Goal: Transaction & Acquisition: Purchase product/service

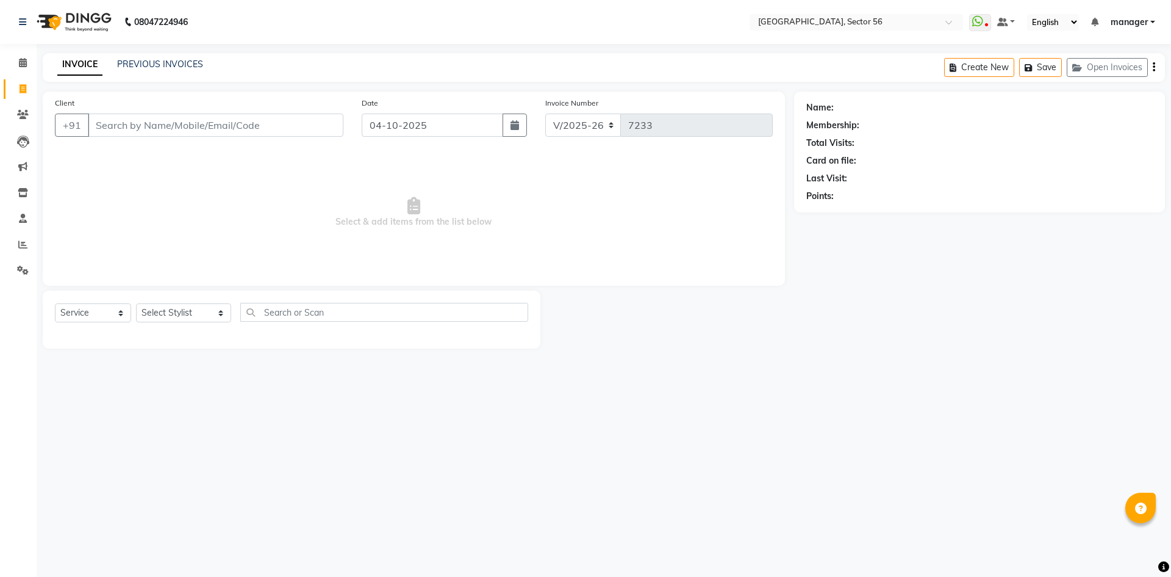
select select "5557"
select select "service"
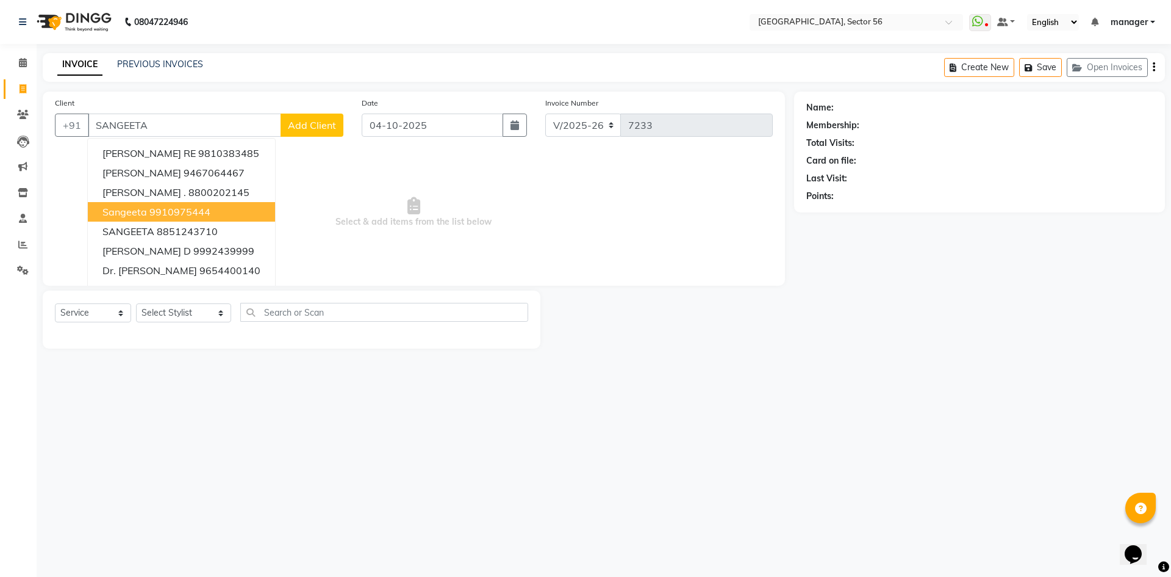
click at [192, 214] on ngb-highlight "9910975444" at bounding box center [179, 212] width 61 height 12
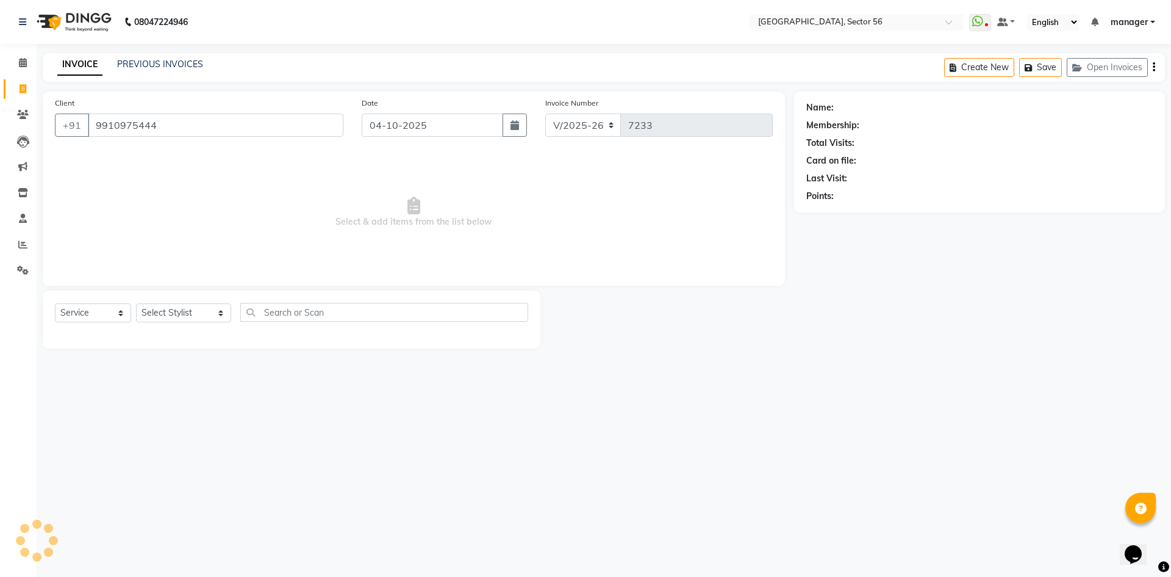
type input "9910975444"
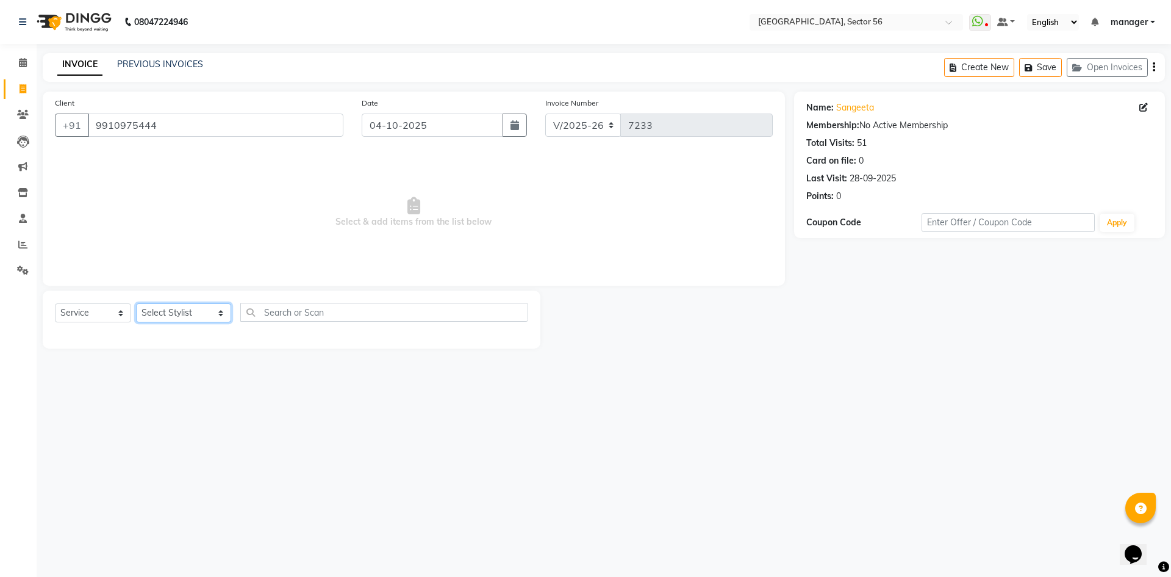
click at [167, 311] on select "Select Stylist [PERSON_NAME] [PERSON_NAME] [PERSON_NAME] MARKET STAFF amit amit…" at bounding box center [183, 312] width 95 height 19
select select "43528"
click at [136, 303] on select "Select Stylist [PERSON_NAME] [PERSON_NAME] [PERSON_NAME] MARKET STAFF amit amit…" at bounding box center [183, 312] width 95 height 19
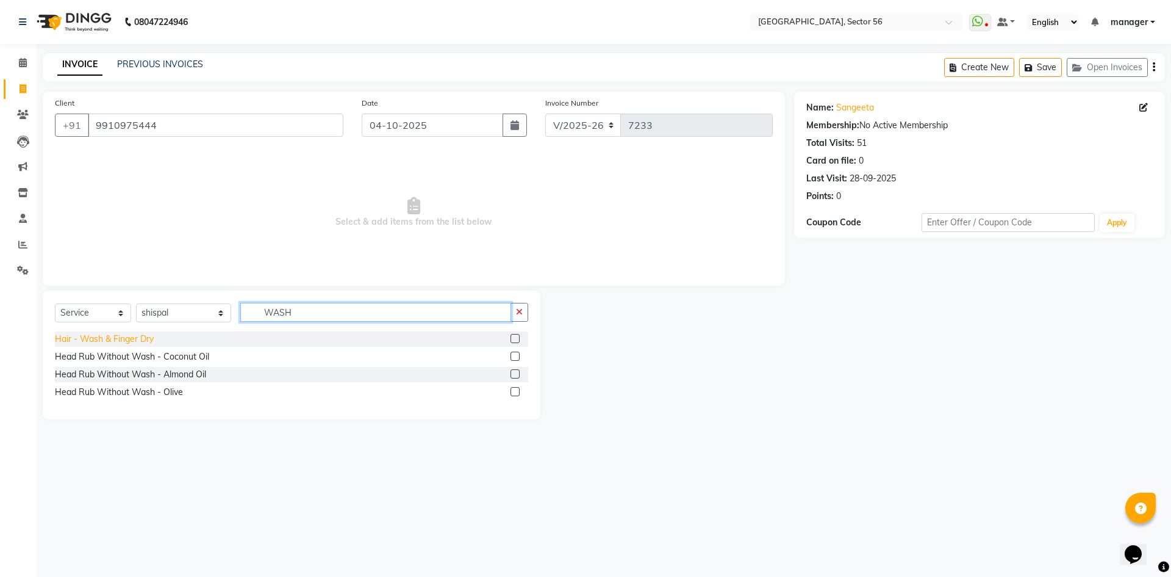
type input "WASH"
click at [131, 336] on div "Hair - Wash & Finger Dry" at bounding box center [104, 339] width 99 height 13
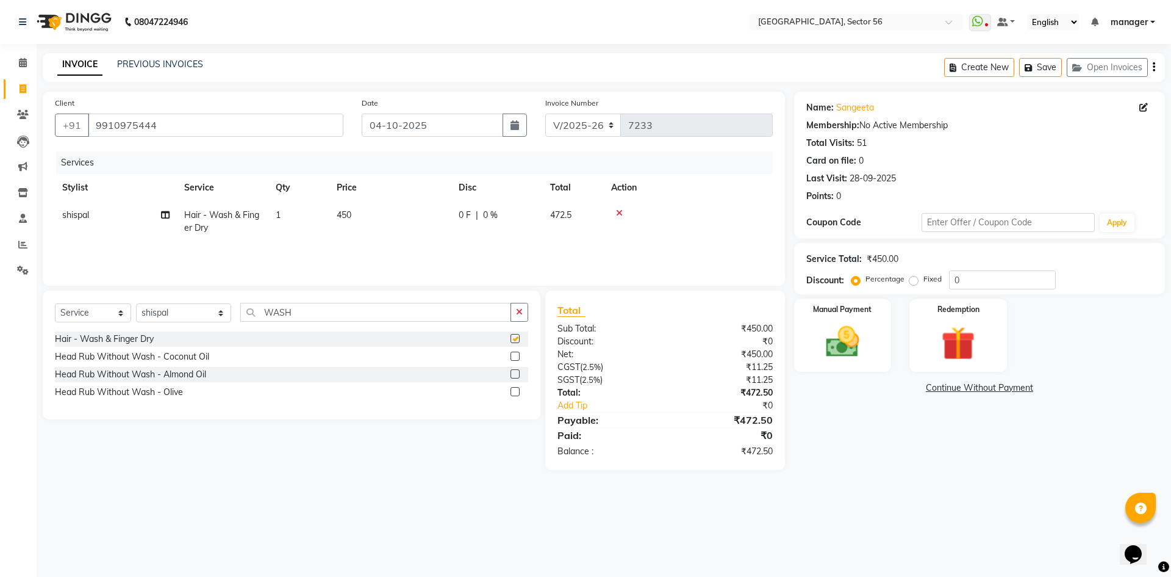
checkbox input "false"
click at [185, 123] on input "9910975444" at bounding box center [216, 124] width 256 height 23
click at [205, 132] on input "9910975444" at bounding box center [216, 124] width 256 height 23
click at [0, 326] on div "Calendar Invoice Clients Leads Marketing Inventory Staff Reports Settings Compl…" at bounding box center [82, 297] width 165 height 524
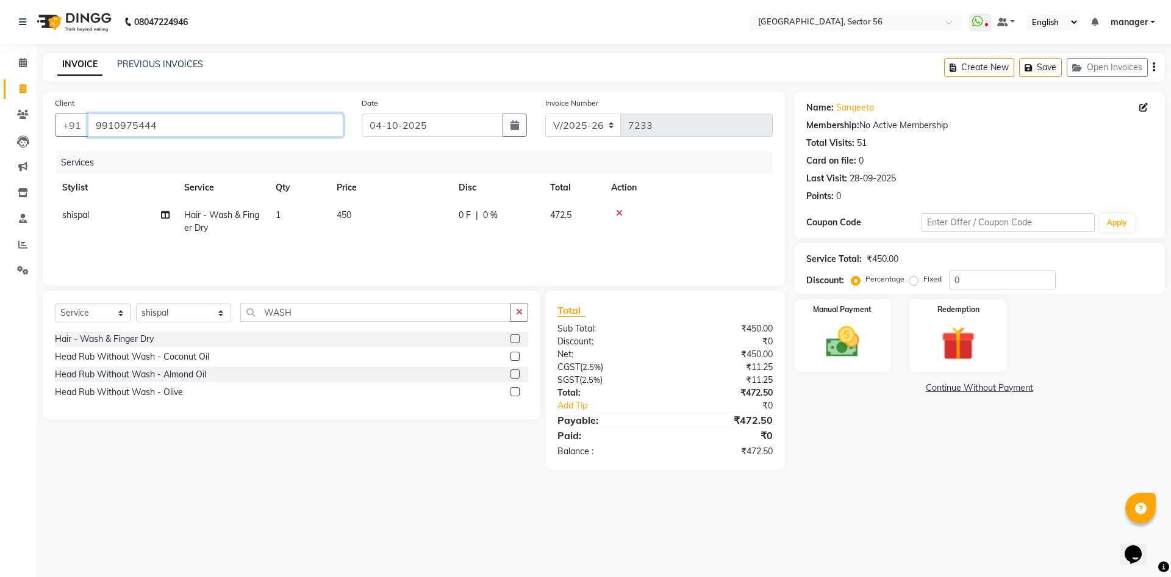
click at [162, 122] on input "9910975444" at bounding box center [216, 124] width 256 height 23
click at [0, 300] on div "Calendar Invoice Clients Leads Marketing Inventory Staff Reports Settings Compl…" at bounding box center [82, 297] width 165 height 524
click at [177, 122] on input "9910975444" at bounding box center [216, 124] width 256 height 23
click at [170, 131] on input "9910975444" at bounding box center [216, 124] width 256 height 23
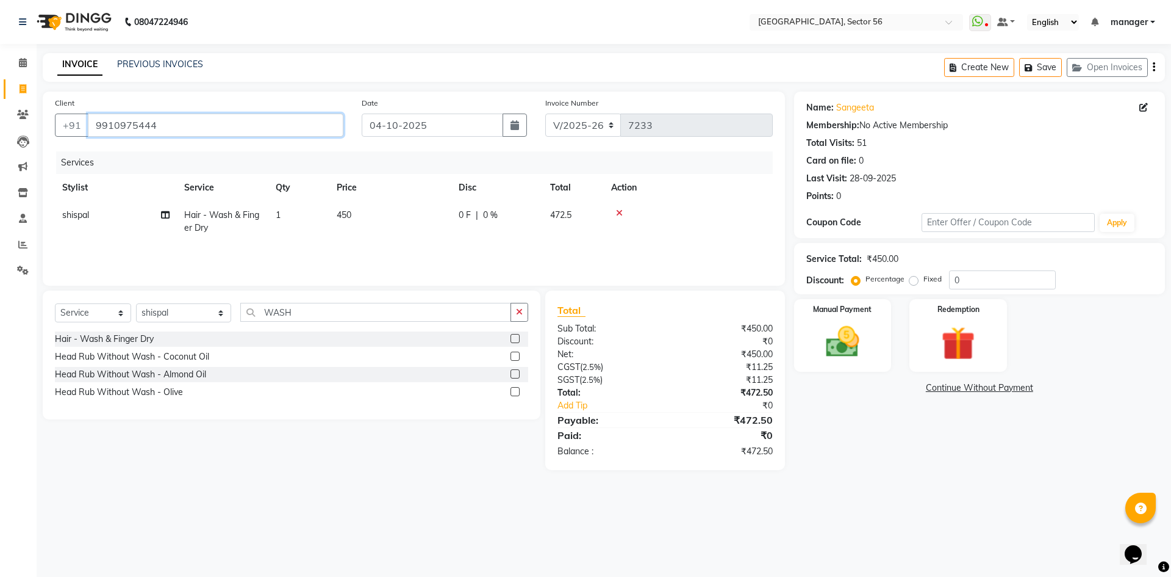
click at [215, 122] on input "9910975444" at bounding box center [216, 124] width 256 height 23
click at [875, 336] on div "Manual Payment" at bounding box center [842, 335] width 101 height 75
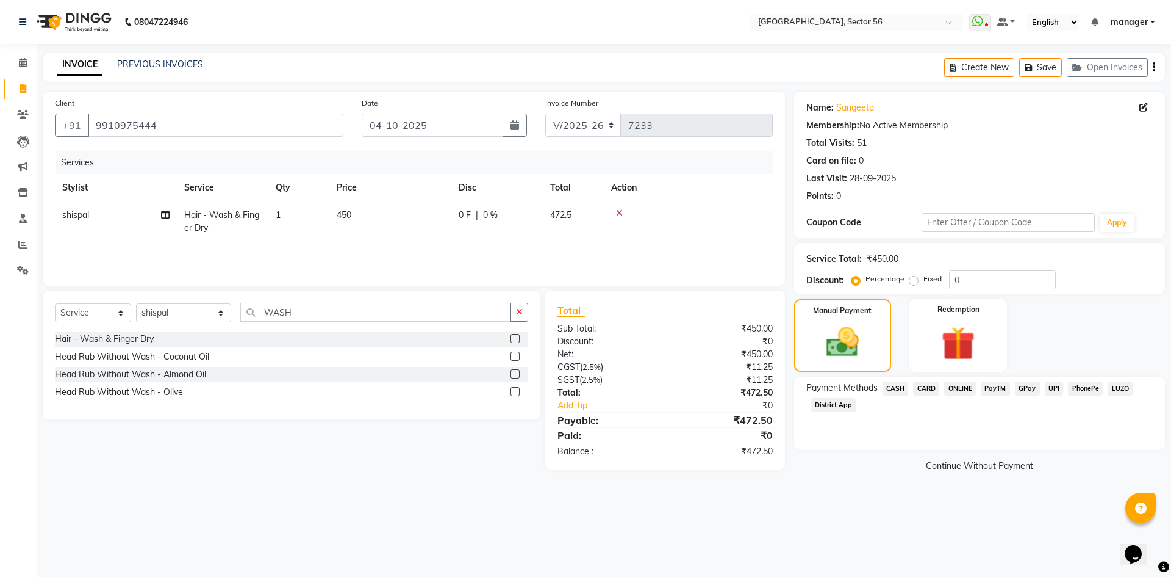
click at [358, 218] on td "450" at bounding box center [390, 221] width 122 height 40
select select "43528"
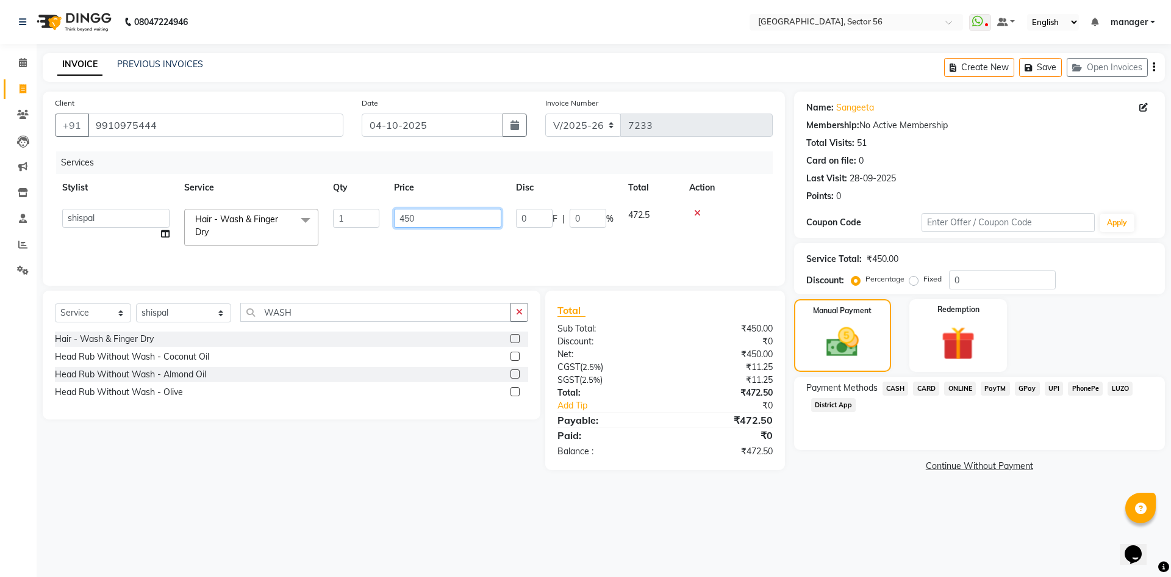
drag, startPoint x: 329, startPoint y: 229, endPoint x: 315, endPoint y: 231, distance: 14.1
click at [315, 231] on tr "ABHISHEKH THAPA abhishek thapa AKRAM KHAN MARKET STAFF amit amit spm Anamika Be…" at bounding box center [414, 227] width 718 height 52
type input "531"
click at [0, 322] on div "Calendar Invoice Clients Leads Marketing Inventory Staff Reports Settings Compl…" at bounding box center [82, 297] width 165 height 524
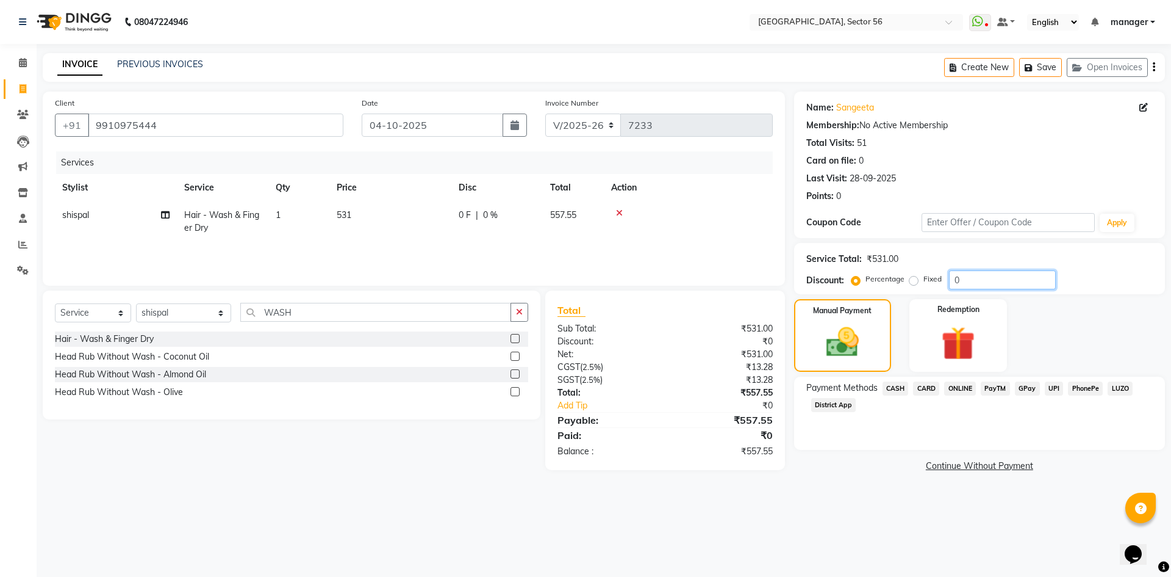
drag, startPoint x: 973, startPoint y: 279, endPoint x: 941, endPoint y: 282, distance: 32.4
click at [941, 282] on div "Percentage Fixed 0" at bounding box center [955, 279] width 202 height 19
type input "4.76"
click at [865, 337] on img at bounding box center [842, 342] width 55 height 39
click at [1019, 386] on span "GPay" at bounding box center [1027, 388] width 25 height 14
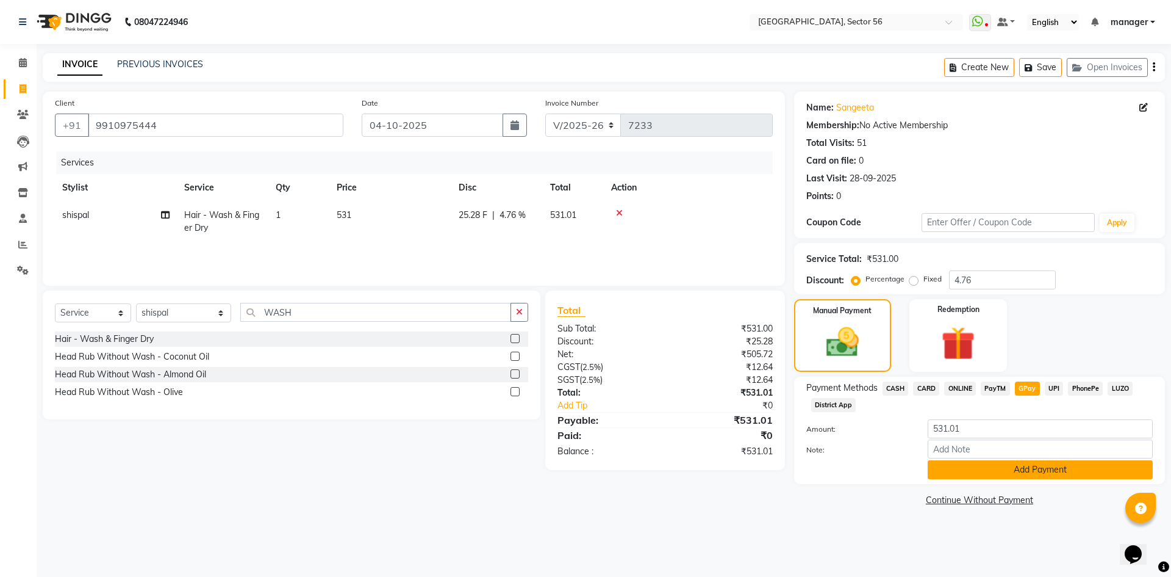
click at [1009, 469] on button "Add Payment" at bounding box center [1040, 469] width 225 height 19
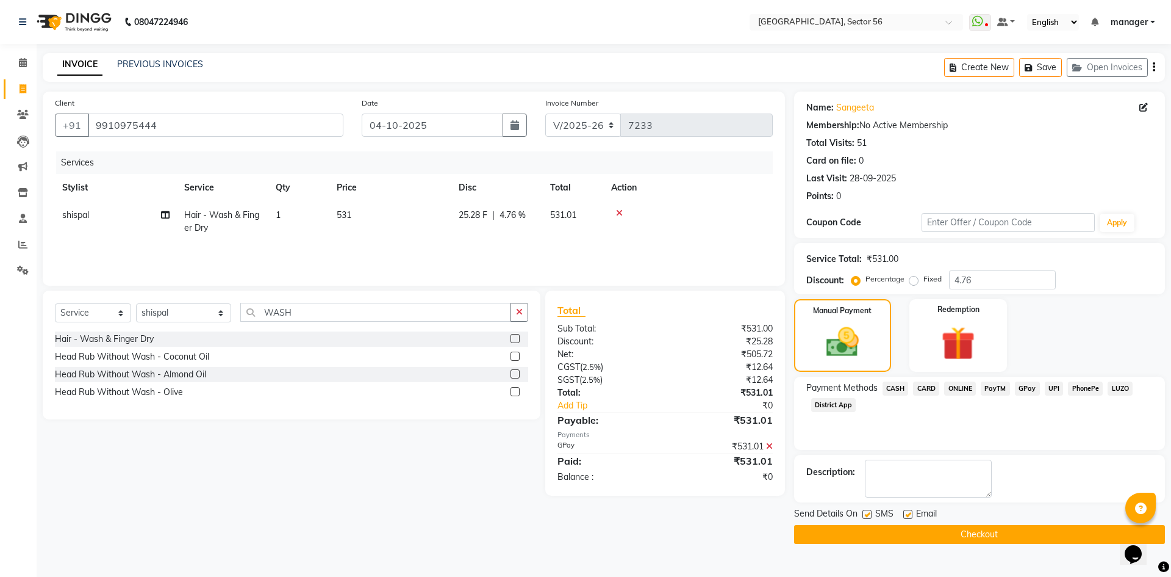
click at [909, 511] on label at bounding box center [908, 513] width 9 height 9
click at [909, 511] on input "checkbox" at bounding box center [908, 515] width 8 height 8
checkbox input "false"
click at [867, 514] on label at bounding box center [867, 513] width 9 height 9
click at [867, 514] on input "checkbox" at bounding box center [867, 515] width 8 height 8
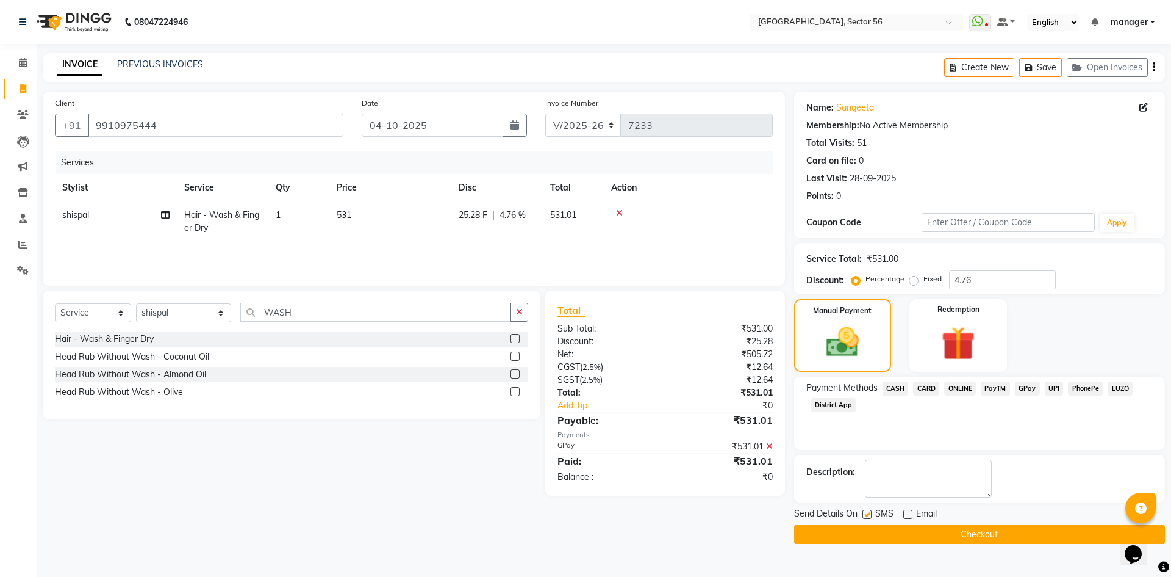
checkbox input "false"
click at [863, 534] on button "Checkout" at bounding box center [979, 534] width 371 height 19
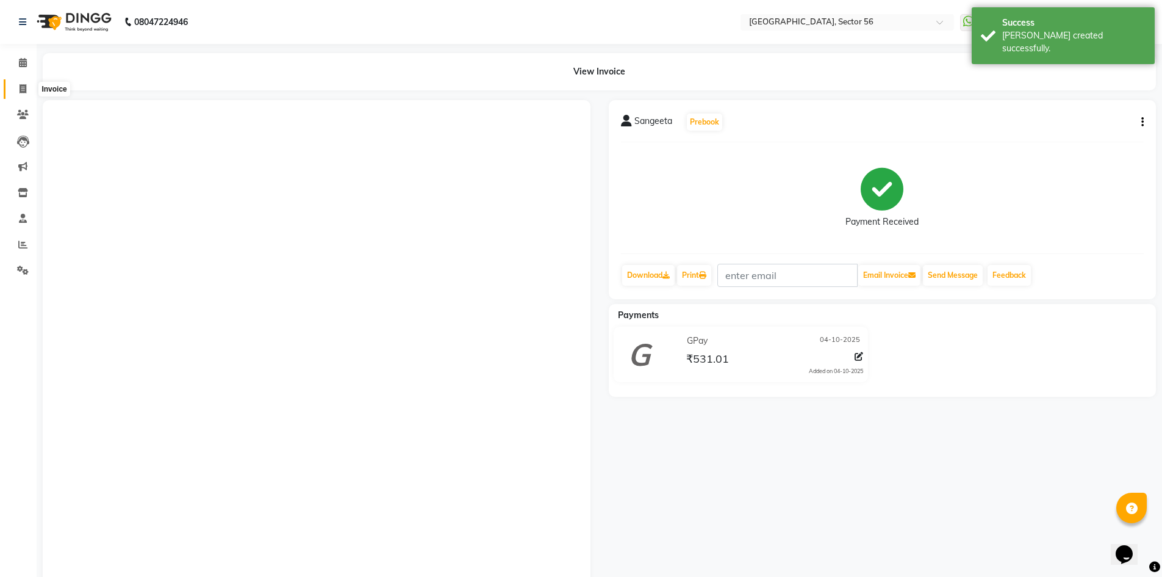
click at [20, 91] on icon at bounding box center [23, 88] width 7 height 9
select select "service"
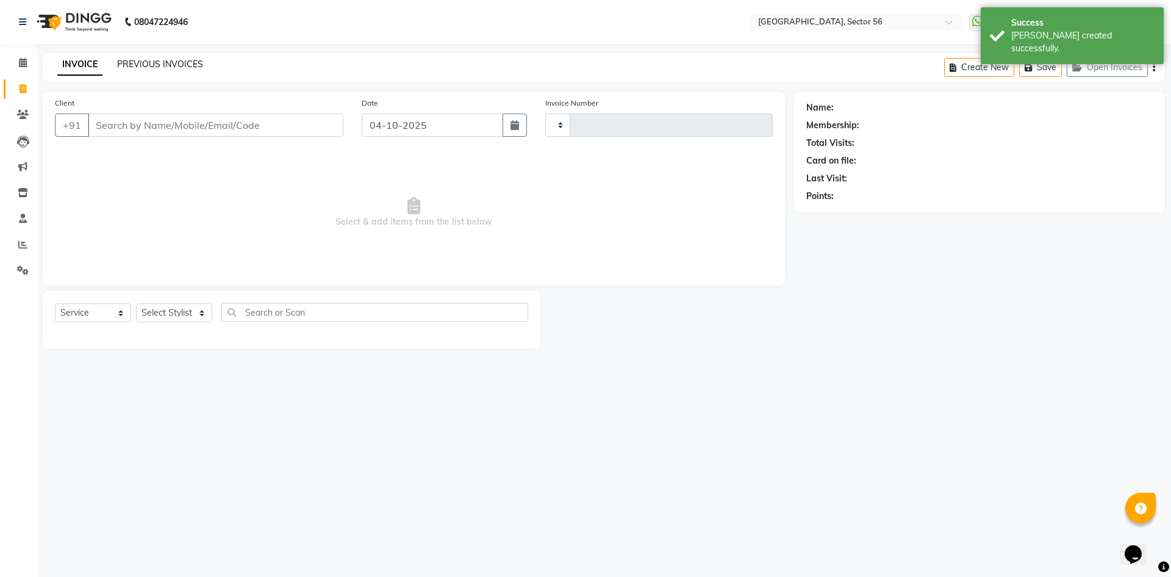
click at [143, 64] on link "PREVIOUS INVOICES" at bounding box center [160, 64] width 86 height 11
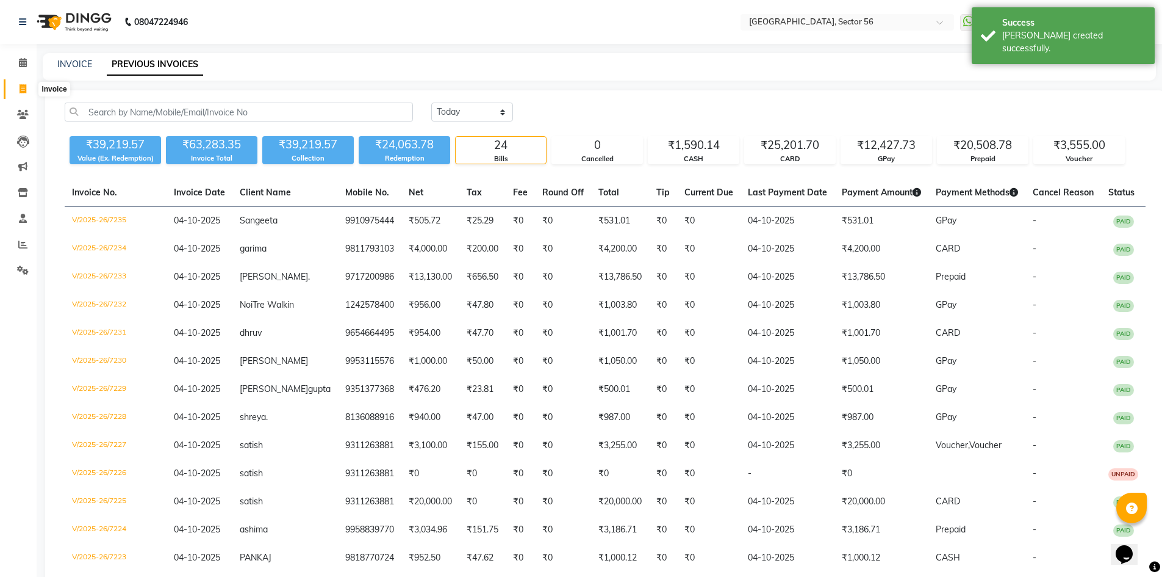
click at [22, 87] on icon at bounding box center [23, 88] width 7 height 9
select select "service"
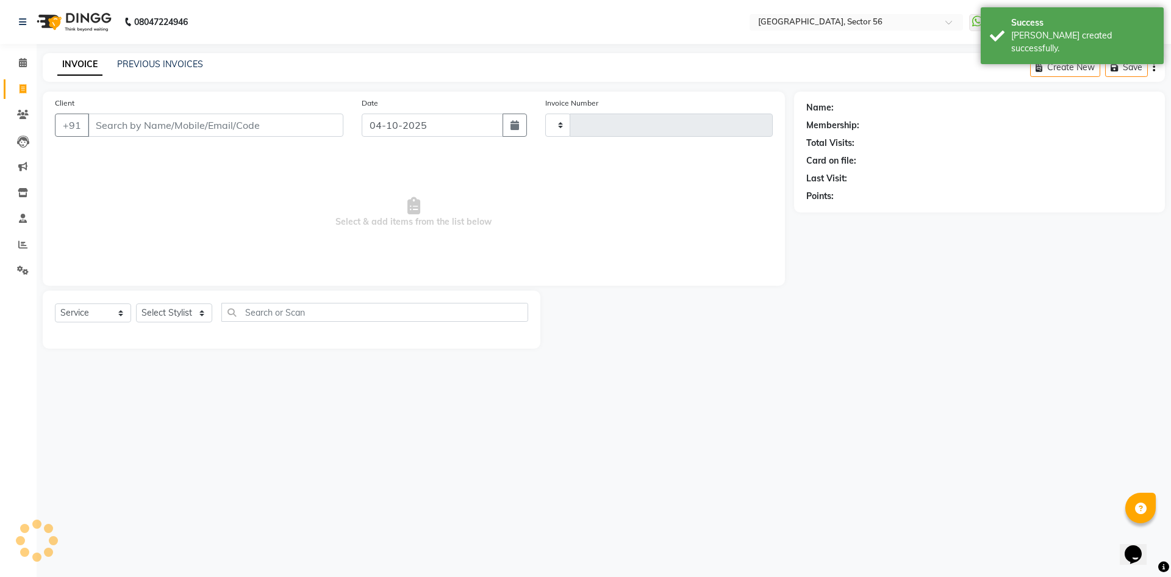
click at [127, 128] on input "Client" at bounding box center [216, 124] width 256 height 23
type input "7236"
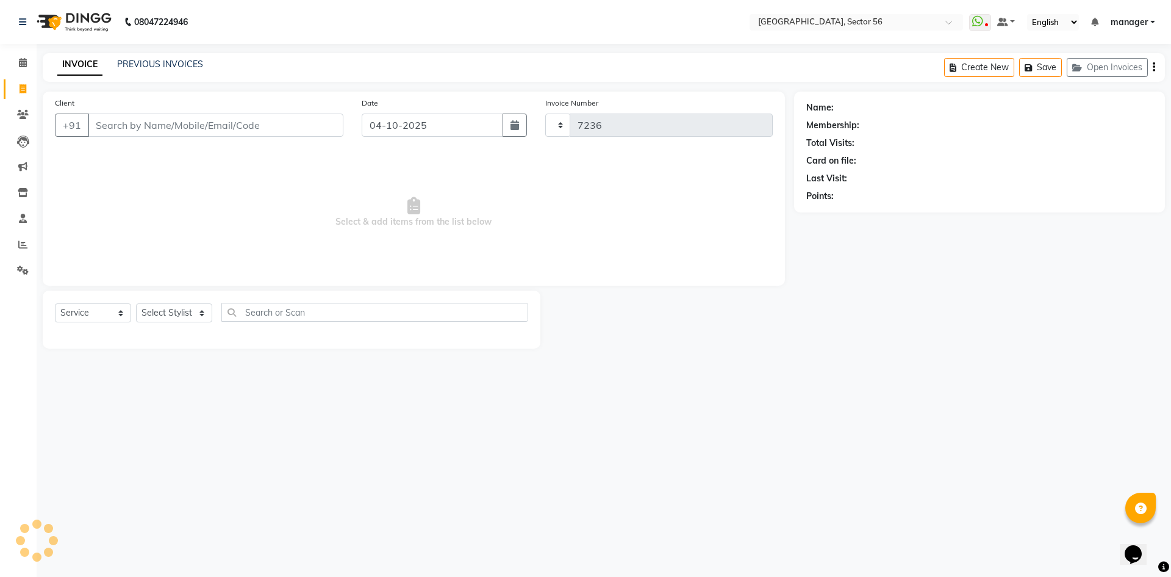
click at [118, 128] on input "Client" at bounding box center [216, 124] width 256 height 23
select select "5557"
click at [161, 318] on select "Select Stylist" at bounding box center [174, 312] width 76 height 19
select select "86338"
click at [136, 303] on select "Select Stylist ABHISHEKH THAPA abhishek thapa AKRAM KHAN MARKET STAFF amit amit…" at bounding box center [183, 312] width 95 height 19
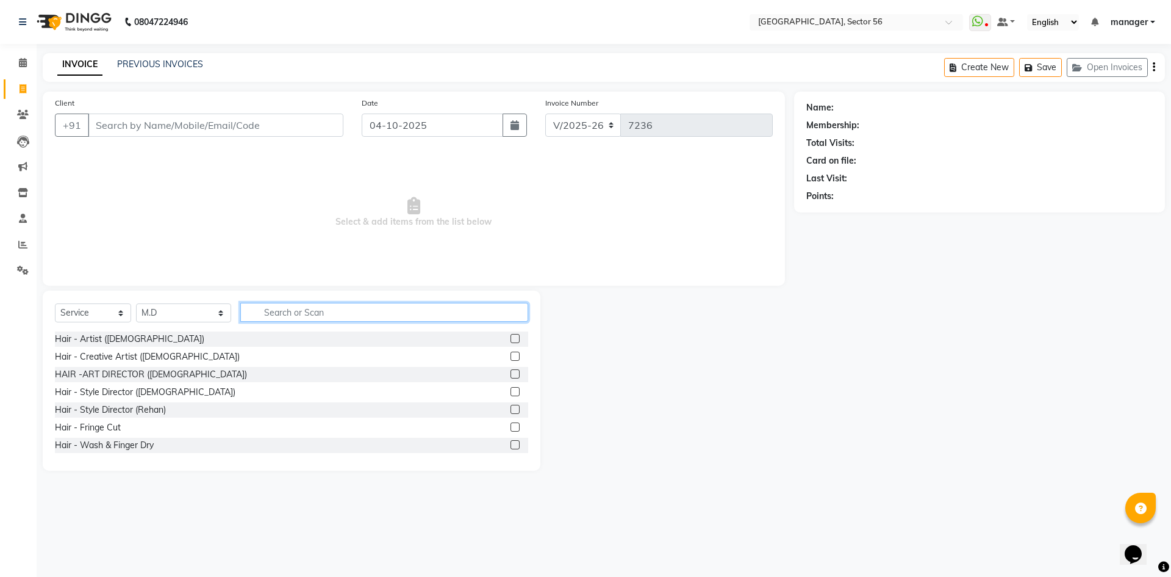
click at [272, 315] on input "text" at bounding box center [384, 312] width 288 height 19
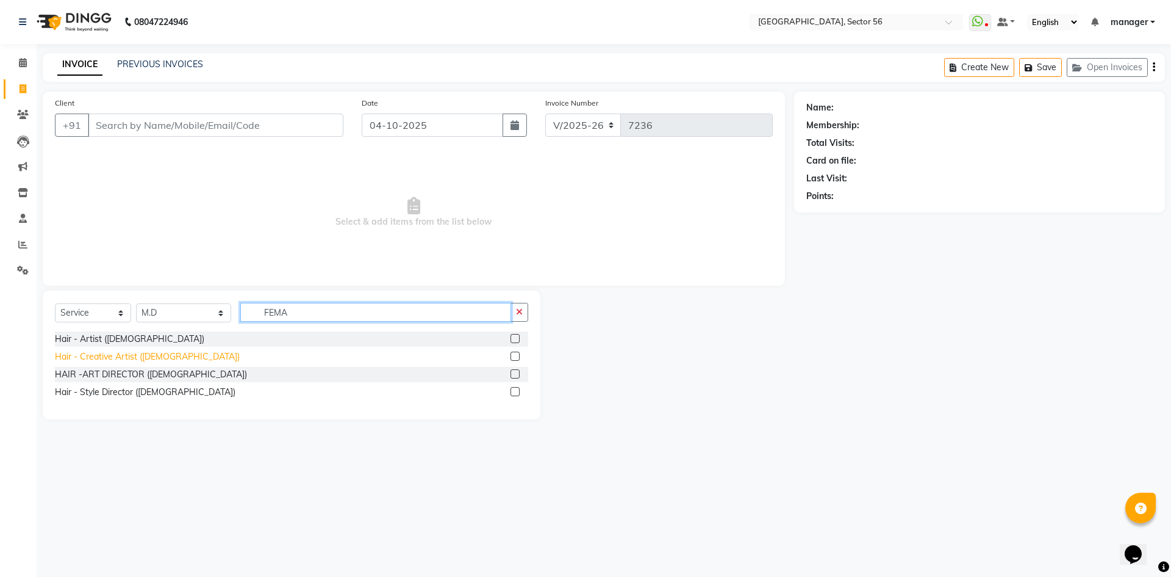
type input "FEMA"
click at [146, 354] on div "Hair - Creative Artist (Female)" at bounding box center [147, 356] width 185 height 13
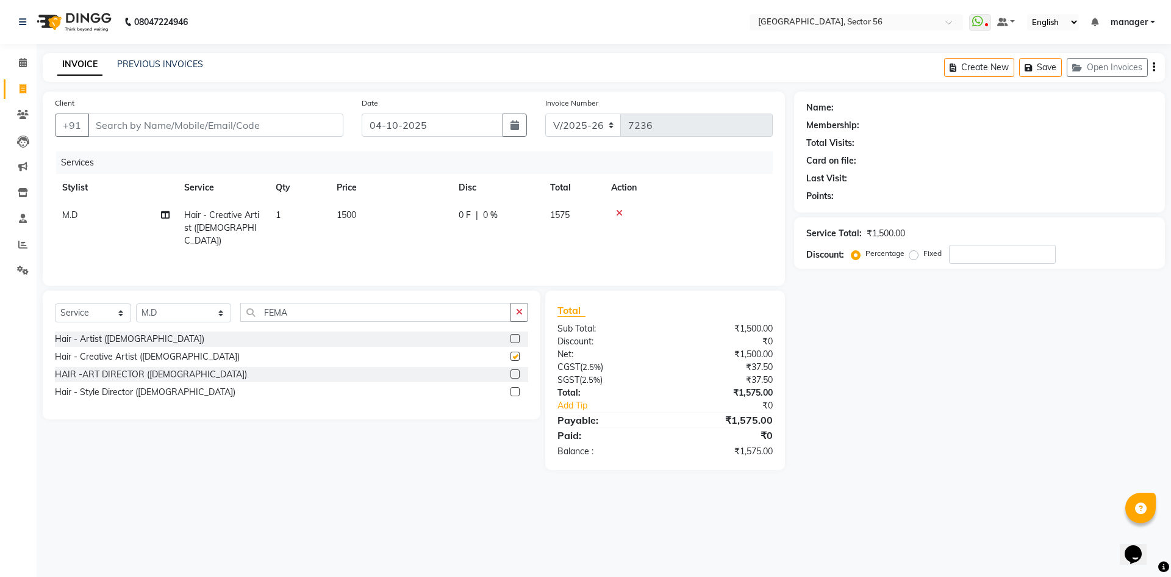
checkbox input "false"
click at [200, 122] on input "Client" at bounding box center [216, 124] width 256 height 23
type input "N"
type input "0"
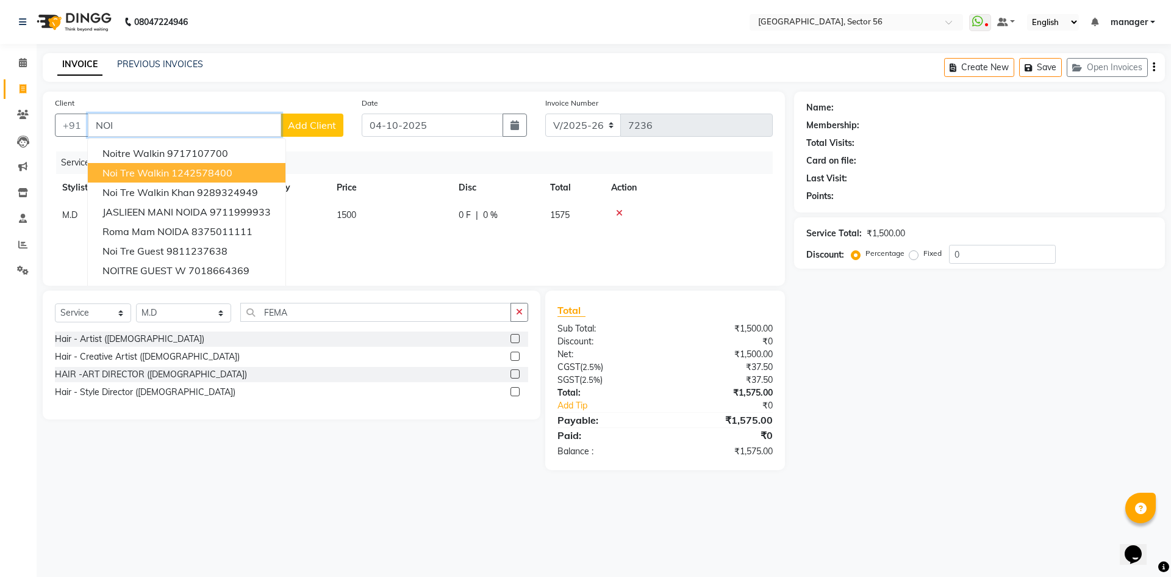
click at [178, 171] on ngb-highlight "1242578400" at bounding box center [201, 173] width 61 height 12
type input "1242578400"
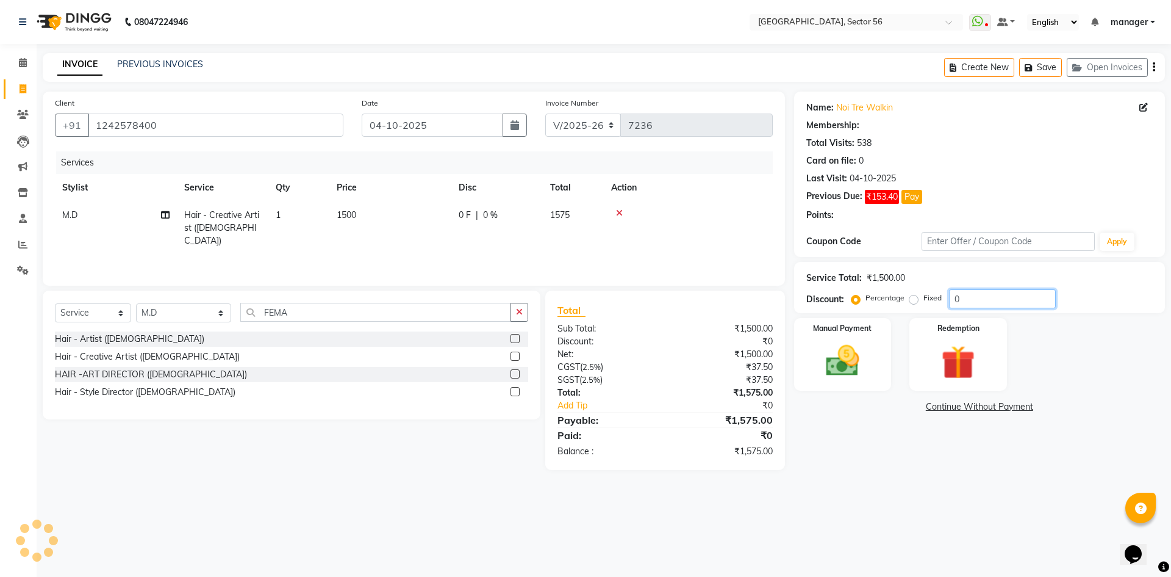
drag, startPoint x: 965, startPoint y: 301, endPoint x: 890, endPoint y: 308, distance: 74.7
click at [890, 308] on div "Service Total: ₹1,500.00 Discount: Percentage Fixed 0" at bounding box center [979, 287] width 371 height 51
type input "4.76"
click at [841, 370] on img at bounding box center [843, 360] width 57 height 40
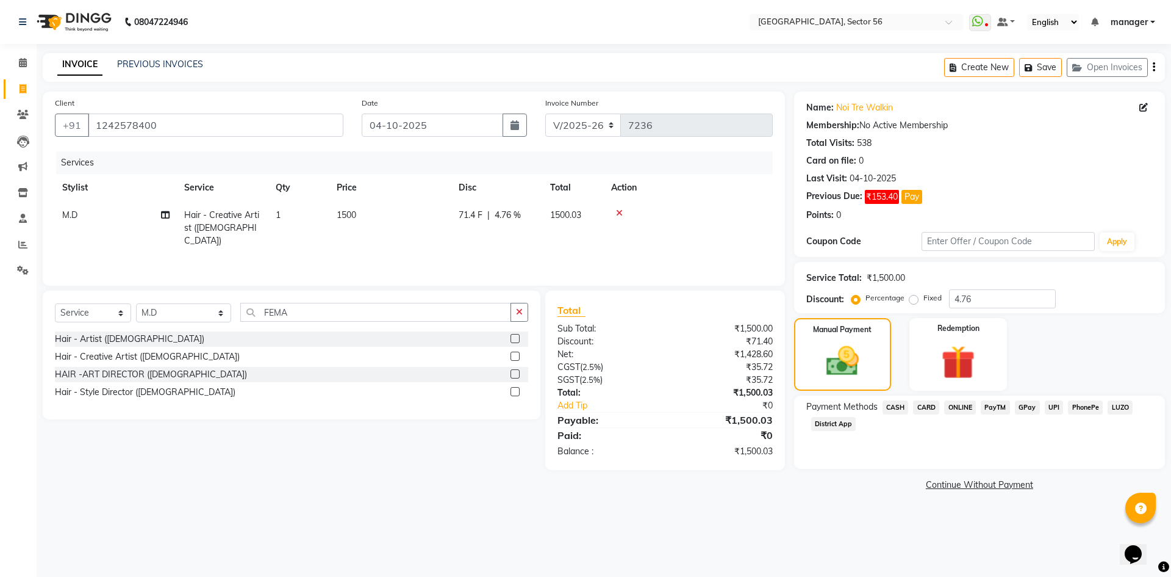
click at [898, 413] on span "CASH" at bounding box center [896, 407] width 26 height 14
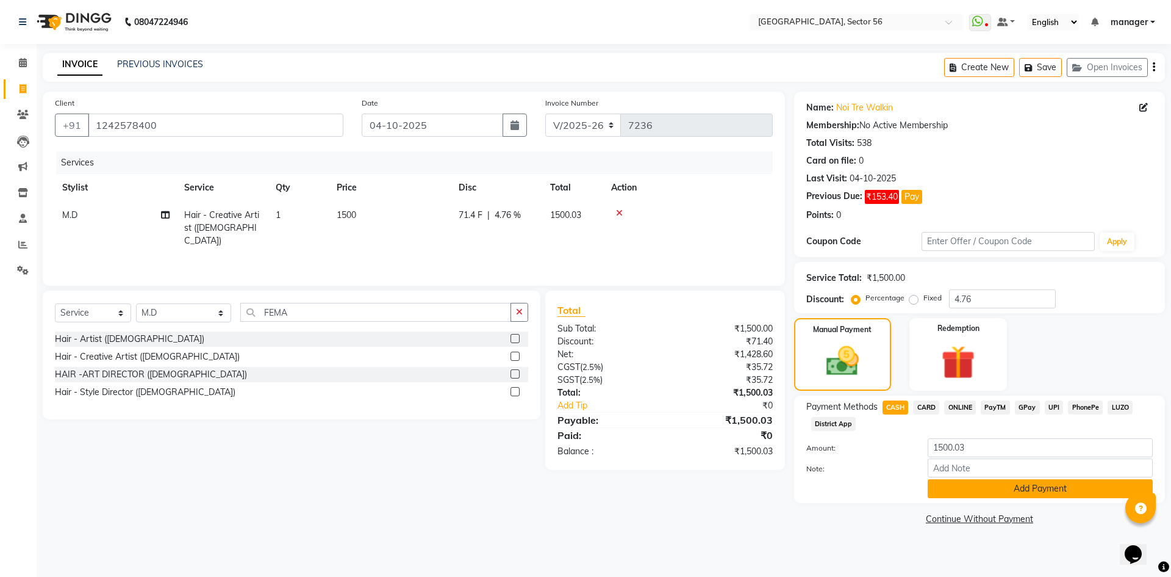
click at [934, 490] on button "Add Payment" at bounding box center [1040, 488] width 225 height 19
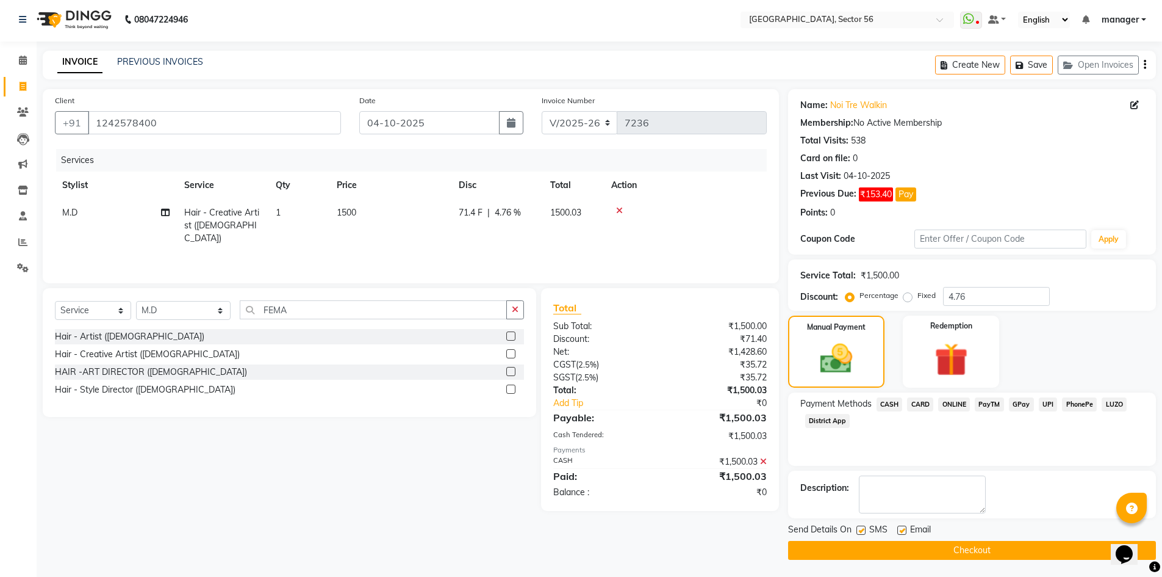
scroll to position [4, 0]
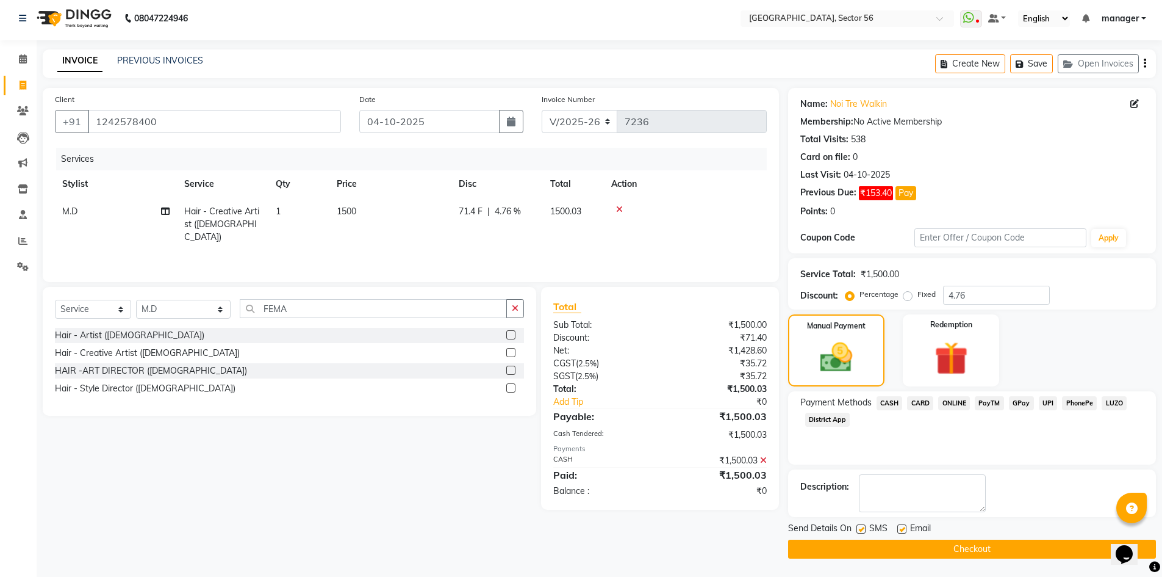
click at [886, 538] on div "Send Details On SMS Email Checkout" at bounding box center [972, 540] width 368 height 37
click at [890, 544] on button "Checkout" at bounding box center [972, 548] width 368 height 19
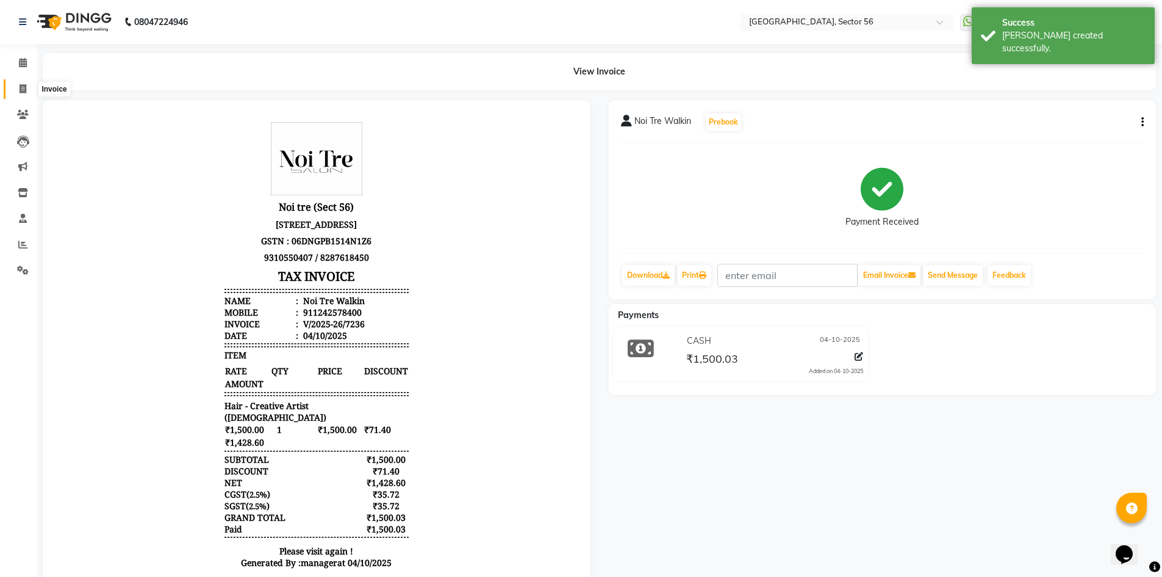
click at [21, 89] on icon at bounding box center [23, 88] width 7 height 9
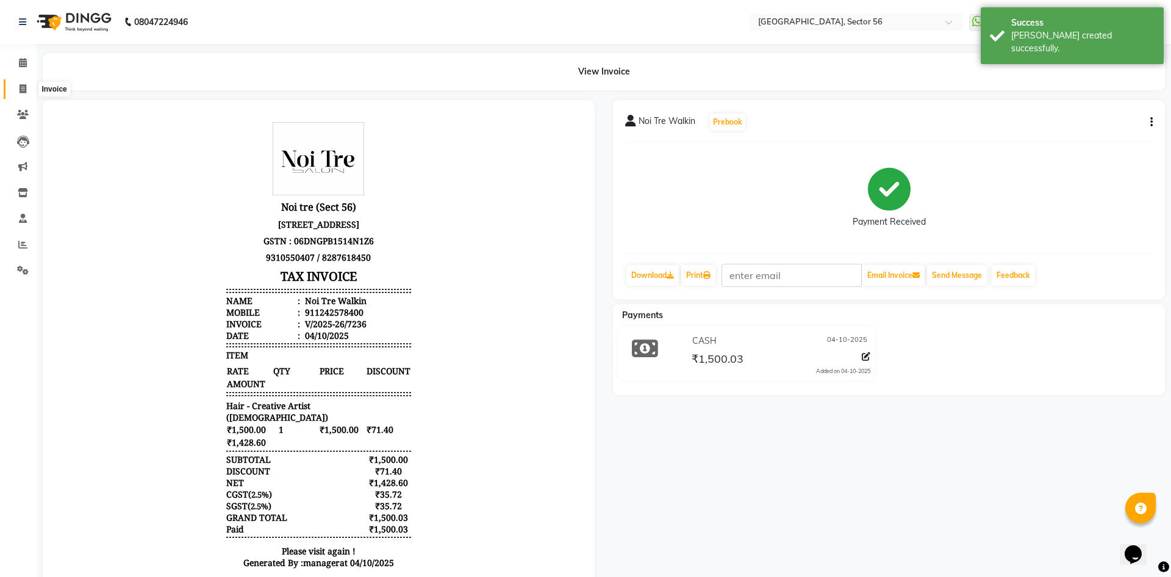
select select "service"
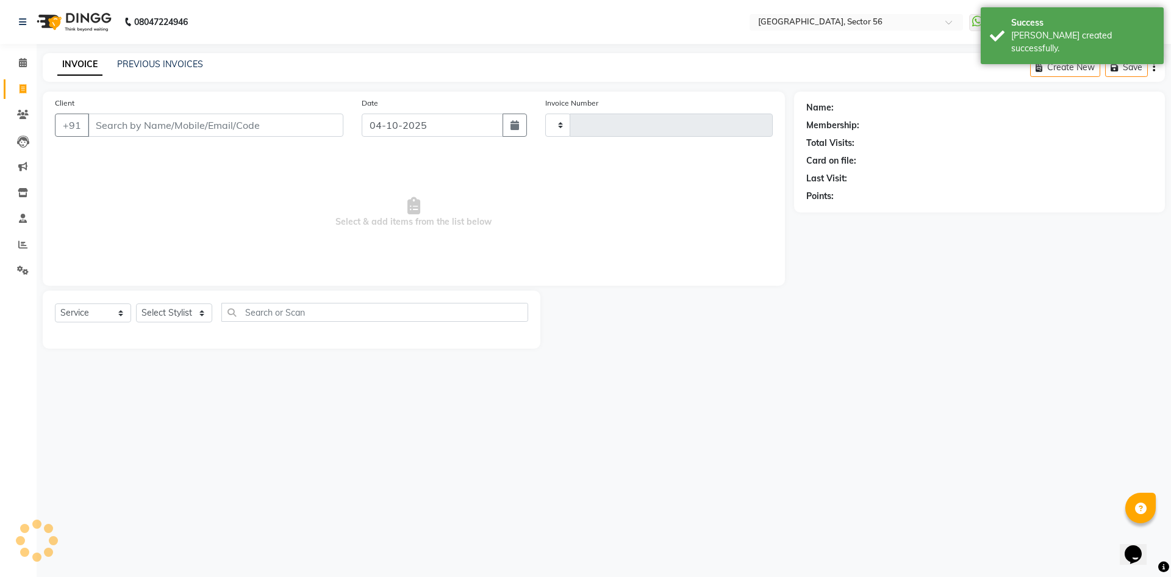
type input "7237"
select select "5557"
click at [129, 121] on input "Client" at bounding box center [216, 124] width 256 height 23
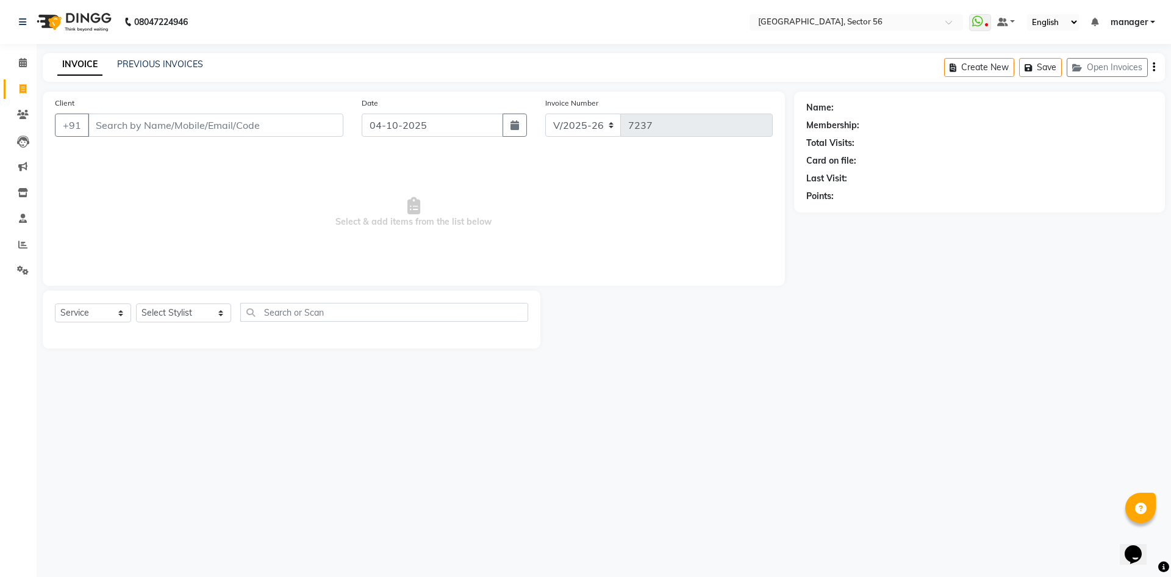
click at [133, 124] on input "Client" at bounding box center [216, 124] width 256 height 23
click at [182, 128] on input "Client" at bounding box center [216, 124] width 256 height 23
click at [19, 247] on icon at bounding box center [22, 244] width 9 height 9
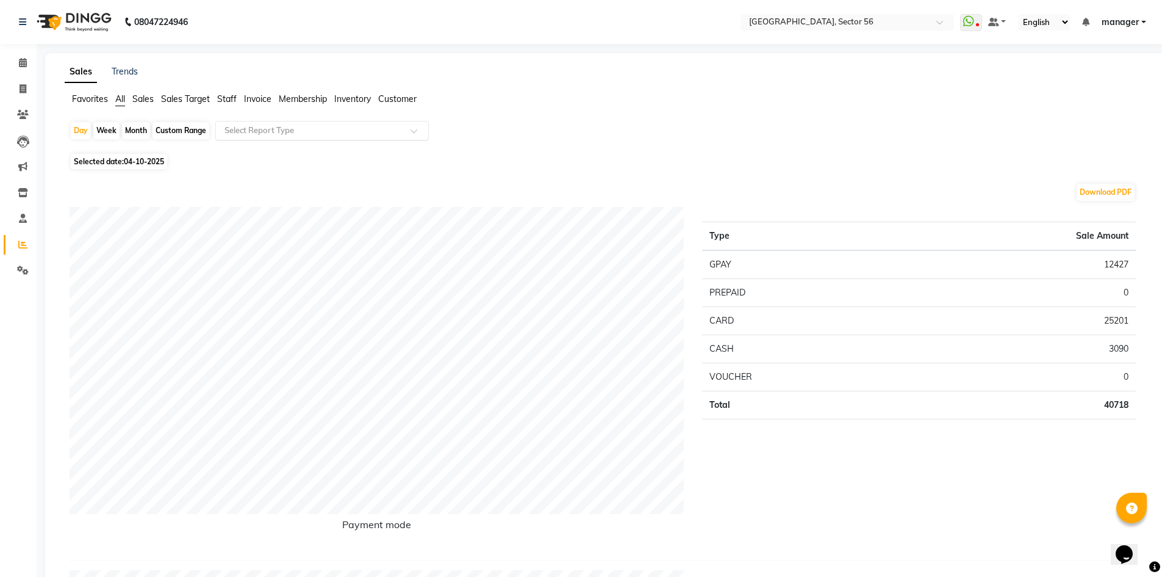
click at [253, 129] on input "text" at bounding box center [310, 130] width 176 height 12
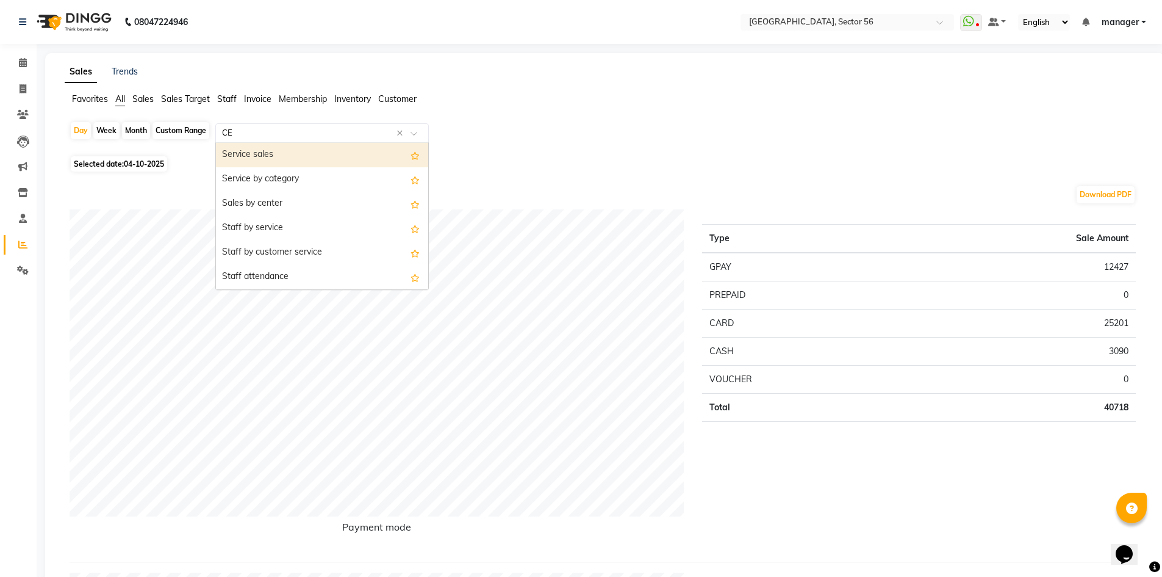
type input "CEN"
click at [259, 160] on div "Sales by center" at bounding box center [322, 155] width 212 height 24
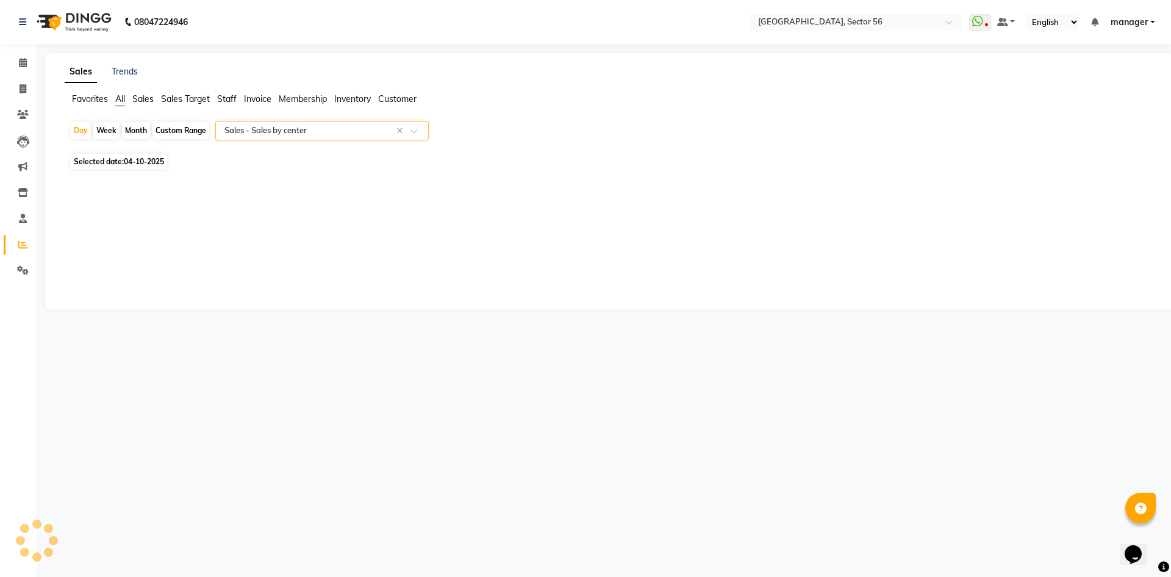
select select "full_report"
select select "csv"
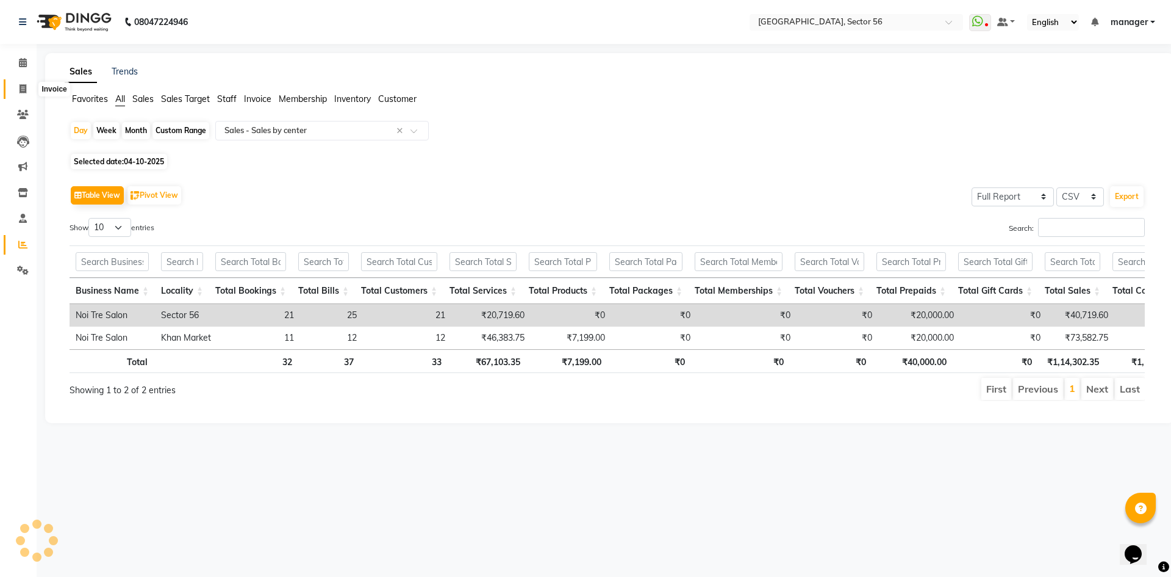
click at [20, 92] on icon at bounding box center [23, 88] width 7 height 9
select select "service"
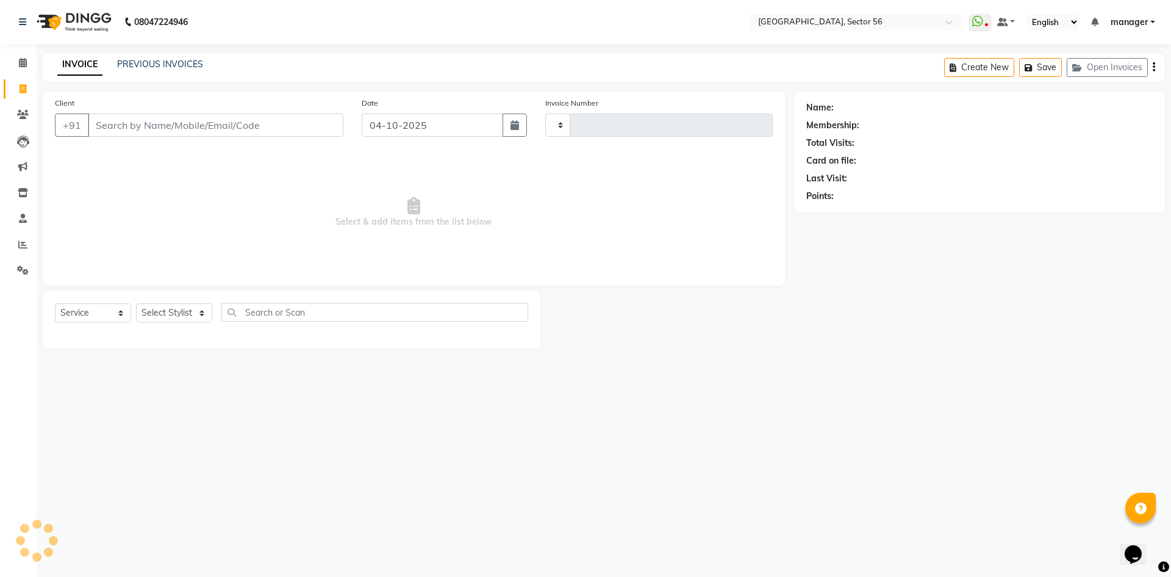
click at [143, 125] on input "Client" at bounding box center [216, 124] width 256 height 23
type input "7237"
click at [163, 311] on select "Select Stylist" at bounding box center [174, 312] width 76 height 19
select select "5557"
select select "43518"
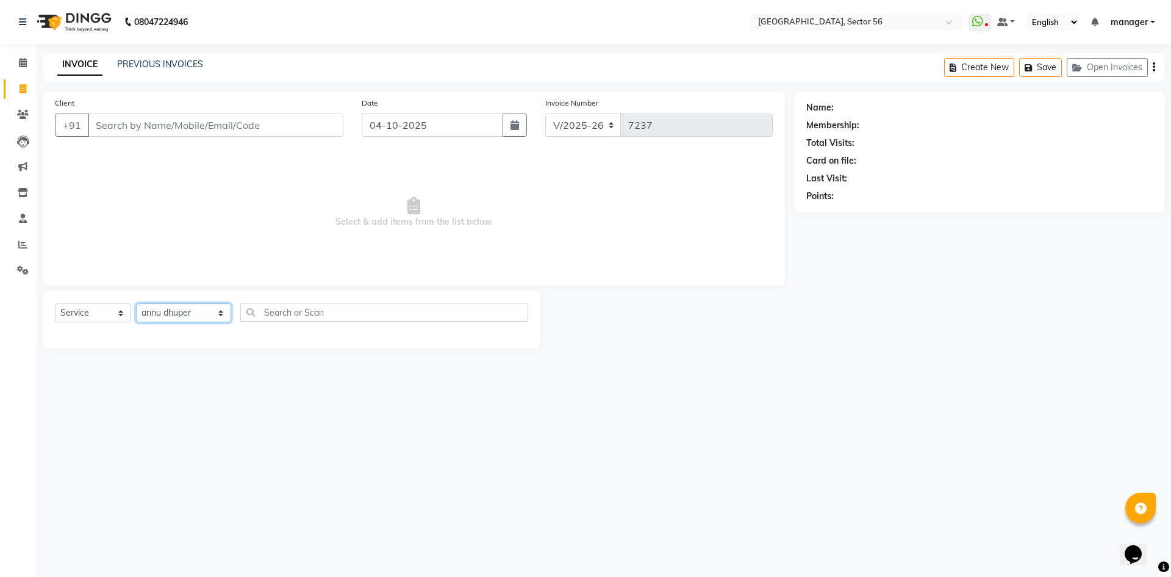
click at [136, 303] on select "Select Stylist ABHISHEKH THAPA abhishek thapa AKRAM KHAN MARKET STAFF amit amit…" at bounding box center [183, 312] width 95 height 19
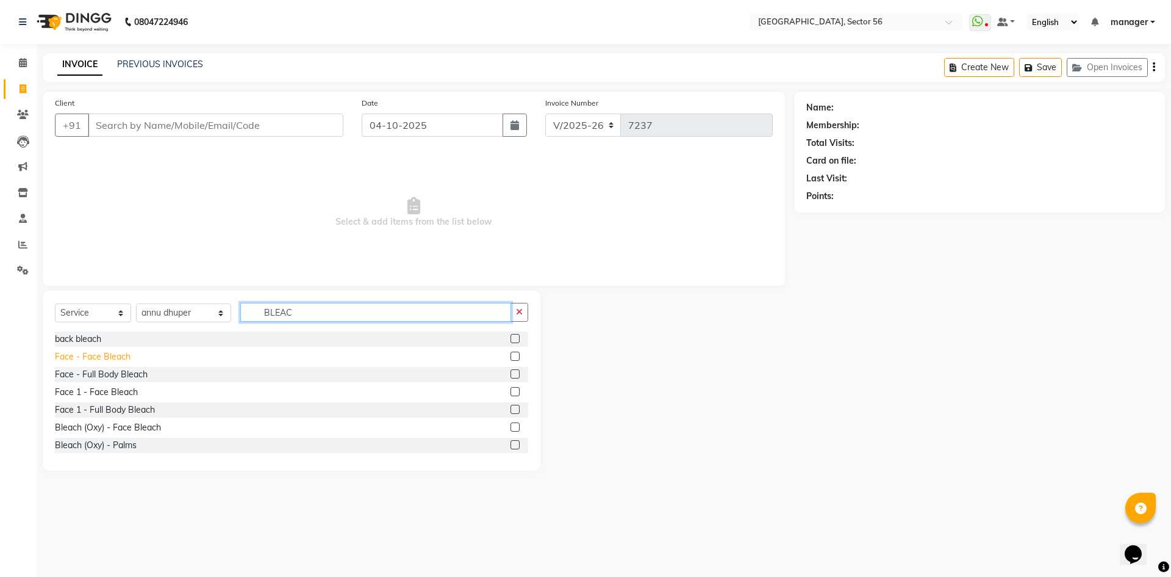
type input "BLEAC"
click at [80, 358] on div "Face - Face Bleach" at bounding box center [93, 356] width 76 height 13
checkbox input "false"
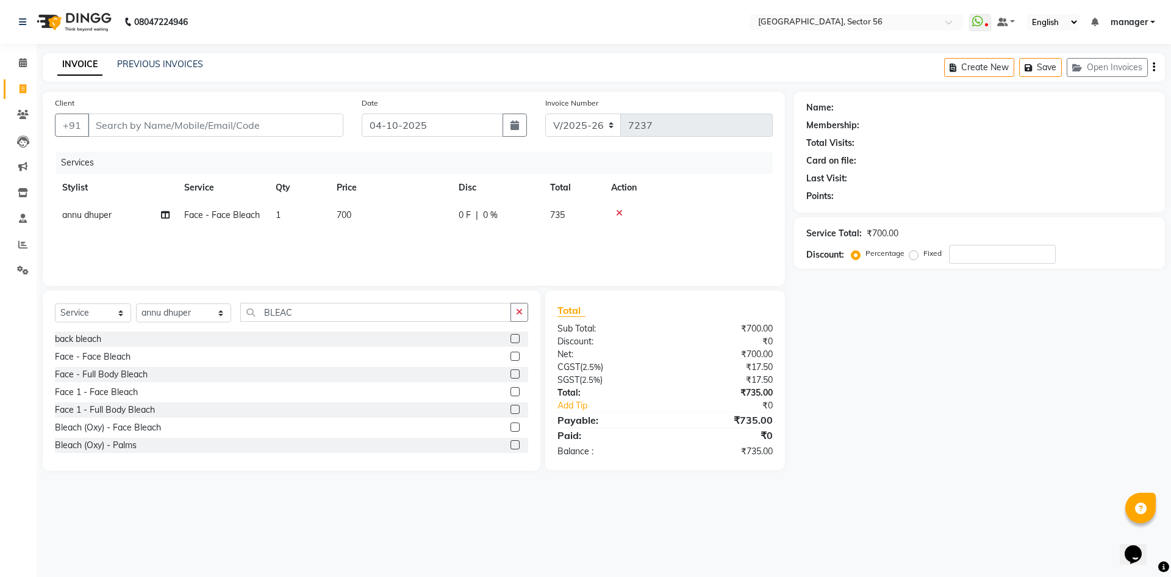
drag, startPoint x: 363, startPoint y: 216, endPoint x: 391, endPoint y: 219, distance: 28.2
click at [364, 216] on td "700" at bounding box center [390, 214] width 122 height 27
select select "43518"
drag, startPoint x: 425, startPoint y: 218, endPoint x: 309, endPoint y: 227, distance: 116.3
click at [309, 227] on tr "ABHISHEKH THAPA abhishek thapa AKRAM KHAN MARKET STAFF amit amit spm Anamika Be…" at bounding box center [414, 224] width 718 height 46
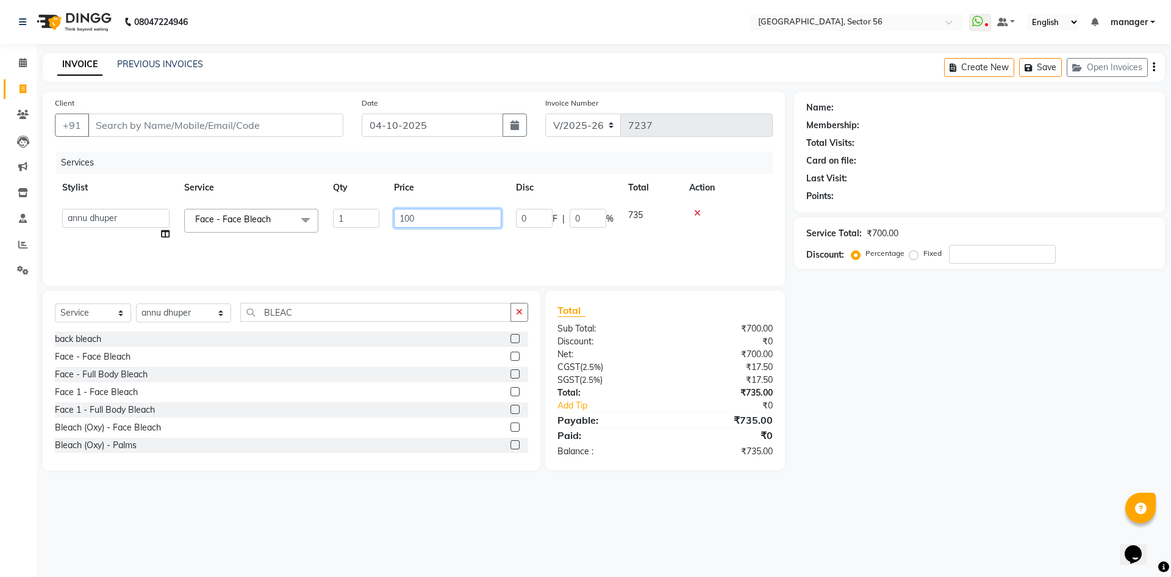
type input "1000"
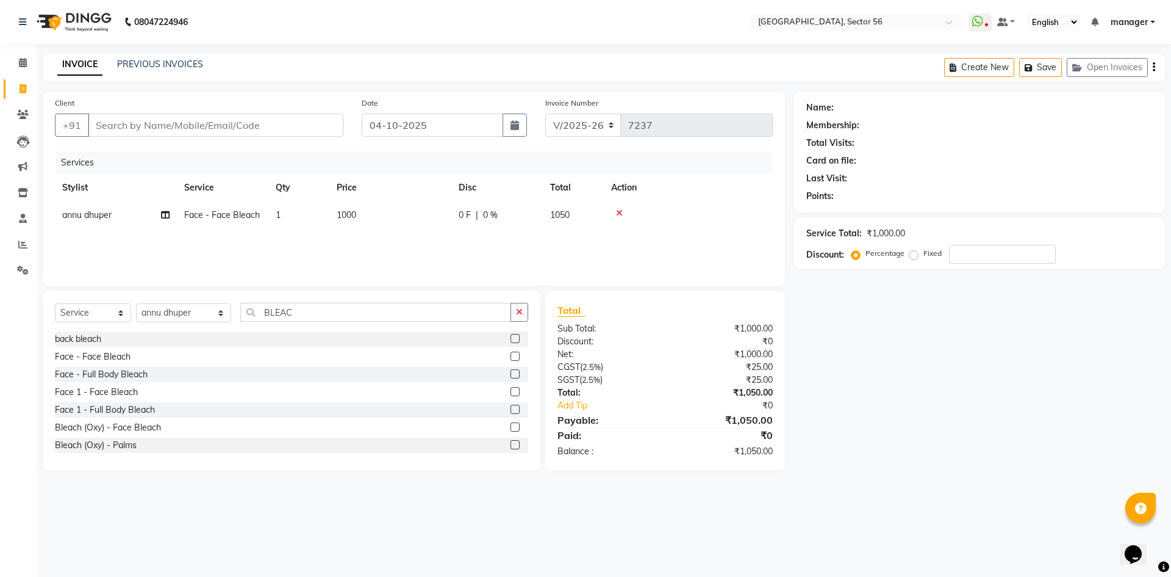
click at [0, 331] on div "Calendar Invoice Clients Leads Marketing Inventory Staff Reports Settings Compl…" at bounding box center [82, 297] width 165 height 524
click at [174, 127] on input "Client" at bounding box center [216, 124] width 256 height 23
click at [187, 125] on input "Client" at bounding box center [216, 124] width 256 height 23
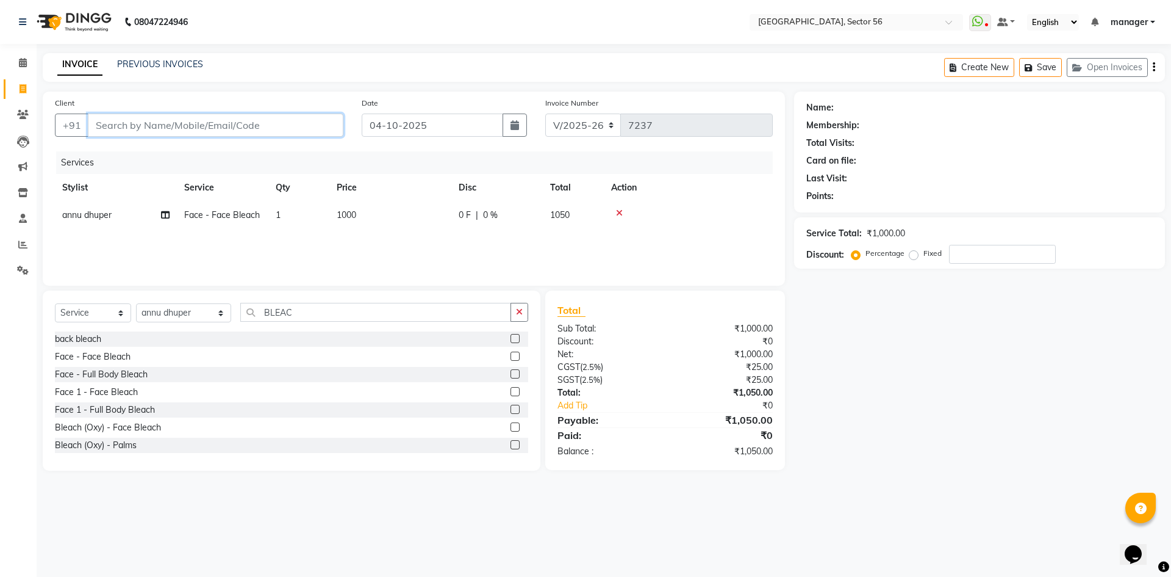
click at [187, 125] on input "Client" at bounding box center [216, 124] width 256 height 23
click at [182, 124] on input "Client" at bounding box center [216, 124] width 256 height 23
type input "q"
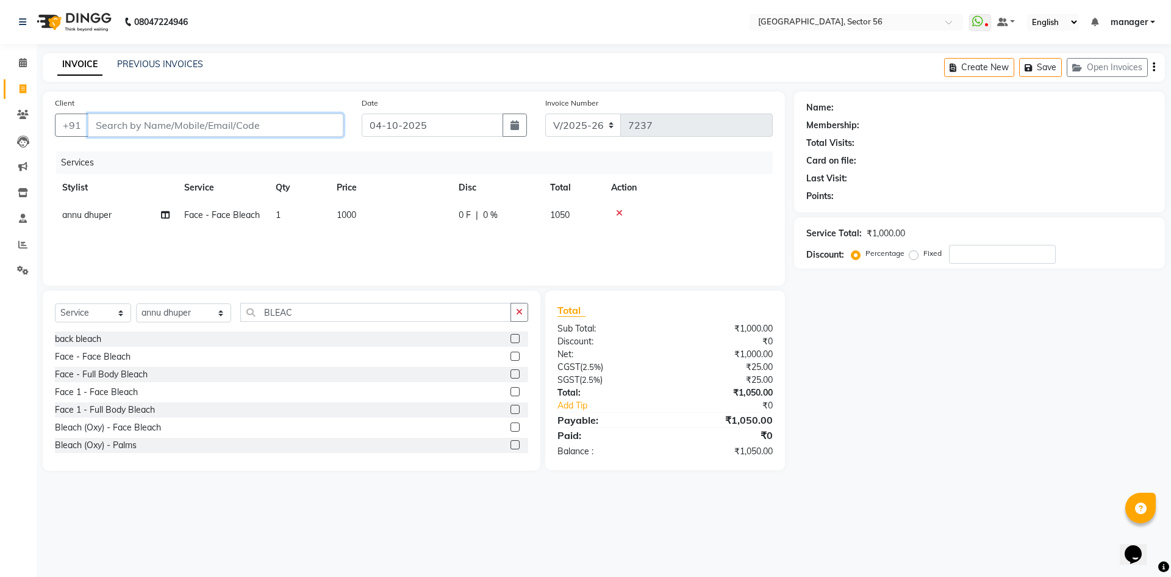
type input "0"
drag, startPoint x: 159, startPoint y: 130, endPoint x: 49, endPoint y: 137, distance: 110.6
click at [49, 137] on div "Client +91 q" at bounding box center [199, 121] width 307 height 50
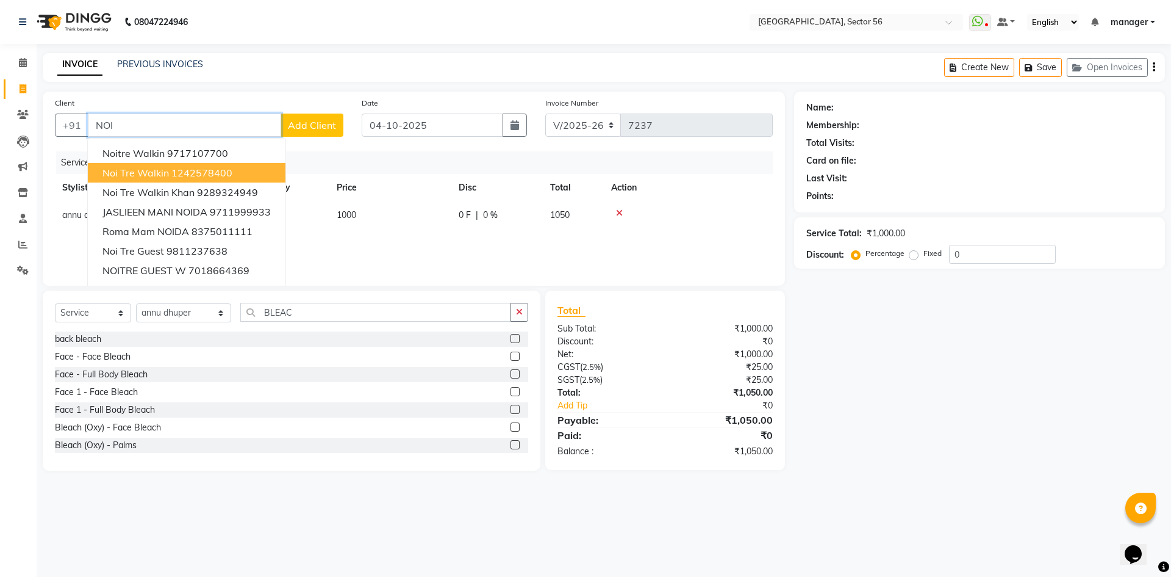
click at [142, 168] on span "Noi Tre Walkin" at bounding box center [136, 173] width 67 height 12
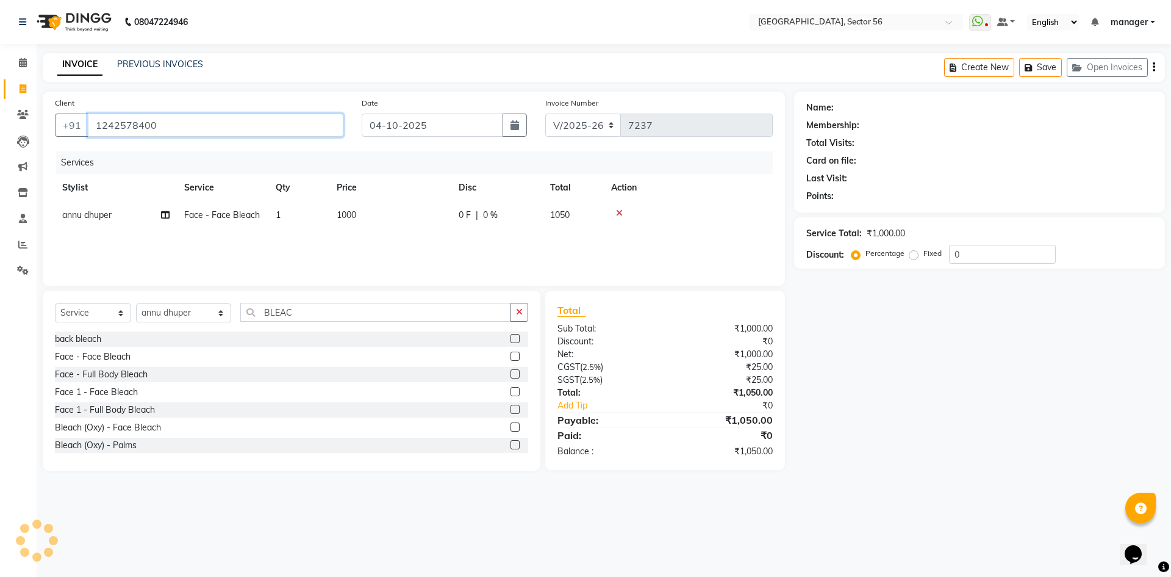
type input "1242578400"
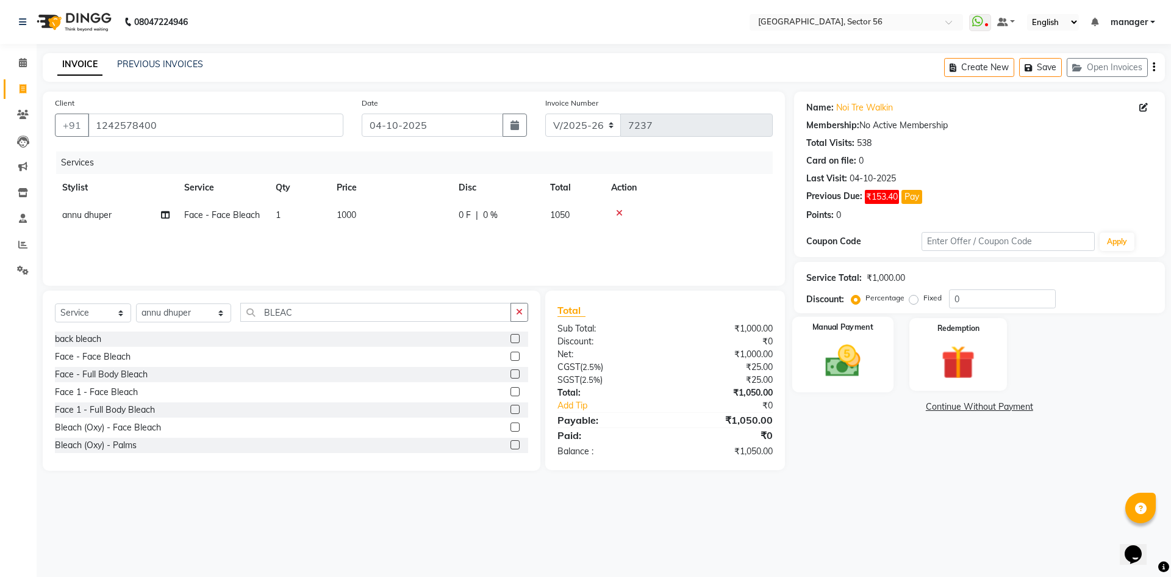
click at [868, 368] on img at bounding box center [843, 360] width 57 height 40
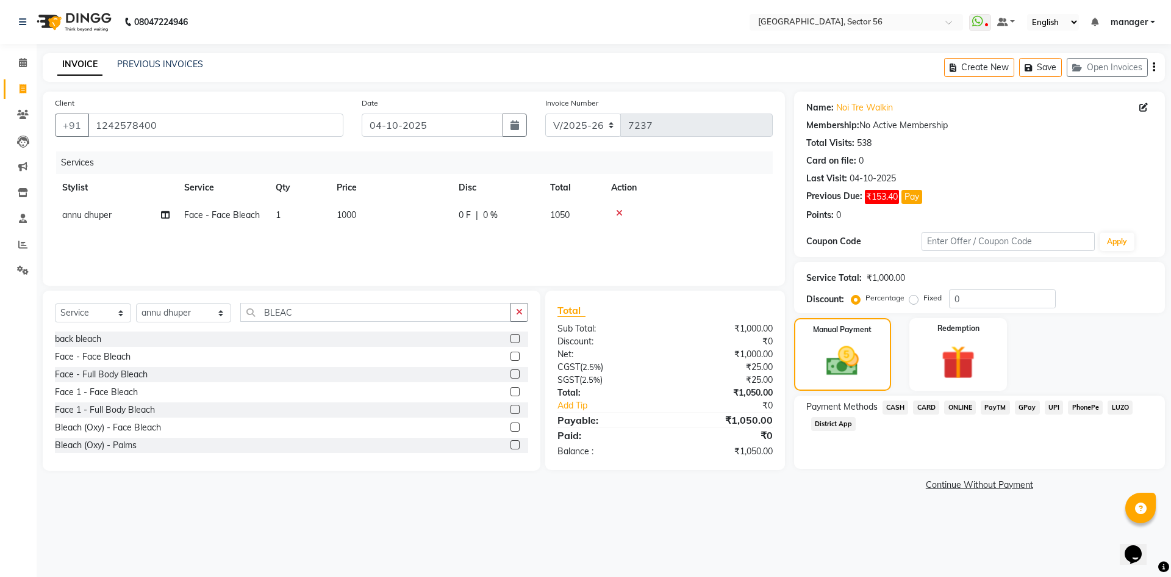
click at [1027, 406] on span "GPay" at bounding box center [1027, 407] width 25 height 14
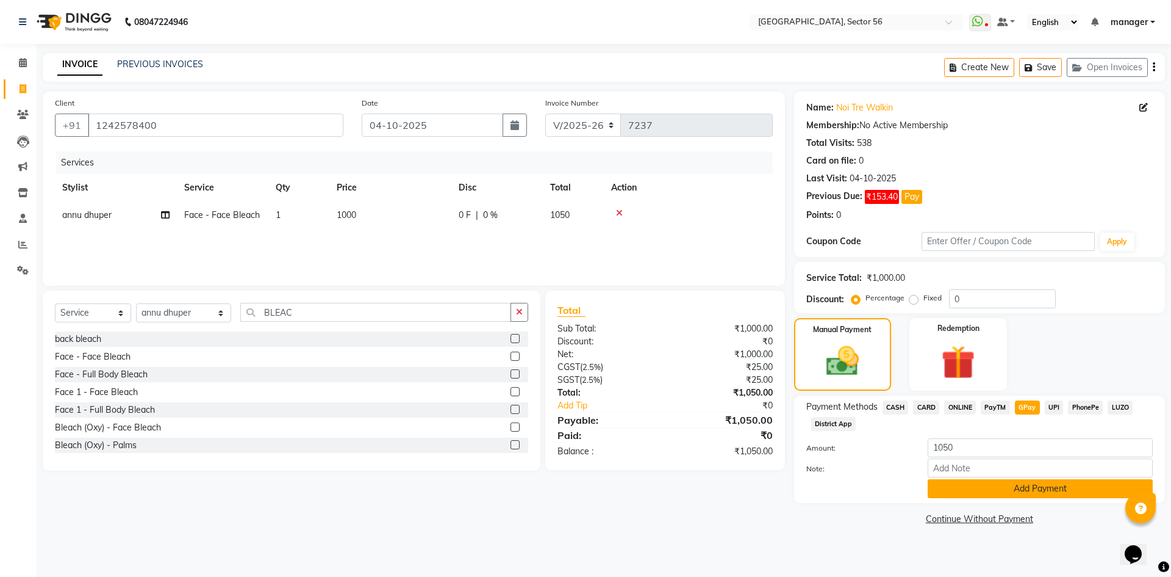
click at [1020, 488] on button "Add Payment" at bounding box center [1040, 488] width 225 height 19
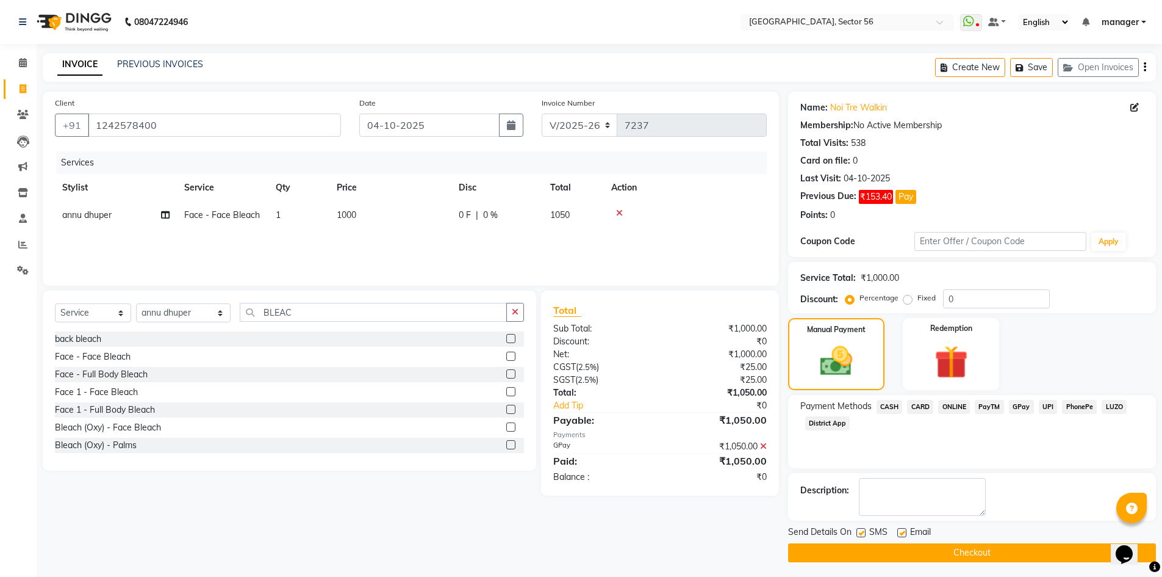
click at [1007, 553] on button "Checkout" at bounding box center [972, 552] width 368 height 19
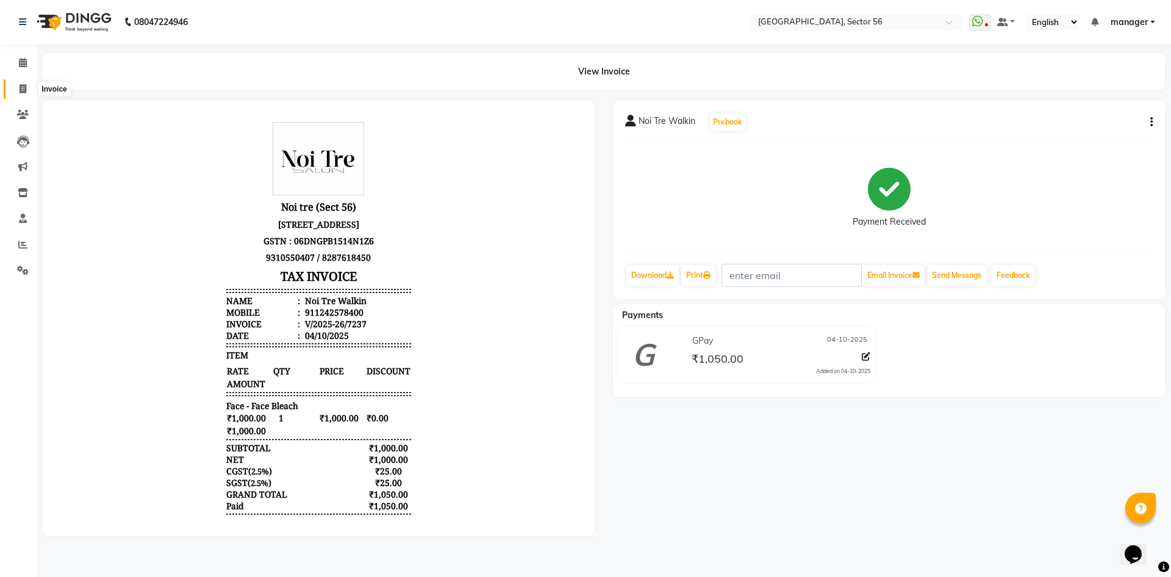
drag, startPoint x: 20, startPoint y: 93, endPoint x: 31, endPoint y: 100, distance: 12.7
click at [20, 93] on icon at bounding box center [23, 88] width 7 height 9
select select "service"
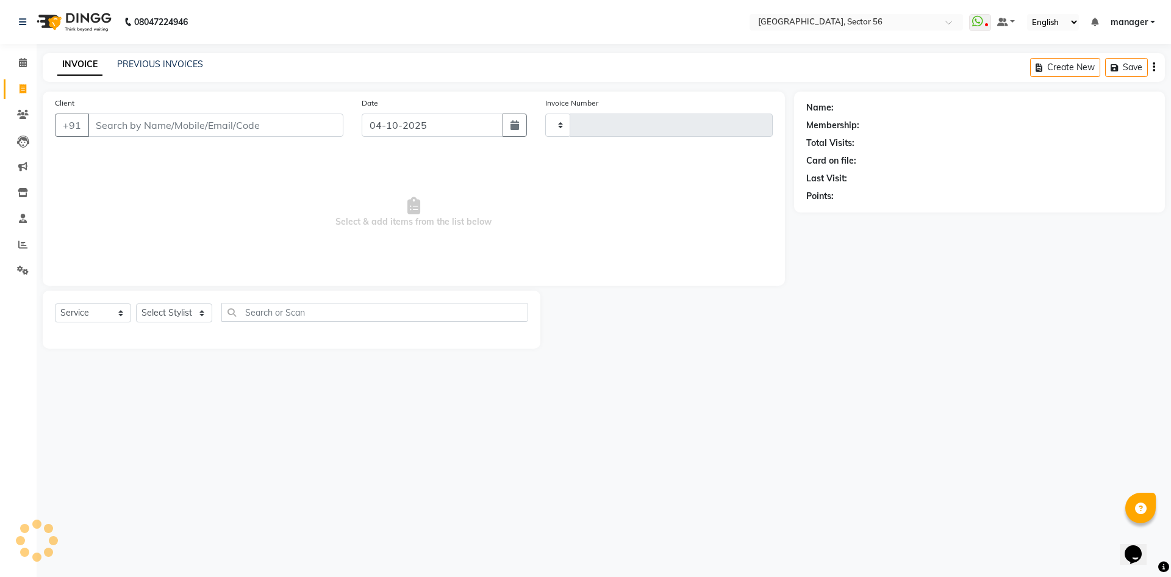
type input "7238"
select select "5557"
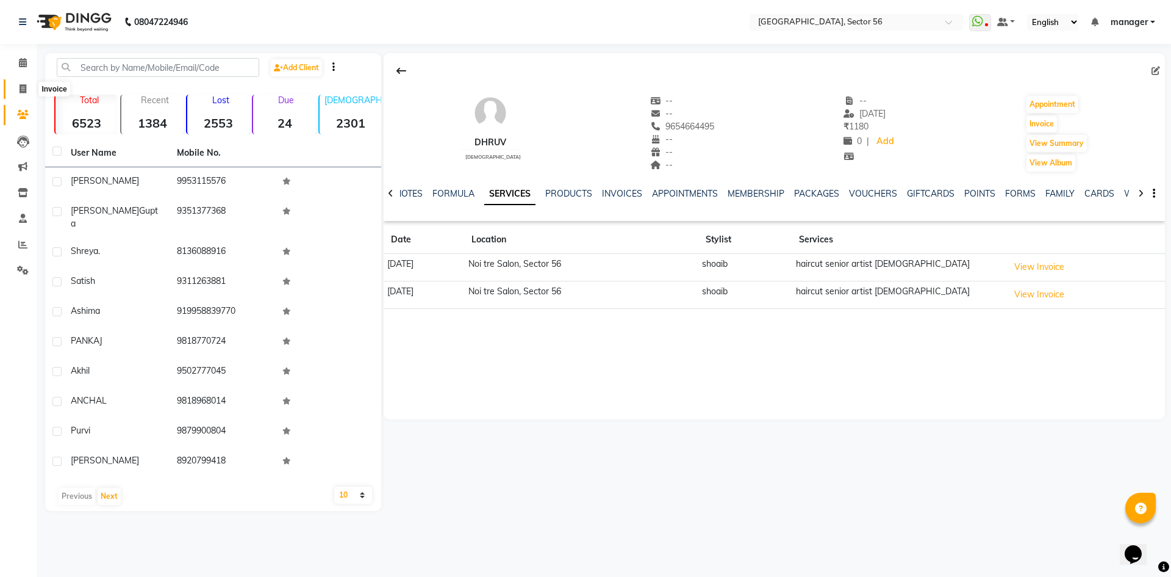
click at [21, 91] on icon at bounding box center [23, 88] width 7 height 9
select select "service"
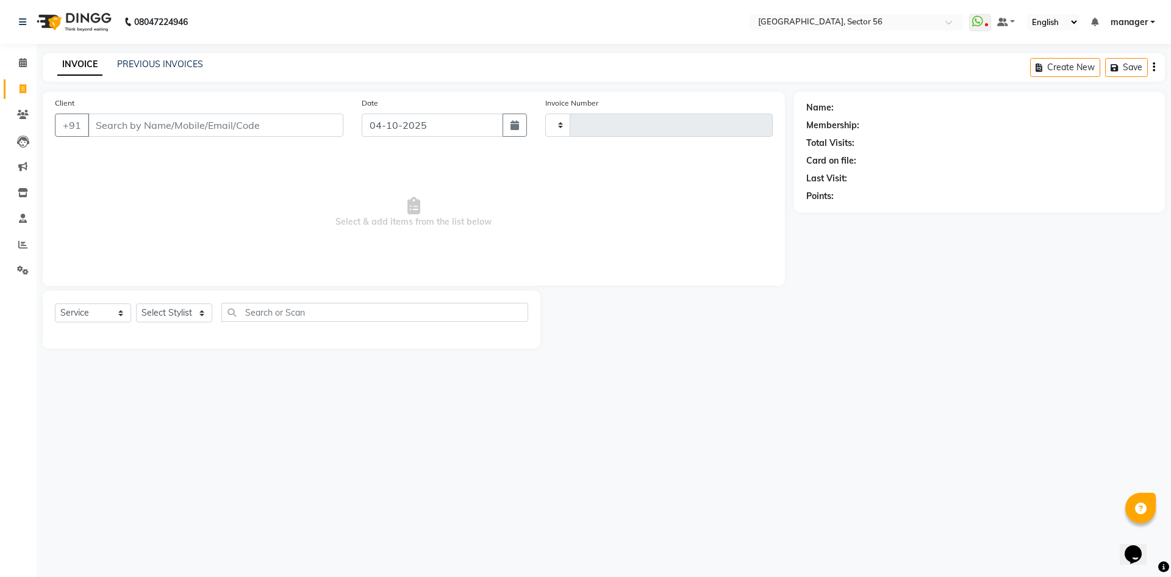
type input "7234"
select select "5557"
click at [143, 126] on input "Client" at bounding box center [216, 124] width 256 height 23
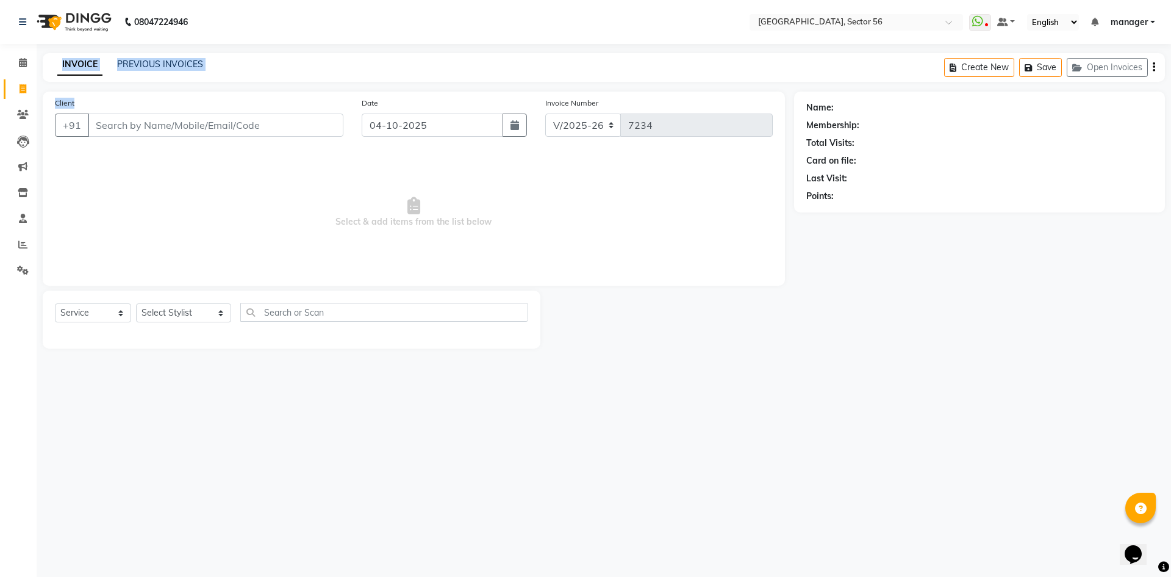
click at [102, 140] on main "INVOICE PREVIOUS INVOICES Create New Save Open Invoices Client +91 Date 04-10-2…" at bounding box center [604, 210] width 1135 height 314
click at [143, 120] on input "Client" at bounding box center [216, 124] width 256 height 23
click at [148, 125] on input "Client" at bounding box center [216, 124] width 256 height 23
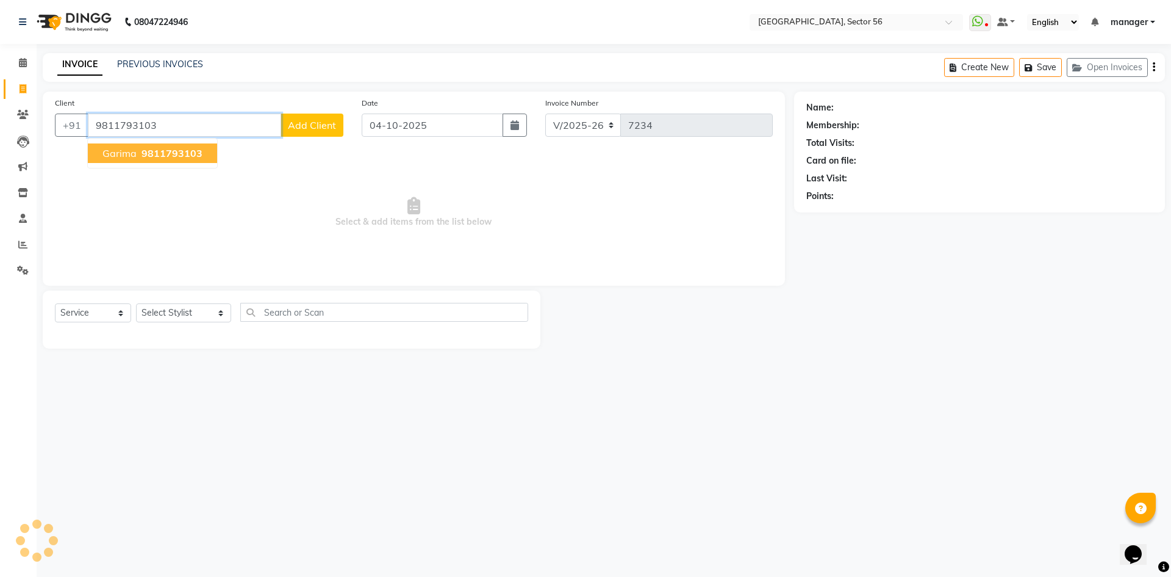
type input "9811793103"
click at [150, 154] on span "9811793103" at bounding box center [172, 153] width 61 height 12
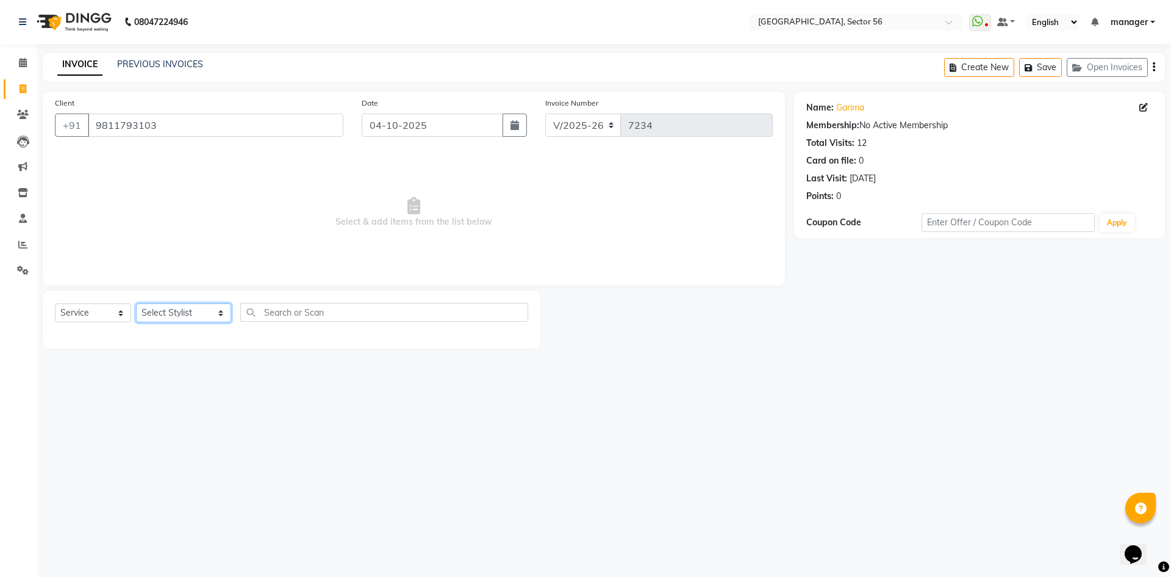
click at [171, 308] on select "Select Stylist ABHISHEKH THAPA abhishek thapa AKRAM KHAN MARKET STAFF amit amit…" at bounding box center [183, 312] width 95 height 19
select select "43516"
click at [136, 303] on select "Select Stylist ABHISHEKH THAPA abhishek thapa AKRAM KHAN MARKET STAFF amit amit…" at bounding box center [183, 312] width 95 height 19
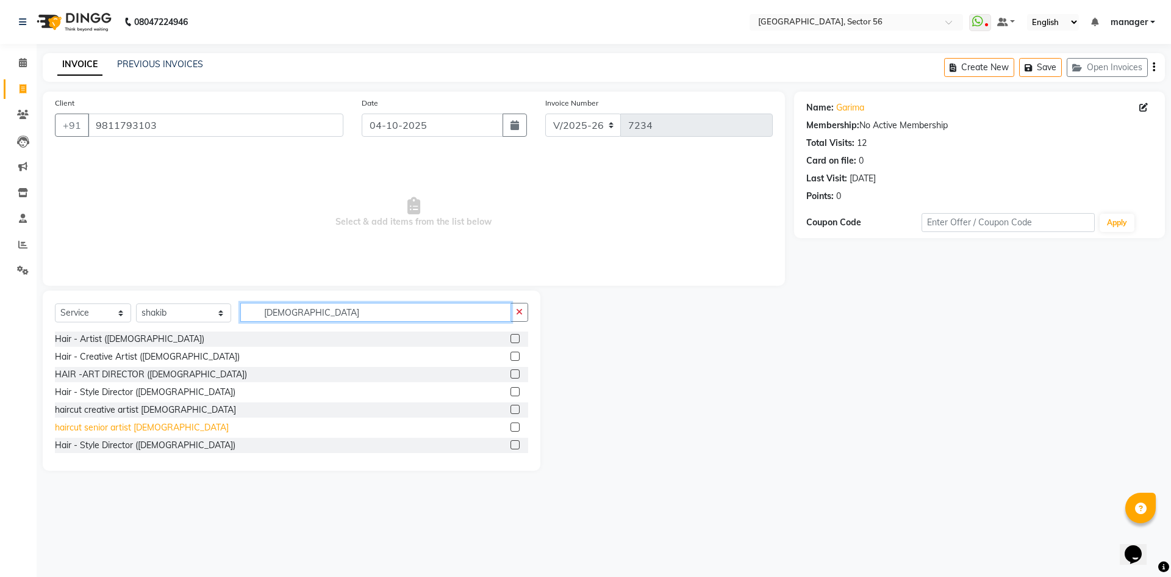
type input "MALE"
click at [115, 428] on div "haircut senior artist [DEMOGRAPHIC_DATA]" at bounding box center [142, 427] width 174 height 13
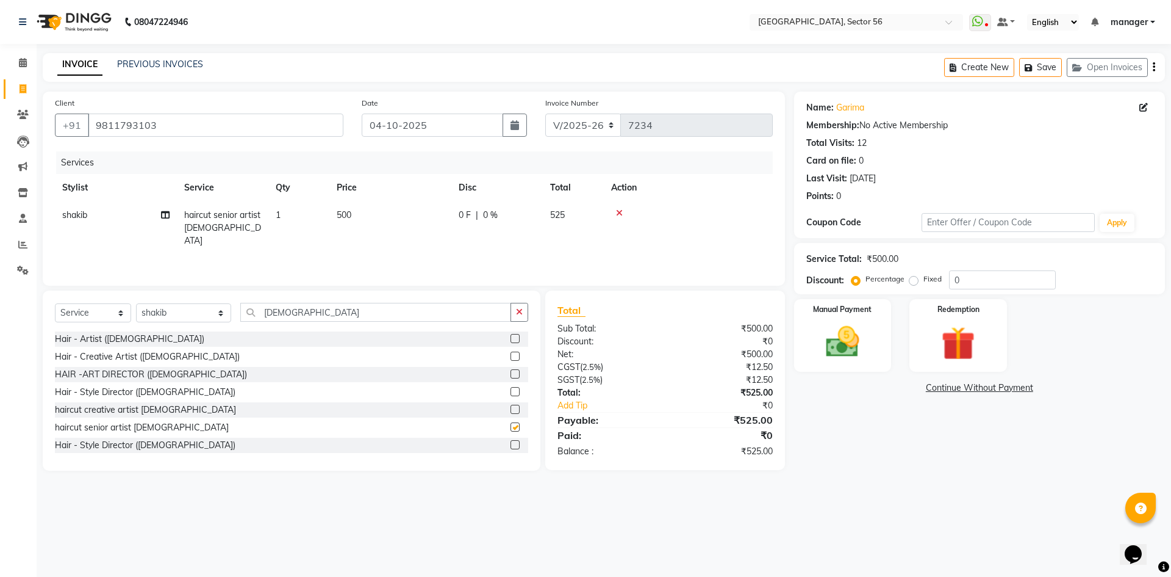
checkbox input "false"
drag, startPoint x: 318, startPoint y: 317, endPoint x: 236, endPoint y: 312, distance: 82.5
click at [240, 312] on input "MALE" at bounding box center [375, 312] width 271 height 19
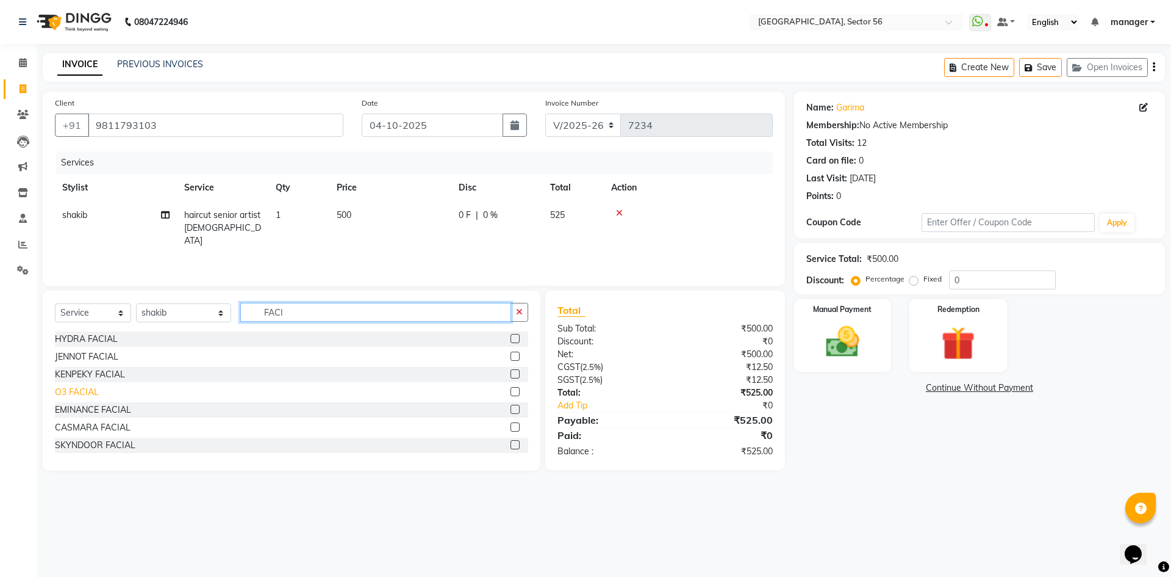
type input "FACI"
click at [82, 392] on div "O3 FACIAL" at bounding box center [77, 392] width 44 height 13
checkbox input "false"
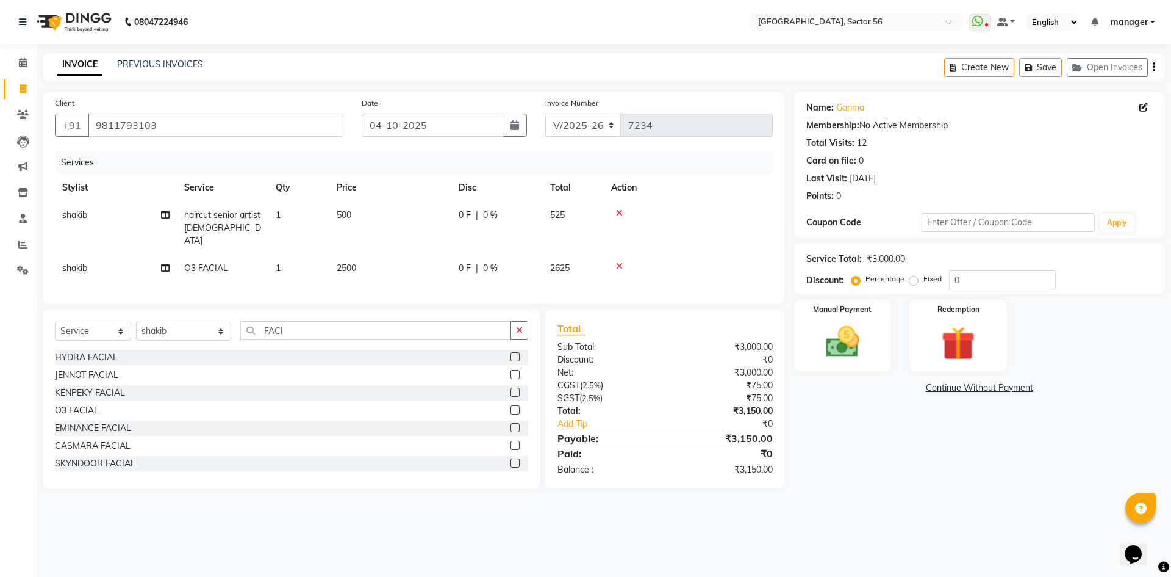
drag, startPoint x: 372, startPoint y: 251, endPoint x: 390, endPoint y: 253, distance: 19.0
click at [372, 254] on td "2500" at bounding box center [390, 267] width 122 height 27
select select "43516"
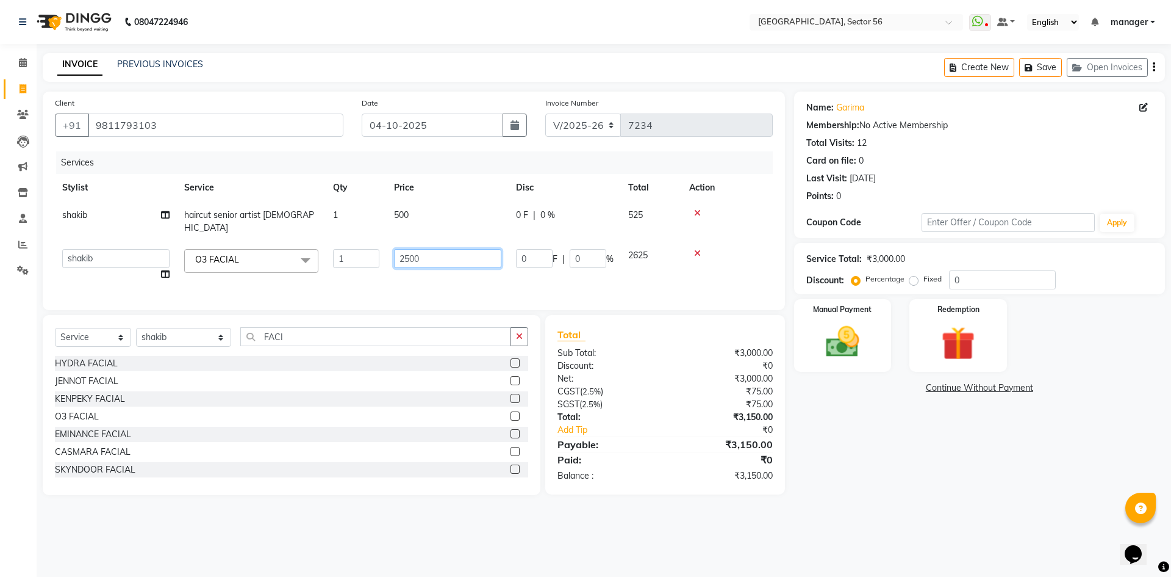
drag, startPoint x: 446, startPoint y: 251, endPoint x: 328, endPoint y: 260, distance: 118.7
click at [328, 260] on tr "ABHISHEKH THAPA abhishek thapa AKRAM KHAN MARKET STAFF amit amit spm Anamika Be…" at bounding box center [414, 265] width 718 height 46
type input "3500"
click at [0, 426] on div "Calendar Invoice Clients Leads Marketing Inventory Staff Reports Settings Compl…" at bounding box center [82, 297] width 165 height 524
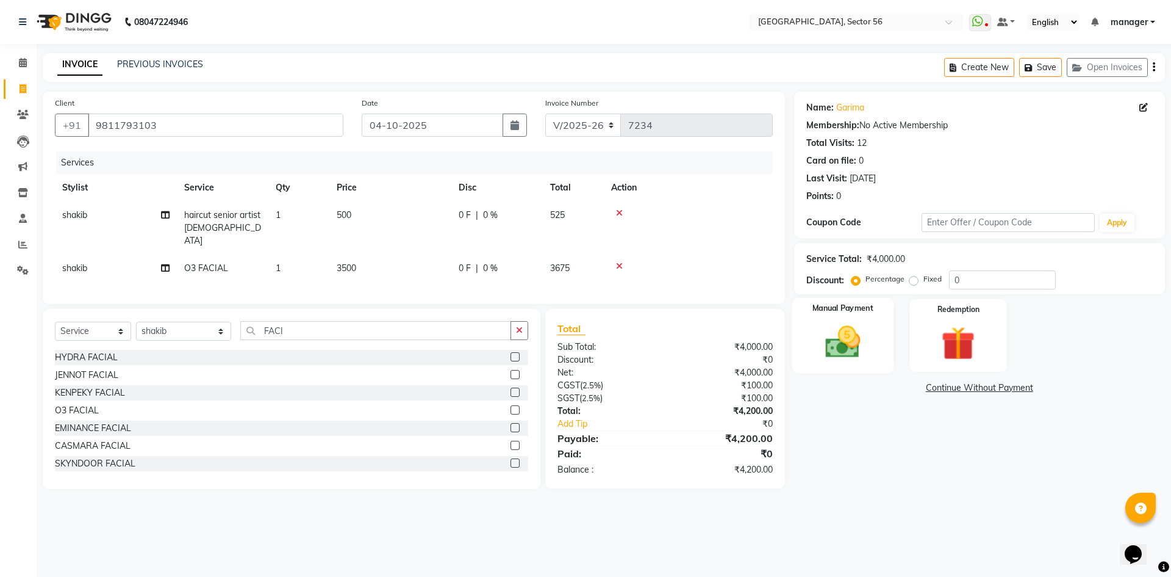
click at [854, 351] on img at bounding box center [843, 342] width 57 height 40
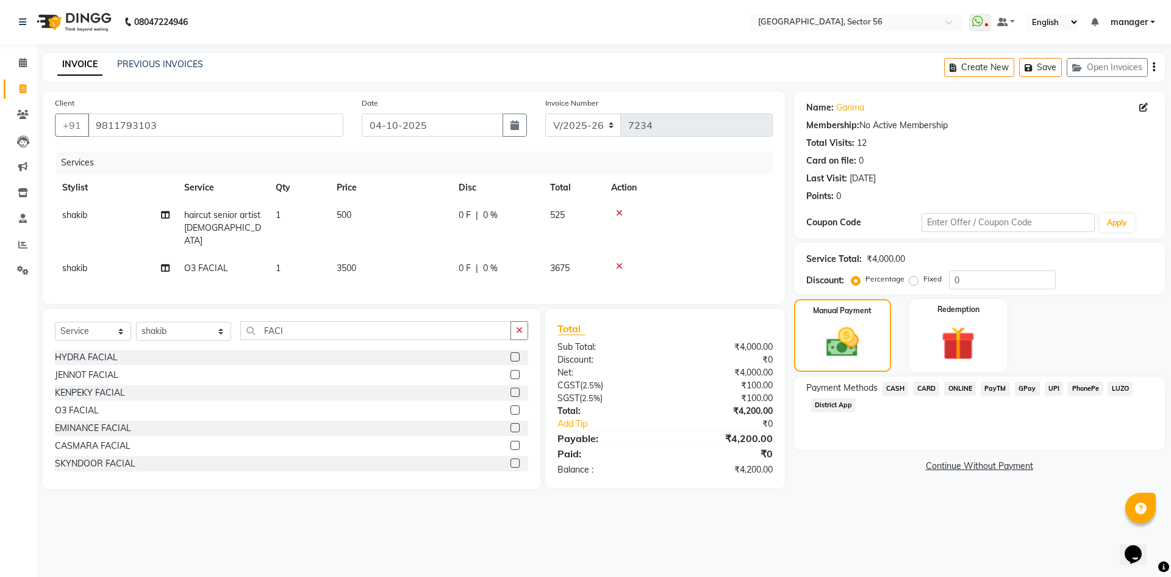
click at [926, 386] on span "CARD" at bounding box center [926, 388] width 26 height 14
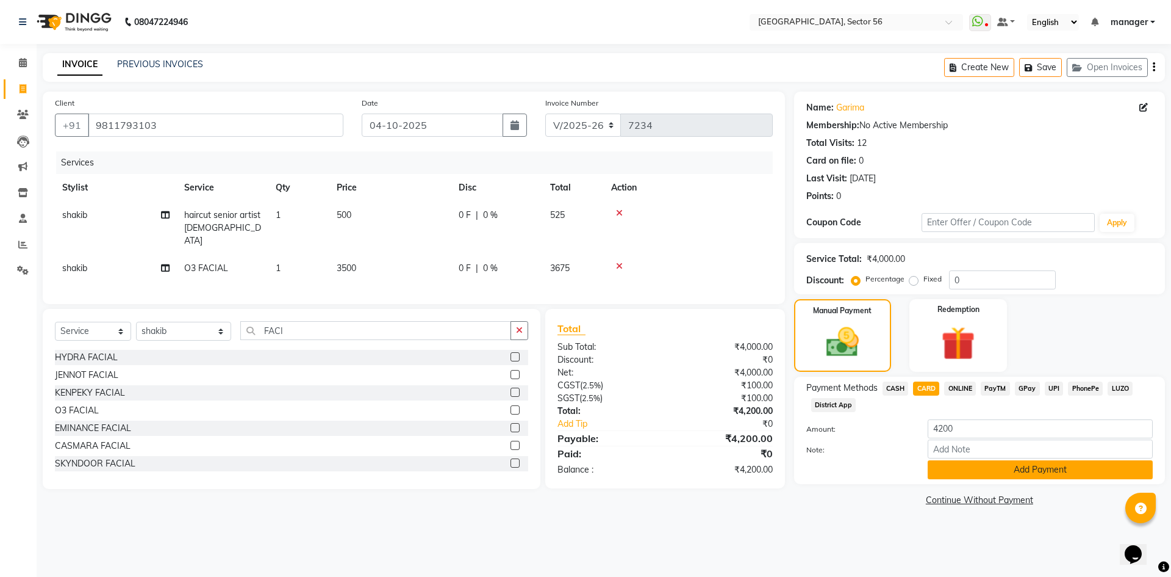
click at [980, 469] on button "Add Payment" at bounding box center [1040, 469] width 225 height 19
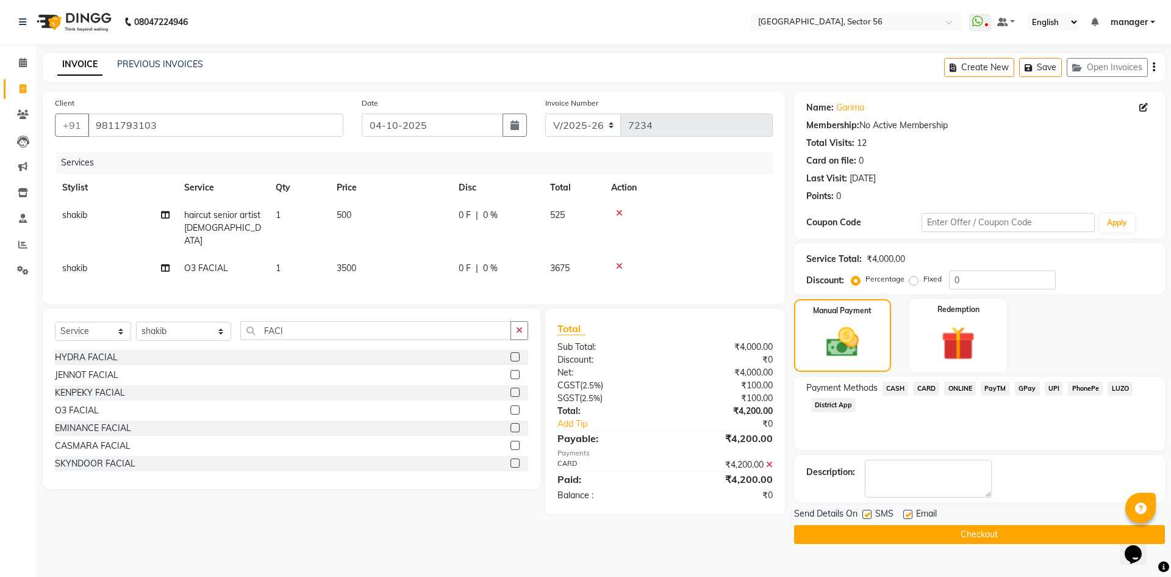
click at [948, 538] on button "Checkout" at bounding box center [979, 534] width 371 height 19
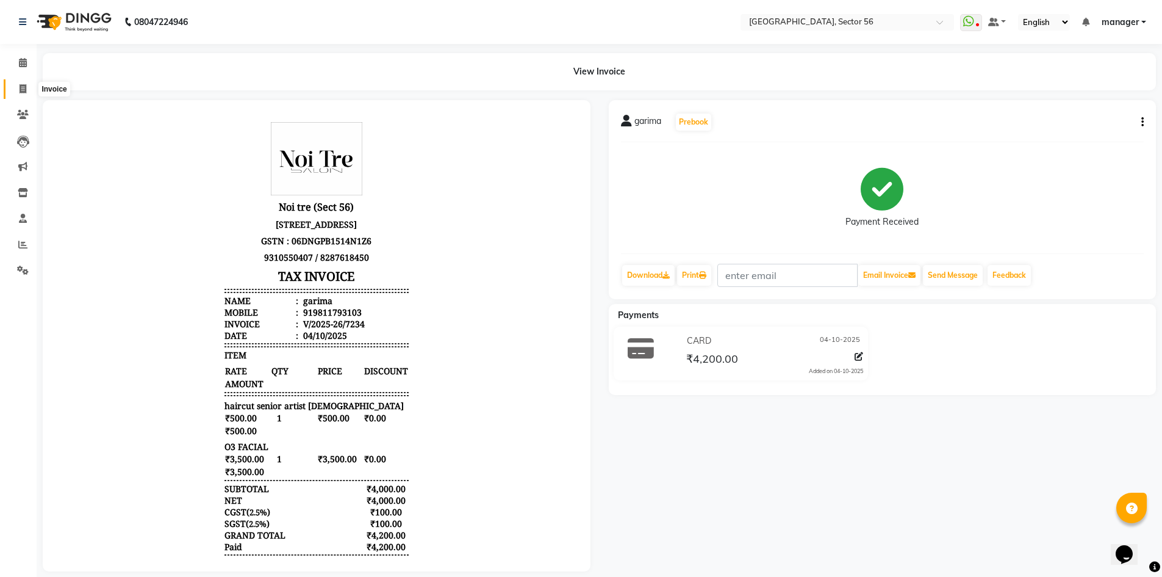
click at [21, 92] on icon at bounding box center [23, 88] width 7 height 9
select select "service"
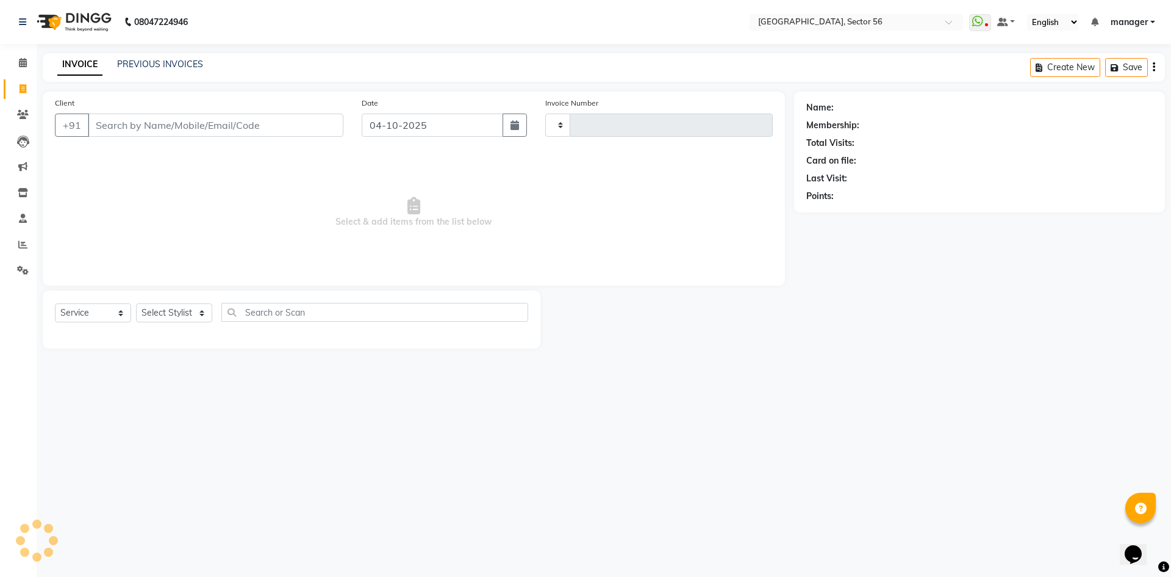
type input "7239"
select select "5557"
click at [113, 123] on input "Client" at bounding box center [216, 124] width 256 height 23
type input "N"
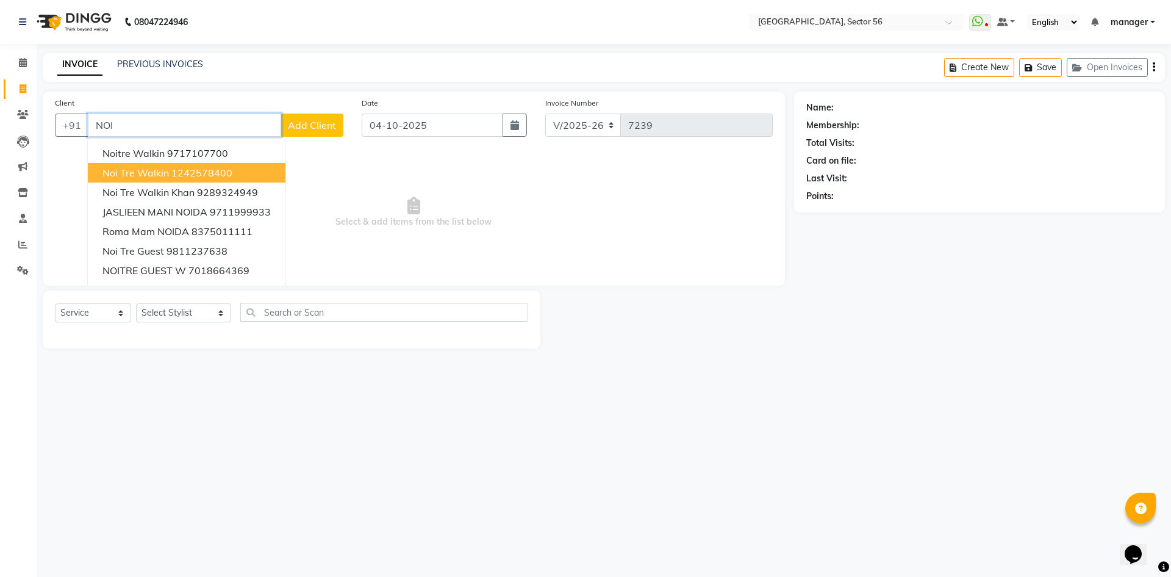
click at [153, 168] on span "Noi Tre Walkin" at bounding box center [136, 173] width 67 height 12
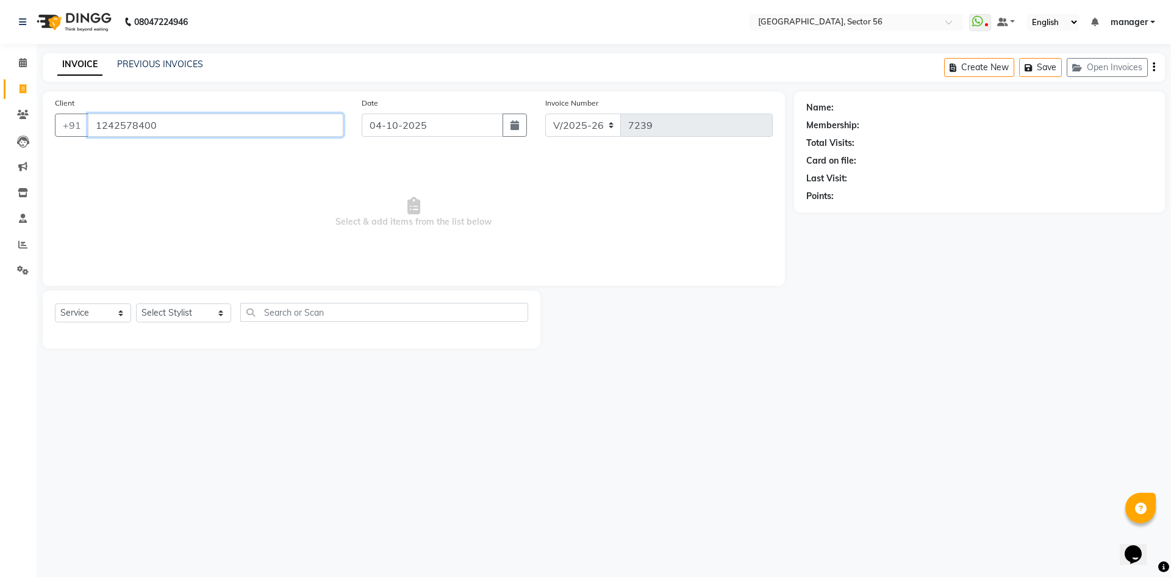
type input "1242578400"
click at [177, 309] on select "Select Stylist [PERSON_NAME] [PERSON_NAME] [PERSON_NAME] MARKET STAFF amit amit…" at bounding box center [183, 312] width 95 height 19
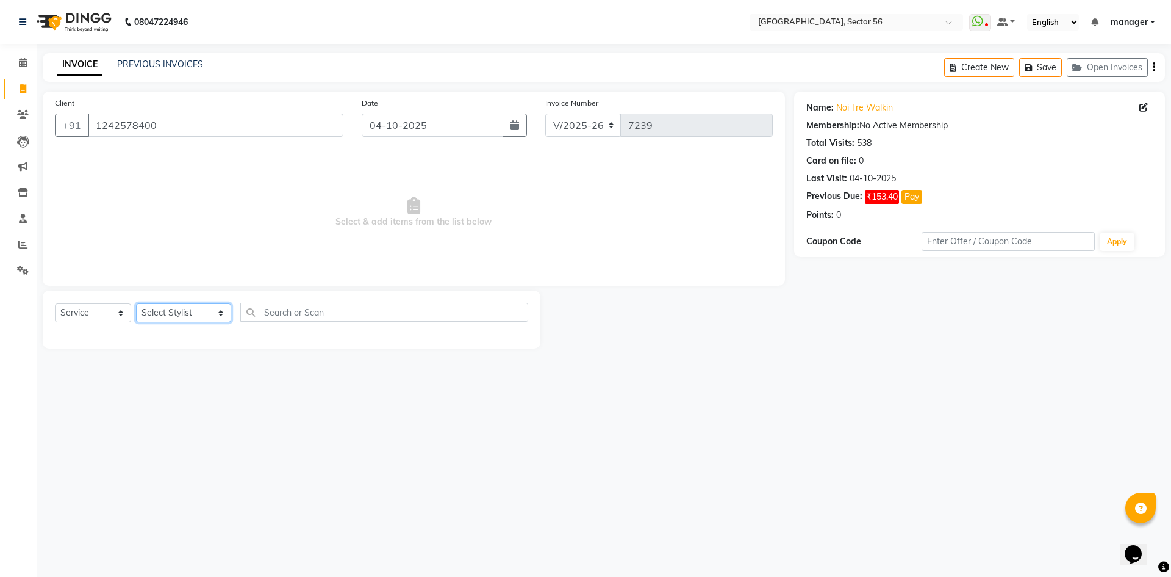
select select "62475"
click at [136, 303] on select "Select Stylist [PERSON_NAME] [PERSON_NAME] [PERSON_NAME] MARKET STAFF amit amit…" at bounding box center [183, 312] width 95 height 19
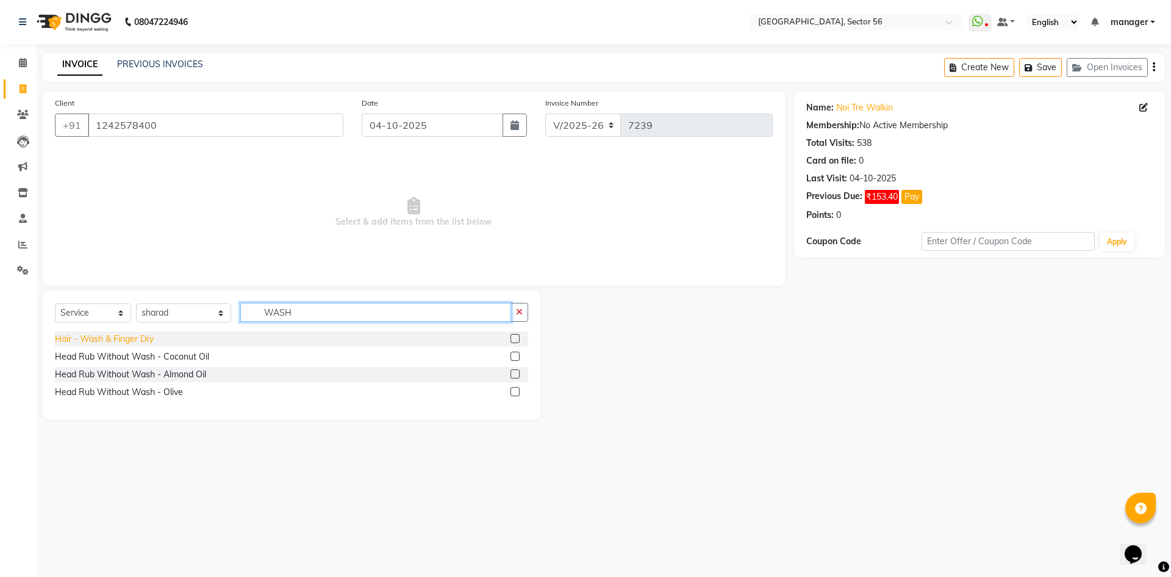
type input "WASH"
click at [131, 344] on div "Hair - Wash & Finger Dry" at bounding box center [104, 339] width 99 height 13
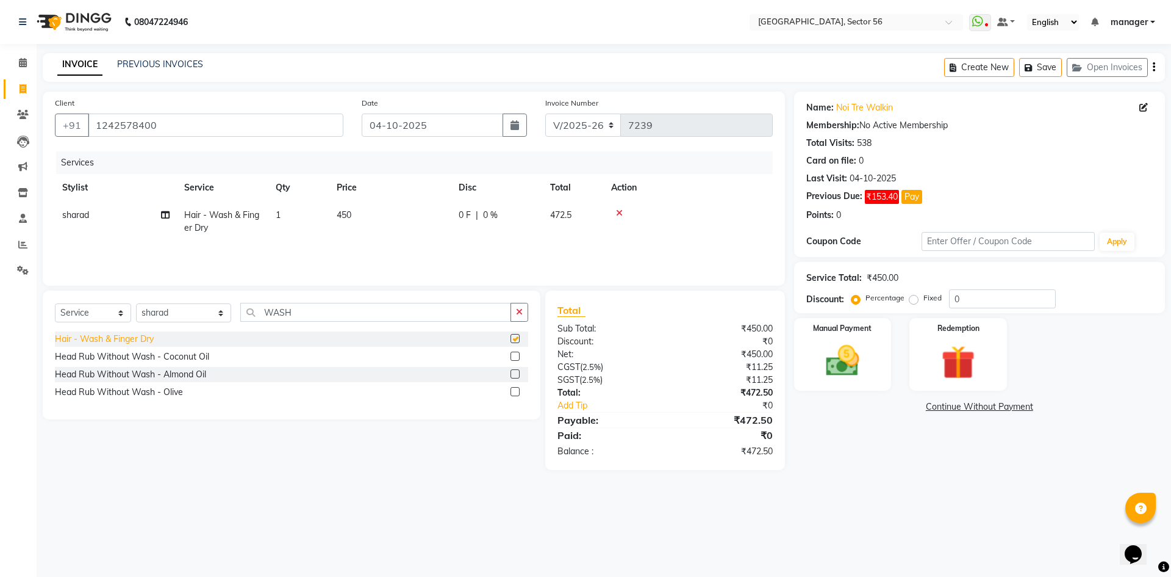
checkbox input "false"
click at [366, 215] on td "450" at bounding box center [390, 221] width 122 height 40
select select "62475"
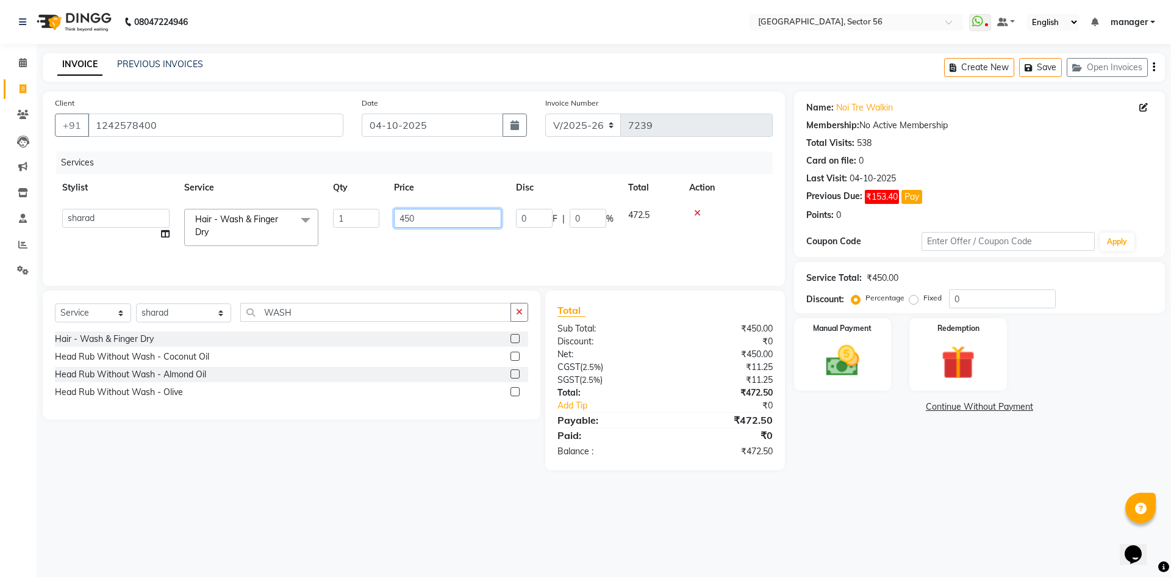
drag, startPoint x: 420, startPoint y: 215, endPoint x: 299, endPoint y: 225, distance: 121.8
click at [299, 225] on tr "ABHISHEKH THAPA abhishek thapa AKRAM KHAN MARKET STAFF amit amit spm Anamika Be…" at bounding box center [414, 227] width 718 height 52
type input "1000"
click at [0, 333] on div "Calendar Invoice Clients Leads Marketing Inventory Staff Reports Settings Compl…" at bounding box center [82, 297] width 165 height 524
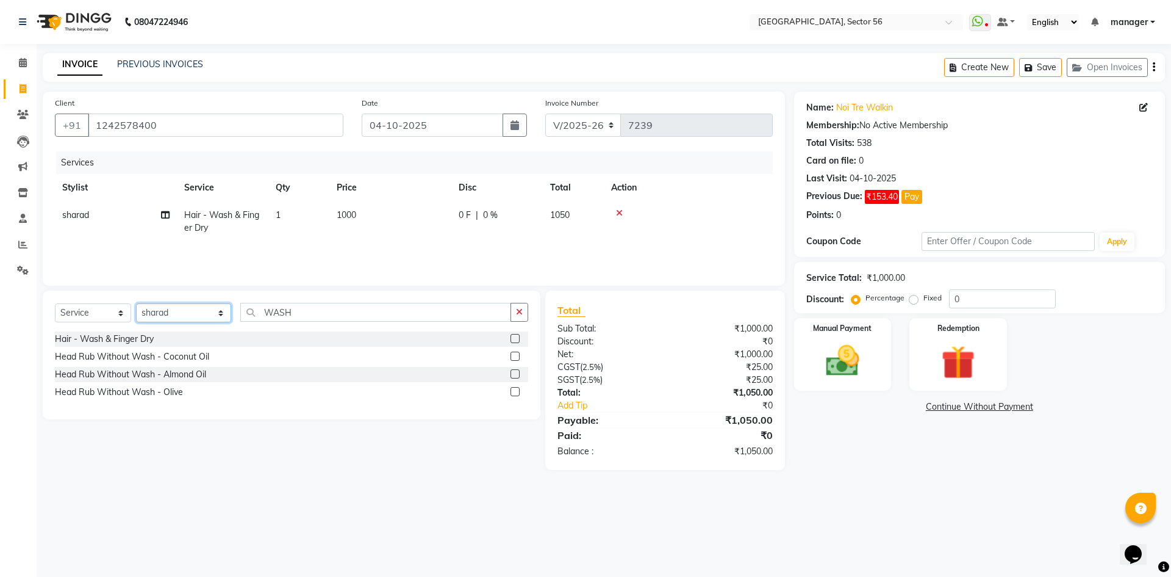
click at [170, 315] on select "Select Stylist ABHISHEKH THAPA abhishek thapa AKRAM KHAN MARKET STAFF amit amit…" at bounding box center [183, 312] width 95 height 19
select select "43524"
click at [136, 303] on select "Select Stylist ABHISHEKH THAPA abhishek thapa AKRAM KHAN MARKET STAFF amit amit…" at bounding box center [183, 312] width 95 height 19
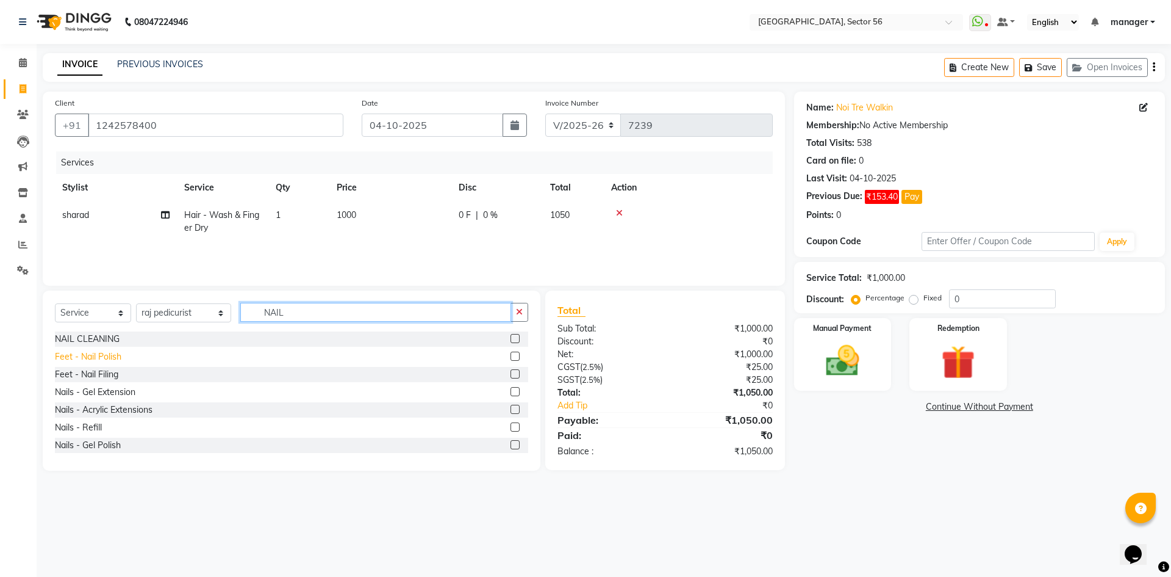
type input "NAIL"
click at [112, 351] on div "Feet - Nail Polish" at bounding box center [88, 356] width 67 height 13
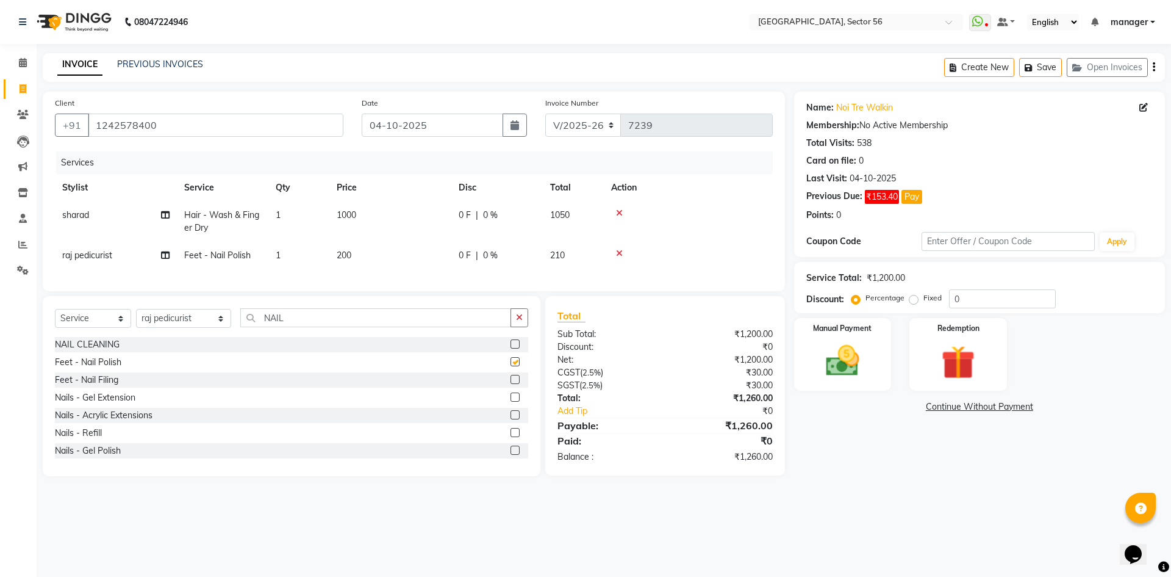
checkbox input "false"
click at [372, 210] on td "1000" at bounding box center [390, 221] width 122 height 40
select select "62475"
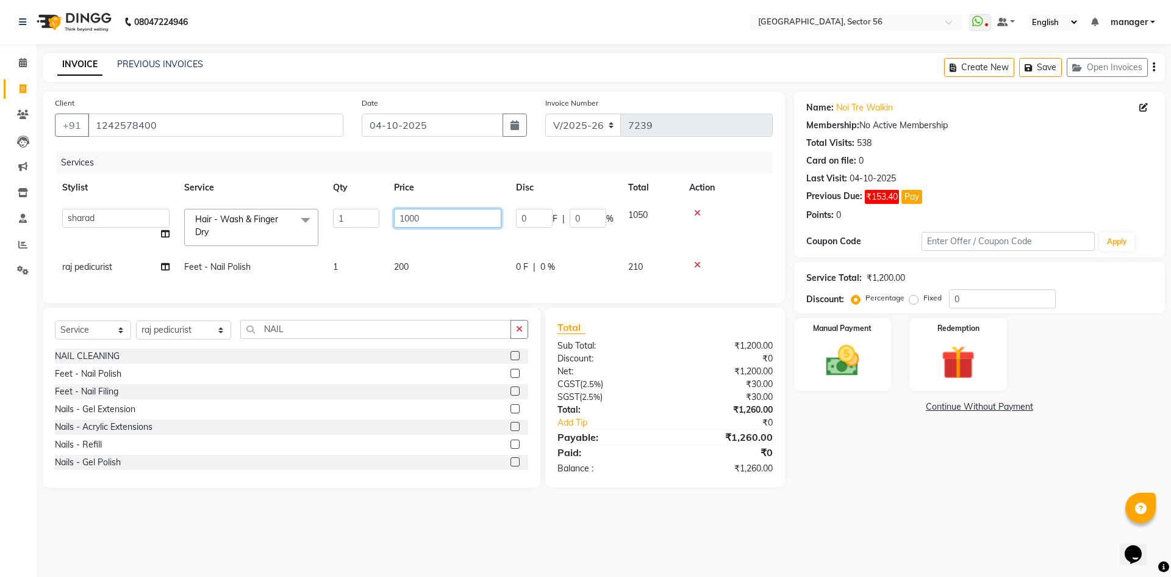
drag, startPoint x: 428, startPoint y: 214, endPoint x: 324, endPoint y: 222, distance: 104.0
click at [324, 222] on tr "ABHISHEKH THAPA abhishek thapa AKRAM KHAN MARKET STAFF amit amit spm Anamika Be…" at bounding box center [414, 227] width 718 height 52
click at [2, 452] on div "Calendar Invoice Clients Leads Marketing Inventory Staff Reports Settings Compl…" at bounding box center [82, 297] width 165 height 524
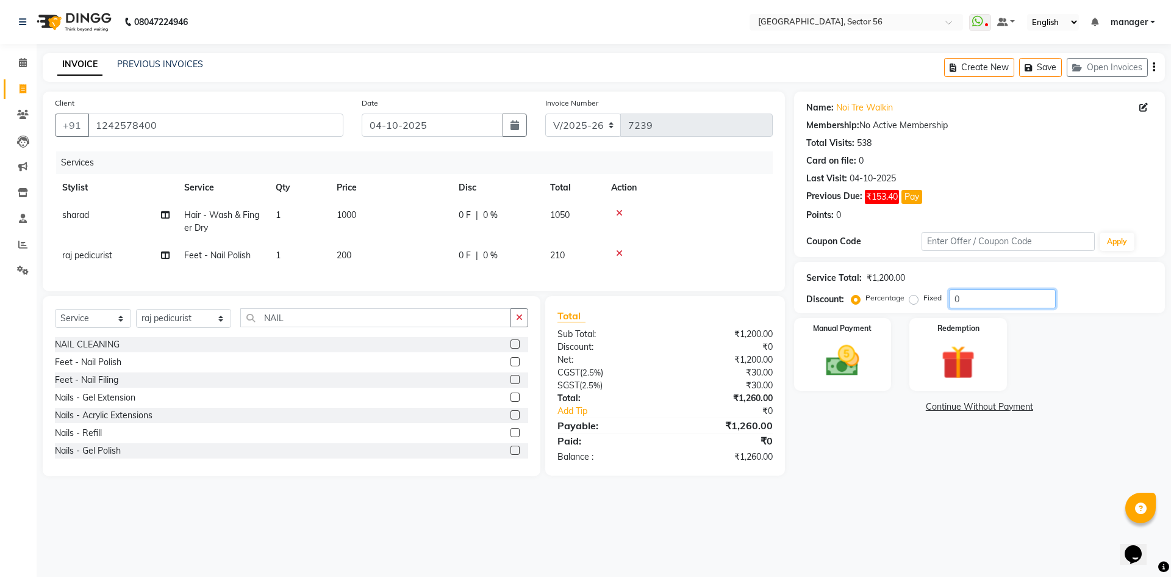
drag, startPoint x: 964, startPoint y: 299, endPoint x: 904, endPoint y: 302, distance: 60.5
click at [904, 302] on div "Percentage Fixed 0" at bounding box center [955, 298] width 202 height 19
click at [191, 62] on link "PREVIOUS INVOICES" at bounding box center [160, 64] width 86 height 11
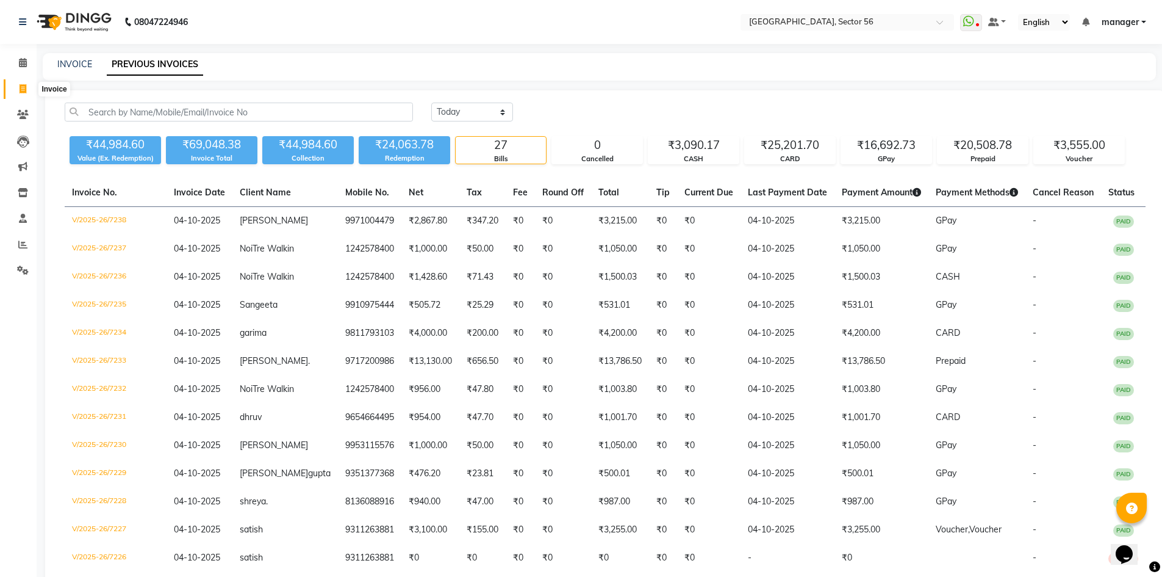
click at [21, 90] on icon at bounding box center [23, 88] width 7 height 9
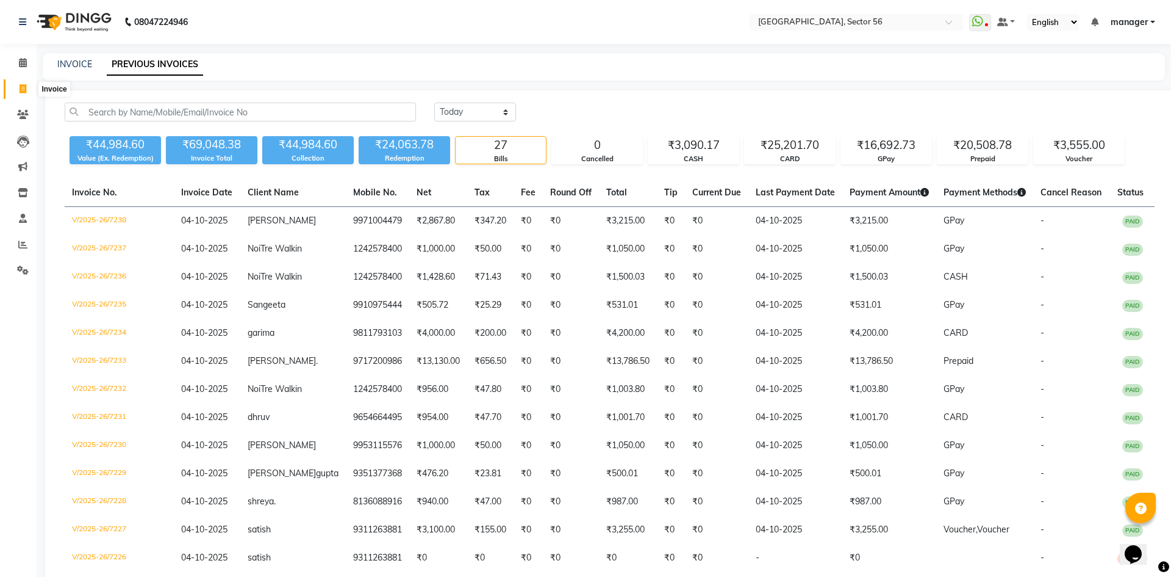
select select "service"
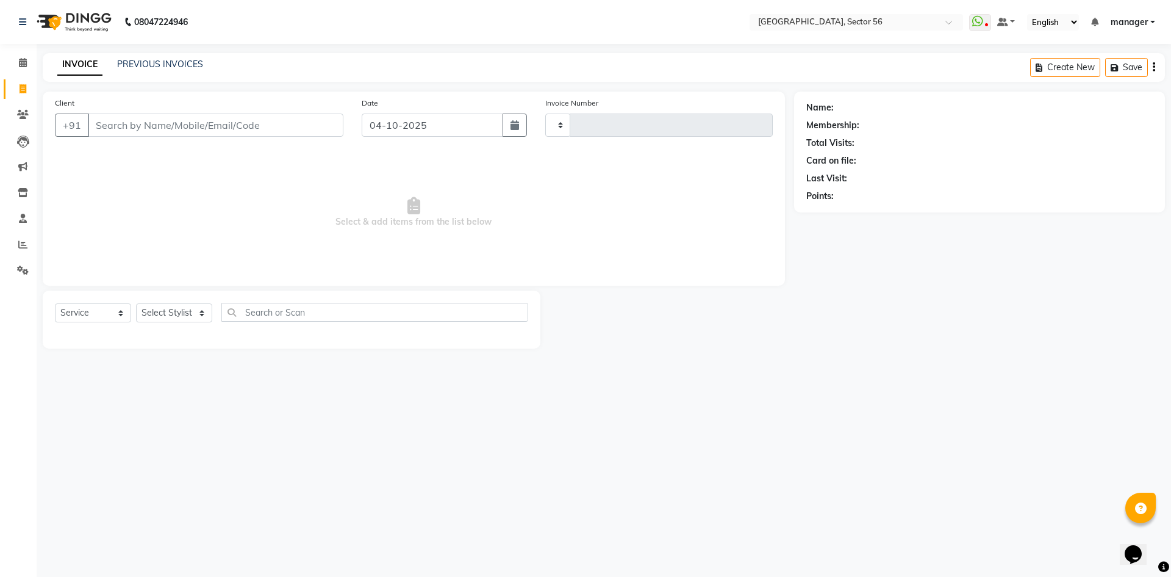
type input "7239"
select select "5557"
click at [196, 126] on input "Client" at bounding box center [216, 124] width 256 height 23
click at [153, 63] on link "PREVIOUS INVOICES" at bounding box center [160, 64] width 86 height 11
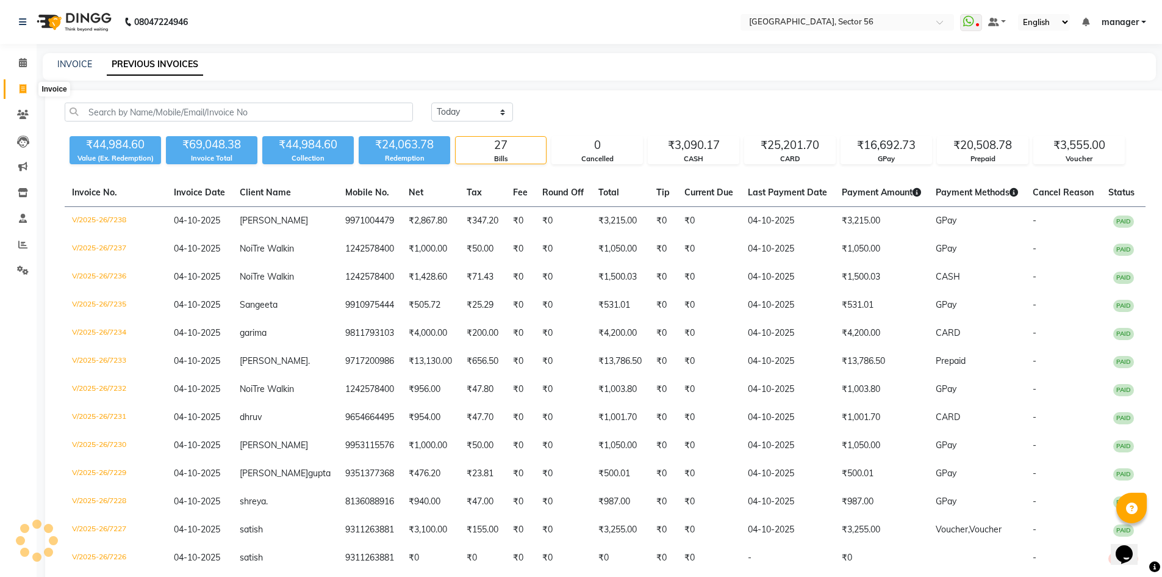
click at [21, 88] on icon at bounding box center [23, 88] width 7 height 9
select select "service"
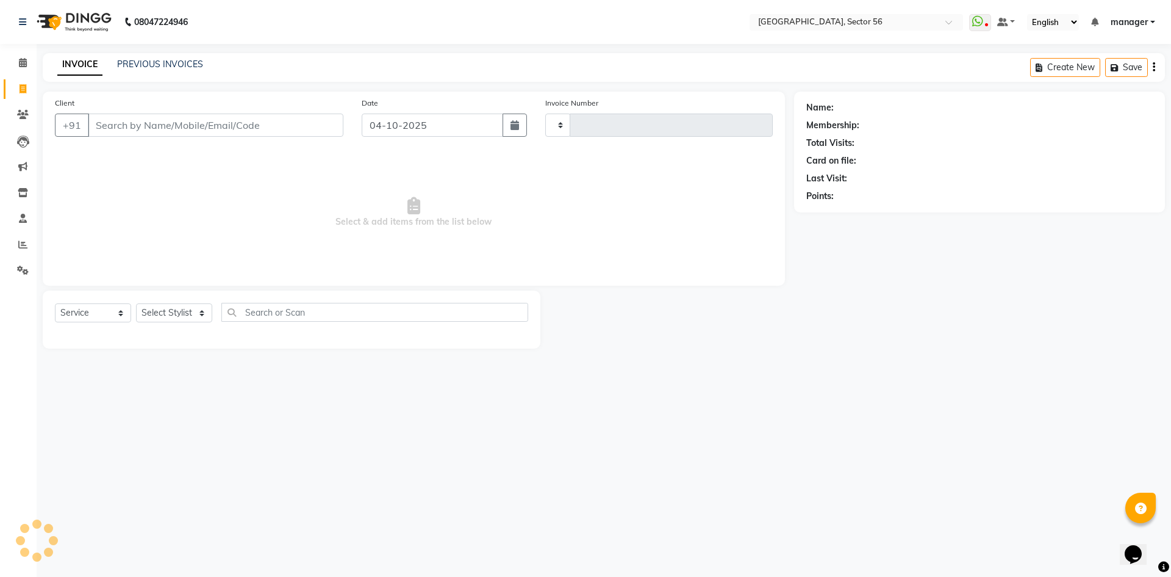
type input "7239"
select select "5557"
click at [164, 67] on link "PREVIOUS INVOICES" at bounding box center [160, 64] width 86 height 11
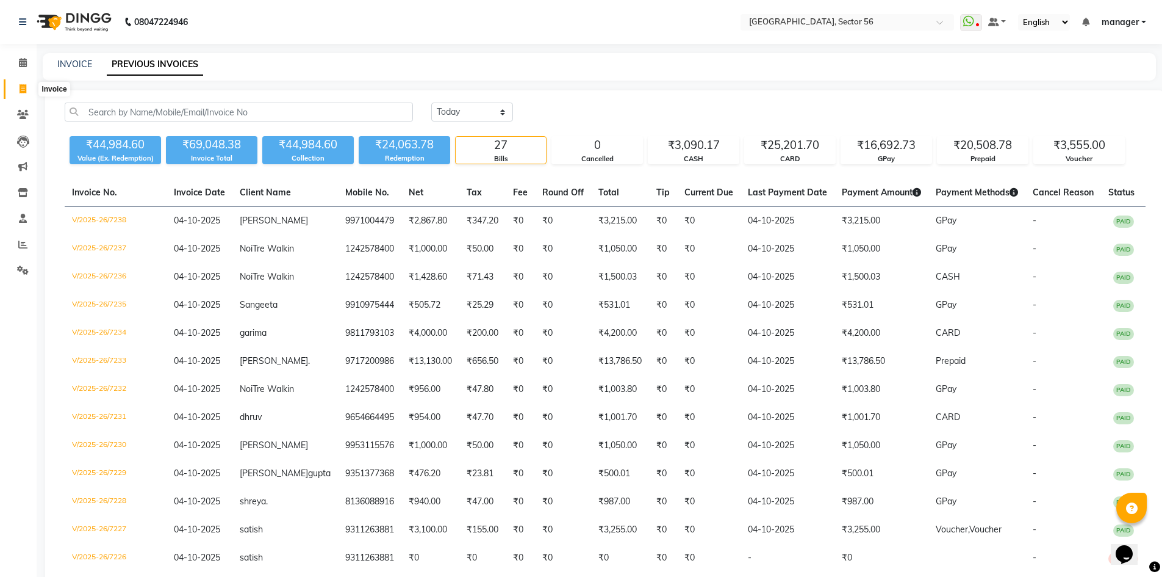
click at [21, 90] on icon at bounding box center [23, 88] width 7 height 9
select select "service"
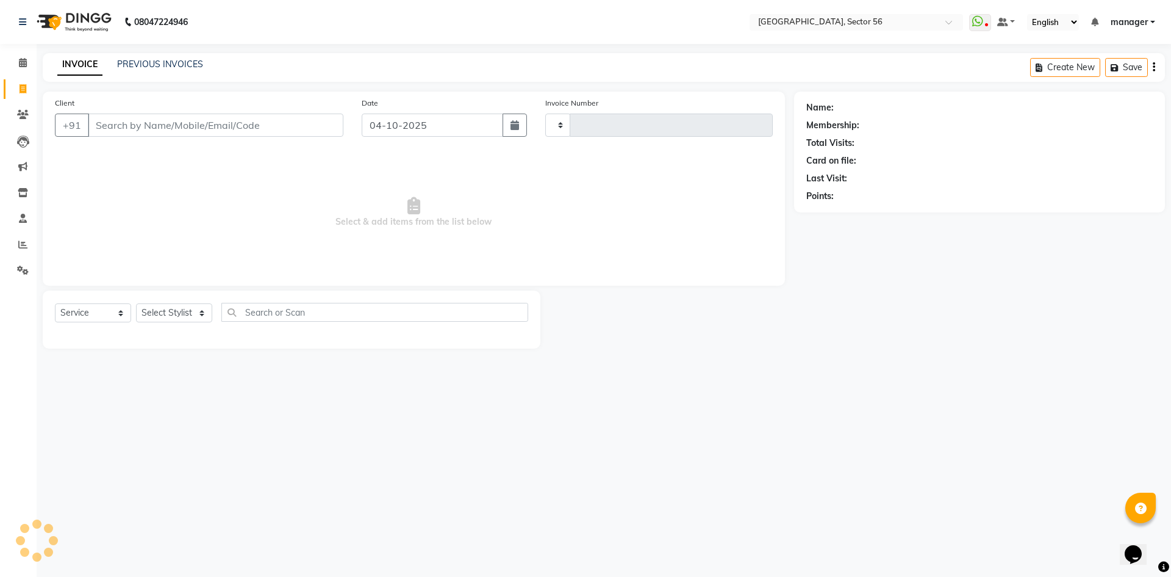
type input "7239"
select select "5557"
click at [119, 67] on link "PREVIOUS INVOICES" at bounding box center [160, 64] width 86 height 11
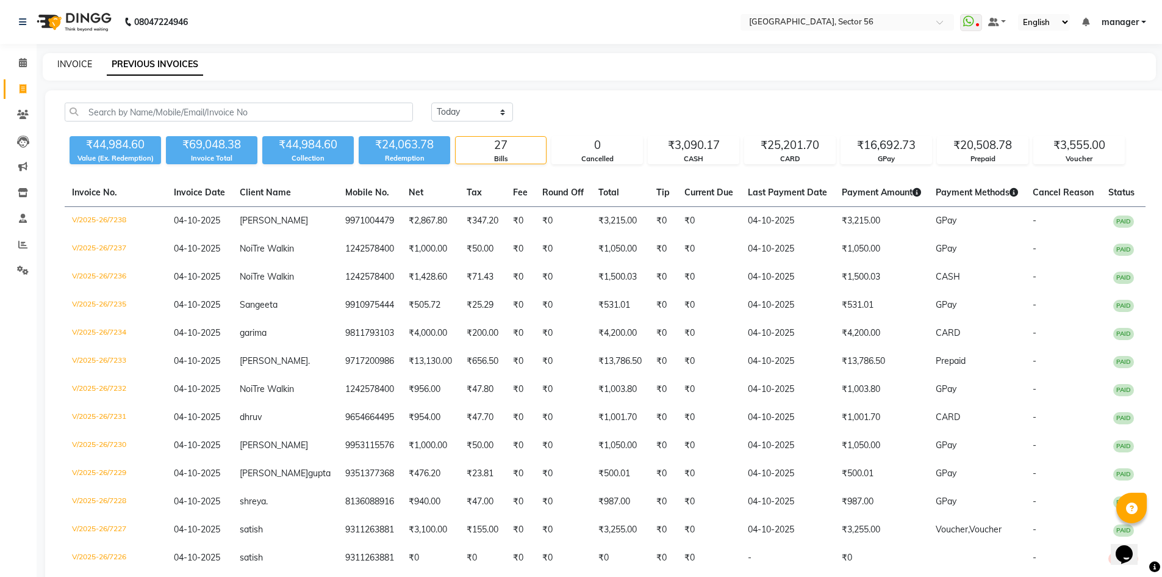
click at [73, 65] on link "INVOICE" at bounding box center [74, 64] width 35 height 11
select select "service"
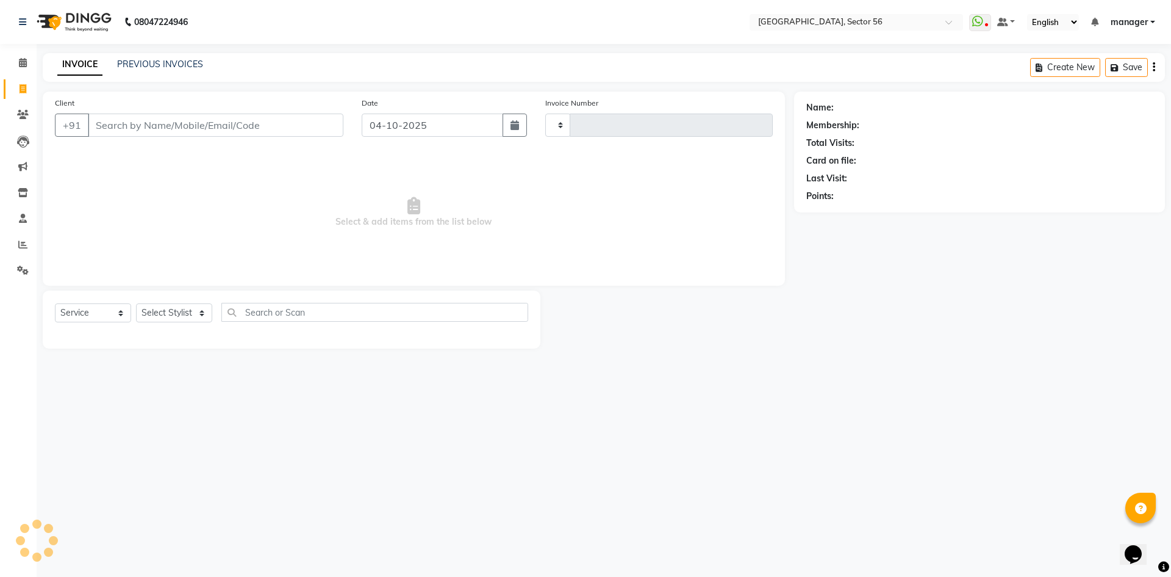
type input "7239"
select select "5557"
click at [148, 65] on link "PREVIOUS INVOICES" at bounding box center [160, 64] width 86 height 11
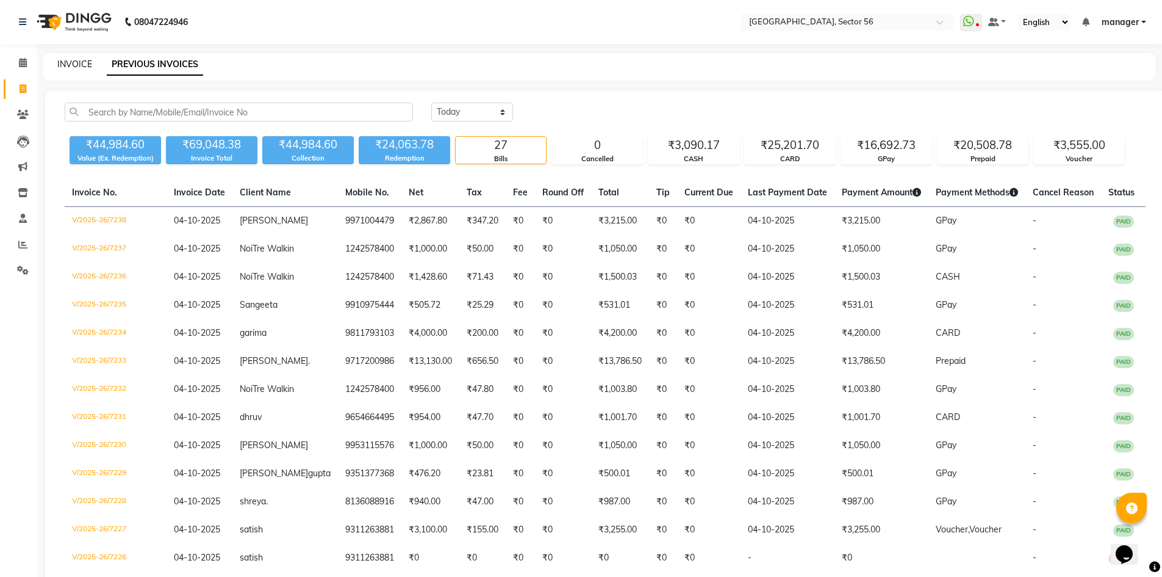
click at [66, 63] on link "INVOICE" at bounding box center [74, 64] width 35 height 11
select select "service"
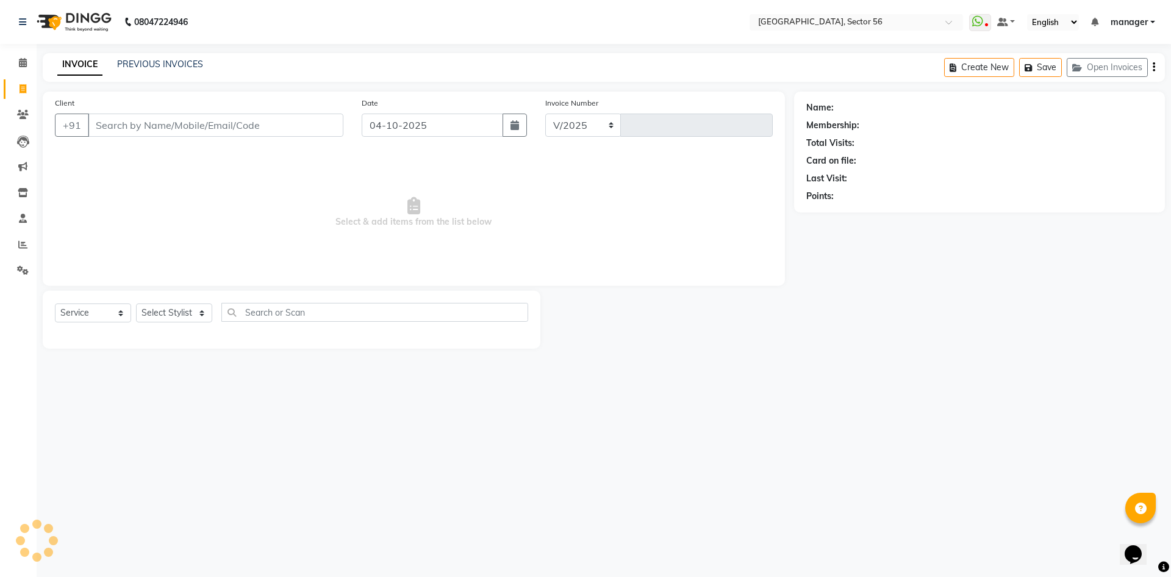
select select "5557"
type input "7239"
click at [118, 131] on input "Client" at bounding box center [216, 124] width 256 height 23
drag, startPoint x: 149, startPoint y: 125, endPoint x: 206, endPoint y: 12, distance: 126.3
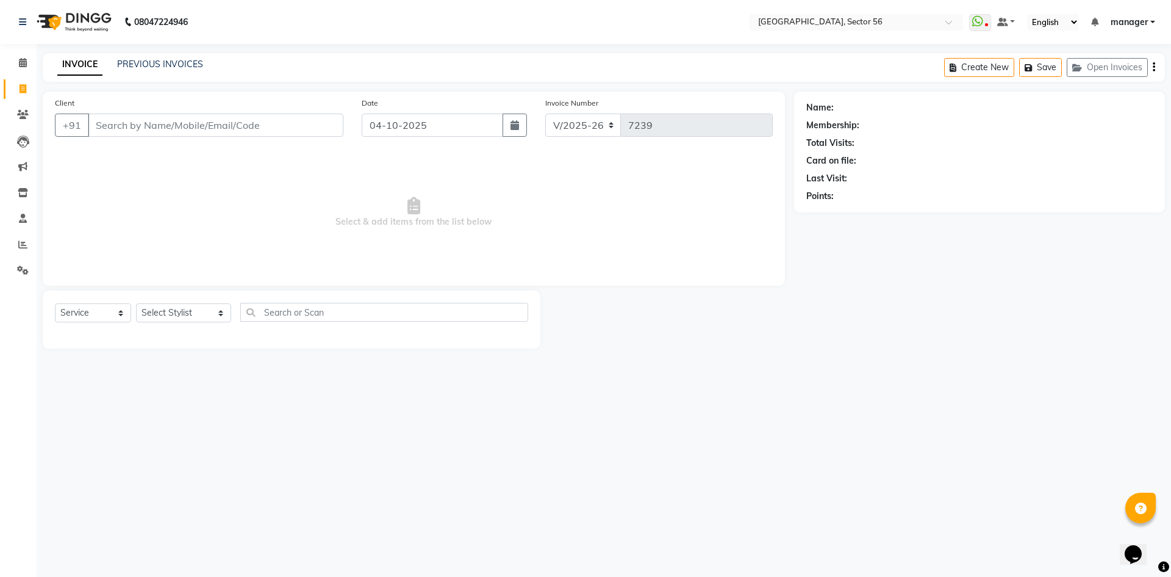
click at [150, 125] on input "Client" at bounding box center [216, 124] width 256 height 23
click at [265, 120] on input "Client" at bounding box center [216, 124] width 256 height 23
click at [23, 243] on icon at bounding box center [22, 244] width 9 height 9
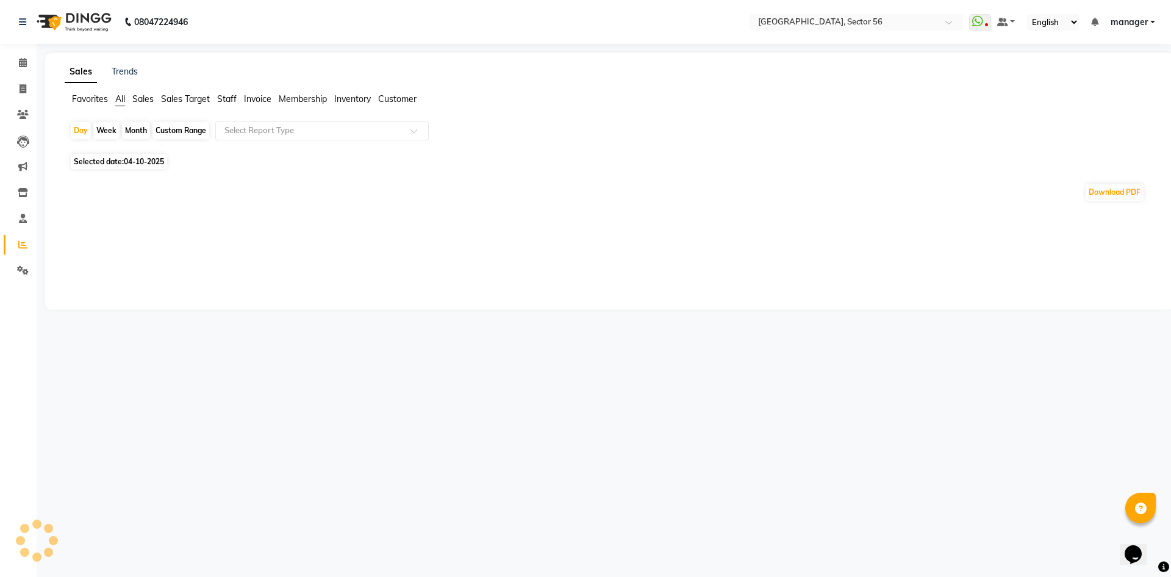
click at [136, 126] on div "Month" at bounding box center [136, 130] width 28 height 17
select select "10"
select select "2025"
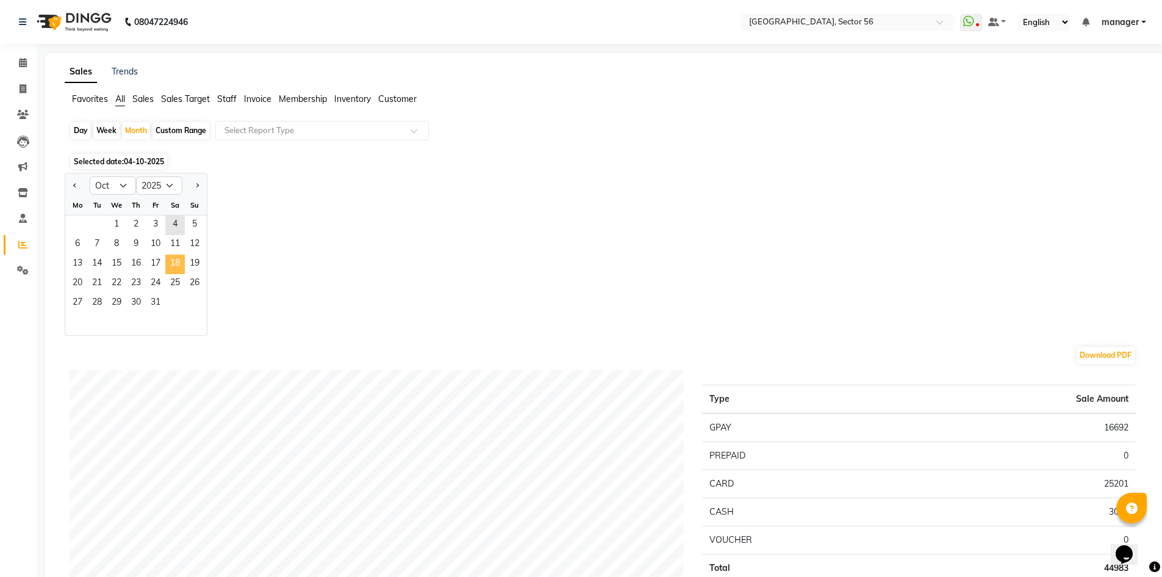
click at [165, 268] on span "18" at bounding box center [175, 264] width 20 height 20
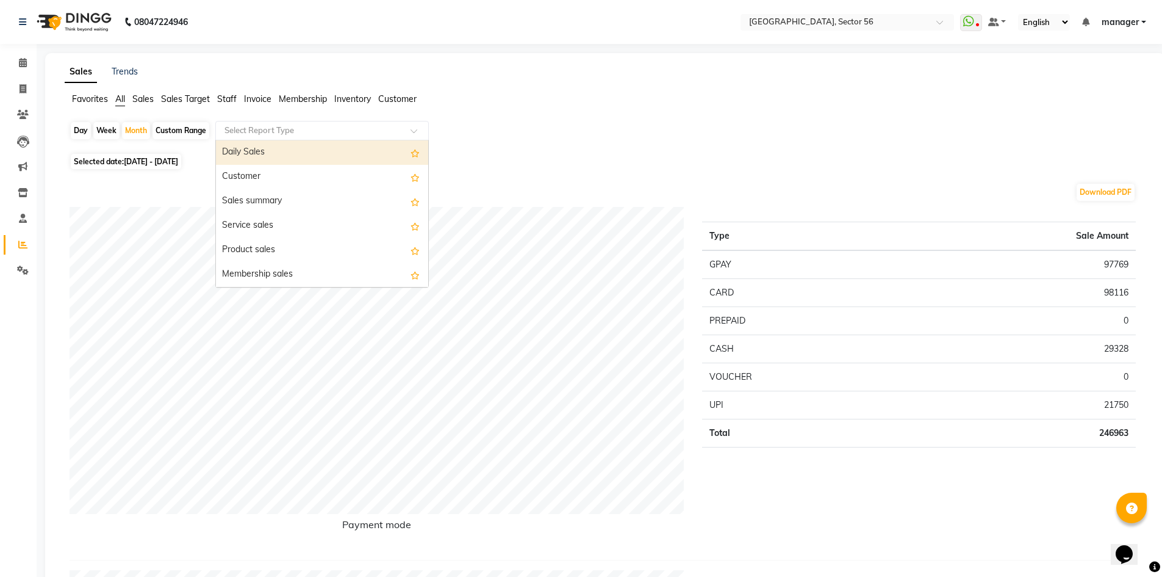
click at [298, 135] on input "text" at bounding box center [310, 130] width 176 height 12
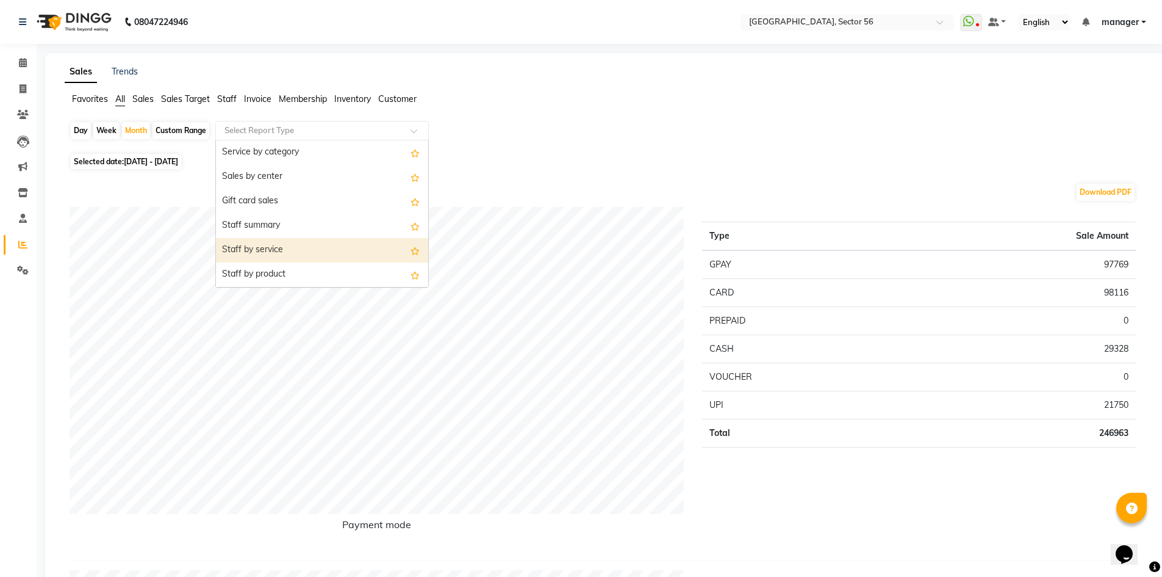
click at [298, 245] on div "Staff by service" at bounding box center [322, 250] width 212 height 24
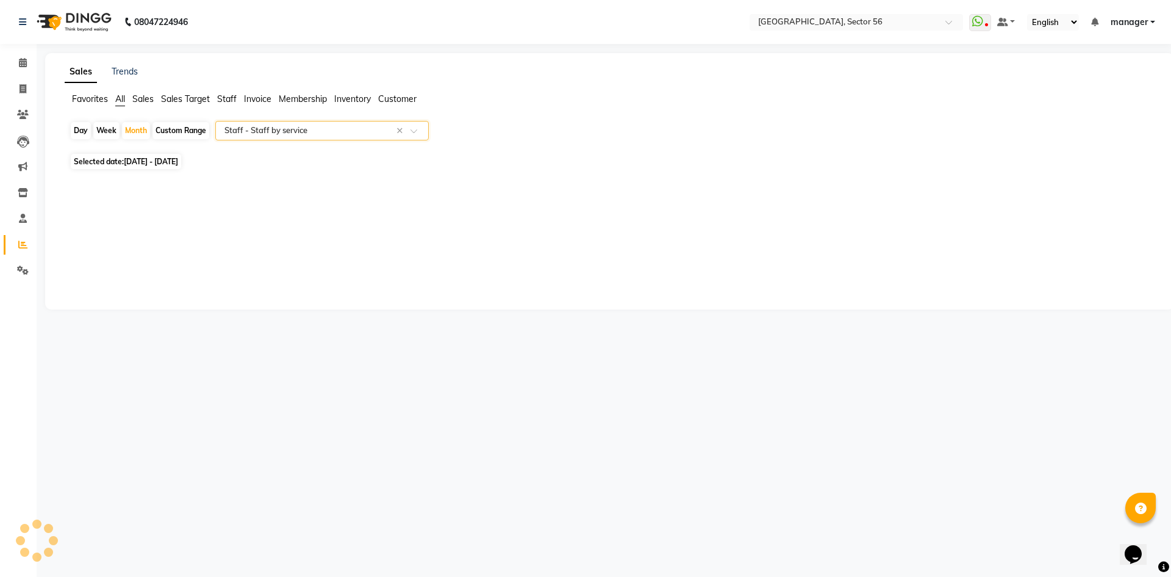
select select "full_report"
select select "csv"
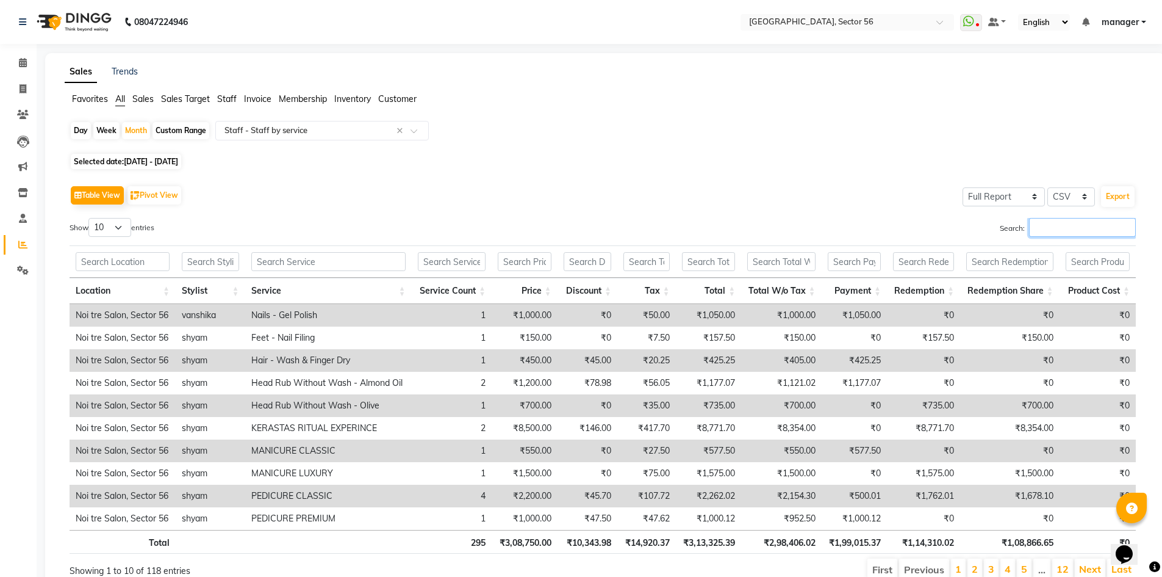
click at [1039, 229] on input "Search:" at bounding box center [1082, 227] width 107 height 19
click at [264, 131] on input "text" at bounding box center [310, 130] width 176 height 12
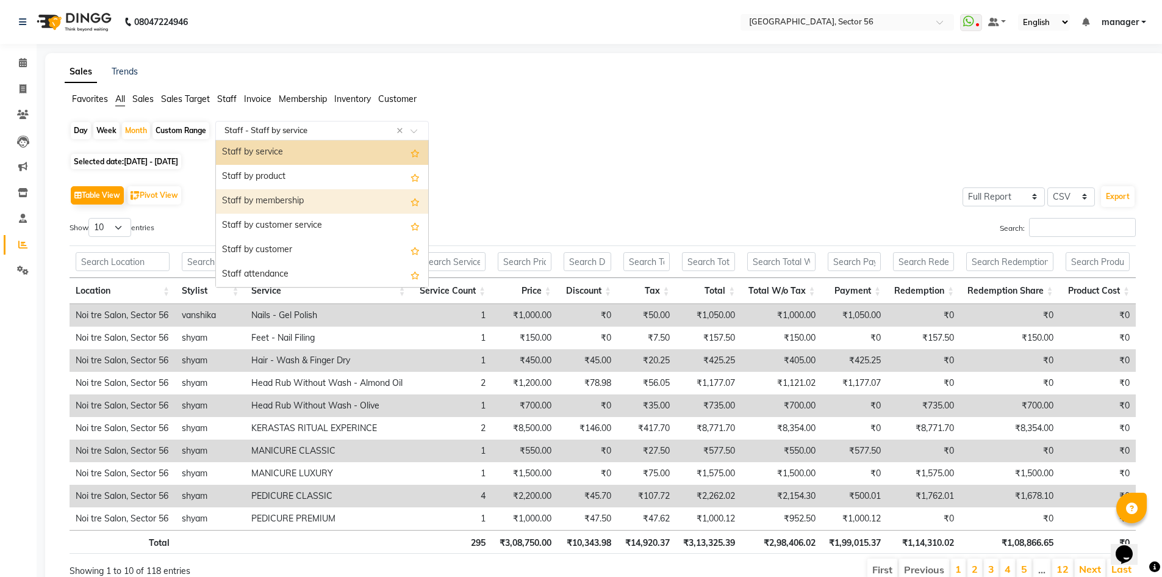
scroll to position [281, 0]
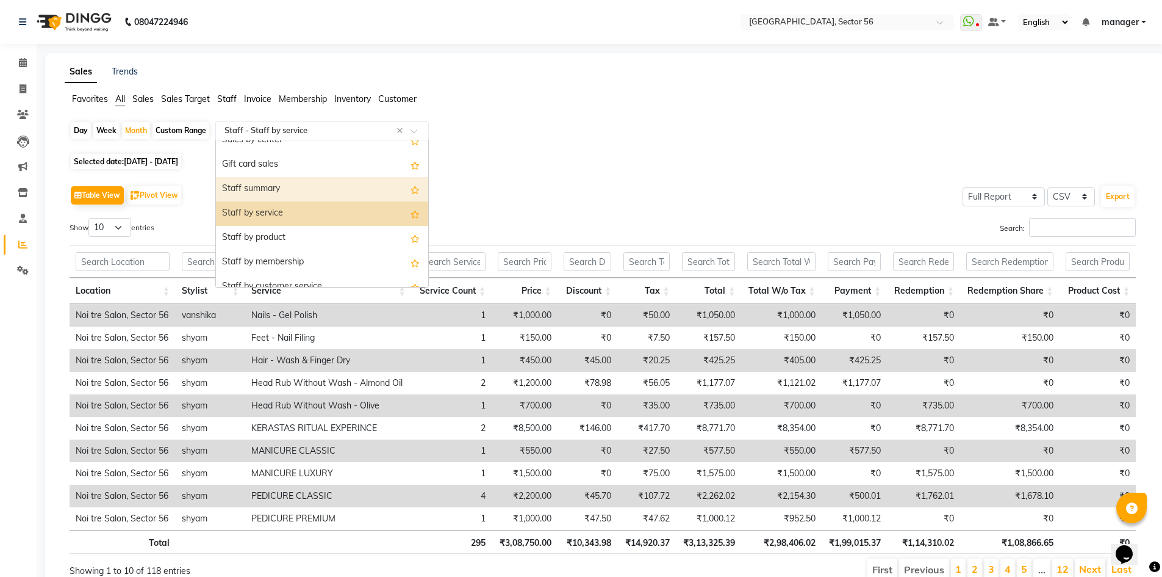
click at [281, 186] on div "Staff summary" at bounding box center [322, 189] width 212 height 24
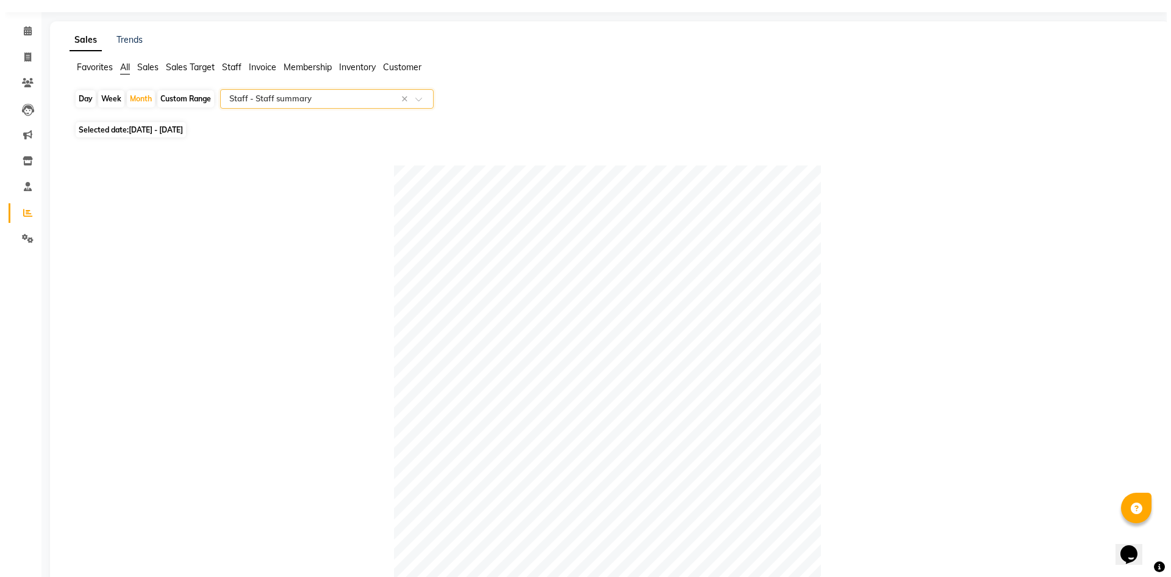
scroll to position [0, 0]
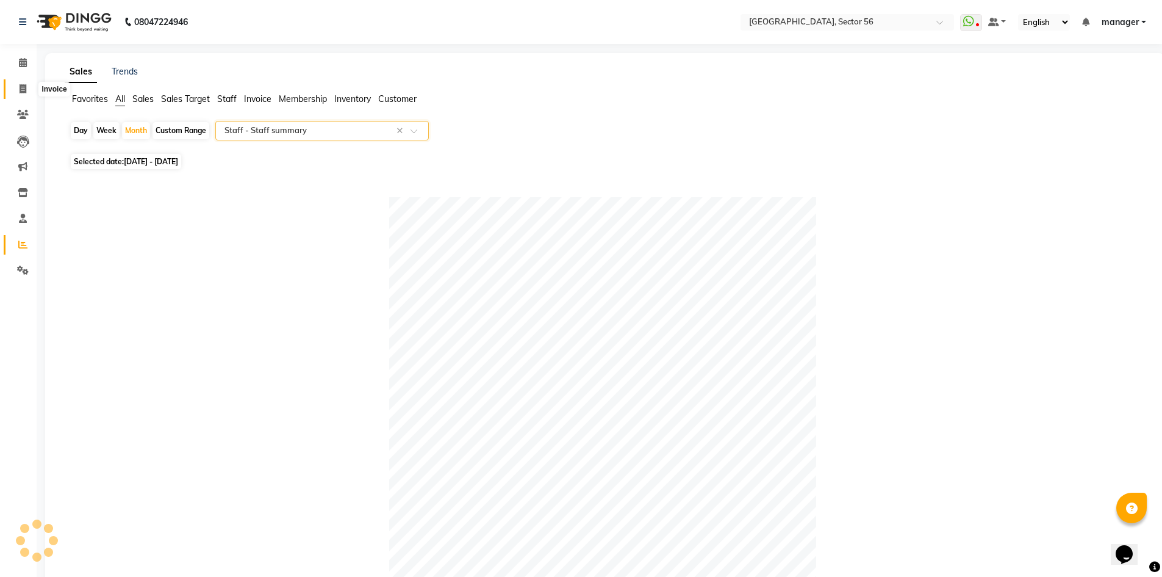
click at [21, 88] on icon at bounding box center [23, 88] width 7 height 9
select select "service"
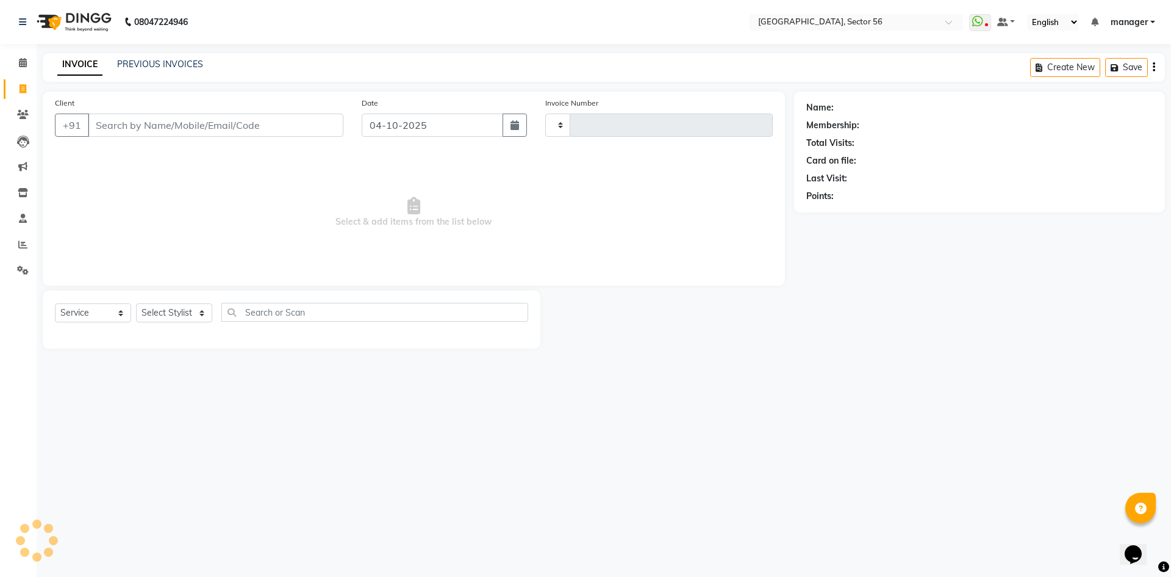
type input "7240"
select select "5557"
click at [181, 123] on input "Client" at bounding box center [216, 124] width 256 height 23
click at [201, 308] on select "Select Stylist ABHISHEKH THAPA abhishek thapa AKRAM KHAN MARKET STAFF amit amit…" at bounding box center [183, 312] width 95 height 19
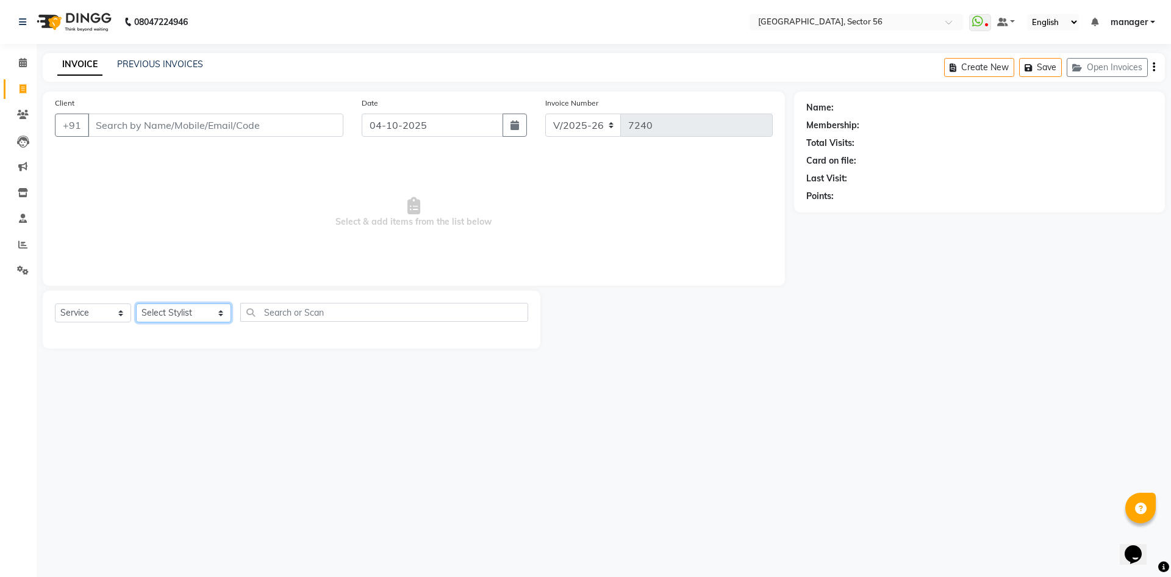
select select "77208"
click at [136, 303] on select "Select Stylist ABHISHEKH THAPA abhishek thapa AKRAM KHAN MARKET STAFF amit amit…" at bounding box center [183, 312] width 95 height 19
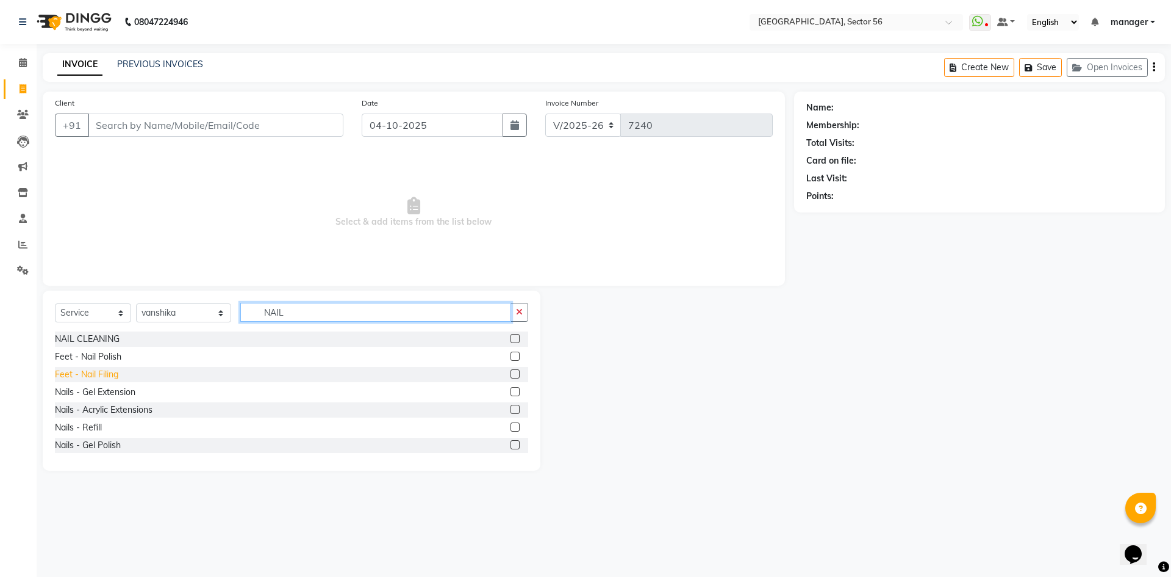
type input "NAIL"
click at [95, 375] on div "Feet - Nail Filing" at bounding box center [86, 374] width 63 height 13
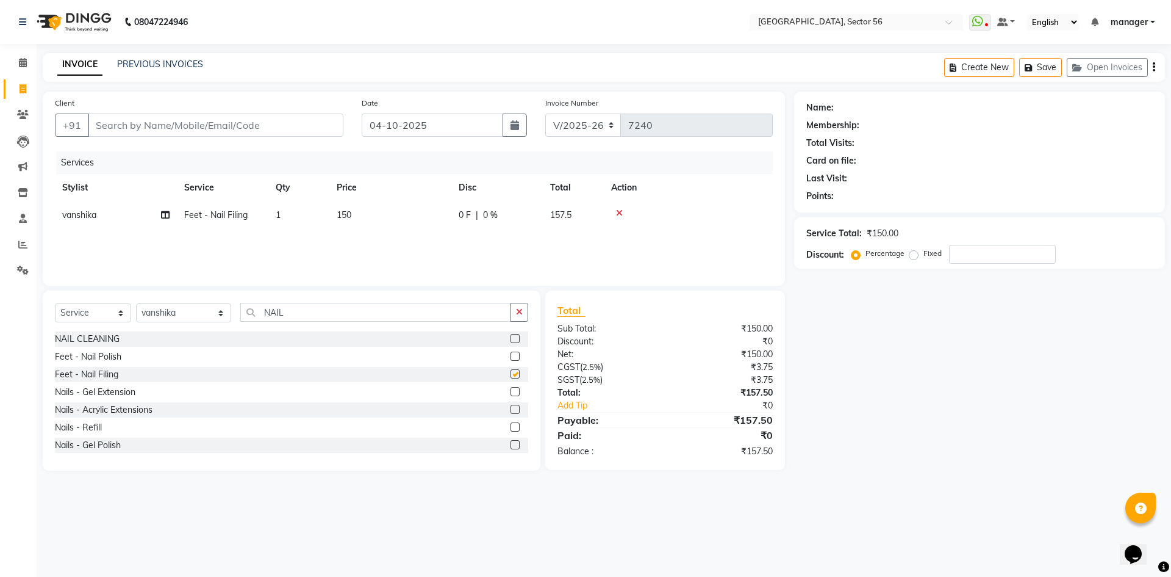
checkbox input "false"
click at [103, 411] on div "Nails - Acrylic Extensions" at bounding box center [104, 409] width 98 height 13
checkbox input "false"
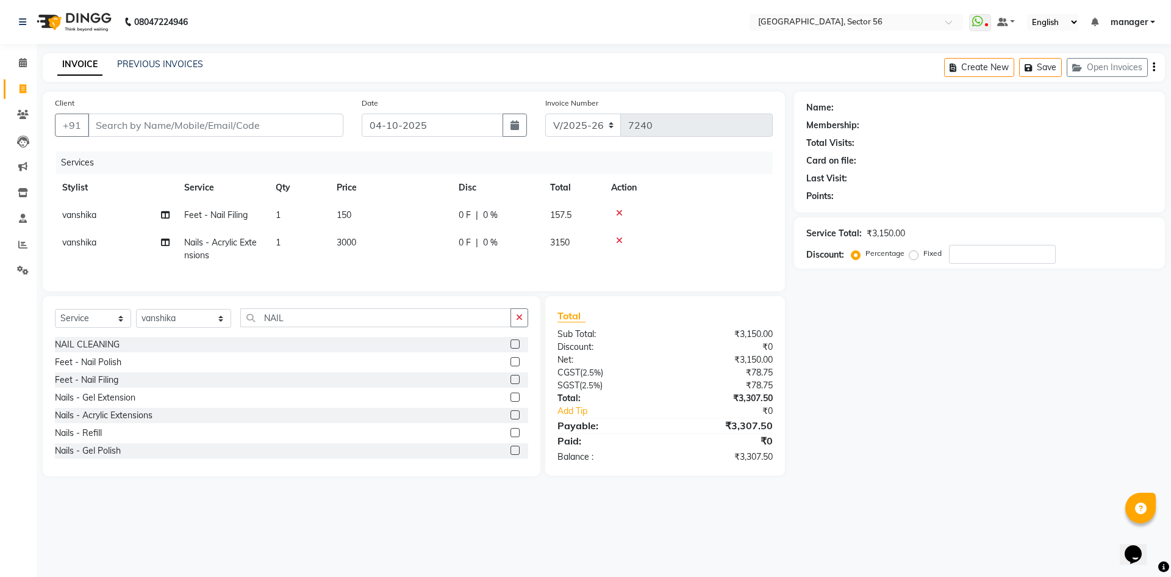
click at [617, 212] on icon at bounding box center [619, 213] width 7 height 9
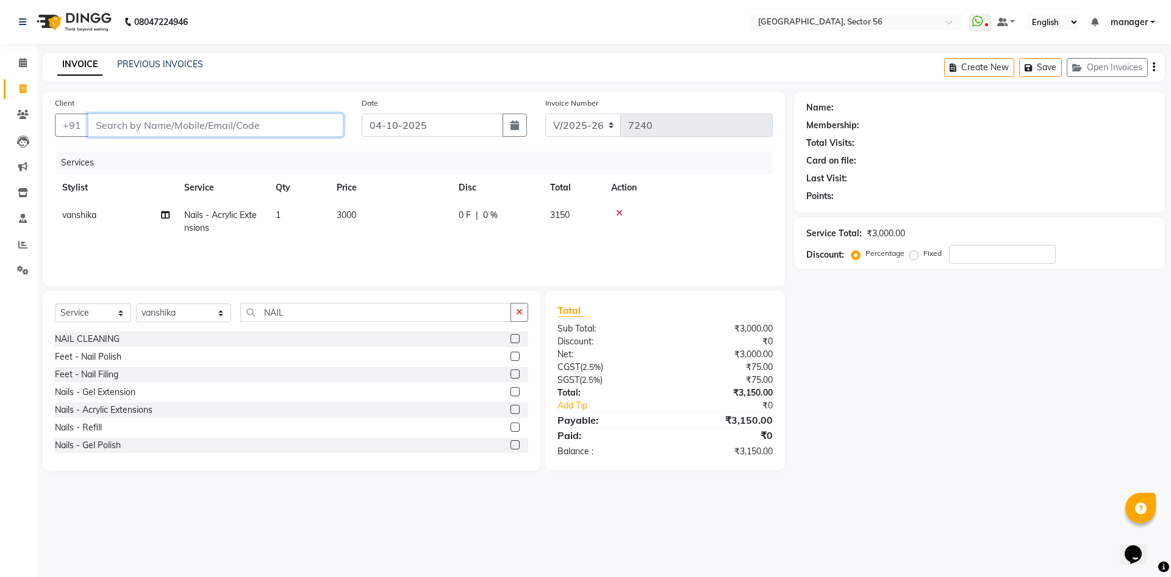
click at [197, 126] on input "Client" at bounding box center [216, 124] width 256 height 23
click at [118, 125] on input "Client" at bounding box center [216, 124] width 256 height 23
type input "7"
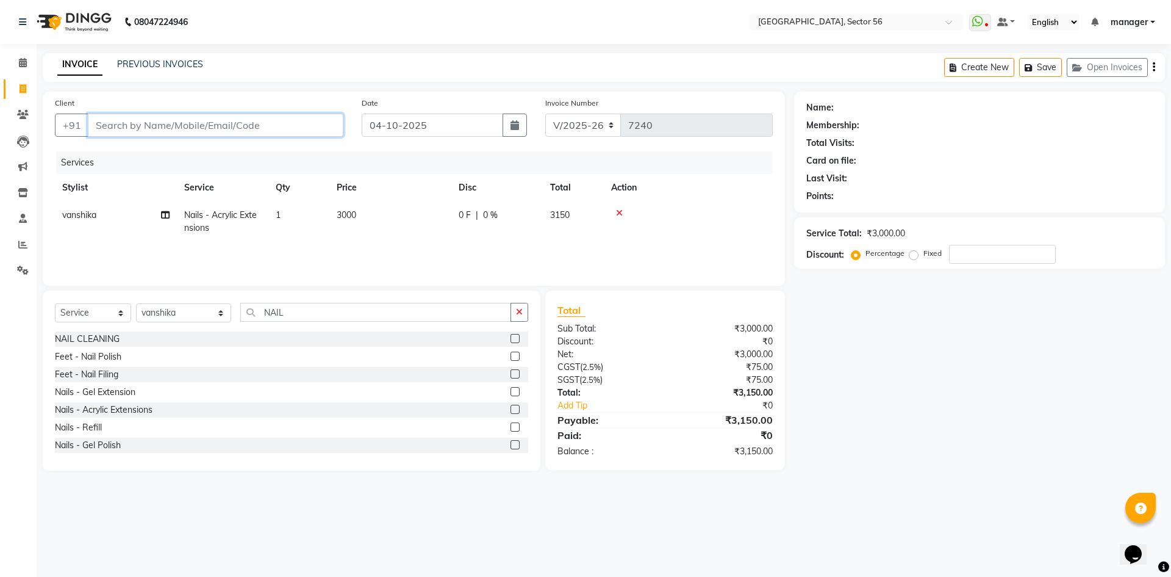
type input "0"
type input "7669819401"
click at [312, 126] on span "Add Client" at bounding box center [312, 125] width 48 height 12
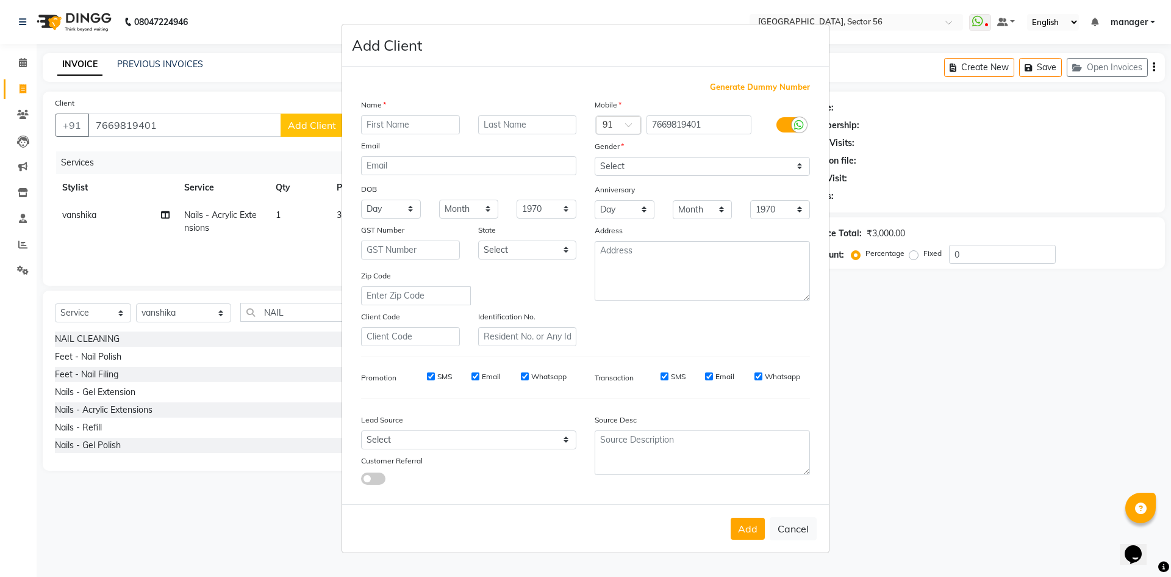
click at [388, 124] on input "text" at bounding box center [410, 124] width 99 height 19
type input "PRIYNKA"
click at [624, 167] on select "Select Male Female Other Prefer Not To Say" at bounding box center [702, 166] width 215 height 19
select select "[DEMOGRAPHIC_DATA]"
click at [595, 157] on select "Select Male Female Other Prefer Not To Say" at bounding box center [702, 166] width 215 height 19
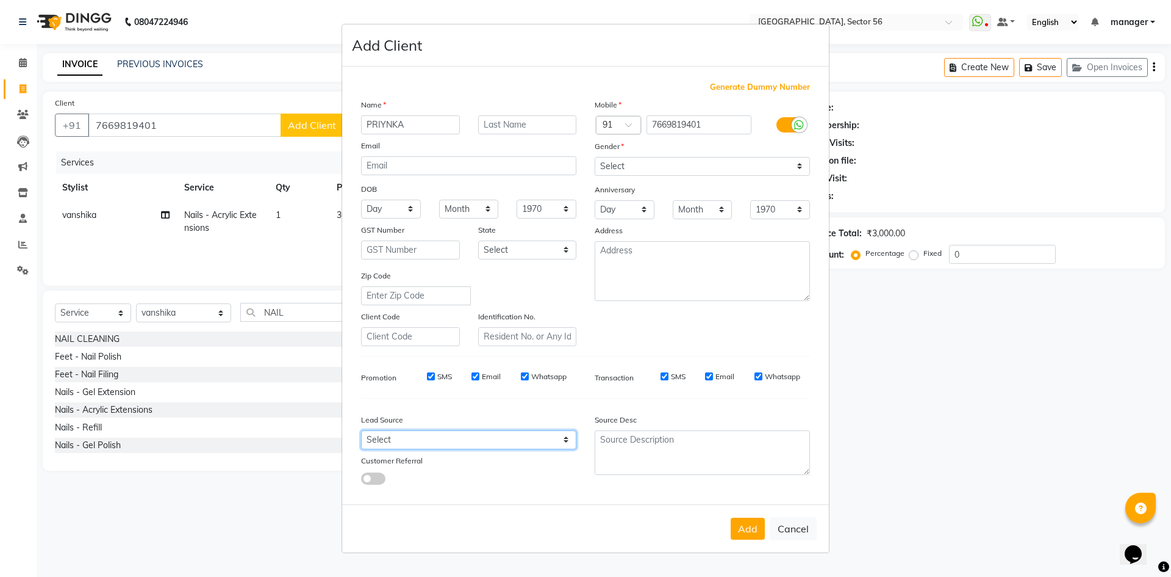
click at [428, 431] on select "Select Walk-in Referral Internet Friend Word of Mouth Advertisement Facebook Ju…" at bounding box center [468, 439] width 215 height 19
select select "35868"
click at [361, 430] on select "Select Walk-in Referral Internet Friend Word of Mouth Advertisement Facebook Ju…" at bounding box center [468, 439] width 215 height 19
click at [745, 528] on button "Add" at bounding box center [748, 528] width 34 height 22
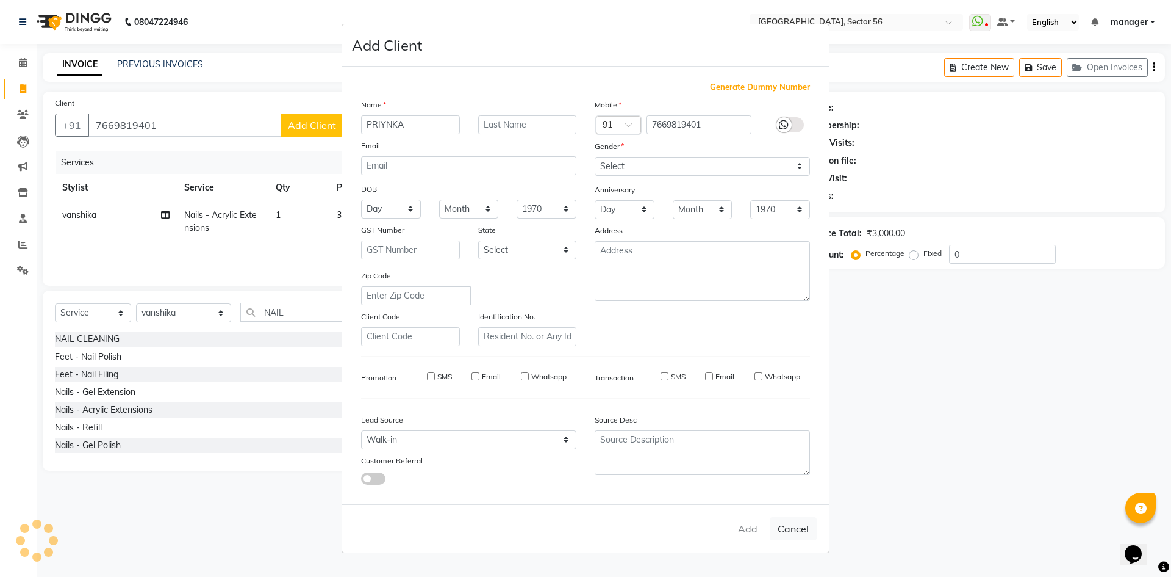
select select
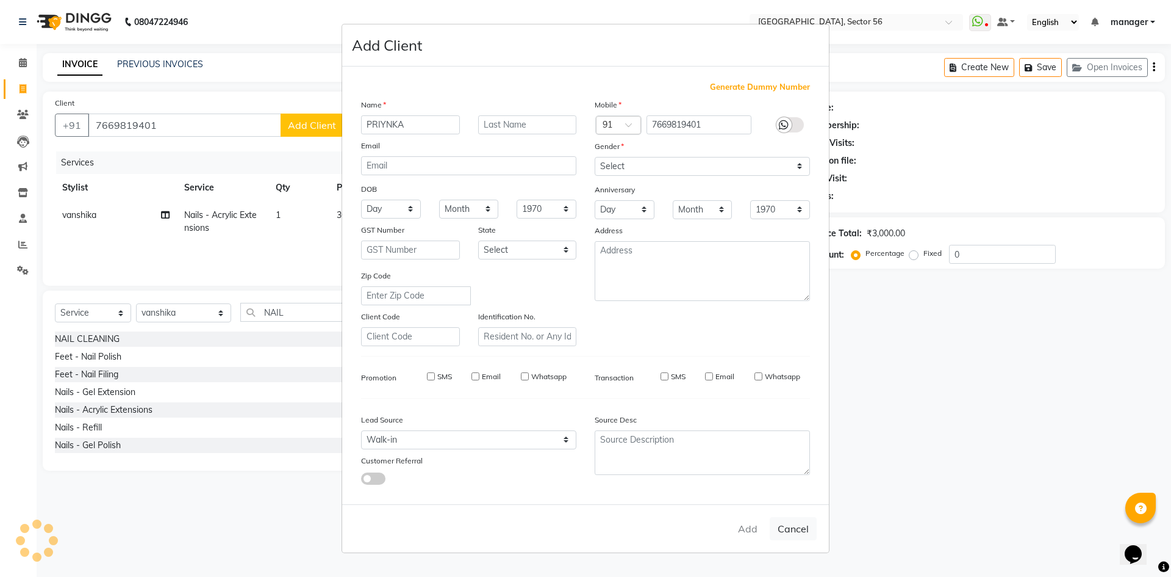
select select
checkbox input "false"
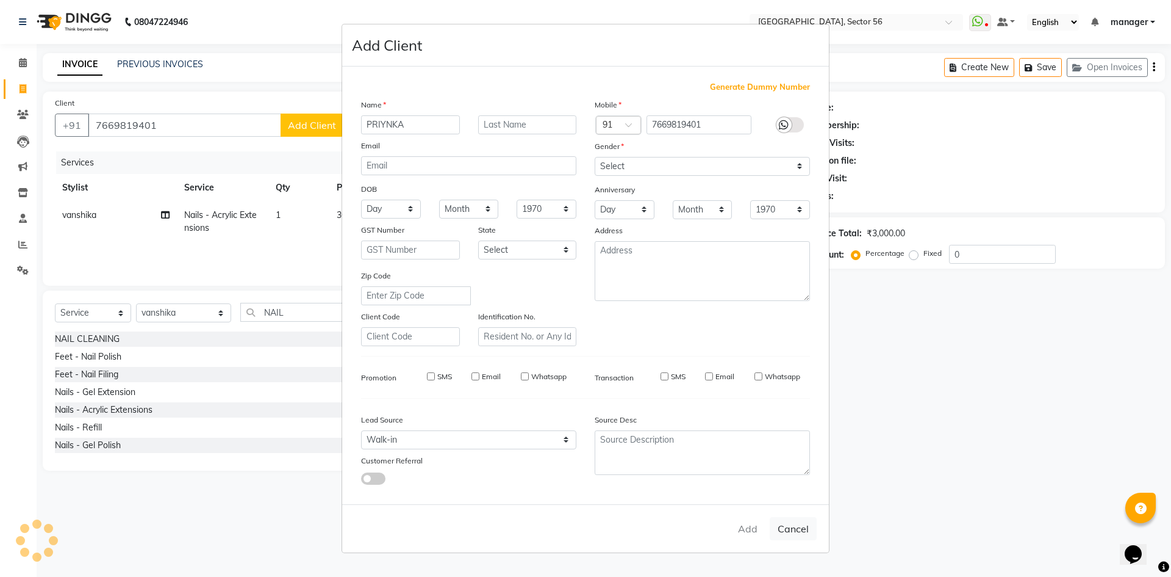
checkbox input "false"
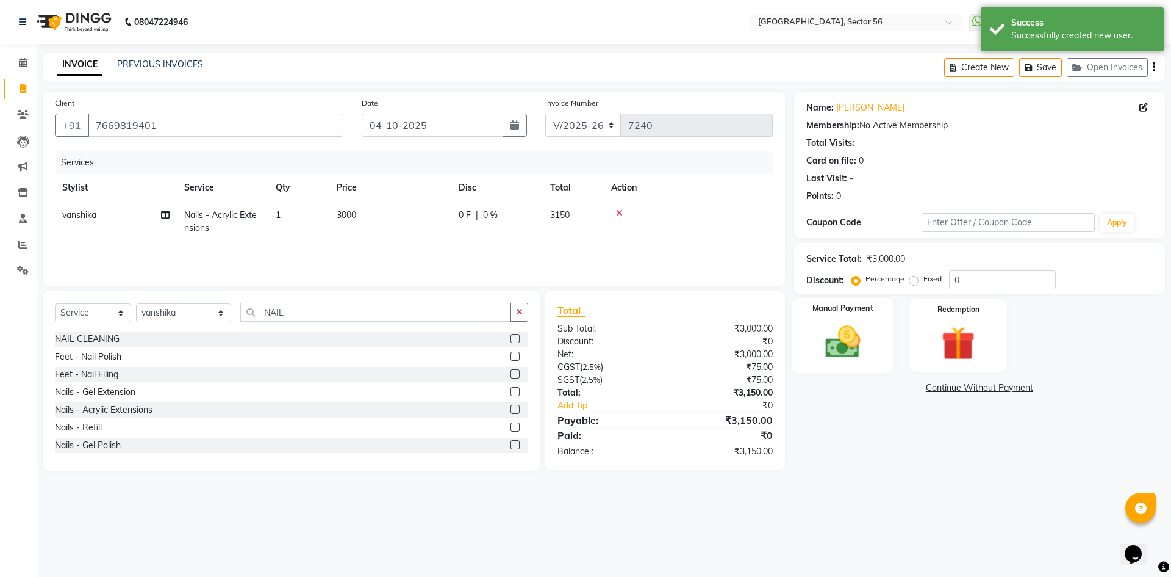
click at [843, 340] on img at bounding box center [843, 342] width 57 height 40
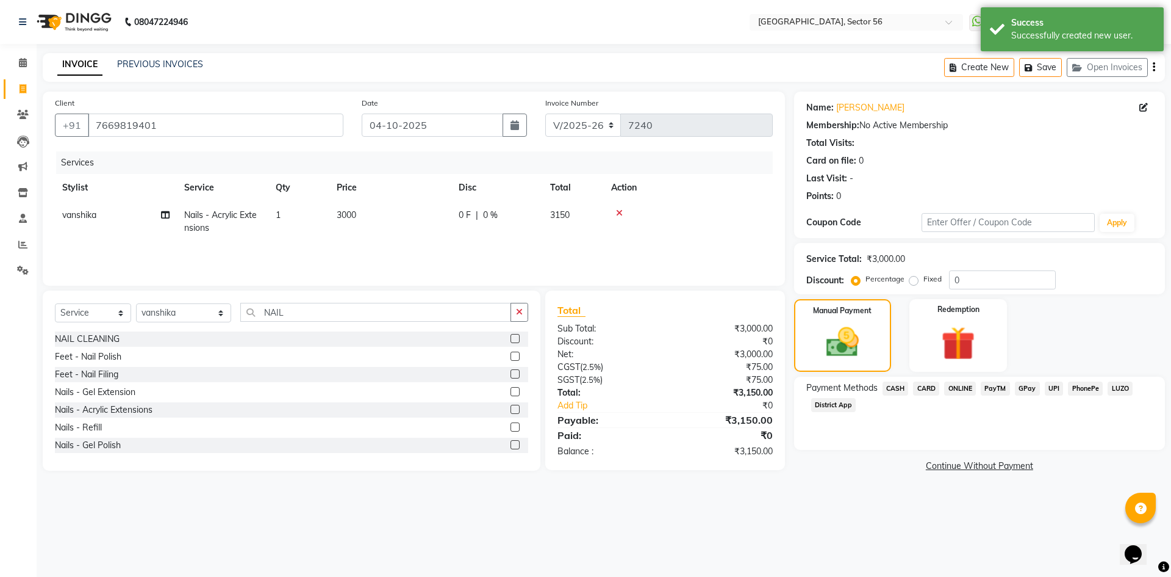
click at [1028, 389] on span "GPay" at bounding box center [1027, 388] width 25 height 14
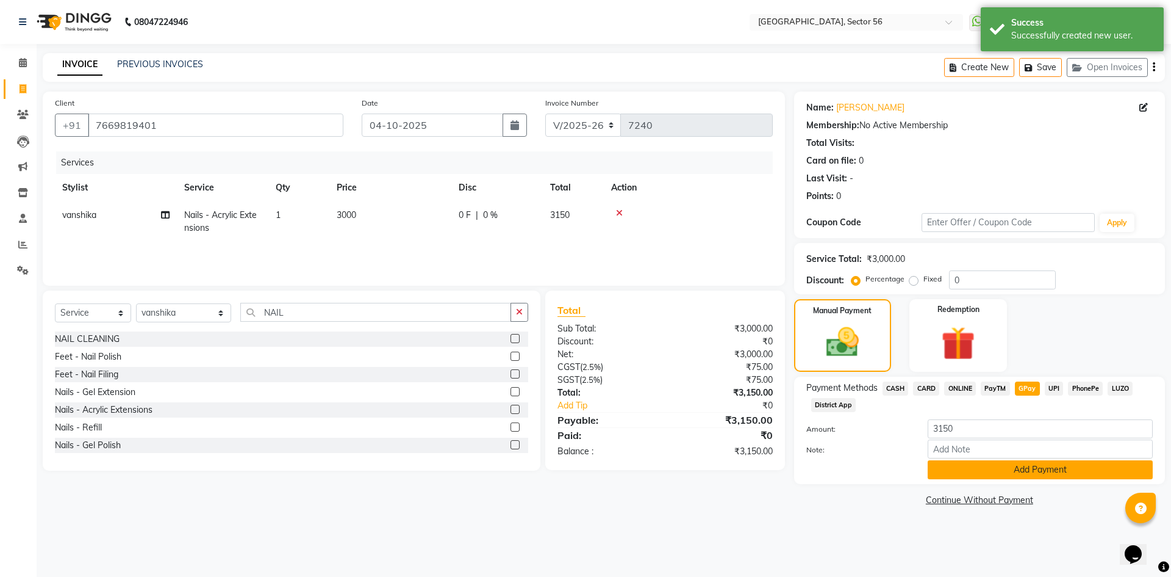
click at [1017, 470] on button "Add Payment" at bounding box center [1040, 469] width 225 height 19
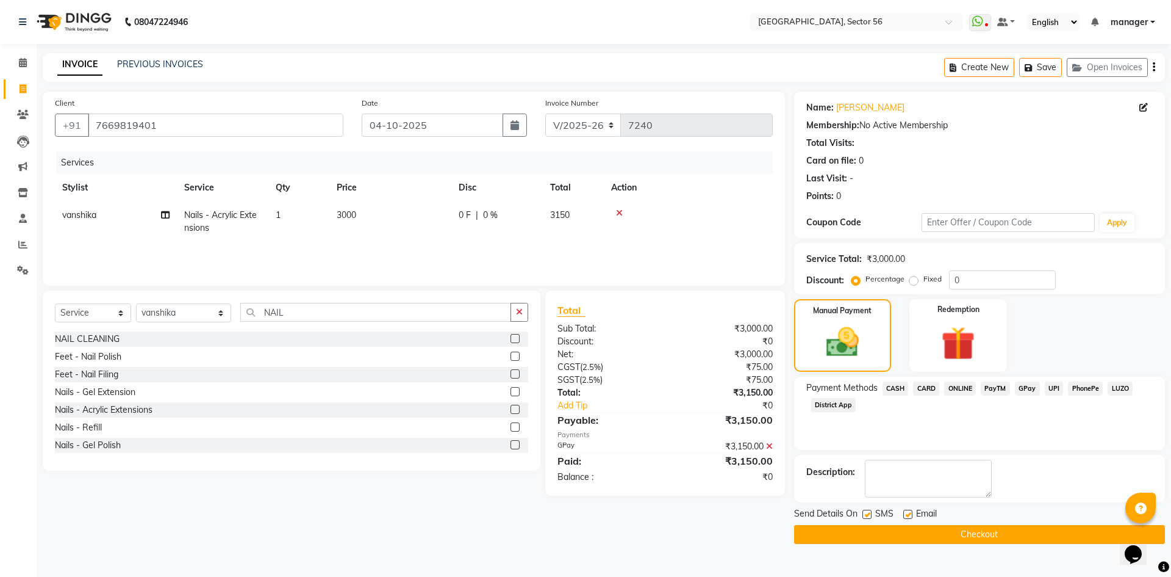
click at [902, 528] on button "Checkout" at bounding box center [979, 534] width 371 height 19
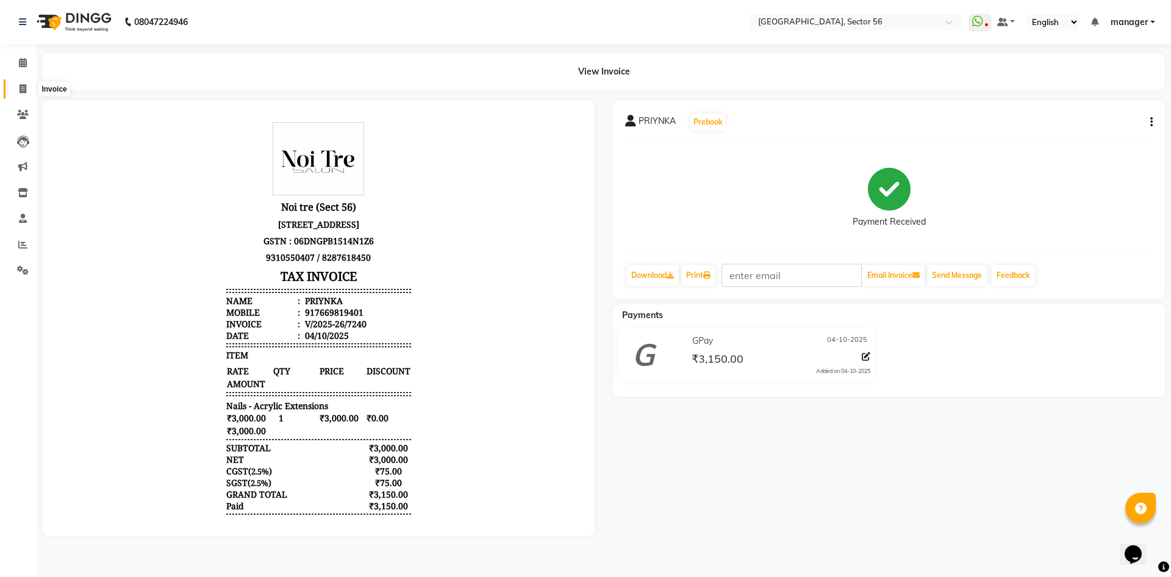
drag, startPoint x: 23, startPoint y: 88, endPoint x: 34, endPoint y: 92, distance: 11.8
click at [22, 88] on icon at bounding box center [23, 88] width 7 height 9
select select "service"
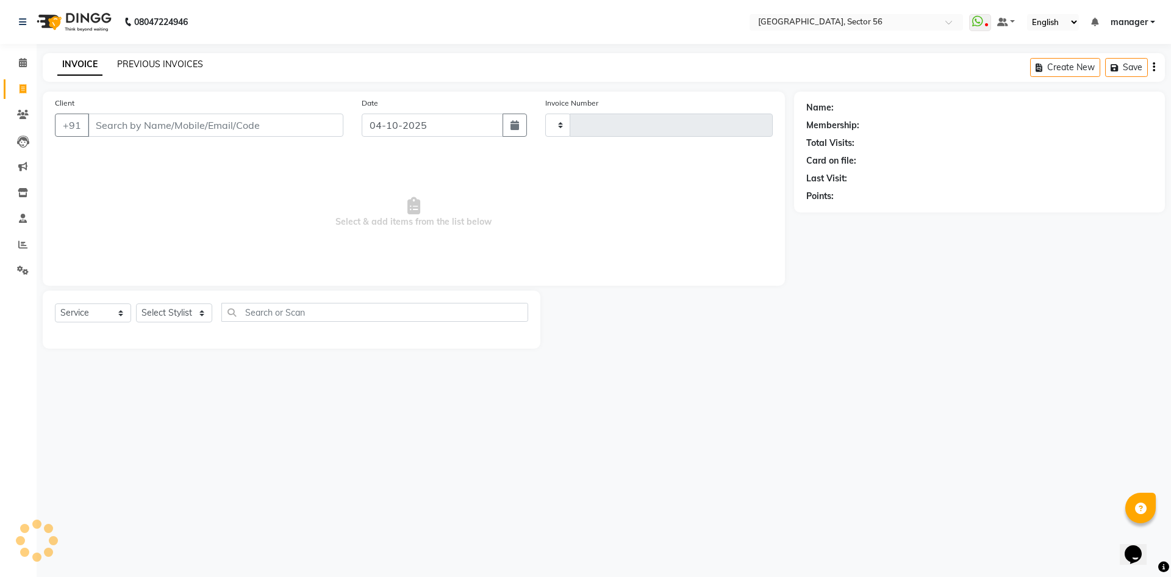
click at [140, 63] on link "PREVIOUS INVOICES" at bounding box center [160, 64] width 86 height 11
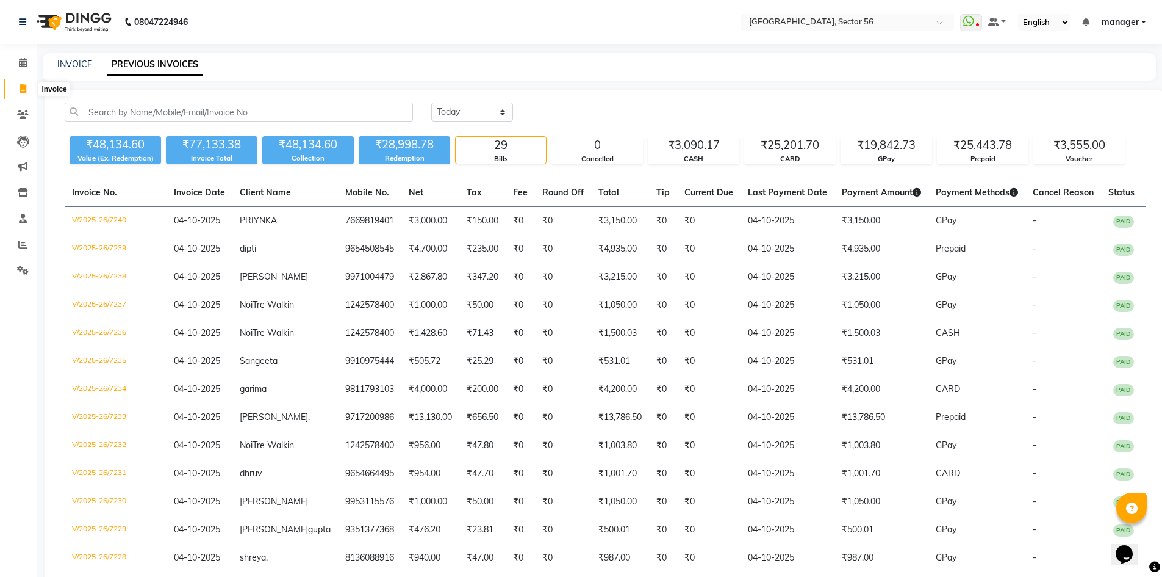
click at [24, 88] on icon at bounding box center [23, 88] width 7 height 9
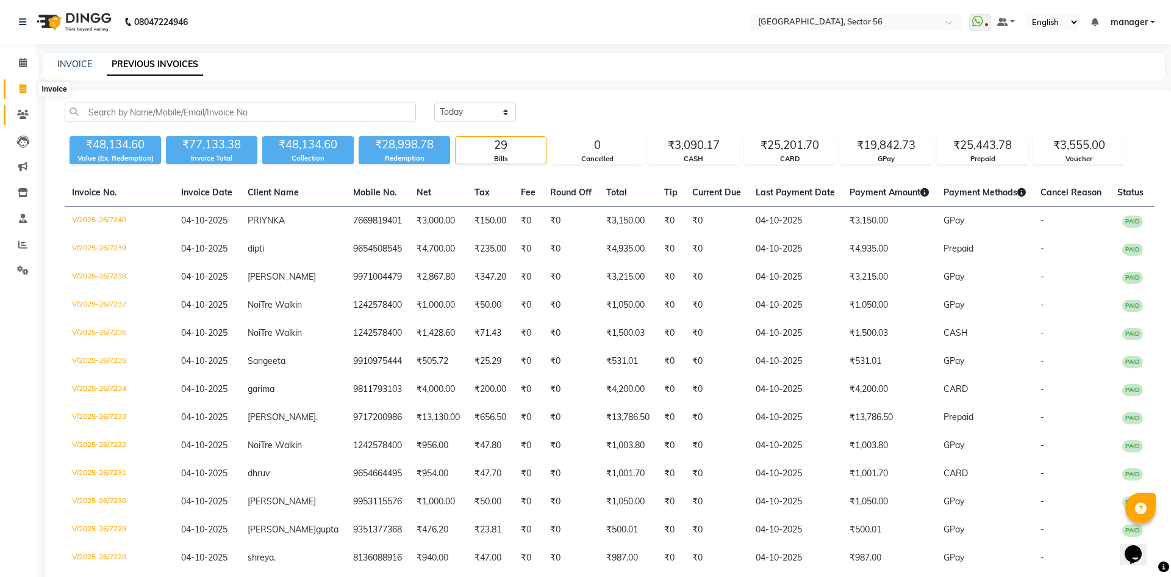
select select "service"
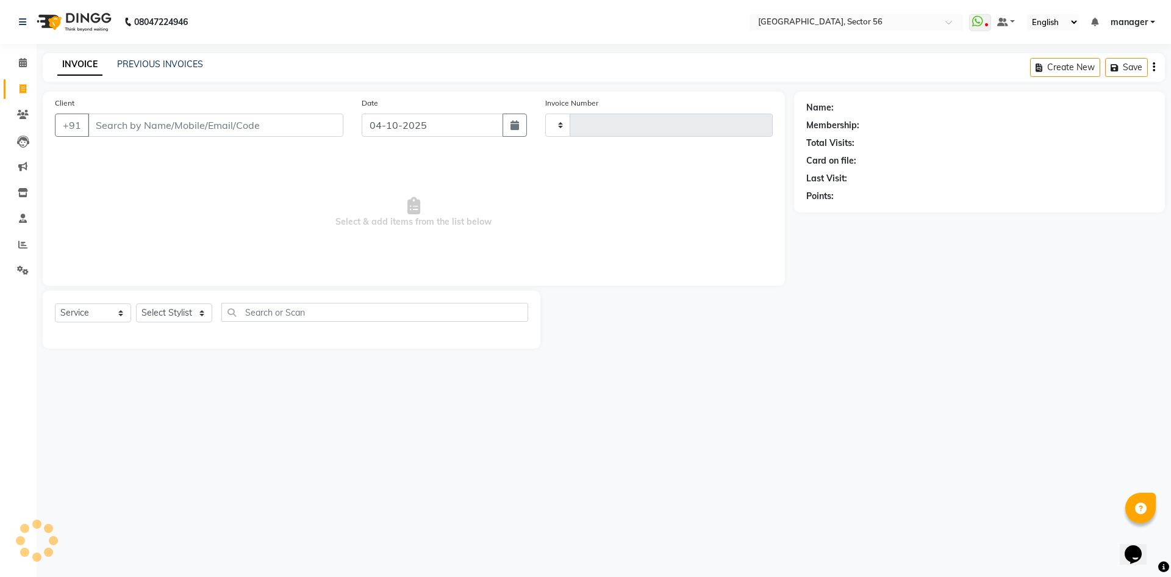
type input "7241"
select select "5557"
click at [204, 128] on input "Client" at bounding box center [216, 124] width 256 height 23
click at [156, 63] on link "PREVIOUS INVOICES" at bounding box center [160, 64] width 86 height 11
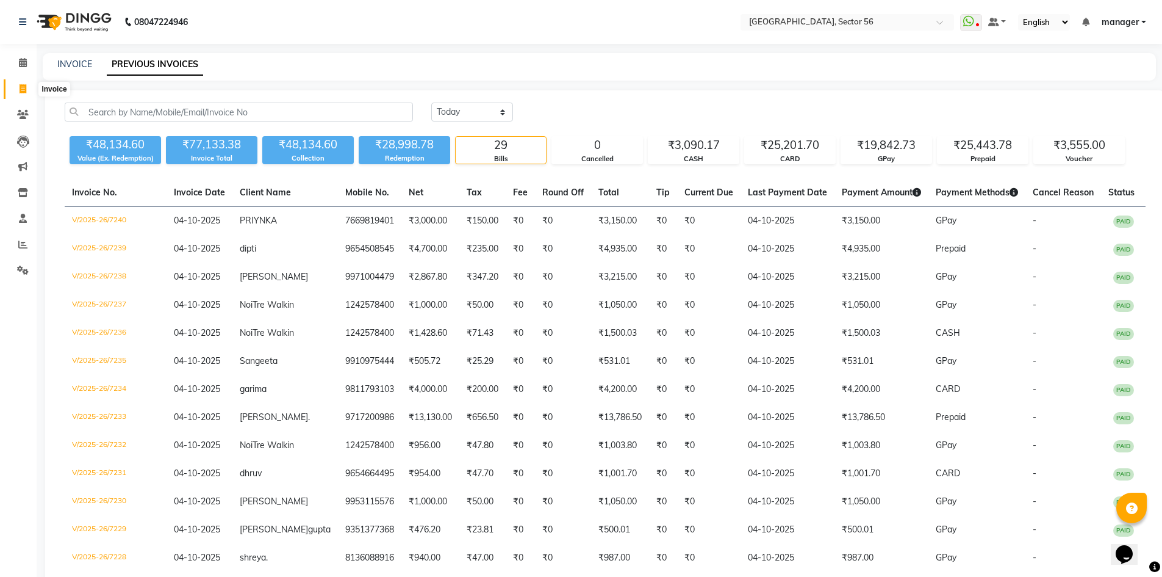
click at [21, 90] on icon at bounding box center [23, 88] width 7 height 9
select select "service"
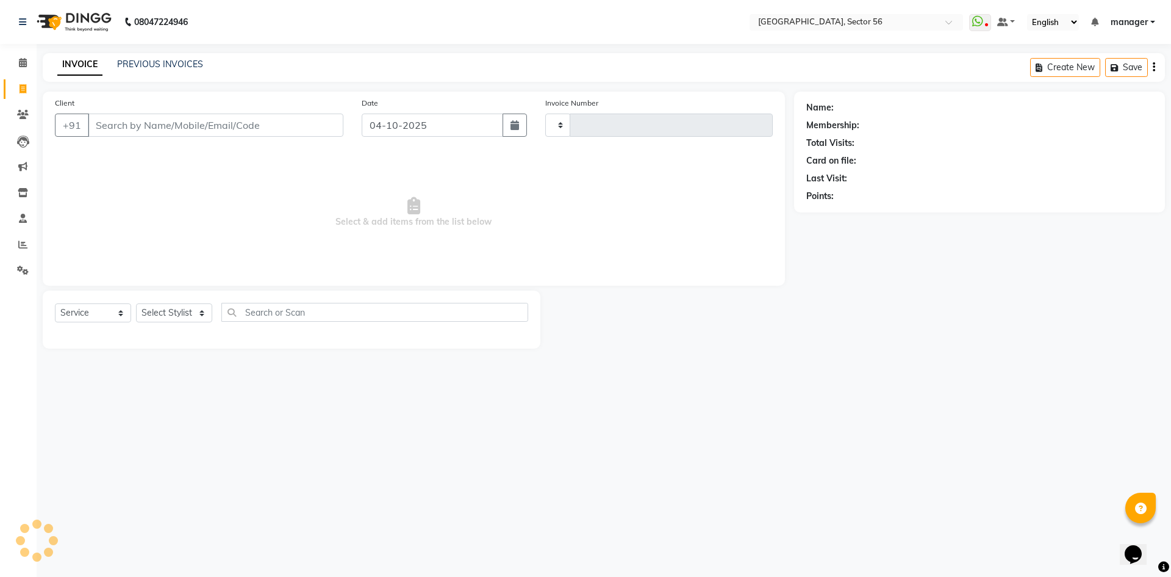
type input "7241"
click at [140, 126] on input "Client" at bounding box center [216, 124] width 256 height 23
select select "5557"
click at [139, 66] on link "PREVIOUS INVOICES" at bounding box center [160, 64] width 86 height 11
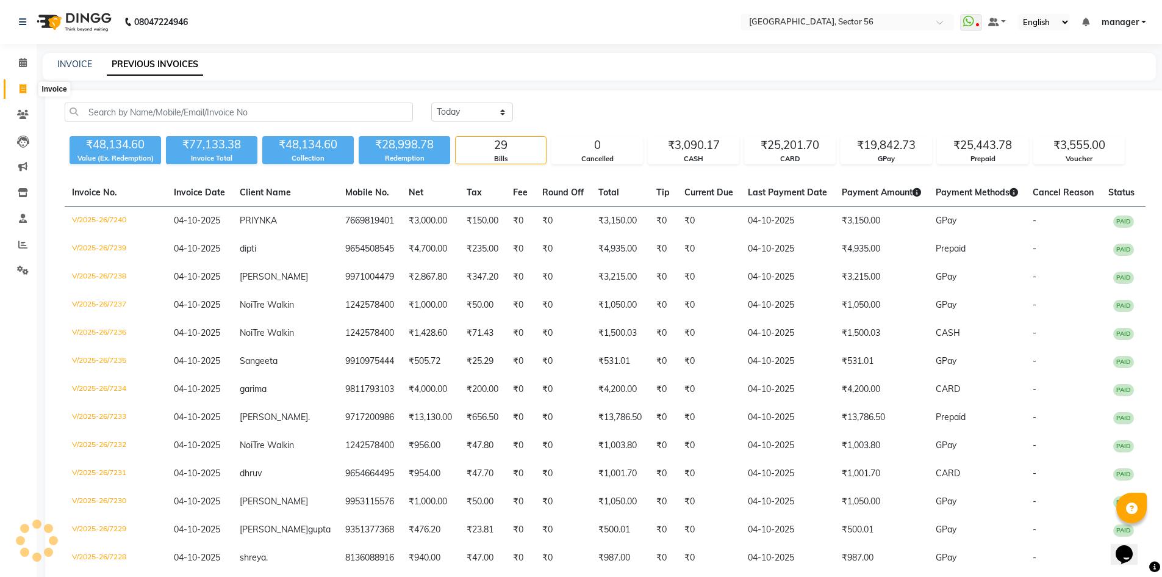
click at [21, 92] on icon at bounding box center [23, 88] width 7 height 9
select select "service"
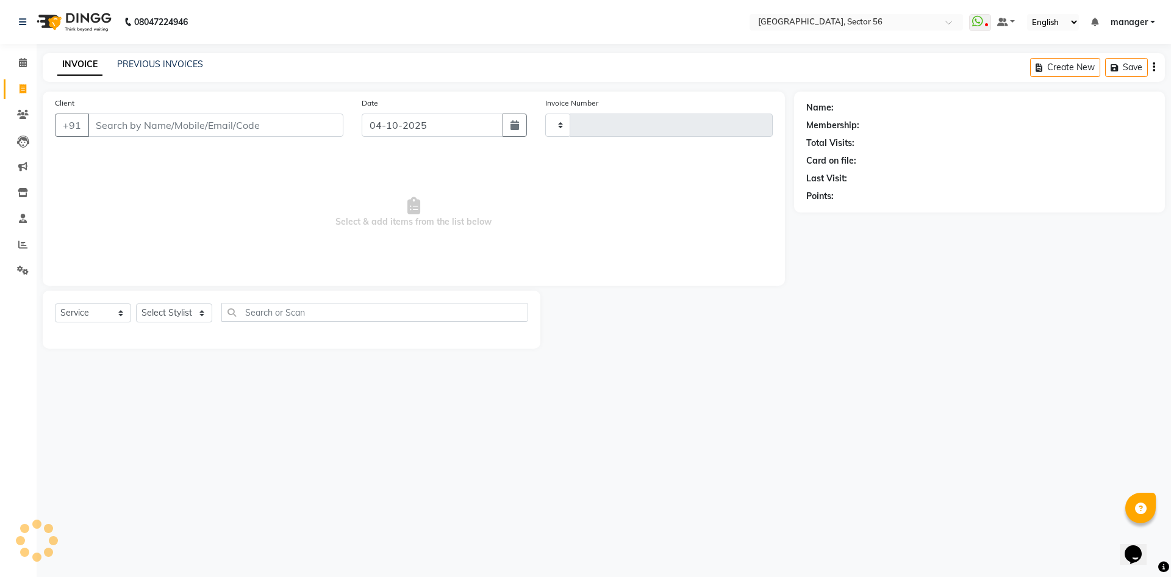
type input "7241"
select select "5557"
click at [113, 127] on input "Client" at bounding box center [216, 124] width 256 height 23
click at [258, 124] on input "Client" at bounding box center [216, 124] width 256 height 23
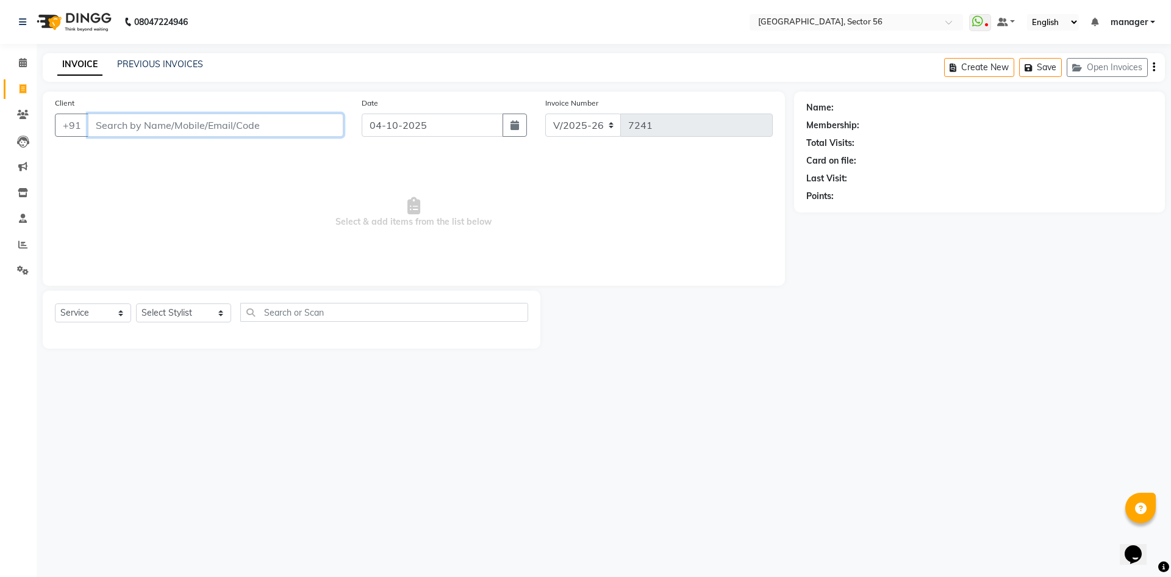
click at [258, 124] on input "Client" at bounding box center [216, 124] width 256 height 23
click at [142, 64] on link "PREVIOUS INVOICES" at bounding box center [160, 64] width 86 height 11
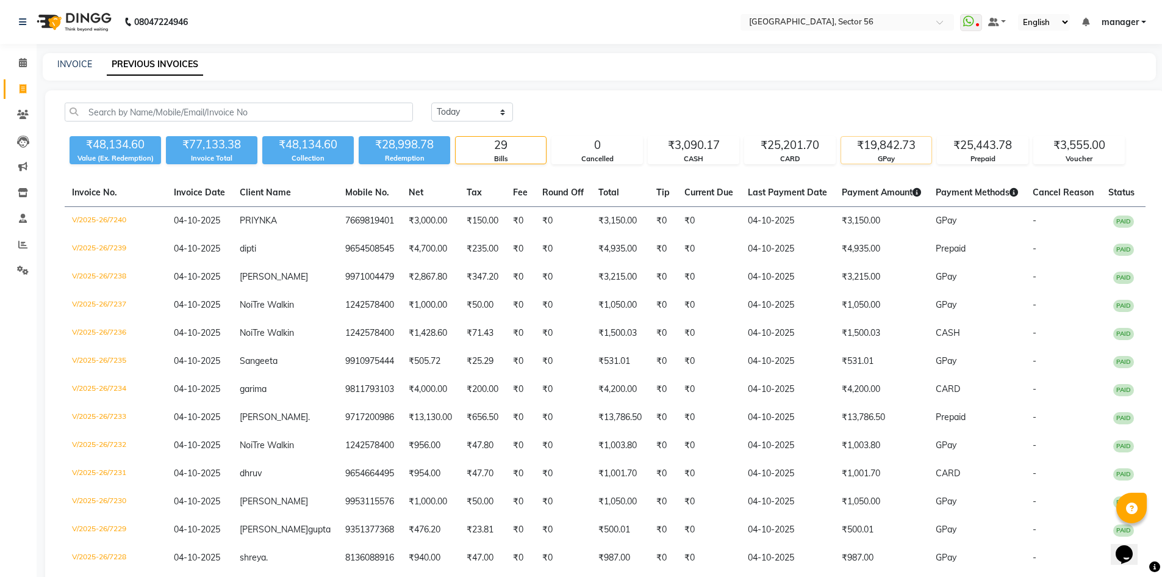
click at [882, 149] on div "₹19,842.73" at bounding box center [886, 145] width 90 height 17
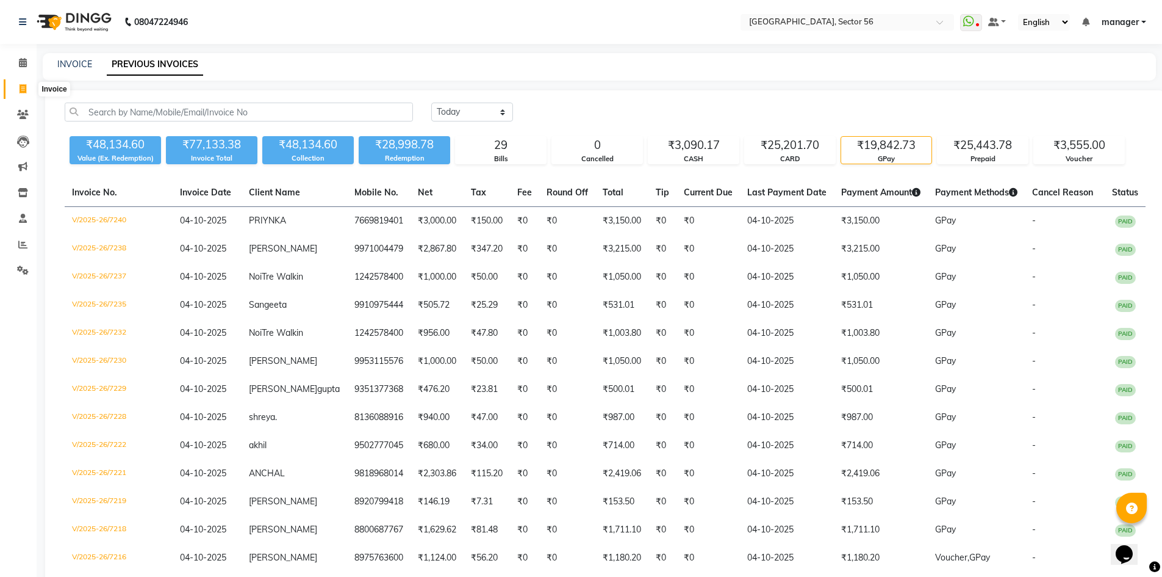
click at [24, 93] on icon at bounding box center [23, 88] width 7 height 9
select select "service"
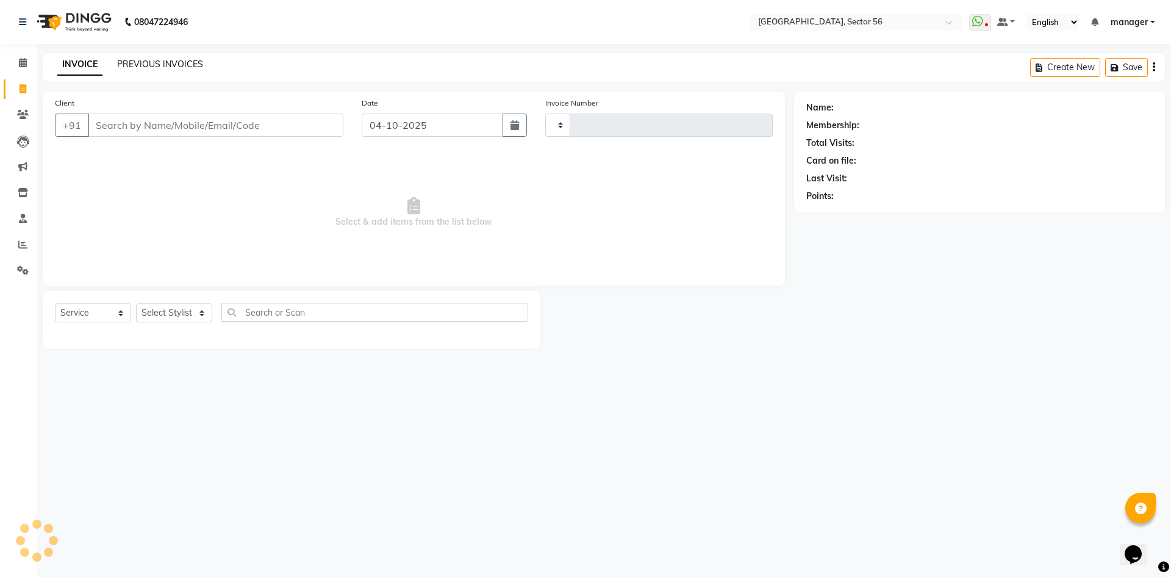
type input "7241"
select select "5557"
click at [136, 66] on link "PREVIOUS INVOICES" at bounding box center [160, 64] width 86 height 11
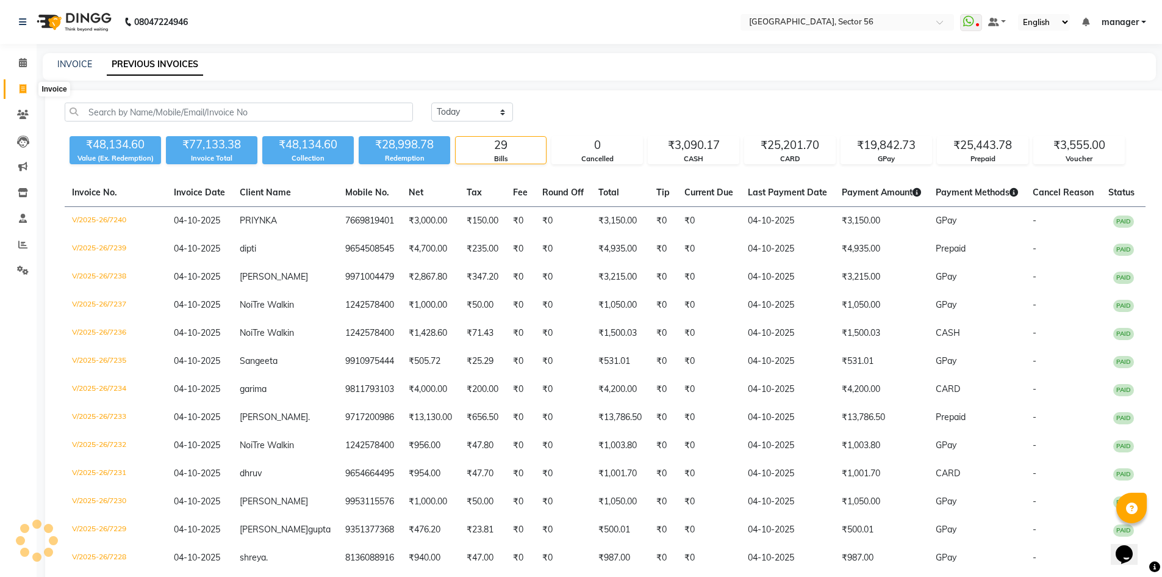
click at [23, 93] on icon at bounding box center [23, 88] width 7 height 9
select select "service"
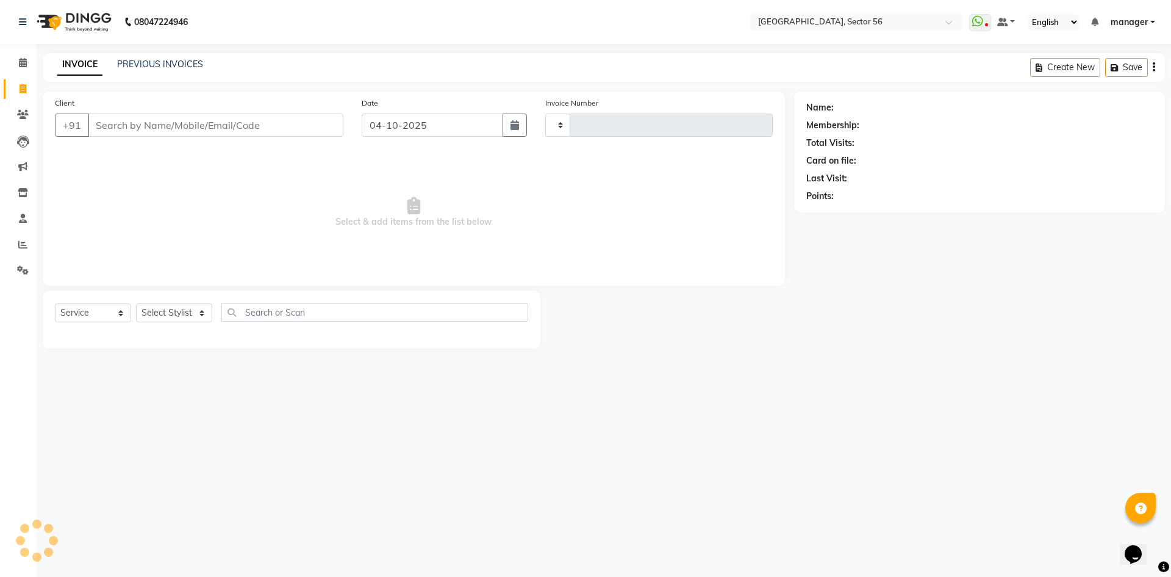
type input "7241"
select select "5557"
click at [104, 127] on input "Client" at bounding box center [216, 124] width 256 height 23
click at [117, 126] on input "Client" at bounding box center [216, 124] width 256 height 23
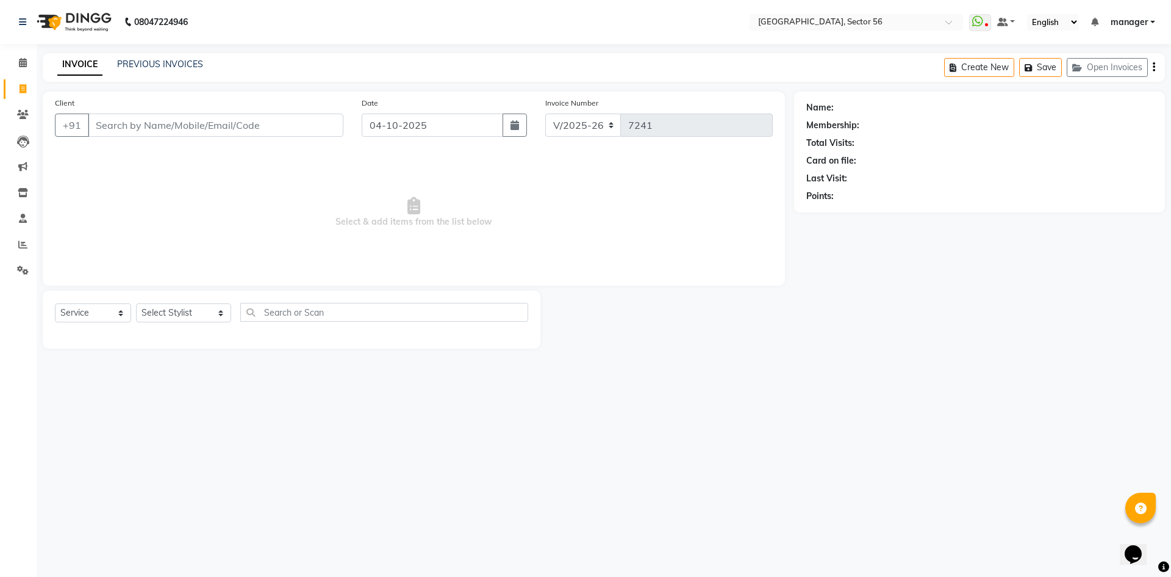
click at [117, 126] on input "Client" at bounding box center [216, 124] width 256 height 23
click at [248, 126] on input "Client" at bounding box center [216, 124] width 256 height 23
click at [186, 306] on select "Select Stylist ABHISHEKH THAPA abhishek thapa AKRAM KHAN MARKET STAFF amit amit…" at bounding box center [183, 312] width 95 height 19
select select "43510"
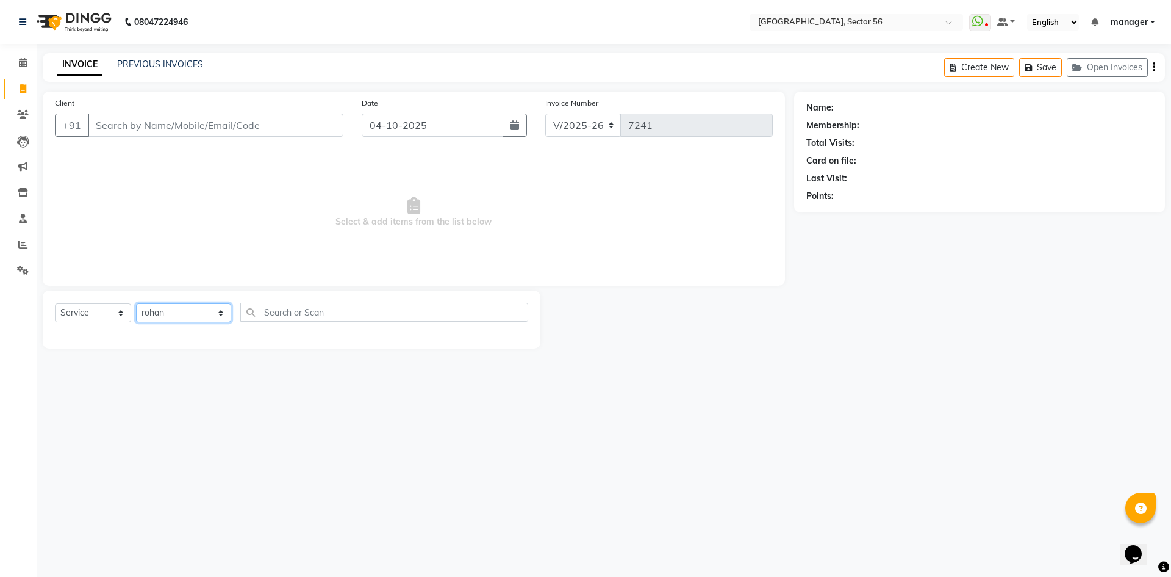
click at [136, 303] on select "Select Stylist ABHISHEKH THAPA abhishek thapa AKRAM KHAN MARKET STAFF amit amit…" at bounding box center [183, 312] width 95 height 19
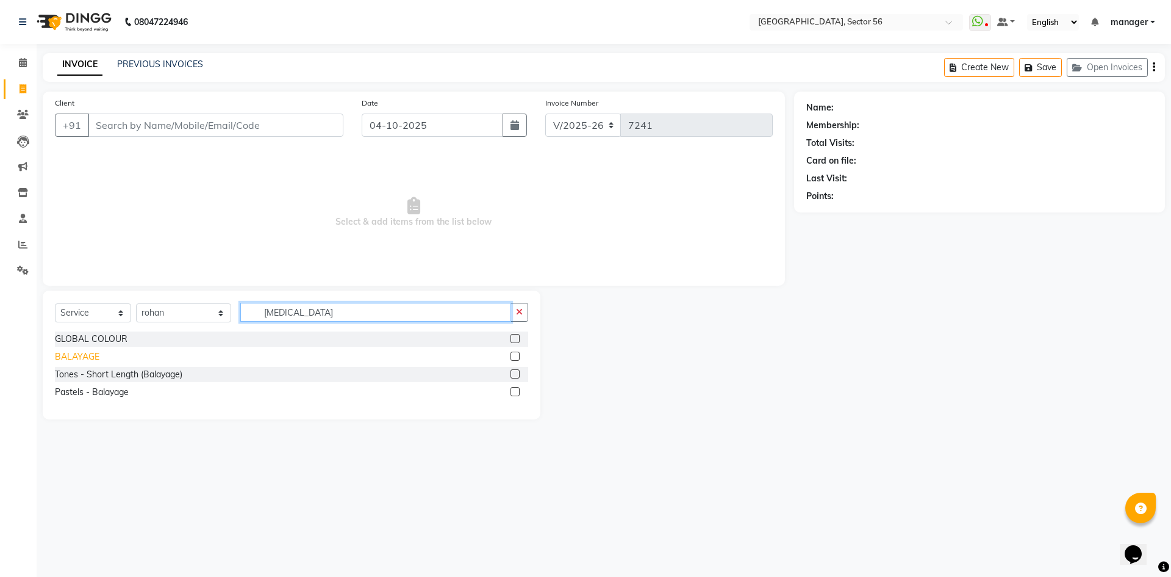
type input "BAL"
click at [78, 353] on div "BALAYAGE" at bounding box center [77, 356] width 45 height 13
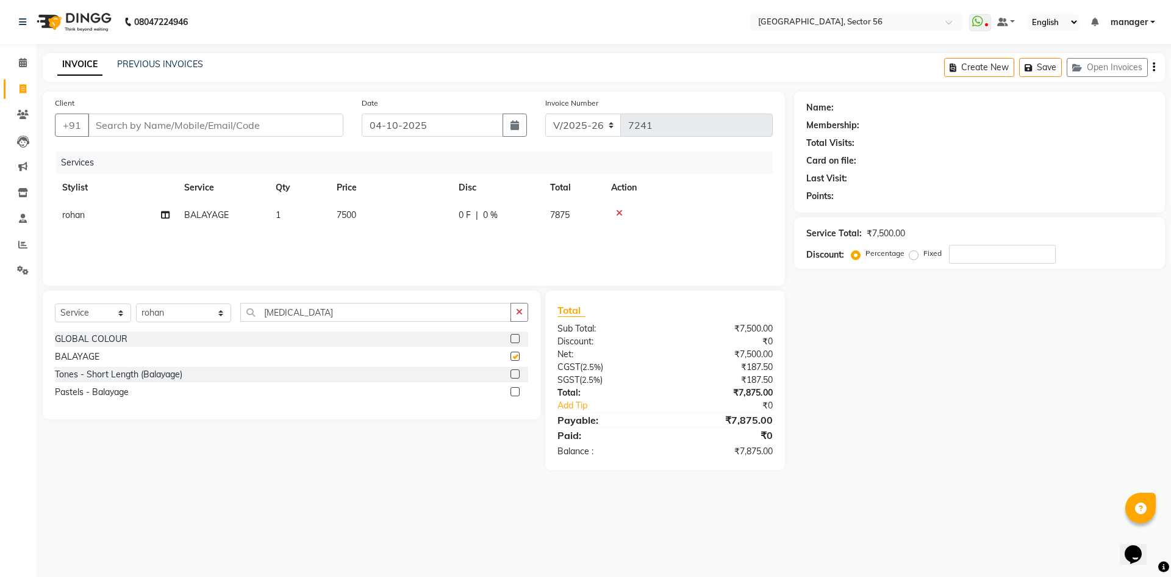
checkbox input "false"
click at [381, 221] on td "7500" at bounding box center [390, 214] width 122 height 27
select select "43510"
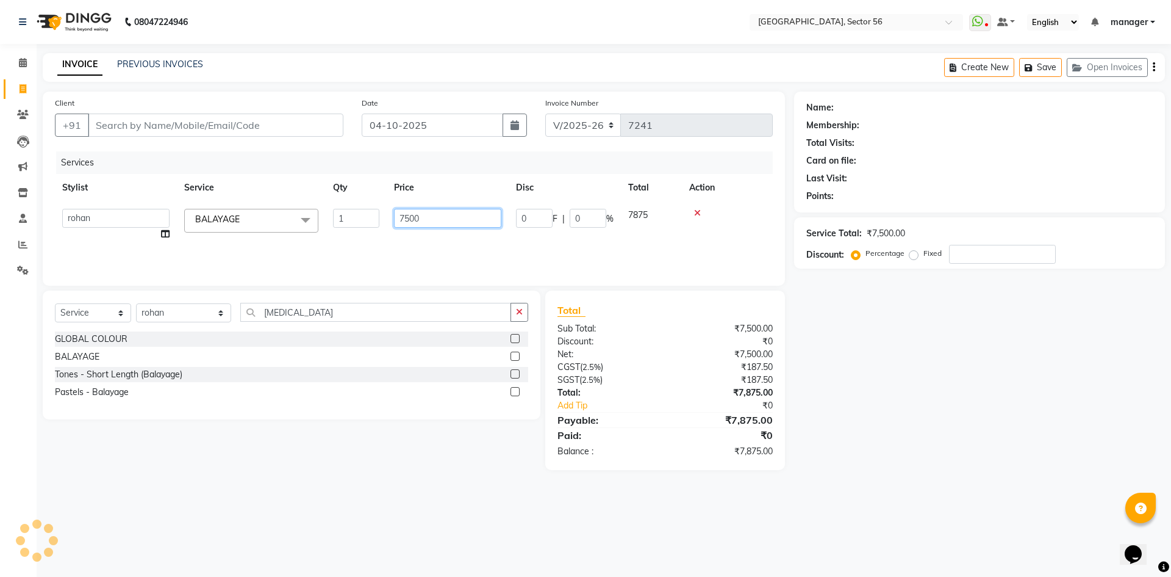
click at [337, 224] on tr "ABHISHEKH THAPA abhishek thapa AKRAM KHAN MARKET STAFF amit amit spm Anamika Be…" at bounding box center [414, 224] width 718 height 46
type input "10000"
click at [0, 304] on div "Calendar Invoice Clients Leads Marketing Inventory Staff Reports Settings Compl…" at bounding box center [82, 297] width 165 height 524
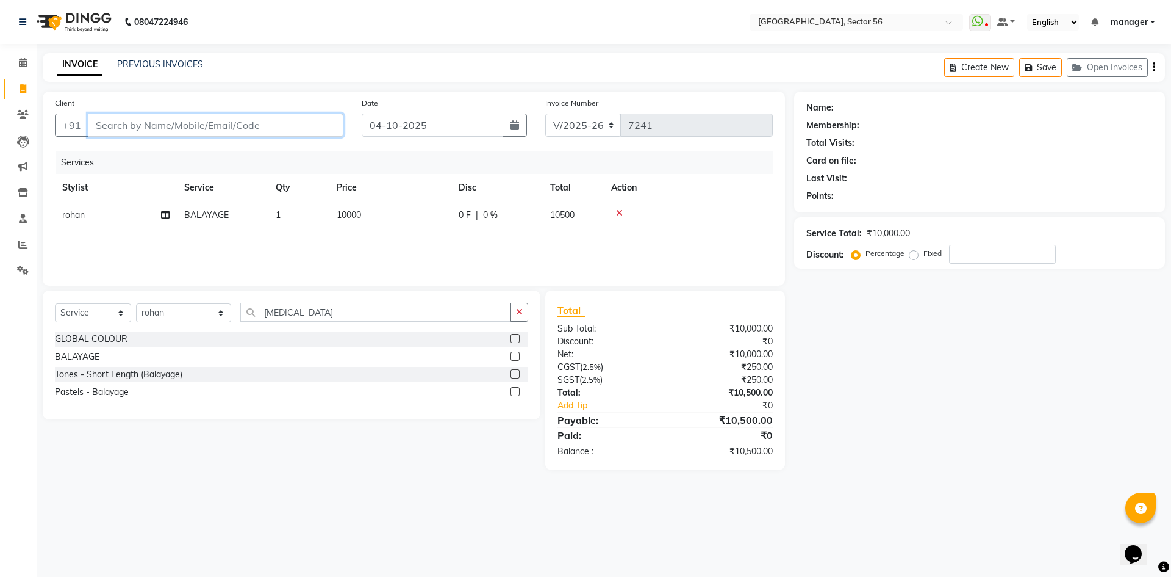
click at [162, 123] on input "Client" at bounding box center [216, 124] width 256 height 23
click at [145, 120] on input "Client" at bounding box center [216, 124] width 256 height 23
click at [154, 129] on input "Client" at bounding box center [216, 124] width 256 height 23
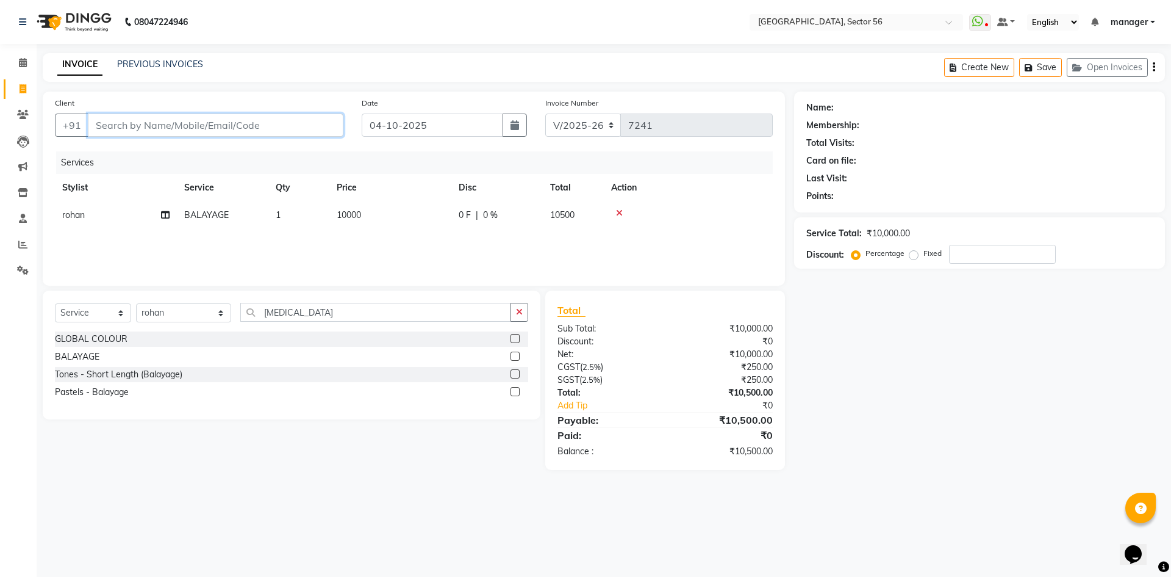
click at [154, 129] on input "Client" at bounding box center [216, 124] width 256 height 23
click at [148, 121] on input "Client" at bounding box center [216, 124] width 256 height 23
type input "9"
type input "0"
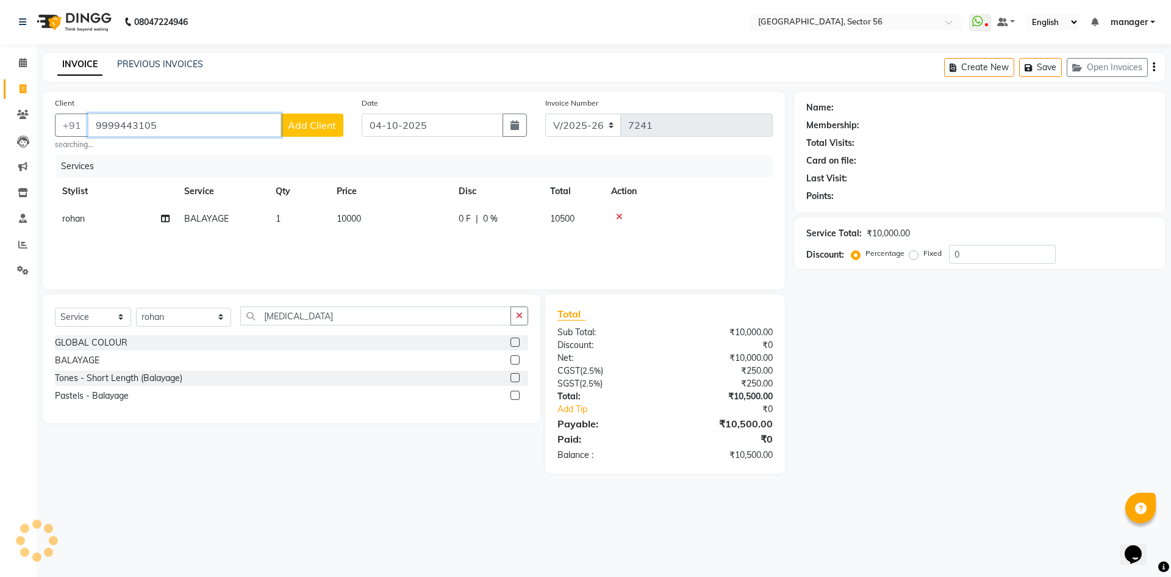
type input "9999443105"
click at [0, 357] on div "Calendar Invoice Clients Leads Marketing Inventory Staff Reports Settings Compl…" at bounding box center [82, 297] width 165 height 524
click at [297, 131] on span "Add Client" at bounding box center [312, 125] width 48 height 12
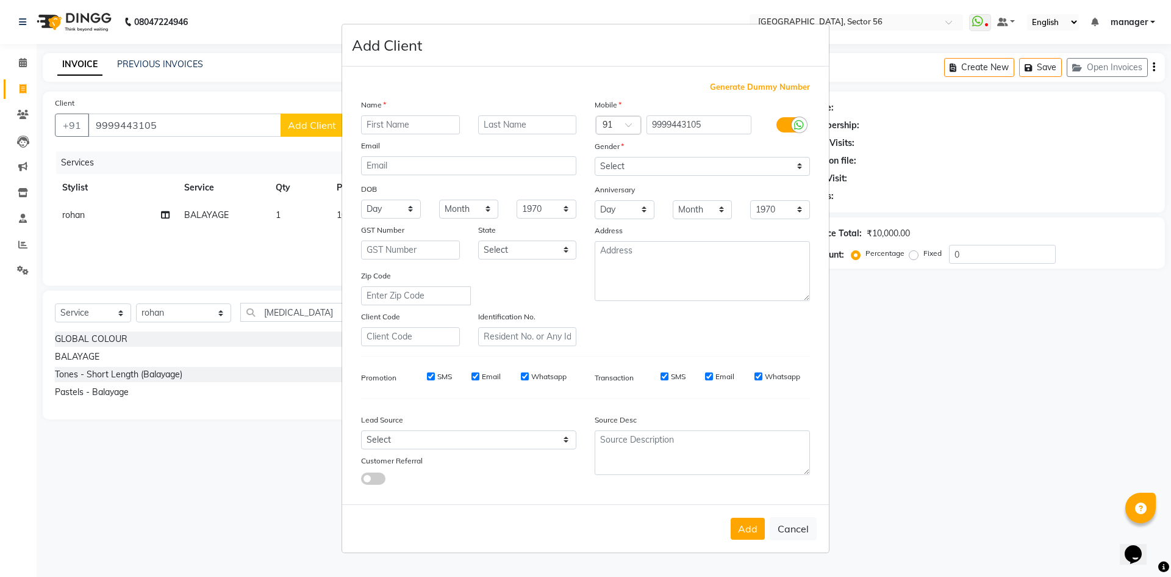
click at [400, 121] on input "text" at bounding box center [410, 124] width 99 height 19
type input "MANSHI"
drag, startPoint x: 642, startPoint y: 165, endPoint x: 638, endPoint y: 173, distance: 9.6
click at [642, 165] on select "Select Male Female Other Prefer Not To Say" at bounding box center [702, 166] width 215 height 19
select select "[DEMOGRAPHIC_DATA]"
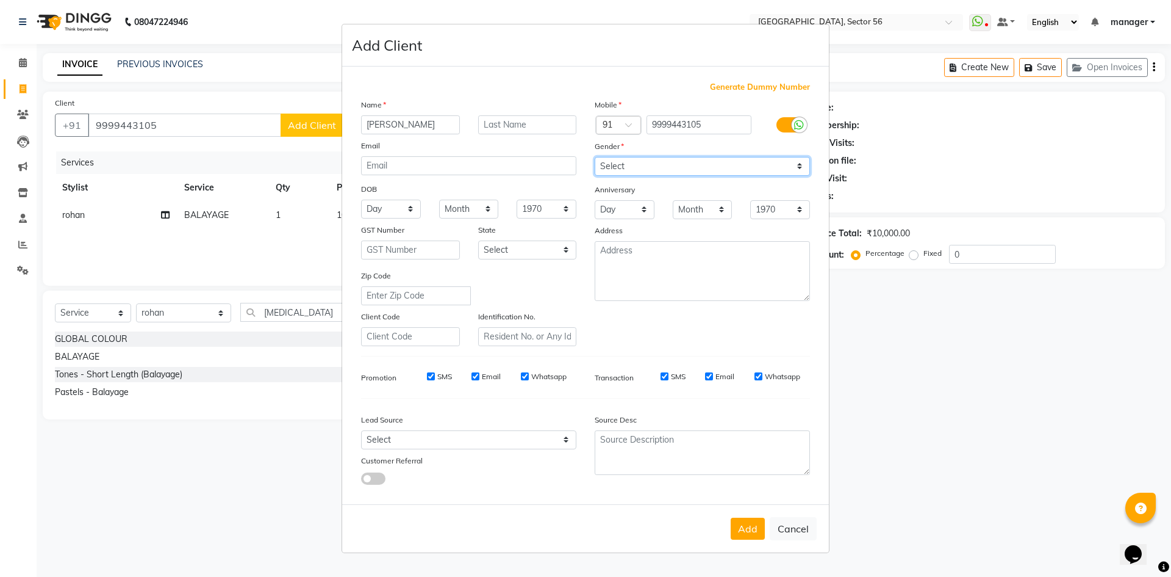
click at [595, 157] on select "Select Male Female Other Prefer Not To Say" at bounding box center [702, 166] width 215 height 19
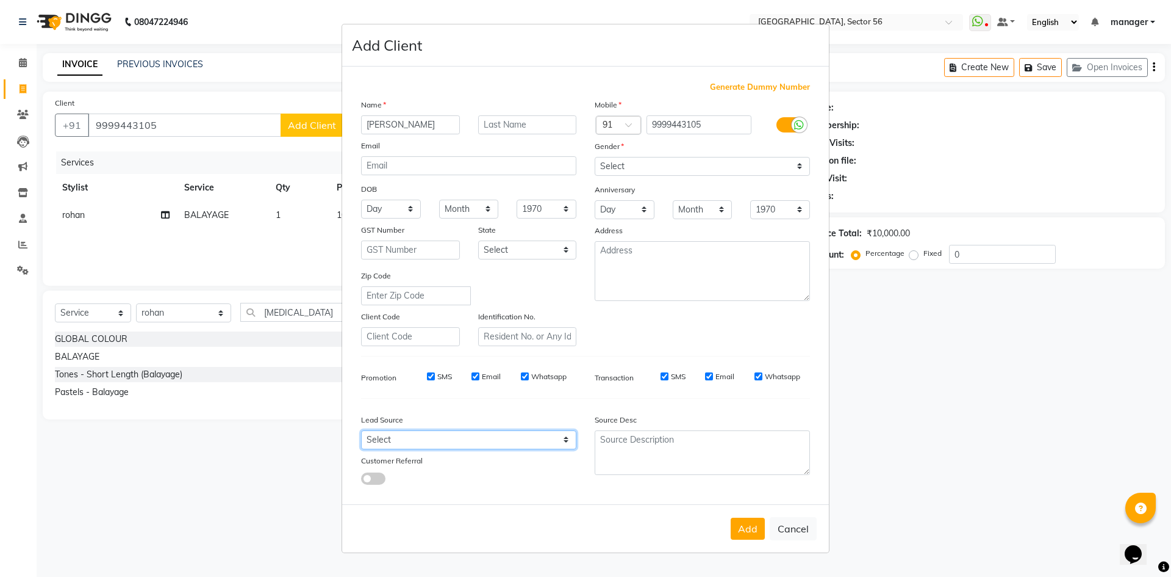
drag, startPoint x: 393, startPoint y: 439, endPoint x: 393, endPoint y: 431, distance: 8.5
click at [393, 437] on select "Select Walk-in Referral Internet Friend Word of Mouth Advertisement Facebook Ju…" at bounding box center [468, 439] width 215 height 19
select select "35877"
click at [361, 430] on select "Select Walk-in Referral Internet Friend Word of Mouth Advertisement Facebook Ju…" at bounding box center [468, 439] width 215 height 19
click at [752, 525] on button "Add" at bounding box center [748, 528] width 34 height 22
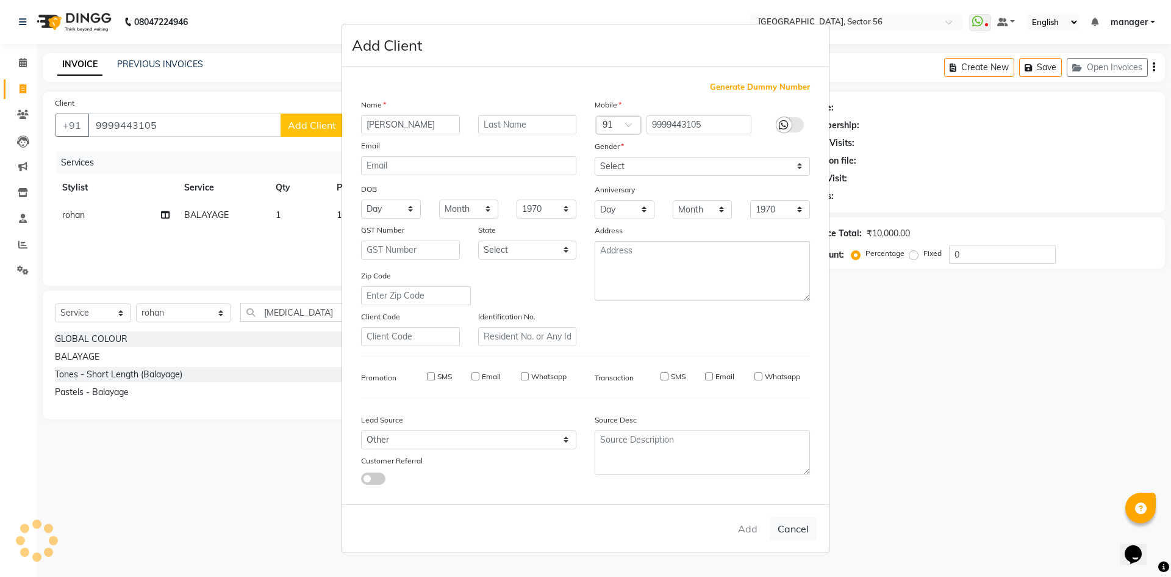
select select
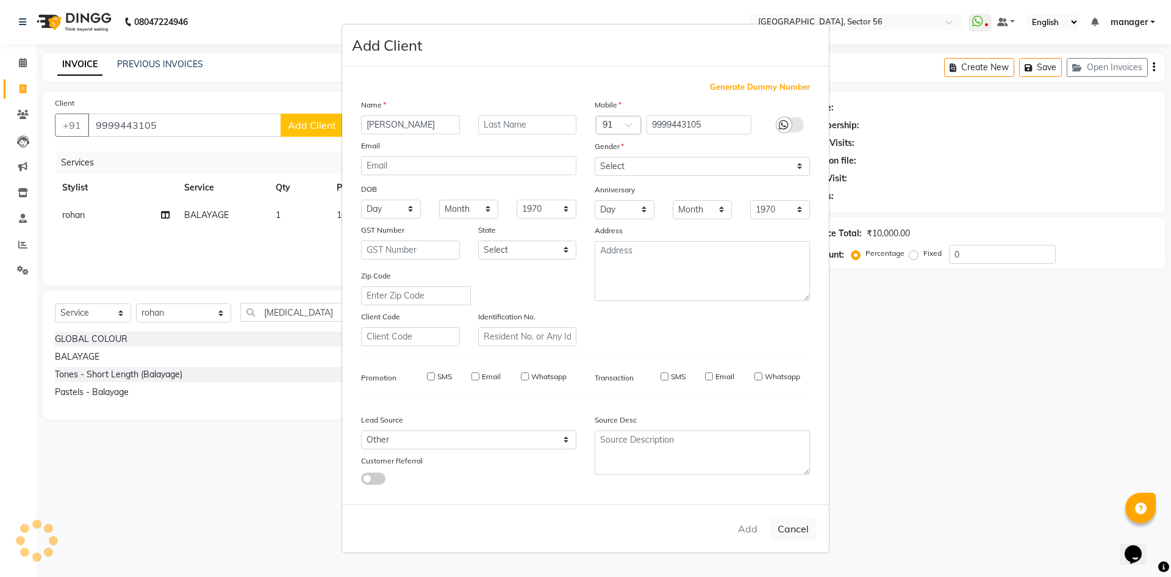
select select
checkbox input "false"
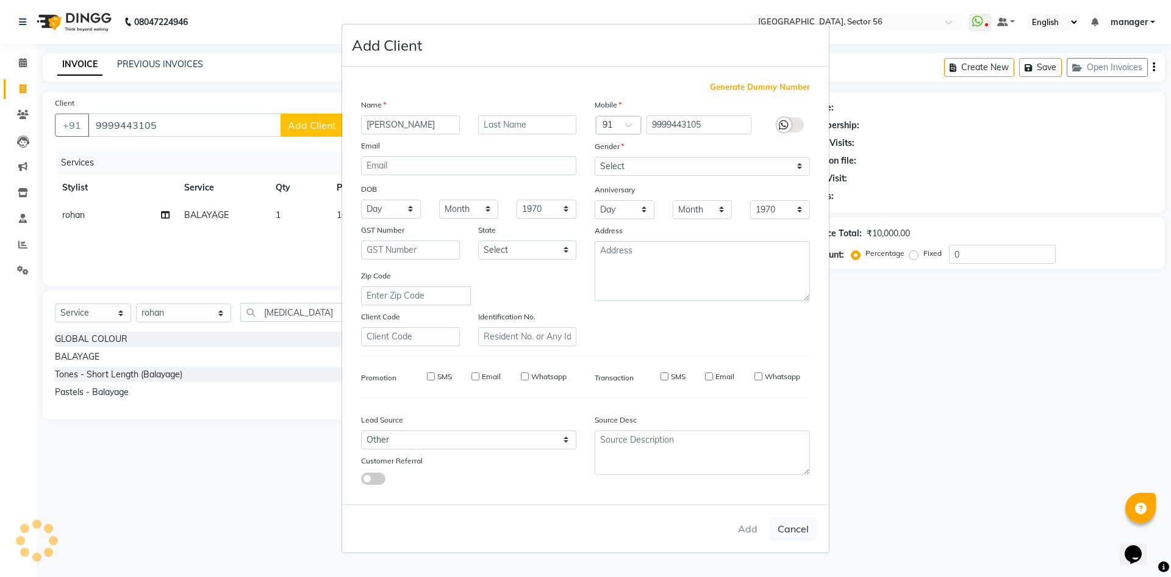
checkbox input "false"
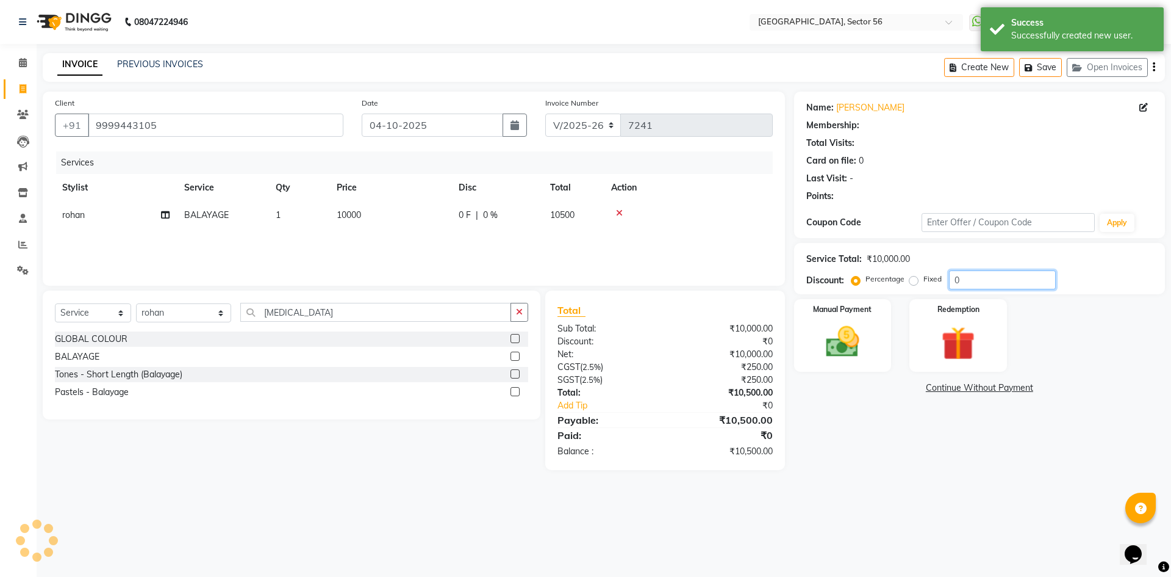
drag, startPoint x: 969, startPoint y: 279, endPoint x: 906, endPoint y: 283, distance: 63.0
click at [906, 283] on div "Percentage Fixed 0" at bounding box center [955, 279] width 202 height 19
type input "4.76"
click at [845, 359] on img at bounding box center [843, 342] width 57 height 40
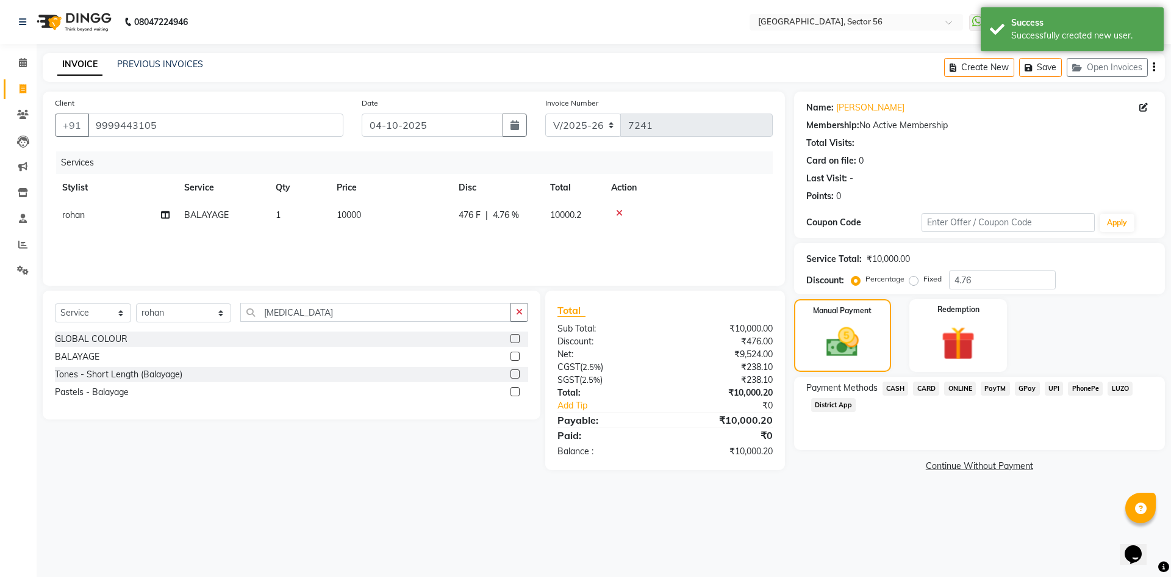
click at [929, 385] on span "CARD" at bounding box center [926, 388] width 26 height 14
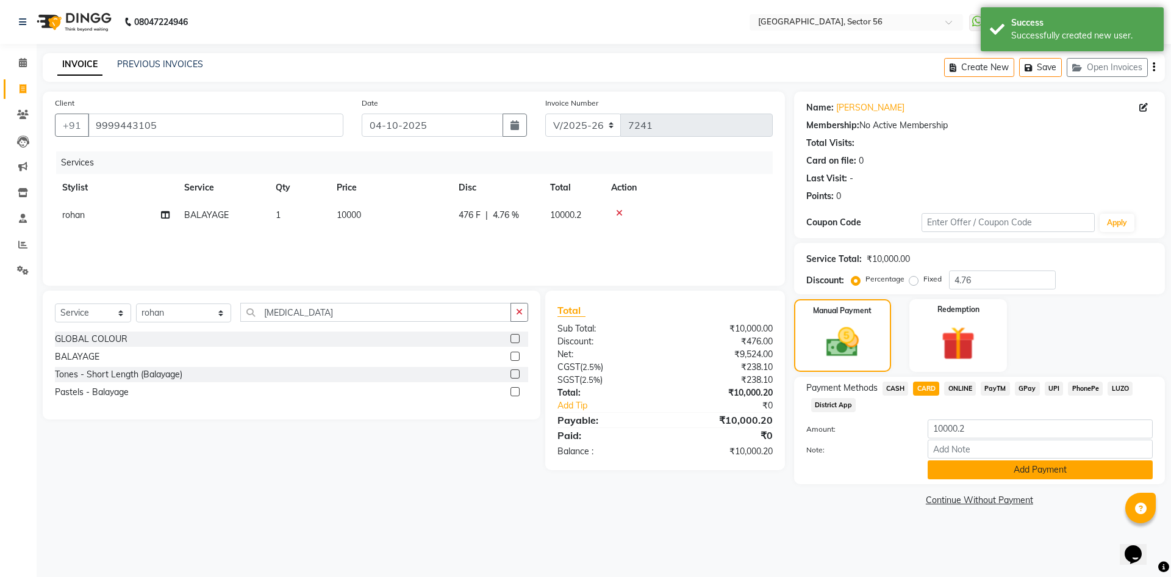
click at [951, 469] on button "Add Payment" at bounding box center [1040, 469] width 225 height 19
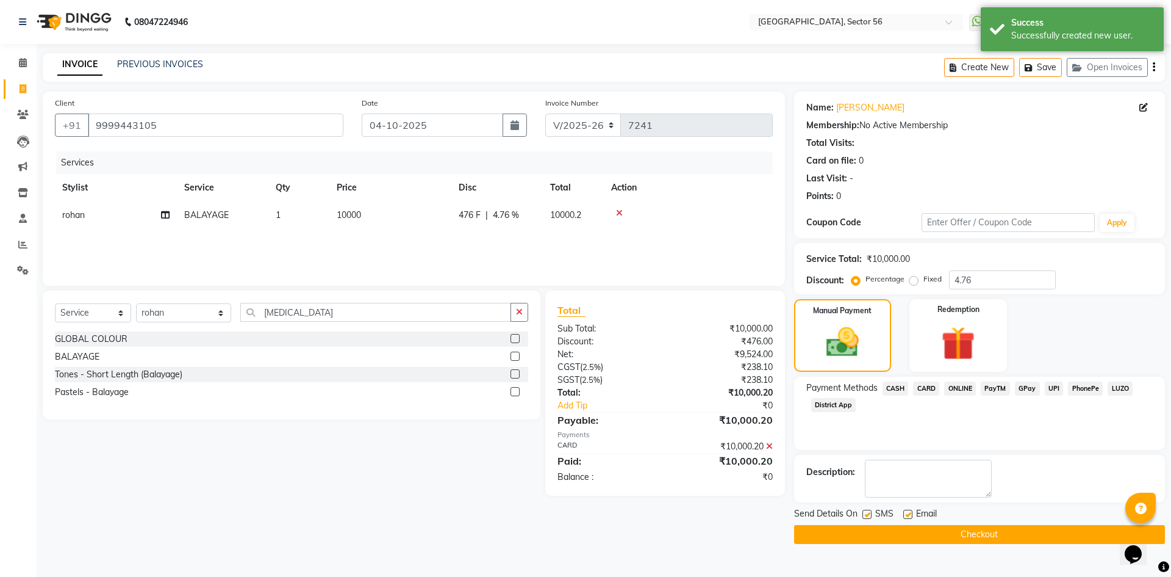
click at [923, 531] on button "Checkout" at bounding box center [979, 534] width 371 height 19
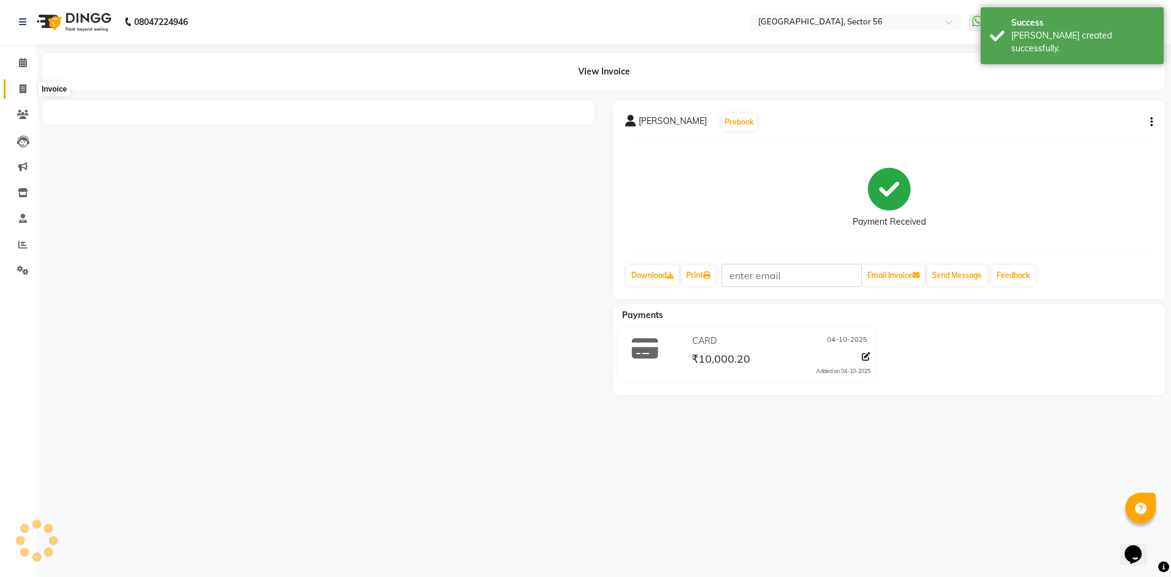
click at [22, 93] on icon at bounding box center [23, 88] width 7 height 9
select select "service"
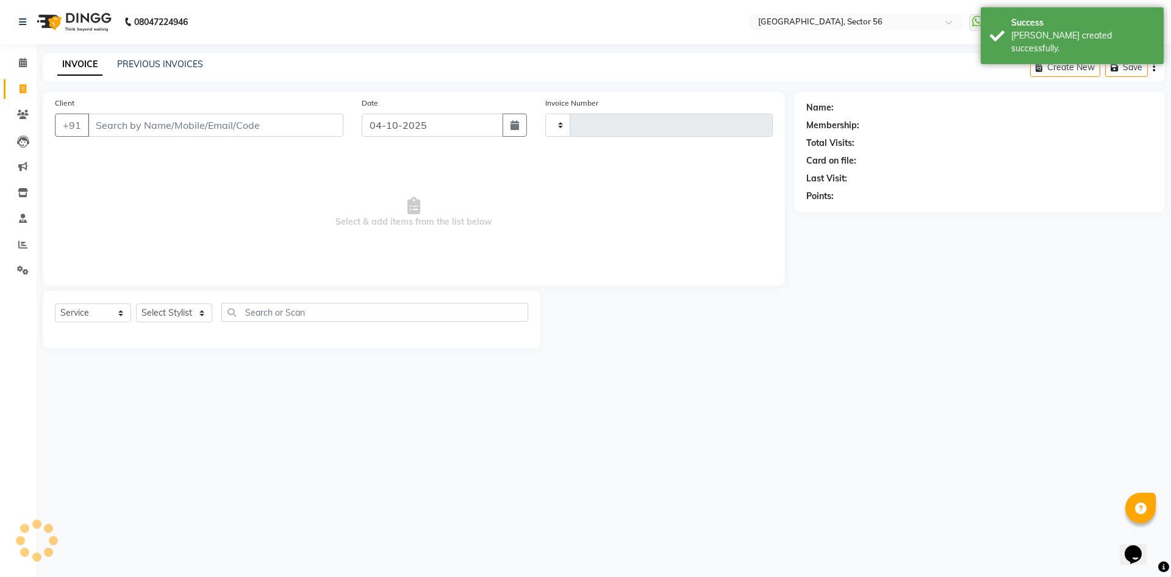
type input "7242"
select select "5557"
click at [149, 67] on link "PREVIOUS INVOICES" at bounding box center [160, 64] width 86 height 11
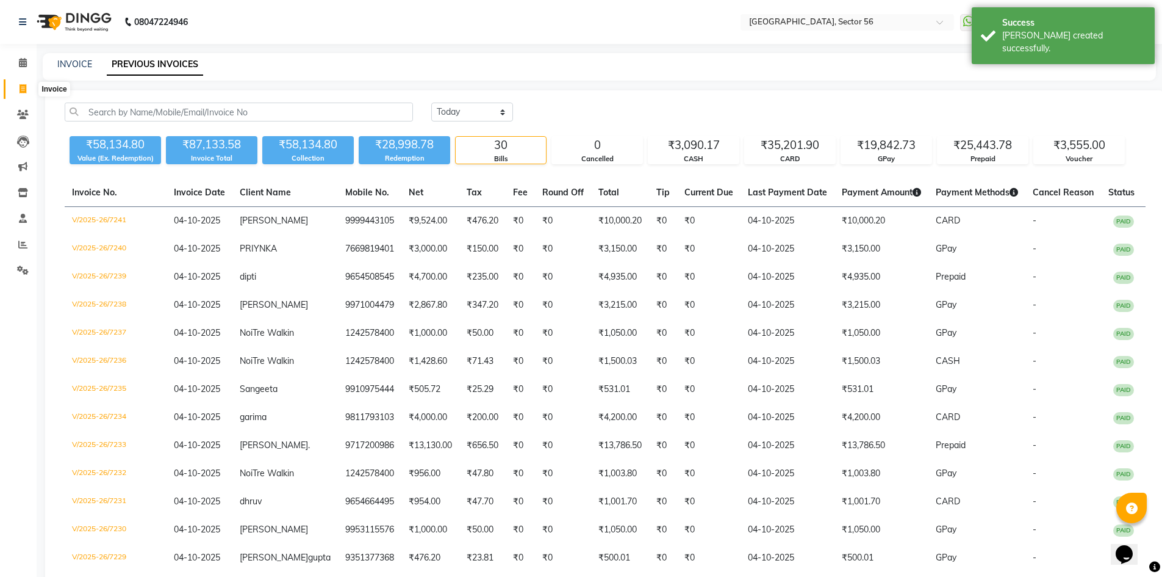
click at [23, 88] on icon at bounding box center [23, 88] width 7 height 9
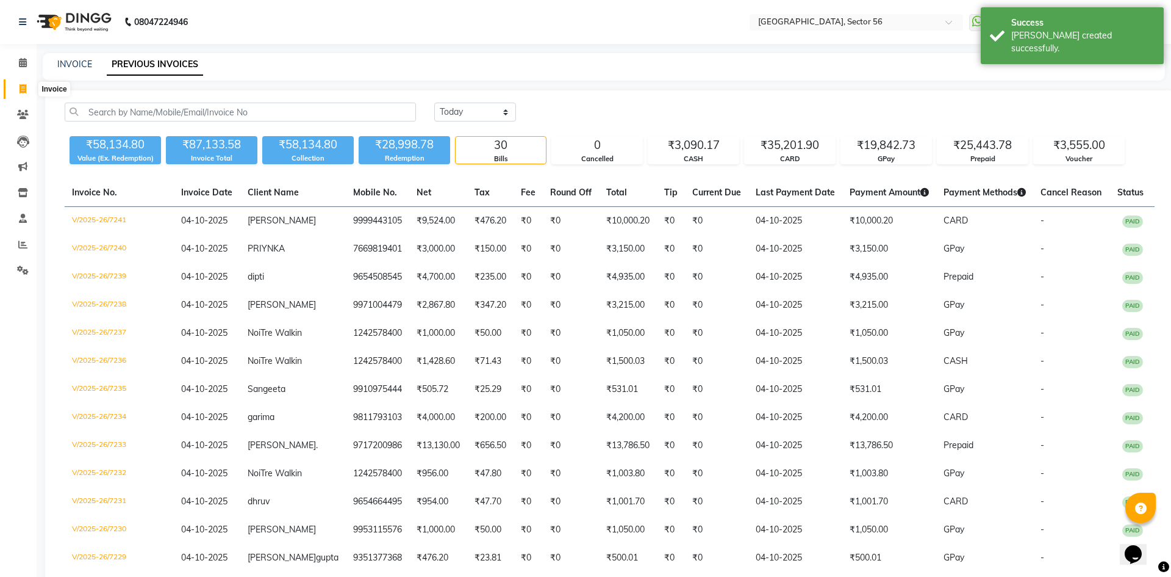
select select "service"
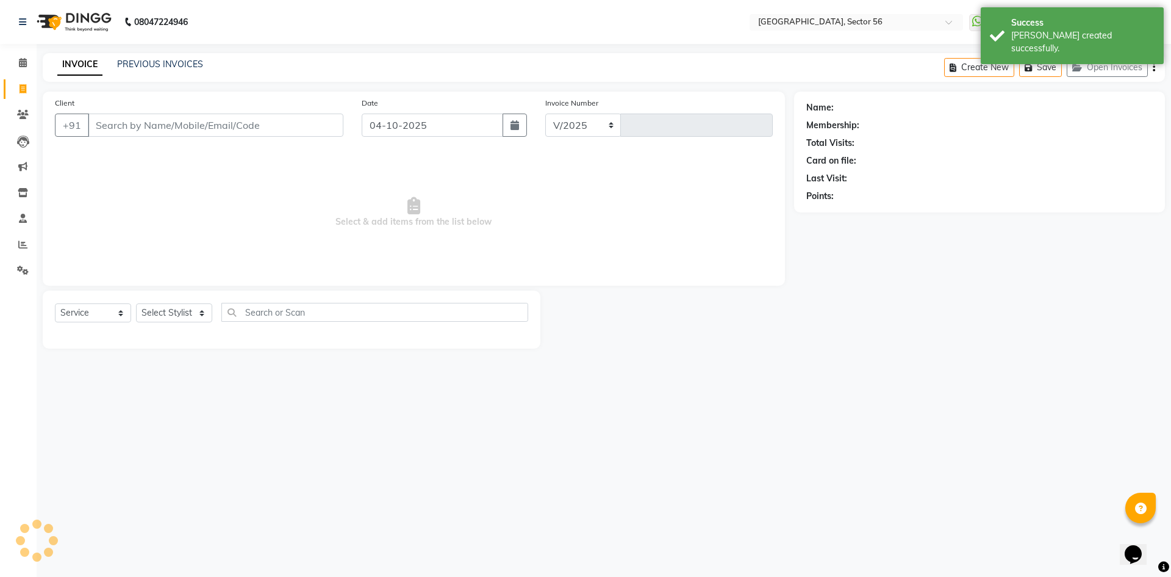
select select "5557"
type input "7242"
click at [132, 67] on link "PREVIOUS INVOICES" at bounding box center [160, 64] width 86 height 11
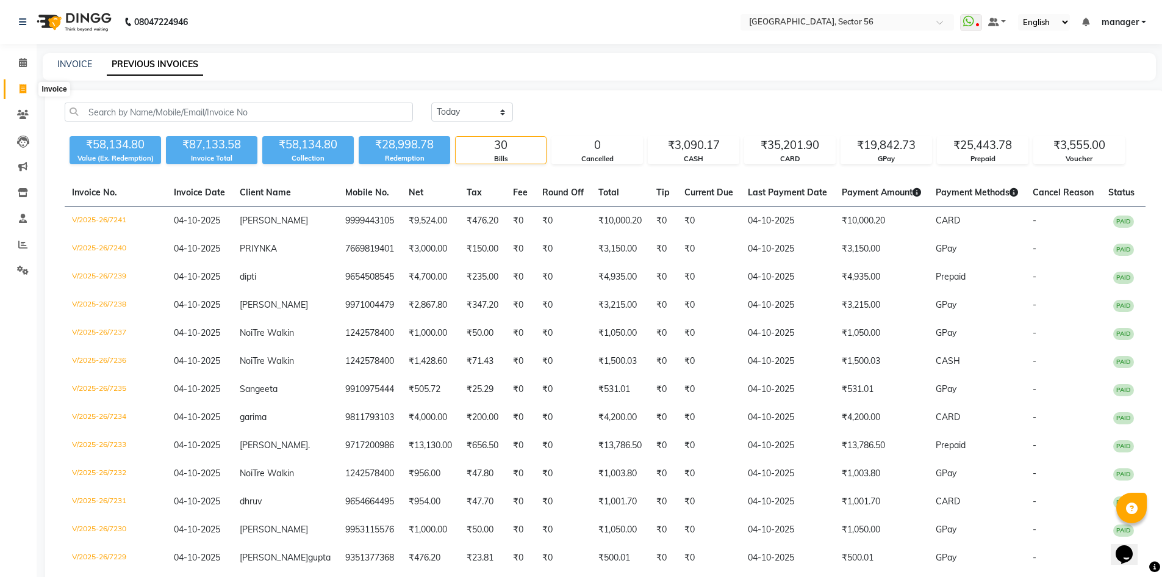
click at [25, 90] on icon at bounding box center [23, 88] width 7 height 9
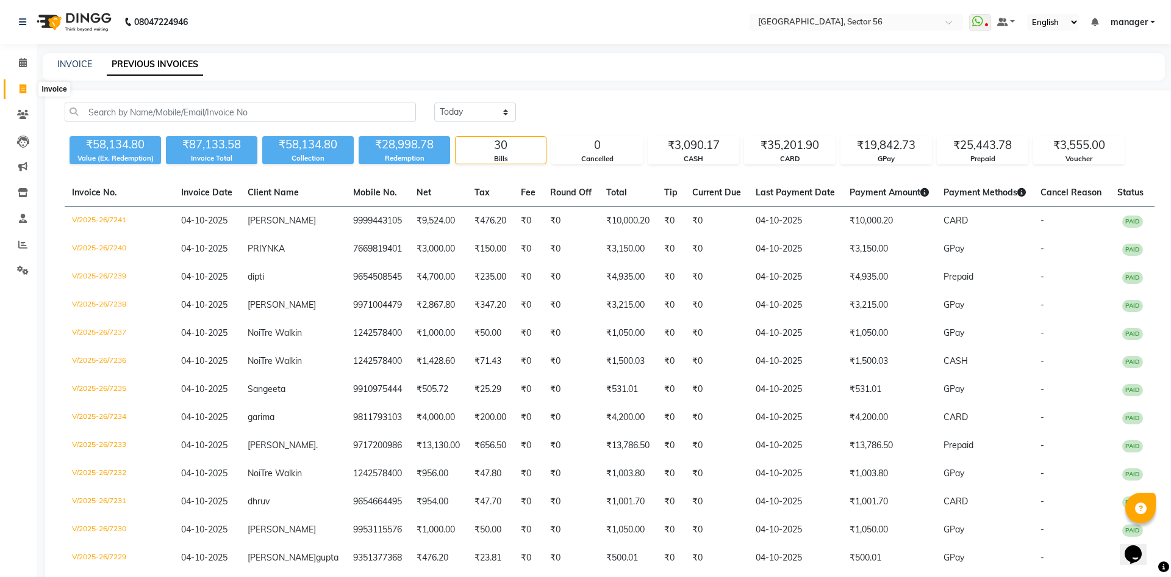
select select "service"
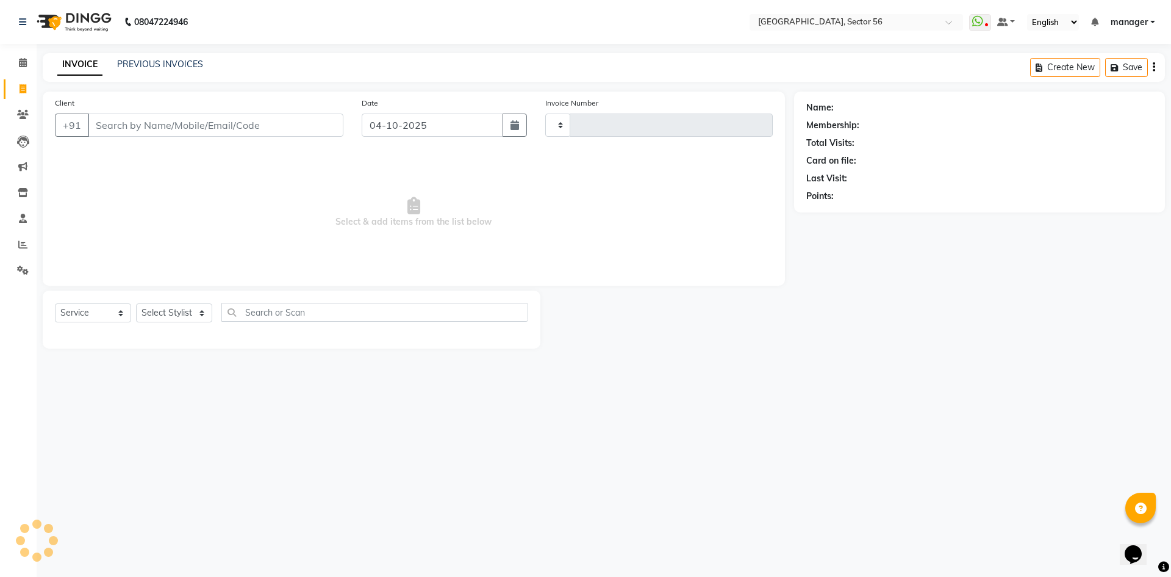
type input "7242"
select select "5557"
click at [131, 123] on input "Client" at bounding box center [216, 124] width 256 height 23
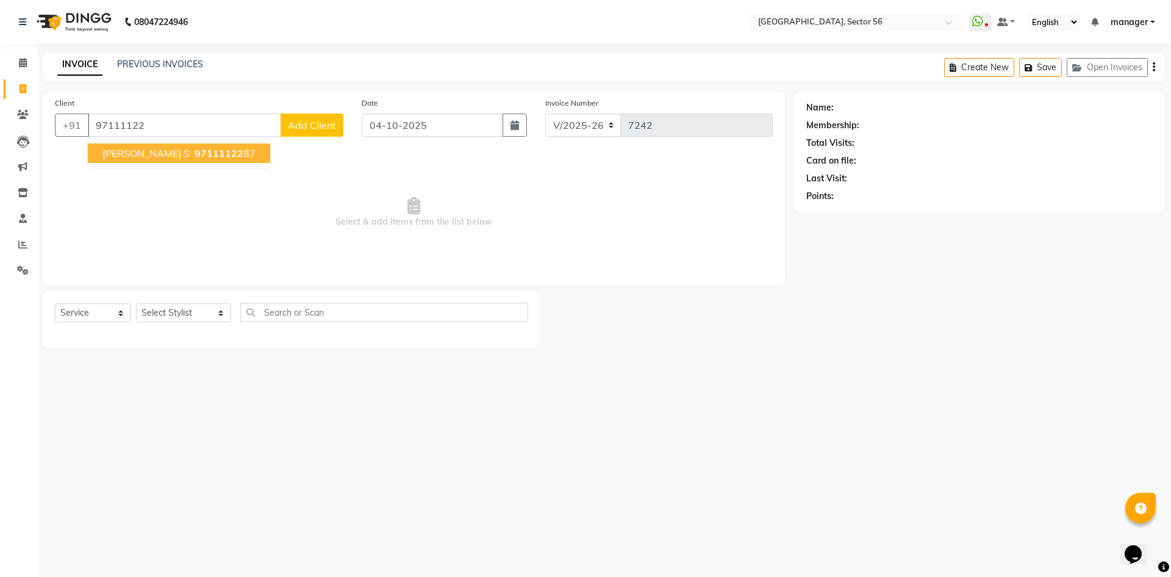
click at [138, 159] on span "SUMEDHA S" at bounding box center [146, 153] width 87 height 12
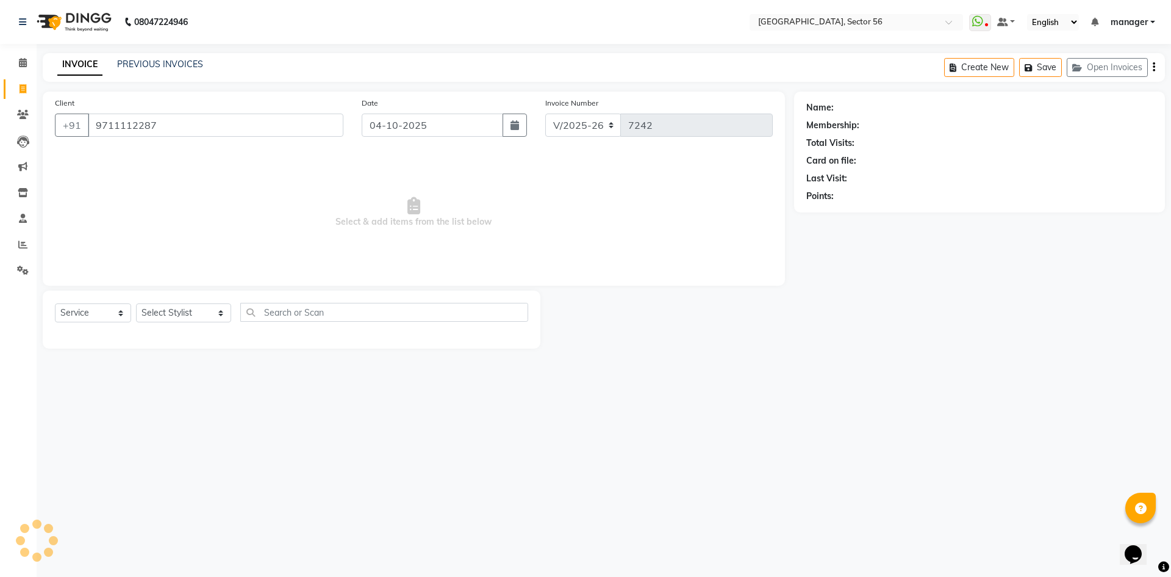
type input "9711112287"
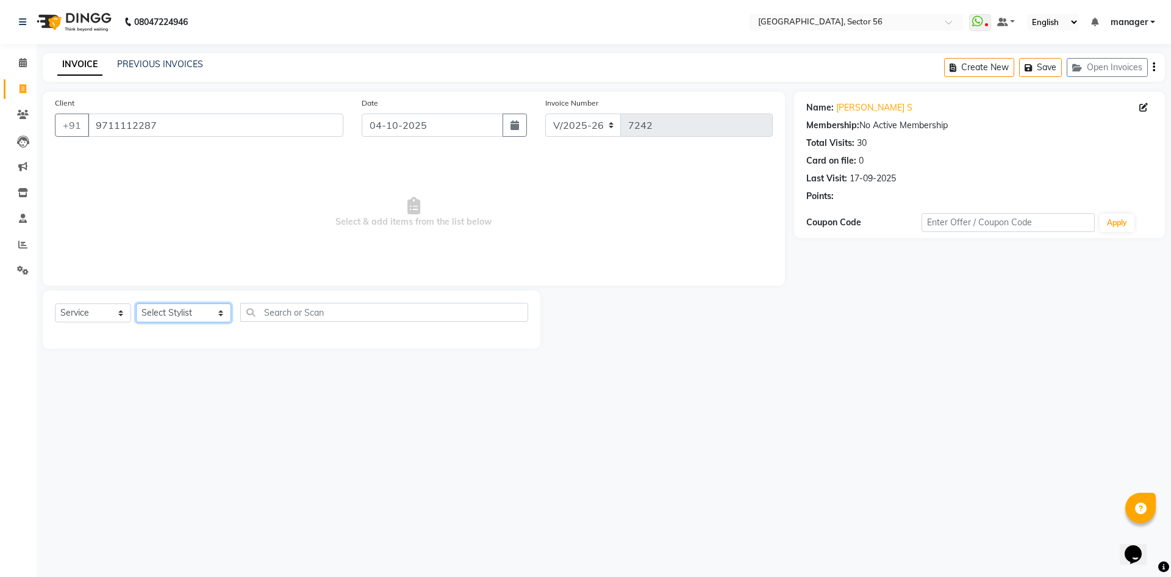
click at [165, 314] on select "Select Stylist ABHISHEKH THAPA abhishek thapa AKRAM KHAN MARKET STAFF amit amit…" at bounding box center [183, 312] width 95 height 19
click at [136, 303] on select "Select Stylist ABHISHEKH THAPA abhishek thapa AKRAM KHAN MARKET STAFF amit amit…" at bounding box center [183, 312] width 95 height 19
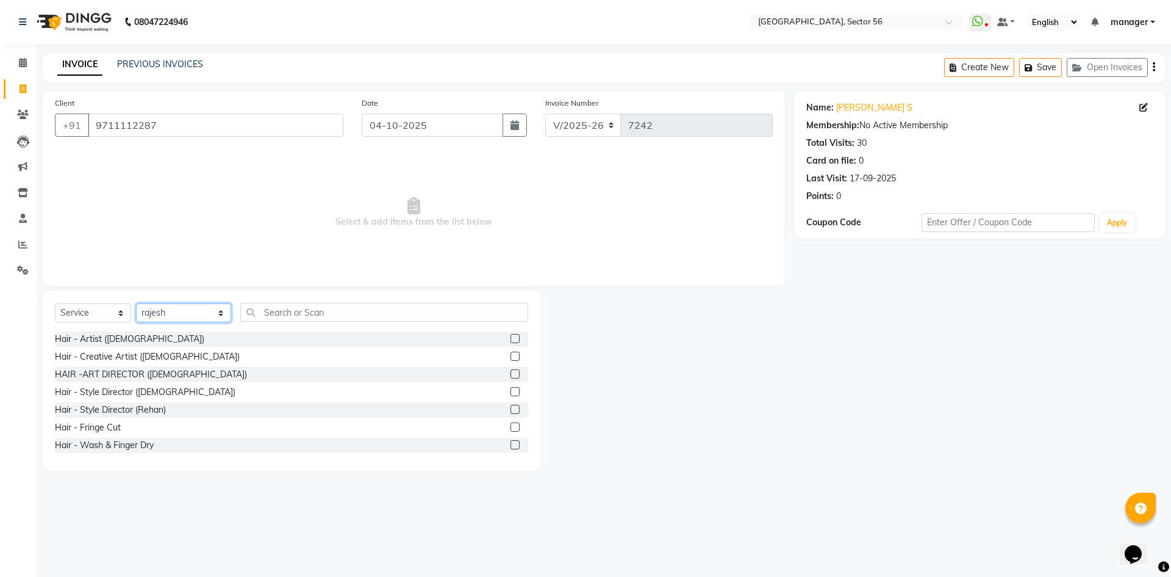
click at [165, 314] on select "Select Stylist ABHISHEKH THAPA abhishek thapa AKRAM KHAN MARKET STAFF amit amit…" at bounding box center [183, 312] width 95 height 19
select select "43510"
click at [136, 303] on select "Select Stylist ABHISHEKH THAPA abhishek thapa AKRAM KHAN MARKET STAFF amit amit…" at bounding box center [183, 312] width 95 height 19
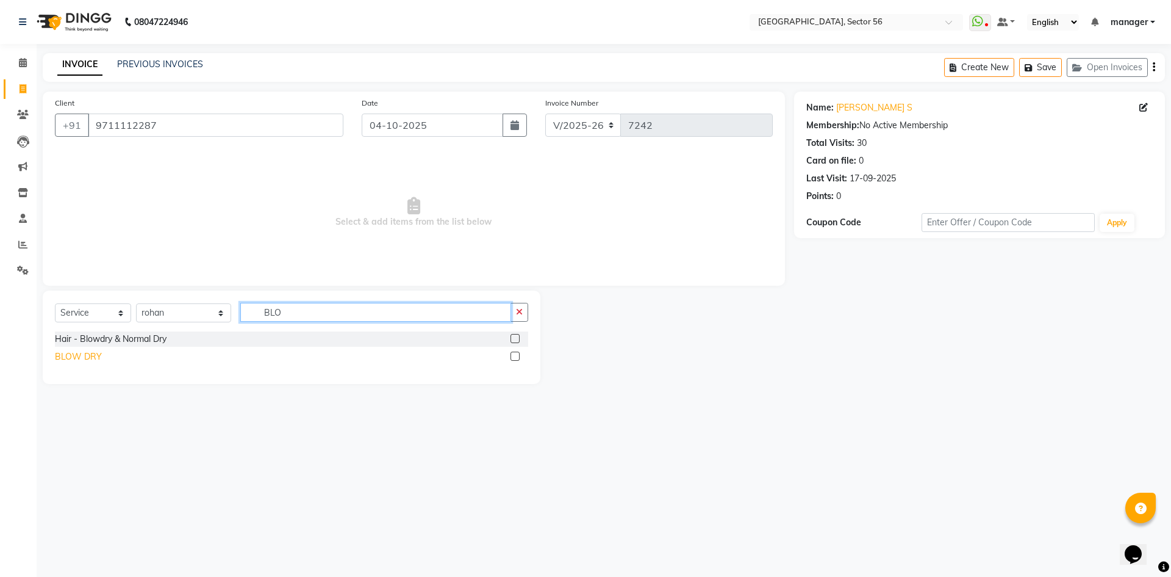
type input "BLO"
click at [76, 359] on div "BLOW DRY" at bounding box center [78, 356] width 47 height 13
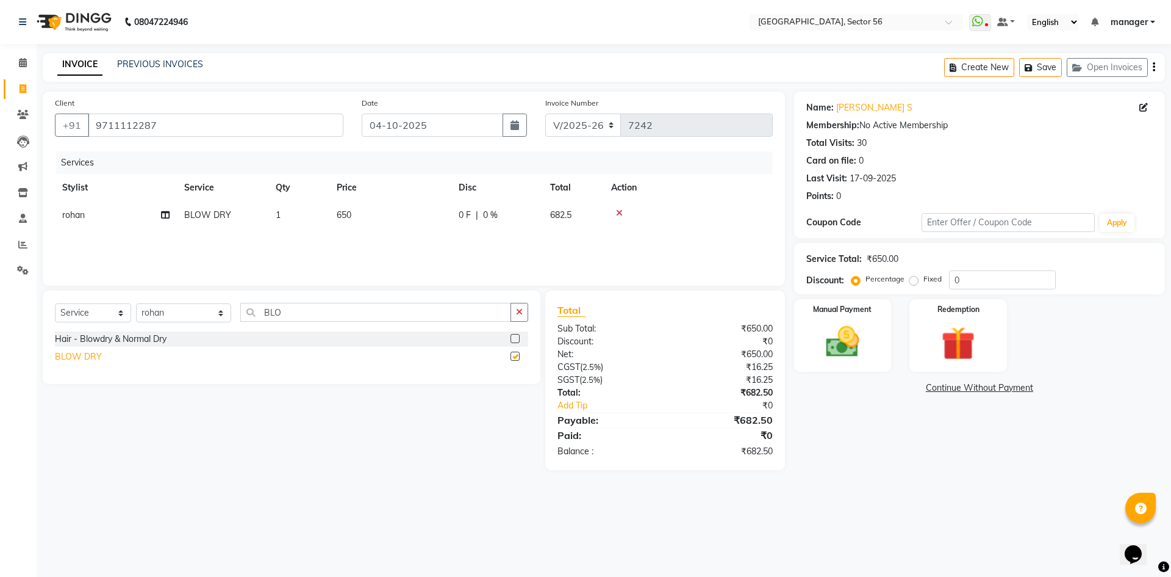
checkbox input "false"
click at [841, 337] on img at bounding box center [843, 342] width 57 height 40
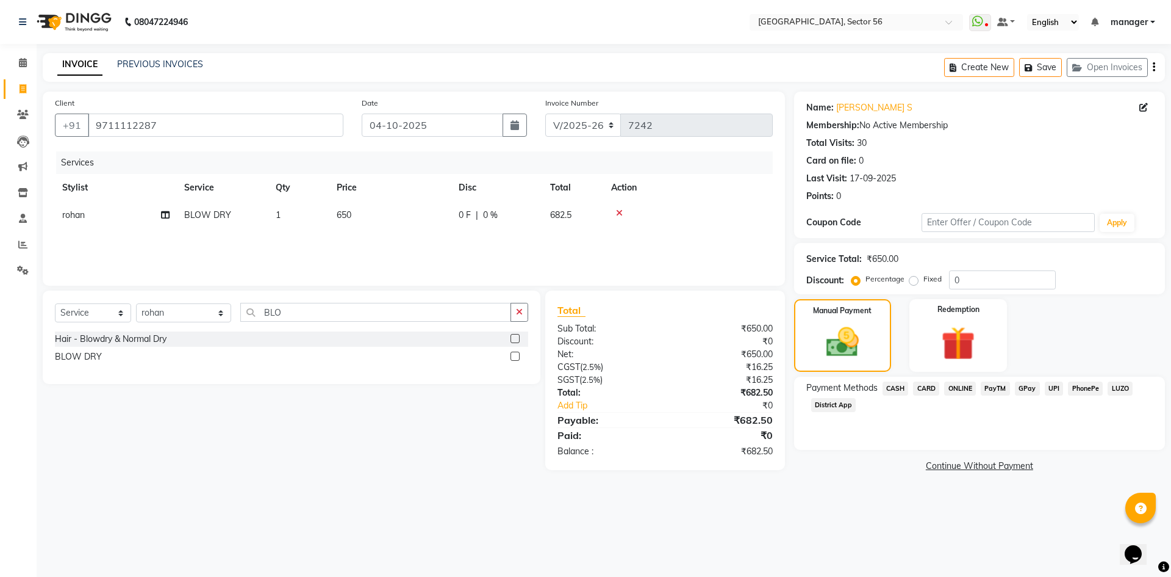
click at [1026, 387] on span "GPay" at bounding box center [1027, 388] width 25 height 14
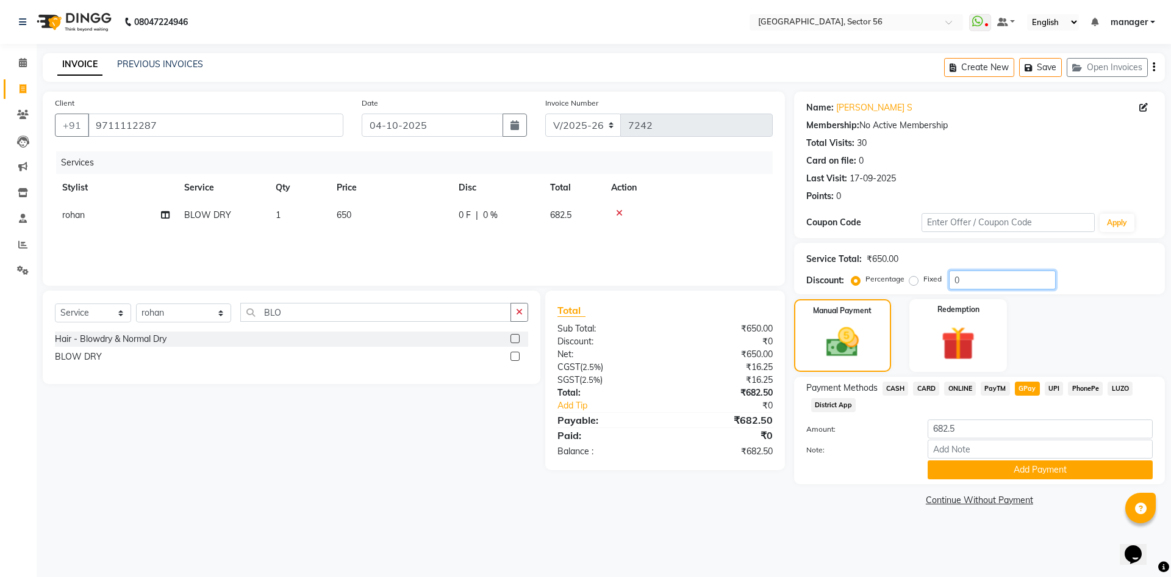
drag, startPoint x: 966, startPoint y: 282, endPoint x: 917, endPoint y: 286, distance: 48.9
click at [917, 286] on div "Percentage Fixed 0" at bounding box center [955, 279] width 202 height 19
click at [384, 218] on td "650" at bounding box center [390, 214] width 122 height 27
select select "43510"
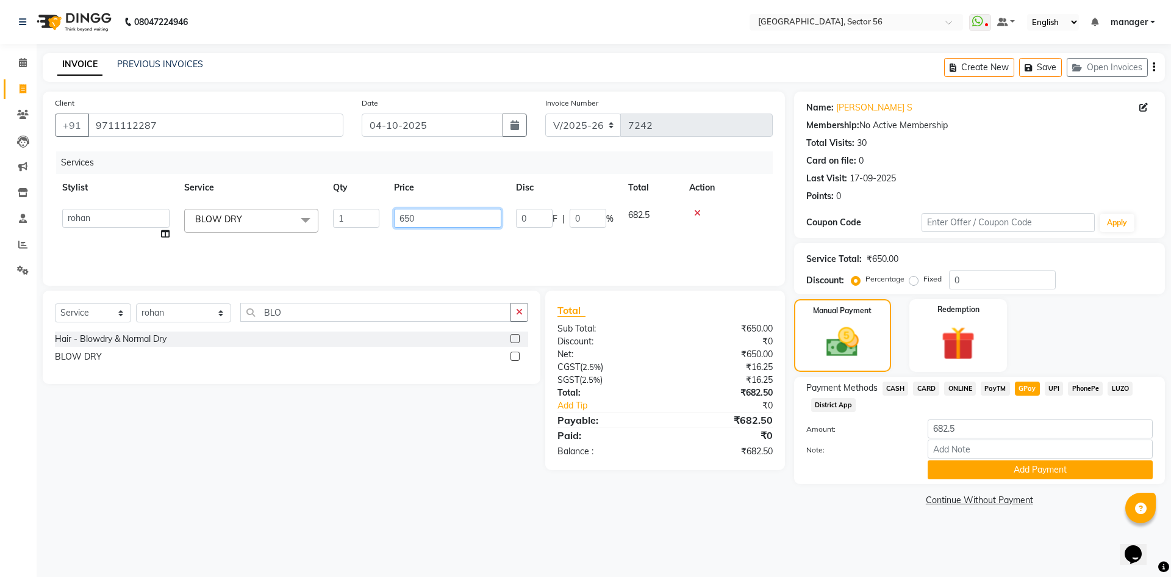
drag, startPoint x: 425, startPoint y: 221, endPoint x: 331, endPoint y: 227, distance: 94.2
click at [331, 227] on tr "ABHISHEKH THAPA abhishek thapa AKRAM KHAN MARKET STAFF amit amit spm Anamika Be…" at bounding box center [414, 224] width 718 height 46
type input "767"
click at [1, 378] on div "Calendar Invoice Clients Leads Marketing Inventory Staff Reports Settings Compl…" at bounding box center [82, 297] width 165 height 524
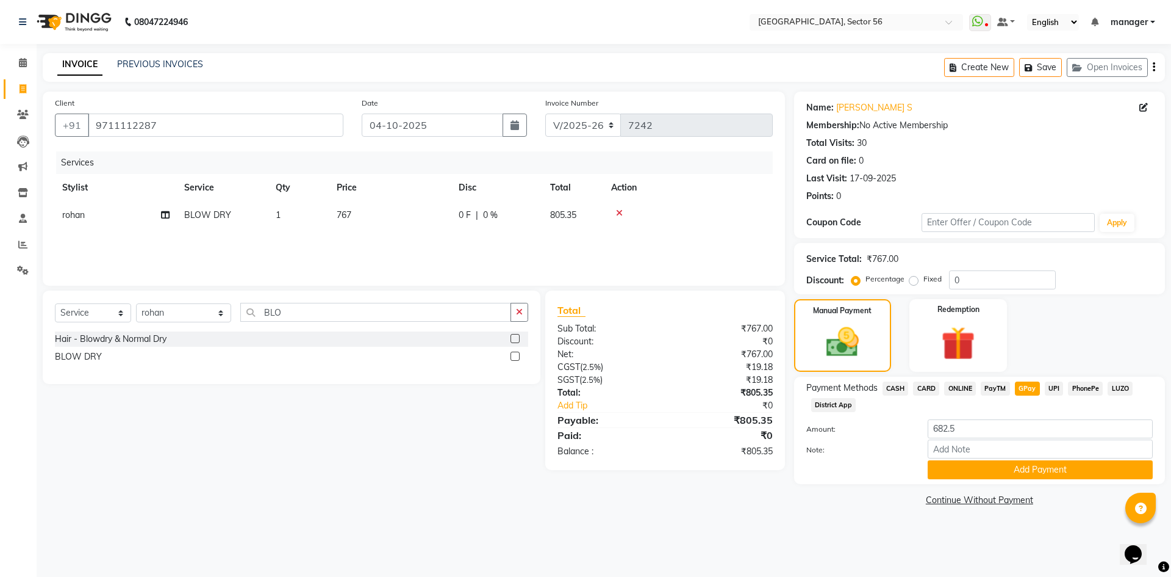
click at [970, 387] on span "ONLINE" at bounding box center [961, 388] width 32 height 14
click at [1020, 389] on span "GPay" at bounding box center [1027, 388] width 25 height 14
drag, startPoint x: 869, startPoint y: 439, endPoint x: 831, endPoint y: 440, distance: 38.5
click at [831, 440] on div "Amount: 805.35 Note: Add Payment" at bounding box center [980, 449] width 347 height 60
type input "767"
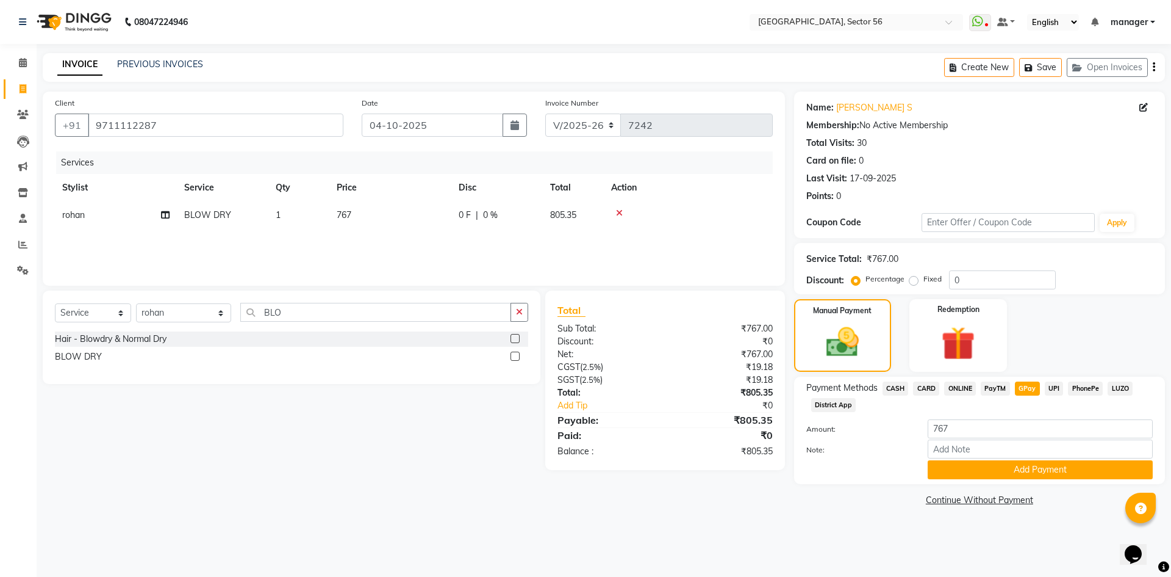
click at [819, 534] on div "08047224946 Select Location × Noi Tre Salon, Sector 56 WhatsApp Status ✕ Status…" at bounding box center [585, 288] width 1171 height 577
click at [951, 470] on button "Add Payment" at bounding box center [1040, 469] width 225 height 19
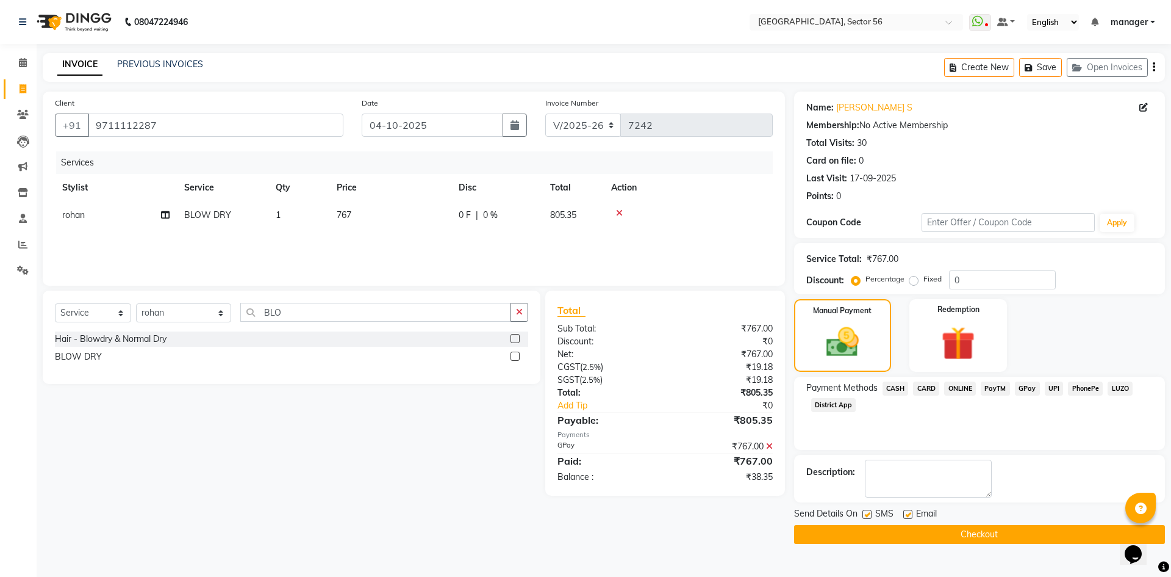
click at [769, 446] on icon at bounding box center [769, 446] width 7 height 9
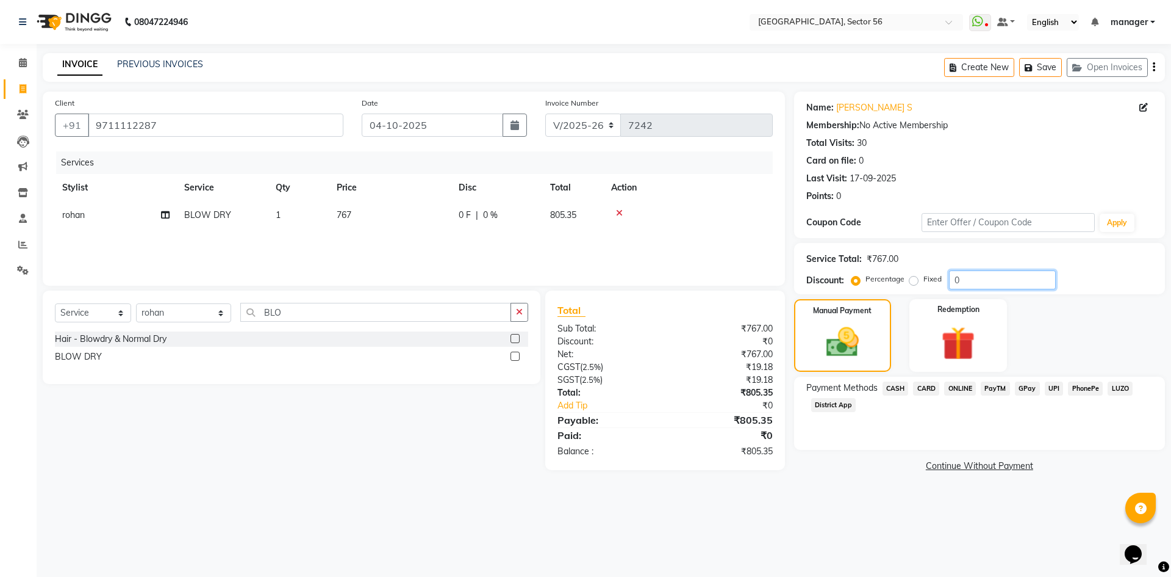
drag, startPoint x: 967, startPoint y: 276, endPoint x: 929, endPoint y: 282, distance: 38.3
click at [929, 282] on div "Percentage Fixed 0" at bounding box center [955, 279] width 202 height 19
type input "4.76"
click at [1027, 388] on span "GPay" at bounding box center [1027, 388] width 25 height 14
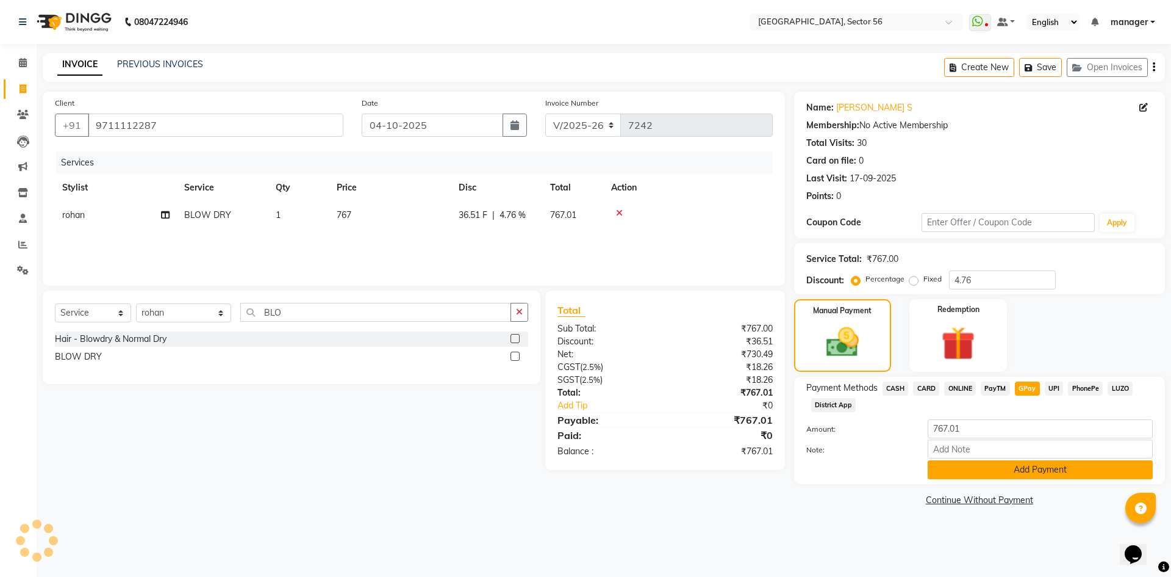
click at [996, 467] on button "Add Payment" at bounding box center [1040, 469] width 225 height 19
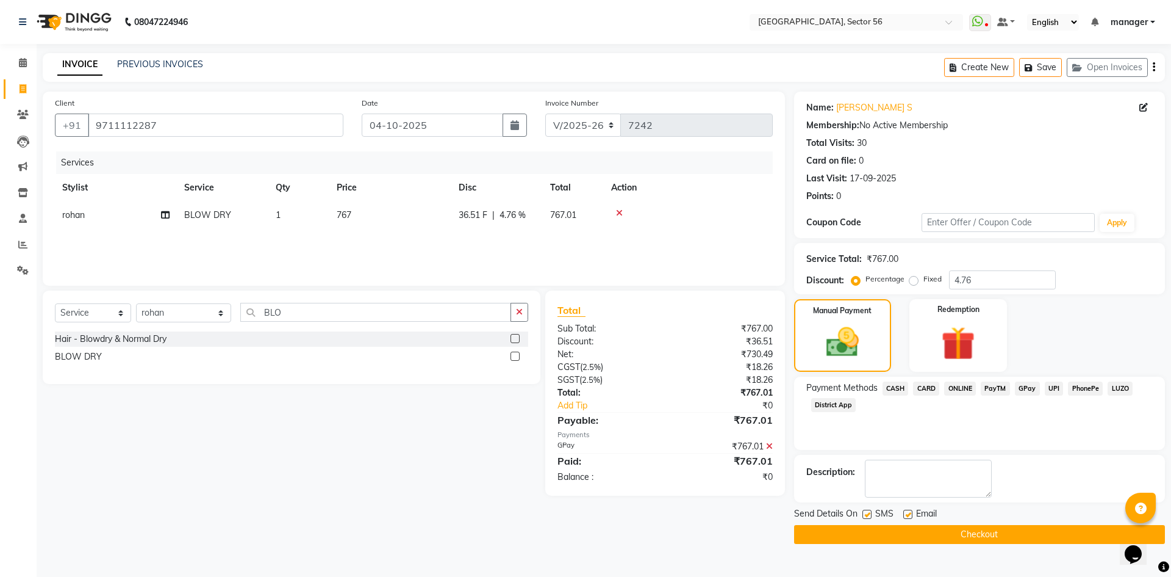
click at [992, 536] on button "Checkout" at bounding box center [979, 534] width 371 height 19
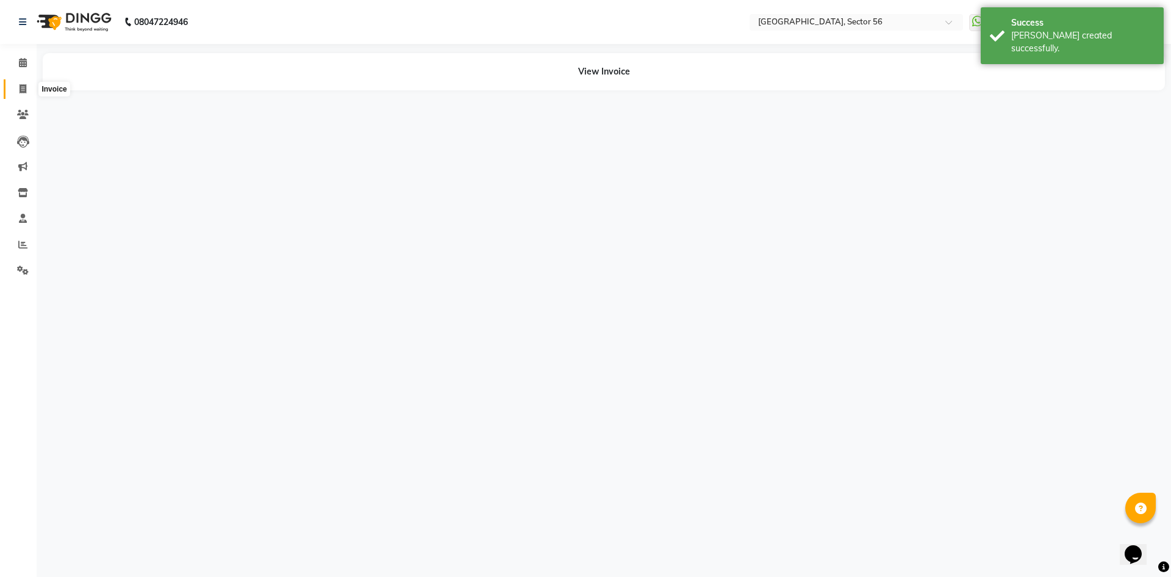
click at [23, 88] on icon at bounding box center [23, 88] width 7 height 9
select select "service"
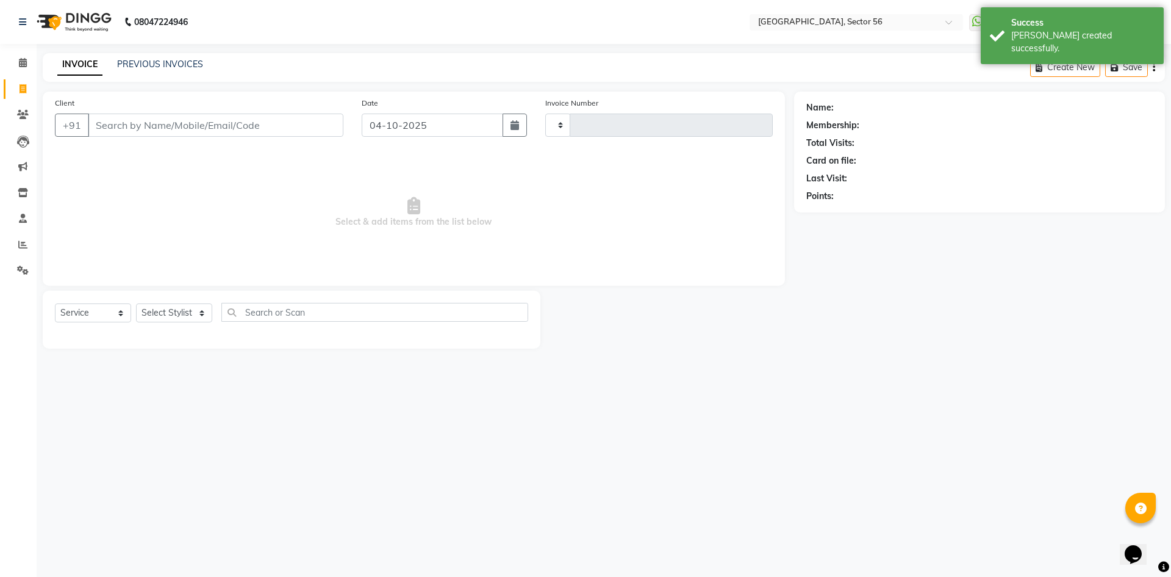
type input "7243"
select select "5557"
click at [145, 63] on link "PREVIOUS INVOICES" at bounding box center [160, 64] width 86 height 11
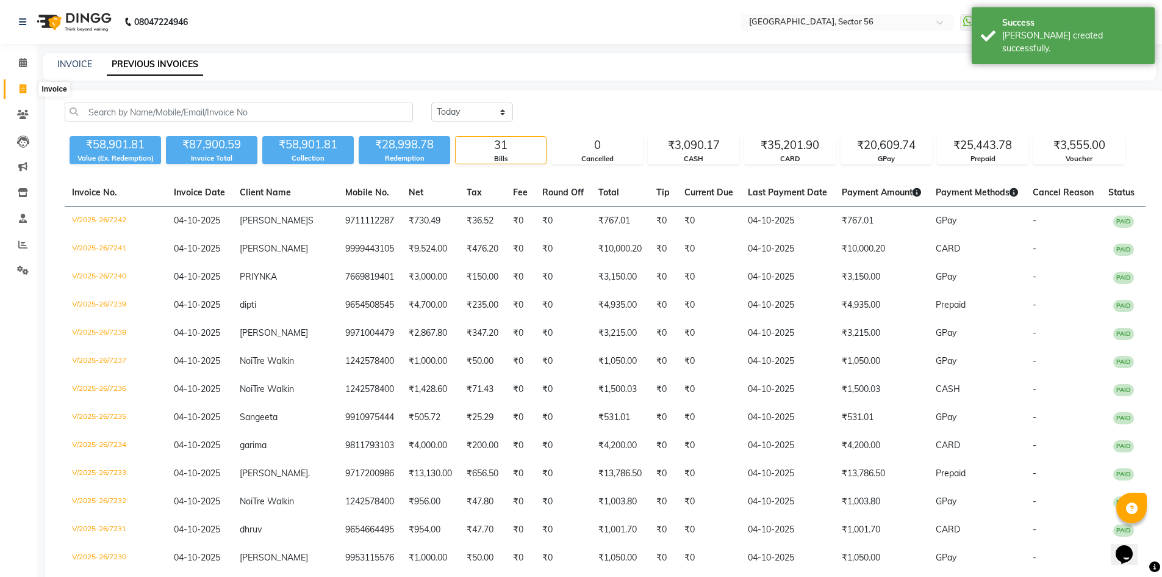
click at [24, 92] on icon at bounding box center [23, 88] width 7 height 9
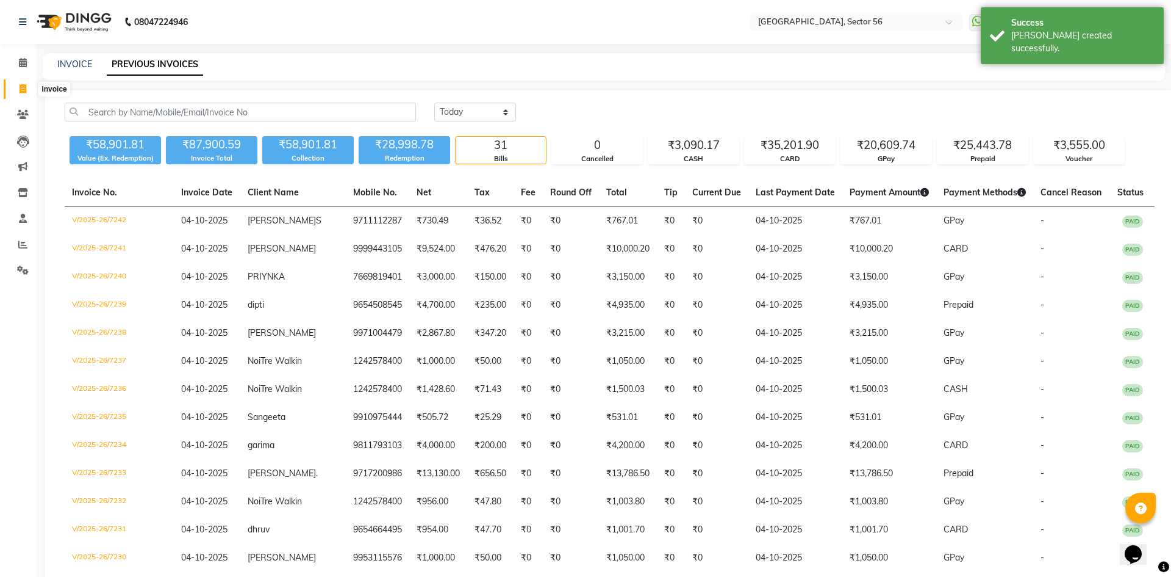
select select "service"
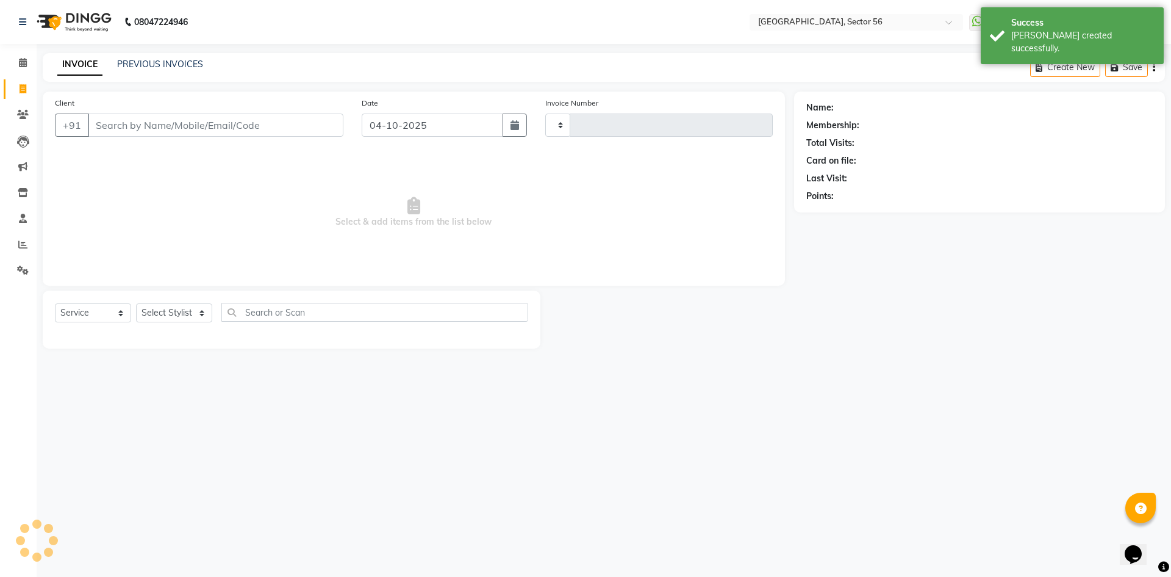
type input "7243"
select select "5557"
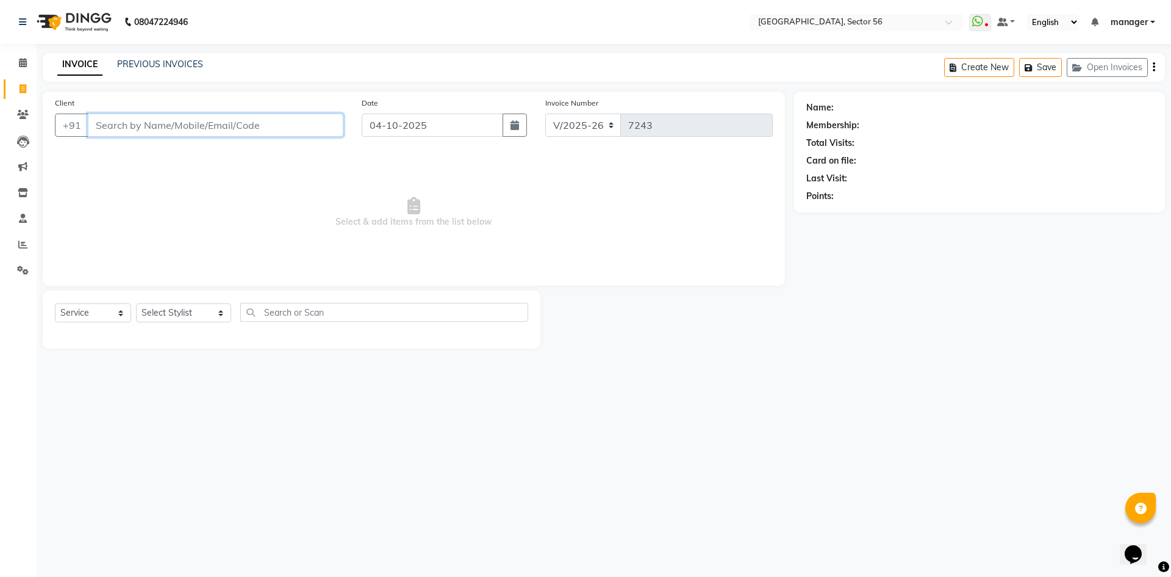
click at [218, 122] on input "Client" at bounding box center [216, 124] width 256 height 23
click at [143, 125] on input "Client" at bounding box center [216, 124] width 256 height 23
drag, startPoint x: 154, startPoint y: 122, endPoint x: 153, endPoint y: 327, distance: 205.0
click at [154, 124] on input "Client" at bounding box center [216, 124] width 256 height 23
click at [155, 306] on select "Select Stylist ABHISHEKH THAPA abhishek thapa AKRAM KHAN MARKET STAFF amit amit…" at bounding box center [183, 312] width 95 height 19
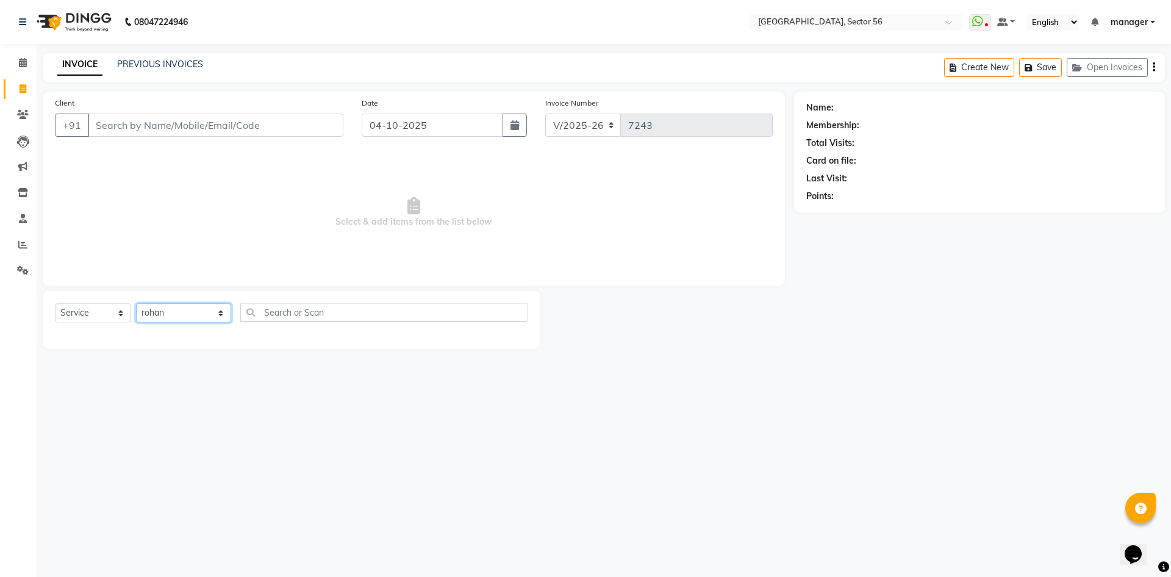
click at [136, 303] on select "Select Stylist ABHISHEKH THAPA abhishek thapa AKRAM KHAN MARKET STAFF amit amit…" at bounding box center [183, 312] width 95 height 19
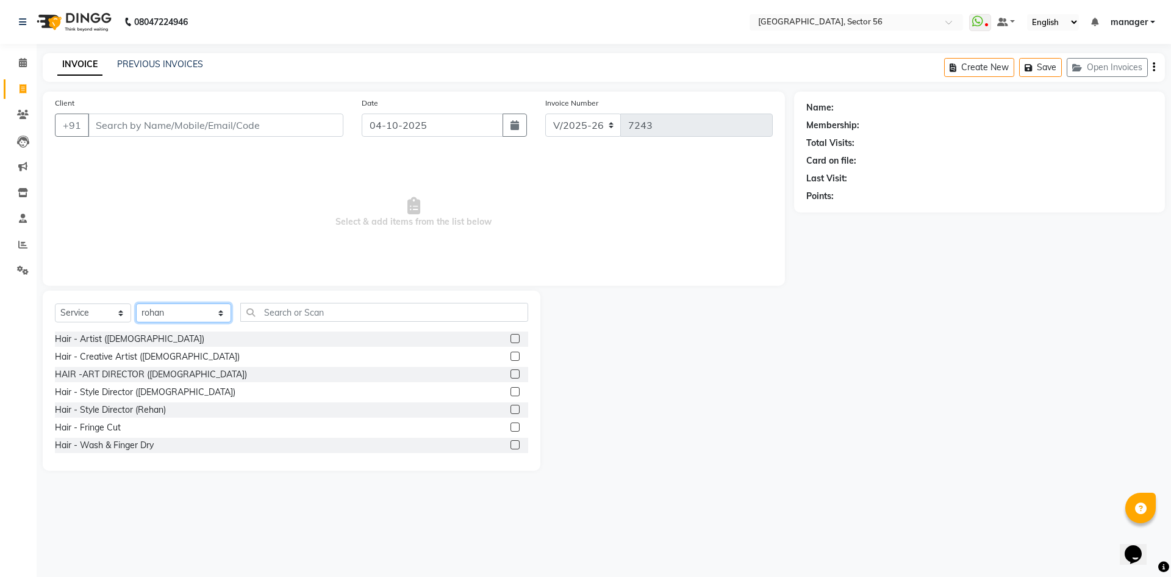
click at [155, 306] on select "Select Stylist ABHISHEKH THAPA abhishek thapa AKRAM KHAN MARKET STAFF amit amit…" at bounding box center [183, 312] width 95 height 19
select select "76748"
click at [136, 303] on select "Select Stylist ABHISHEKH THAPA abhishek thapa AKRAM KHAN MARKET STAFF amit amit…" at bounding box center [183, 312] width 95 height 19
click at [286, 311] on input "text" at bounding box center [384, 312] width 288 height 19
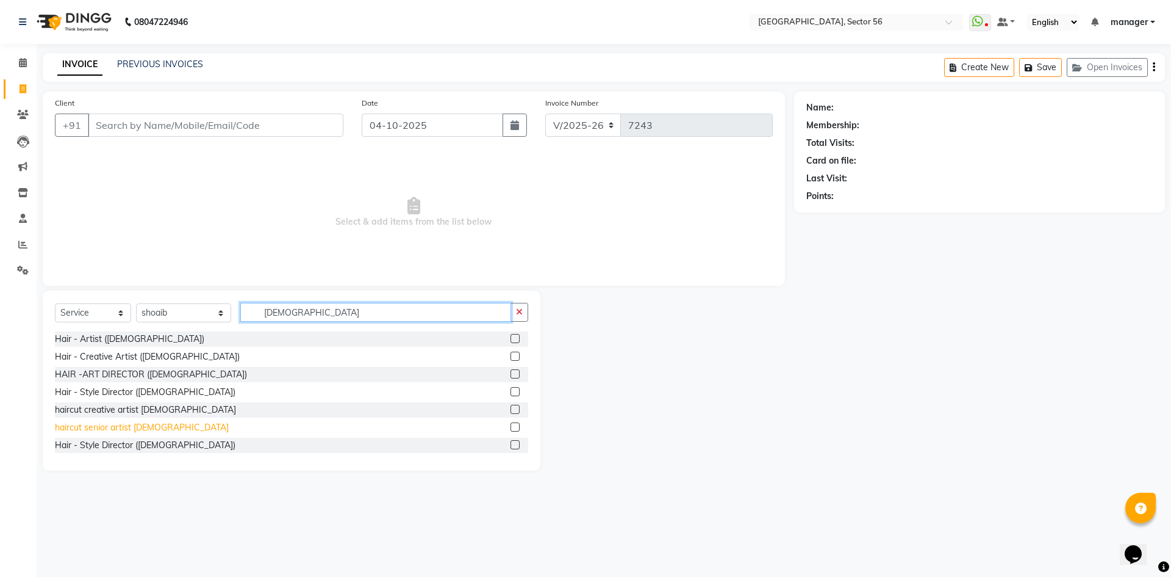
type input "MALE"
click at [93, 425] on div "haircut senior artist [DEMOGRAPHIC_DATA]" at bounding box center [142, 427] width 174 height 13
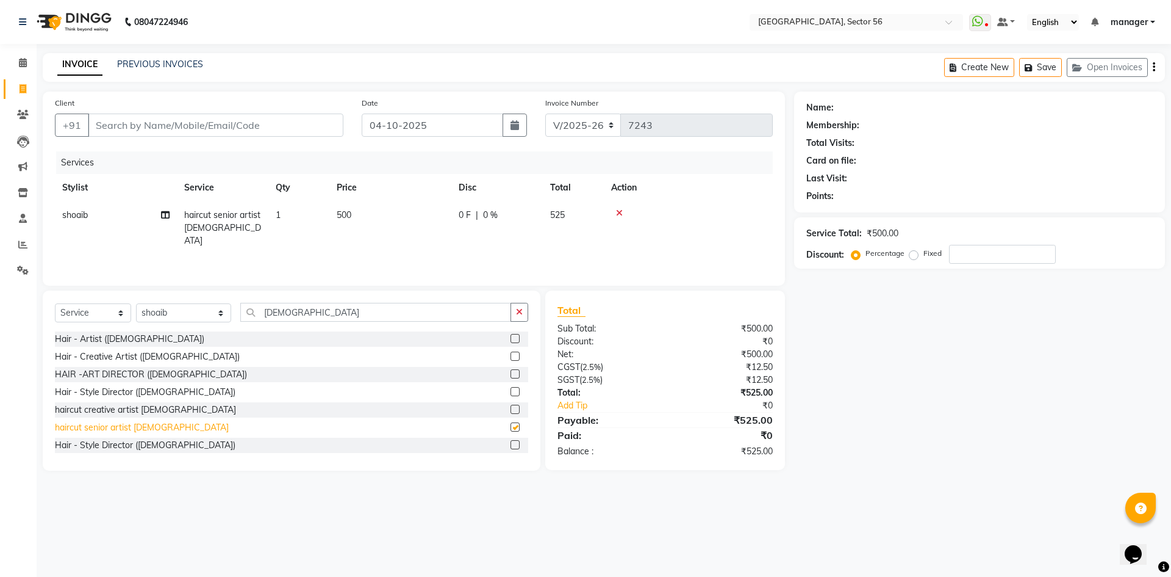
checkbox input "false"
click at [183, 125] on input "Client" at bounding box center [216, 124] width 256 height 23
type input "9"
type input "0"
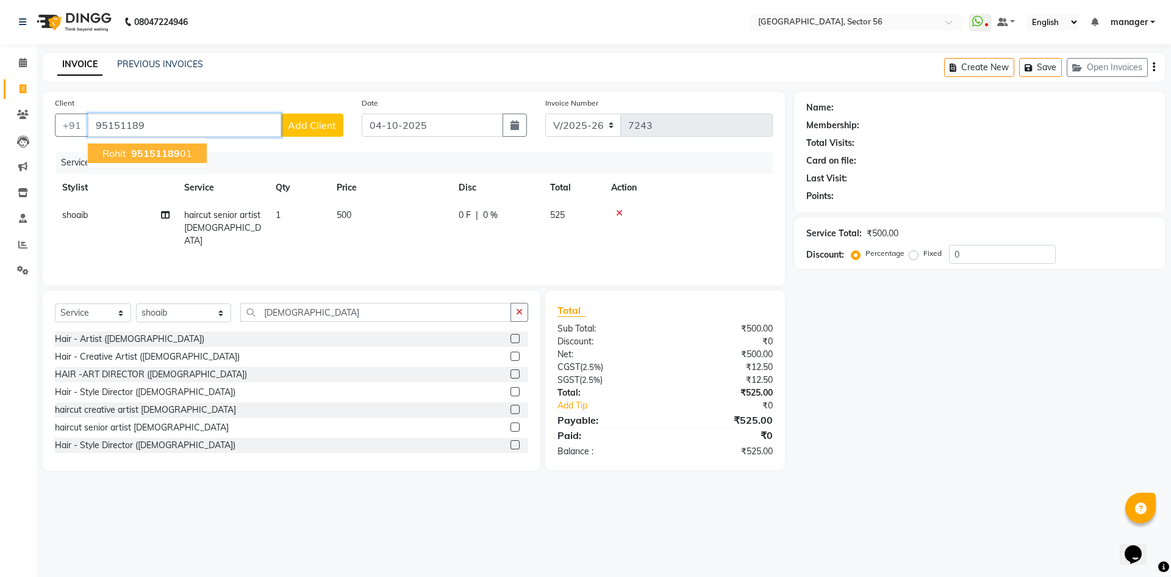
click at [164, 154] on span "95151189" at bounding box center [155, 153] width 49 height 12
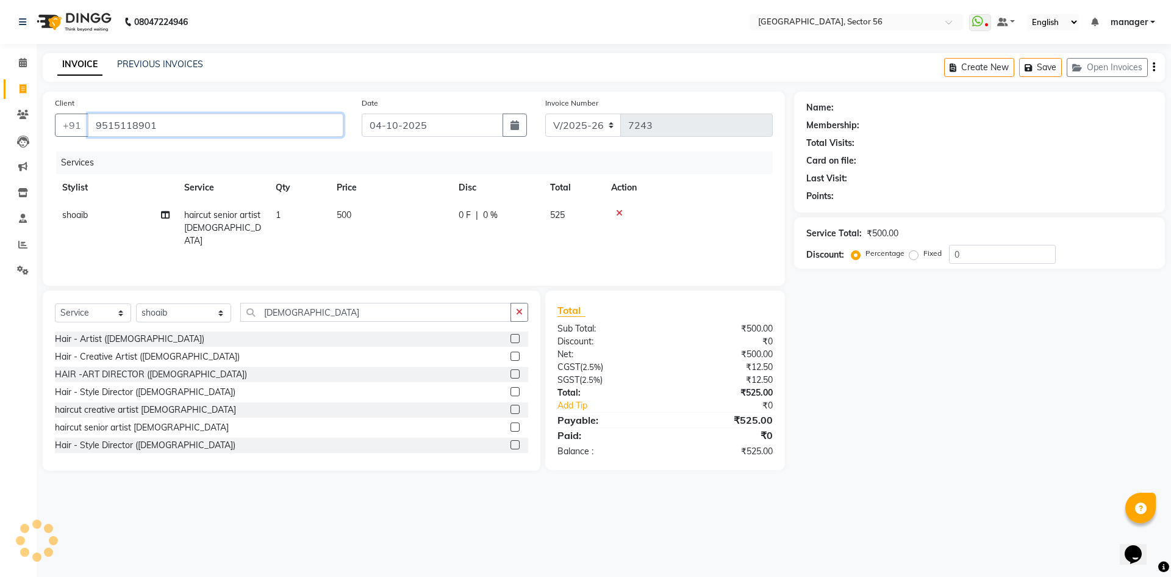
type input "9515118901"
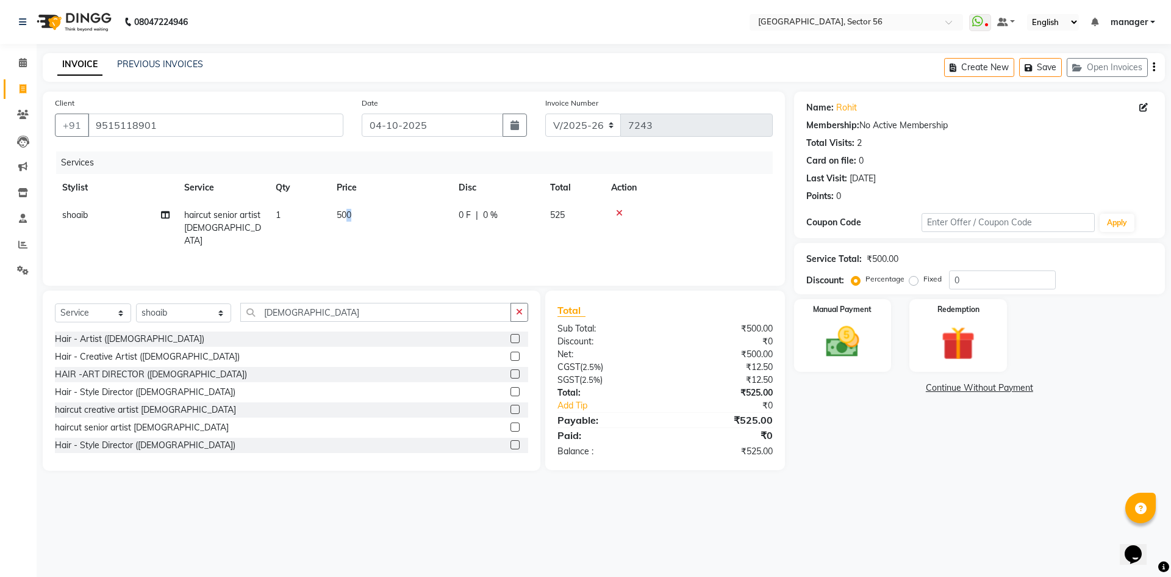
click at [350, 214] on span "500" at bounding box center [344, 214] width 15 height 11
select select "76748"
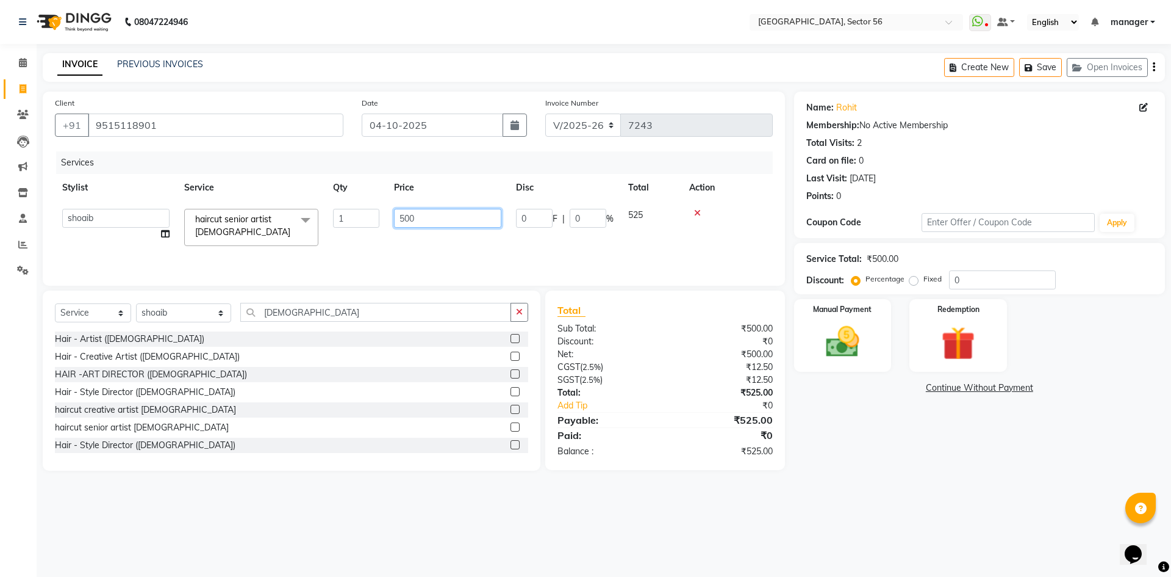
drag, startPoint x: 411, startPoint y: 217, endPoint x: 399, endPoint y: 218, distance: 11.7
click at [399, 218] on input "500" at bounding box center [447, 218] width 107 height 19
drag, startPoint x: 416, startPoint y: 224, endPoint x: 385, endPoint y: 227, distance: 31.3
click at [385, 227] on tr "ABHISHEKH THAPA abhishek thapa AKRAM KHAN MARKET STAFF amit amit spm Anamika Be…" at bounding box center [414, 227] width 718 height 52
type input "563"
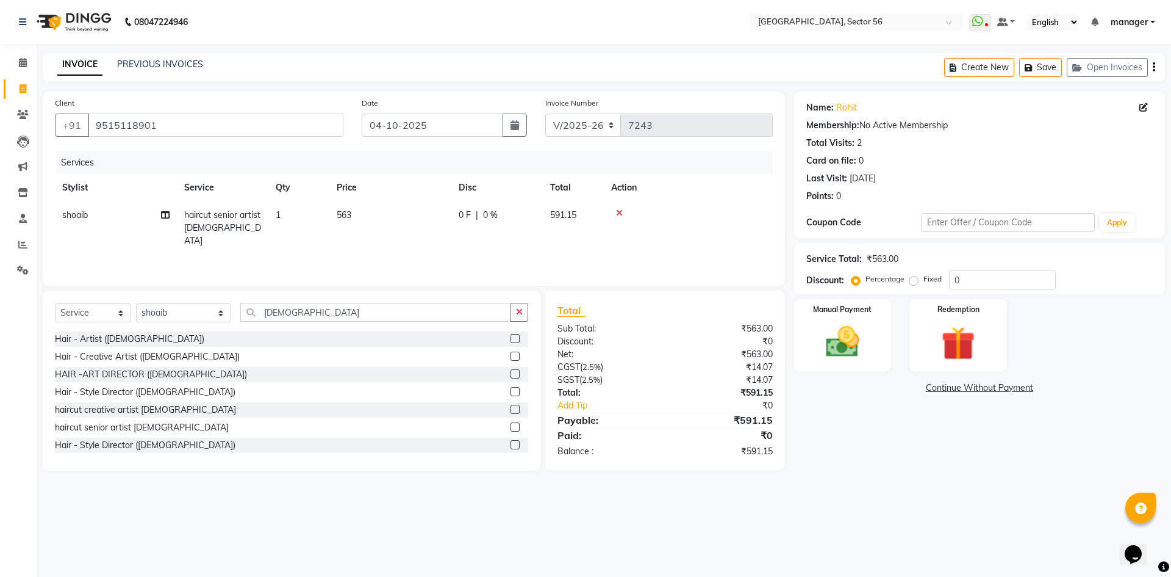
click at [0, 407] on div "Calendar Invoice Clients Leads Marketing Inventory Staff Reports Settings Compl…" at bounding box center [82, 297] width 165 height 524
drag, startPoint x: 963, startPoint y: 272, endPoint x: 898, endPoint y: 279, distance: 65.7
click at [898, 279] on div "Percentage Fixed 0" at bounding box center [955, 279] width 202 height 19
click at [387, 222] on td "563" at bounding box center [390, 227] width 122 height 53
select select "76748"
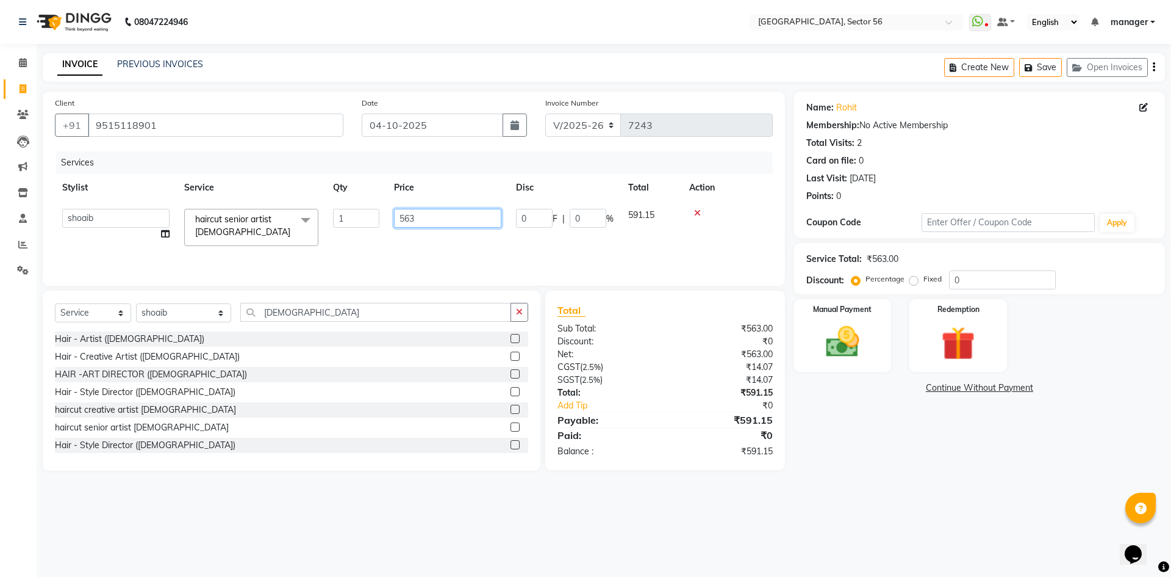
drag, startPoint x: 440, startPoint y: 217, endPoint x: 394, endPoint y: 220, distance: 45.9
click at [394, 220] on input "563" at bounding box center [447, 218] width 107 height 19
type input "562"
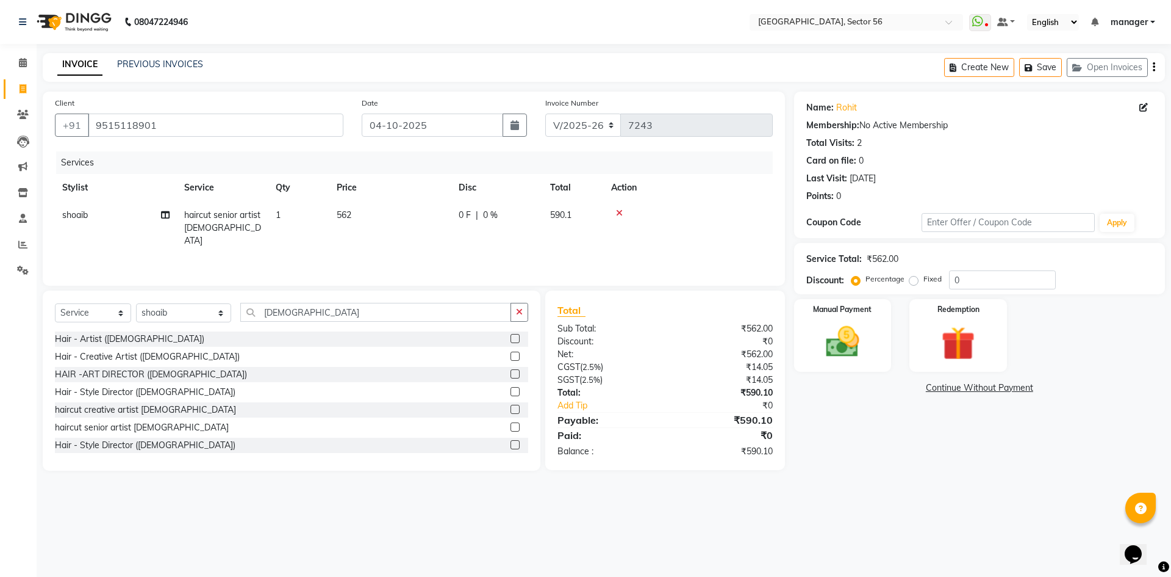
click at [0, 385] on div "Calendar Invoice Clients Leads Marketing Inventory Staff Reports Settings Compl…" at bounding box center [82, 297] width 165 height 524
click at [860, 340] on img at bounding box center [843, 342] width 57 height 40
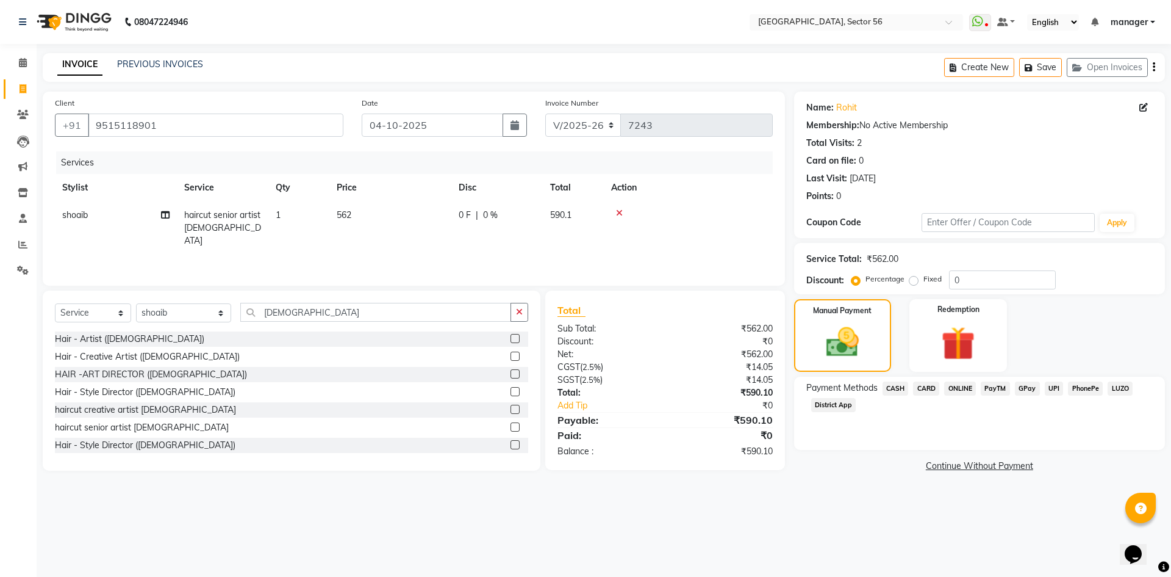
click at [1025, 388] on span "GPay" at bounding box center [1027, 388] width 25 height 14
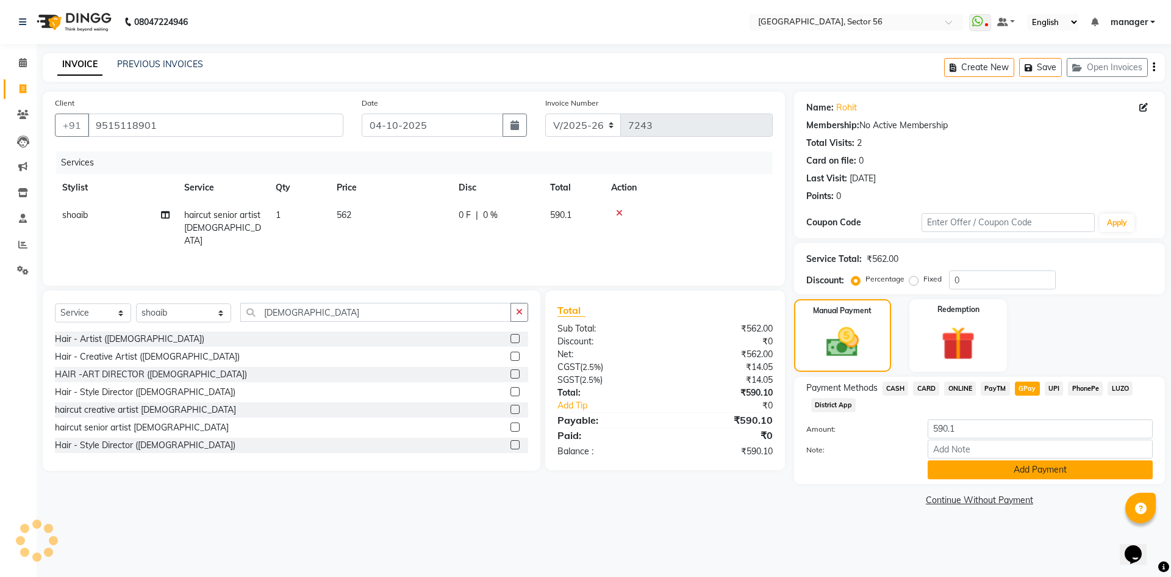
click at [989, 467] on button "Add Payment" at bounding box center [1040, 469] width 225 height 19
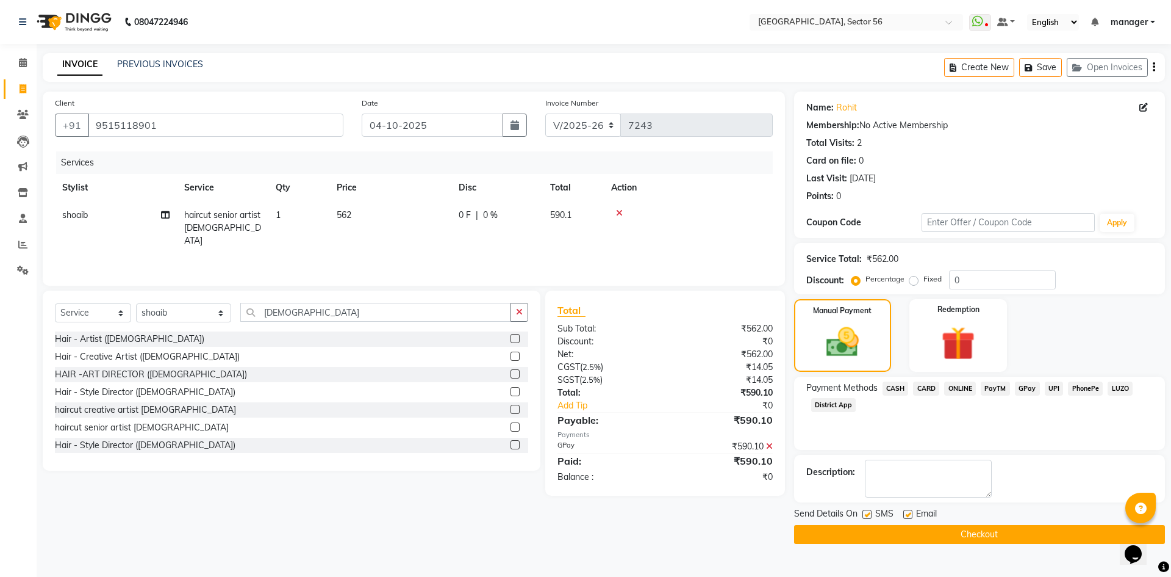
click at [868, 534] on button "Checkout" at bounding box center [979, 534] width 371 height 19
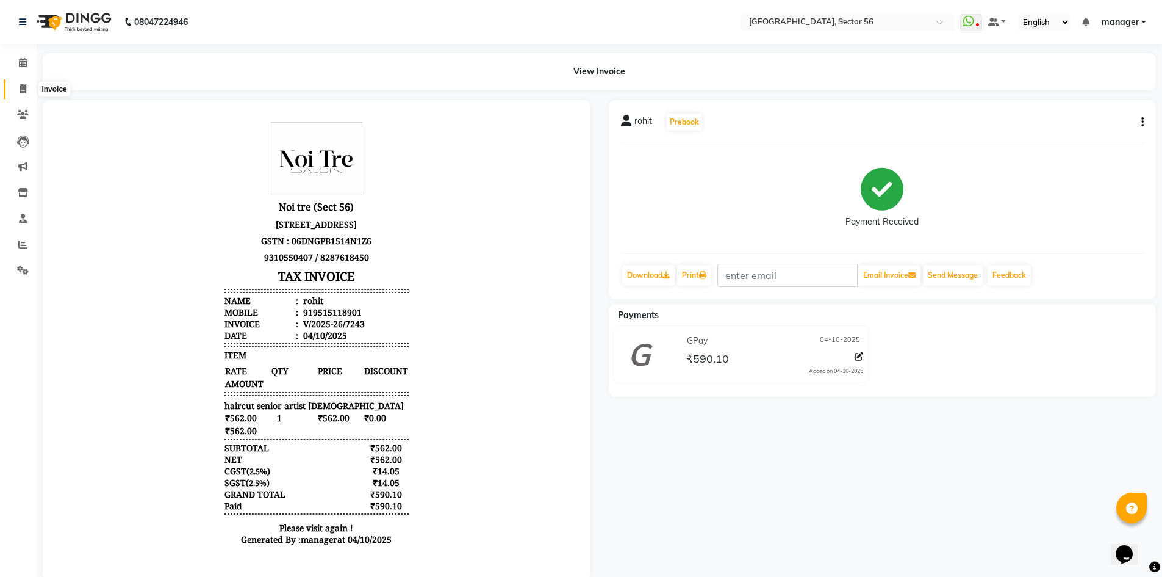
click at [22, 91] on icon at bounding box center [23, 88] width 7 height 9
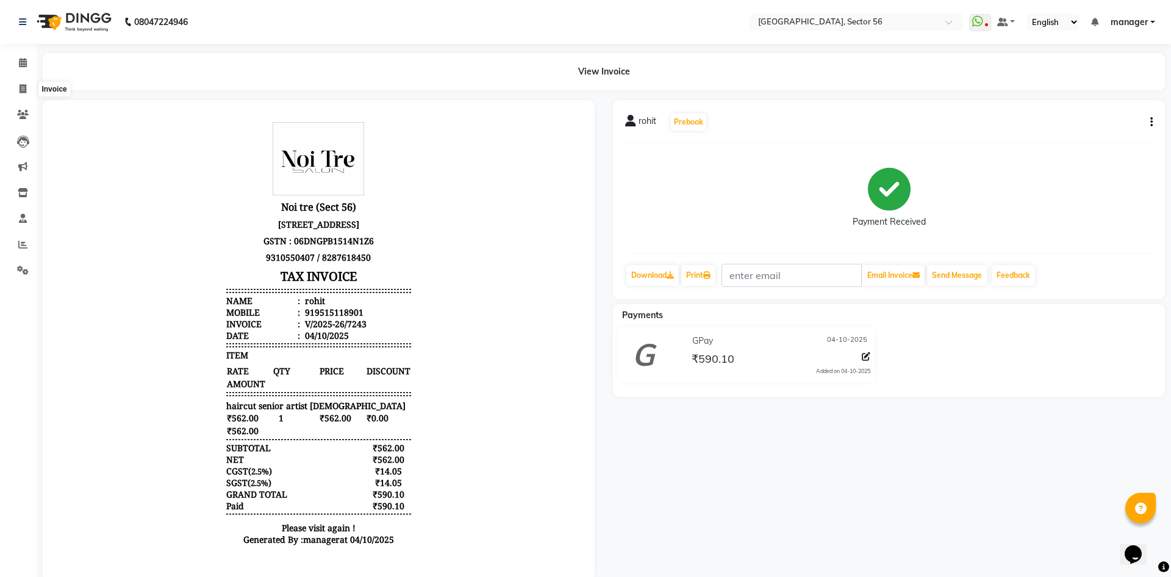
select select "service"
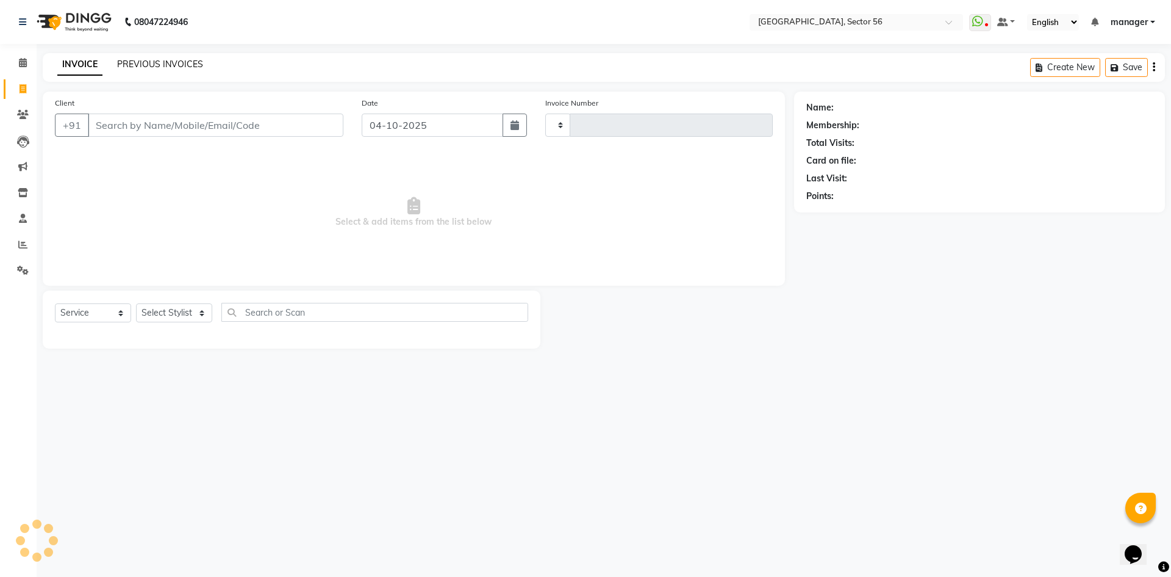
type input "7244"
select select "5557"
click at [138, 65] on link "PREVIOUS INVOICES" at bounding box center [160, 64] width 86 height 11
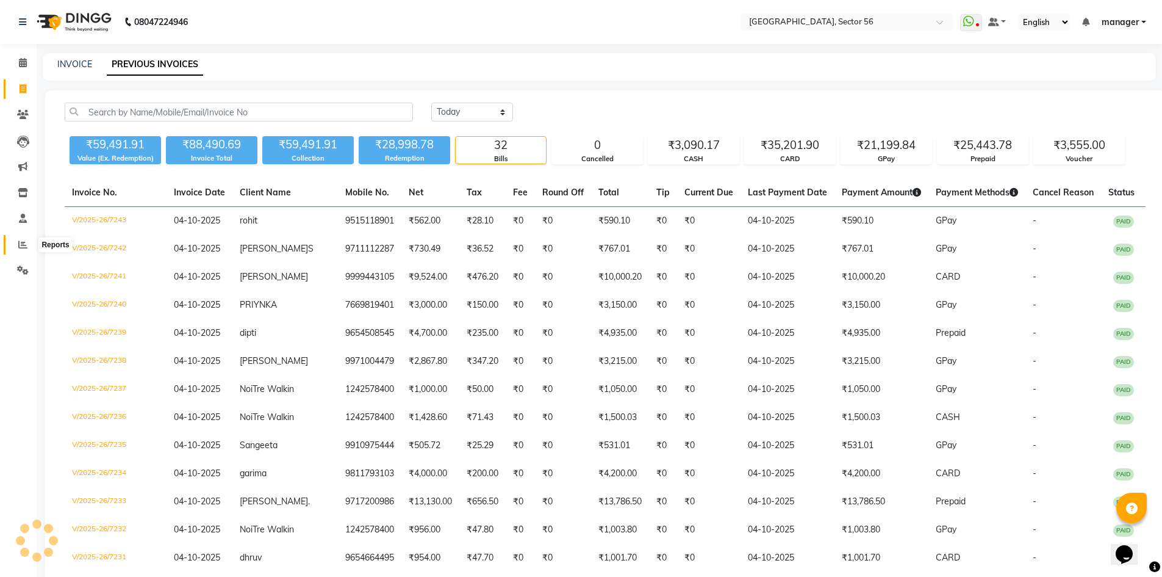
click at [18, 248] on span at bounding box center [22, 245] width 21 height 14
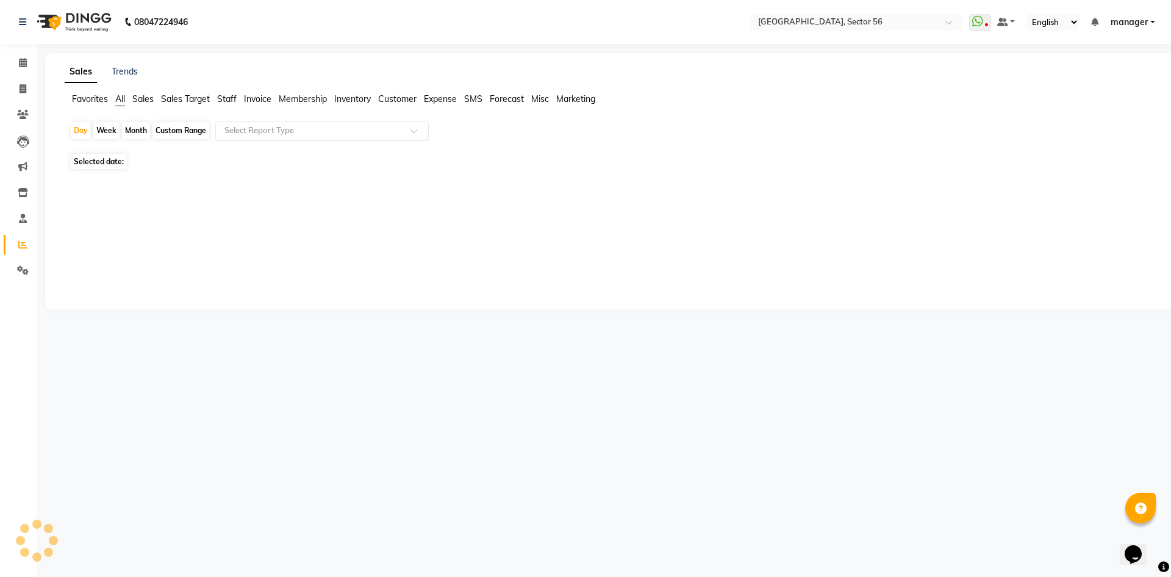
click at [358, 132] on input "text" at bounding box center [310, 130] width 176 height 12
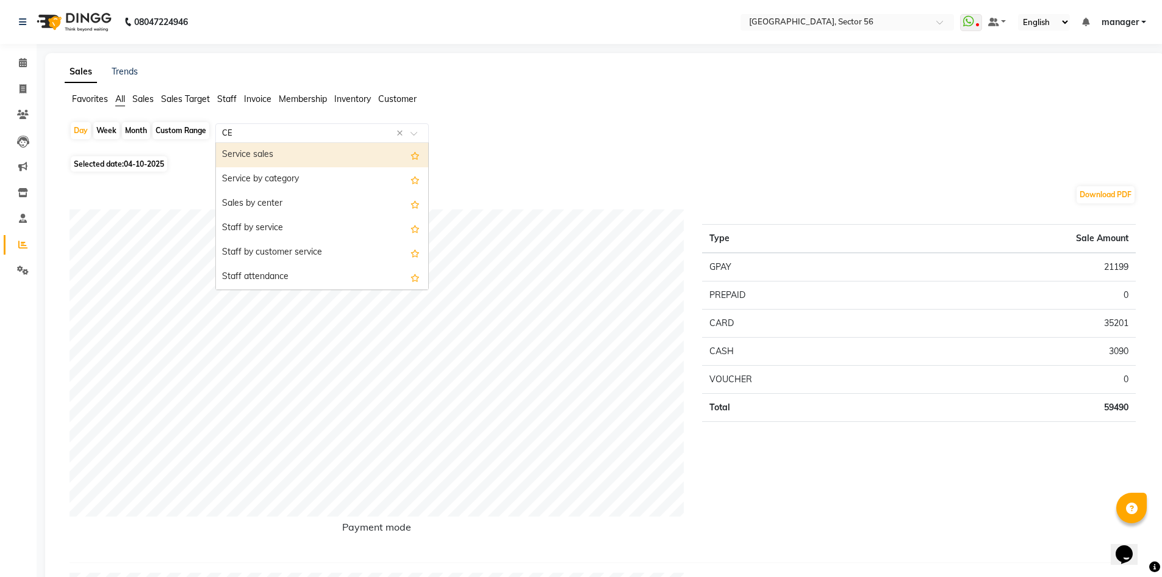
type input "CEN"
click at [323, 154] on div "Sales by center" at bounding box center [322, 155] width 212 height 24
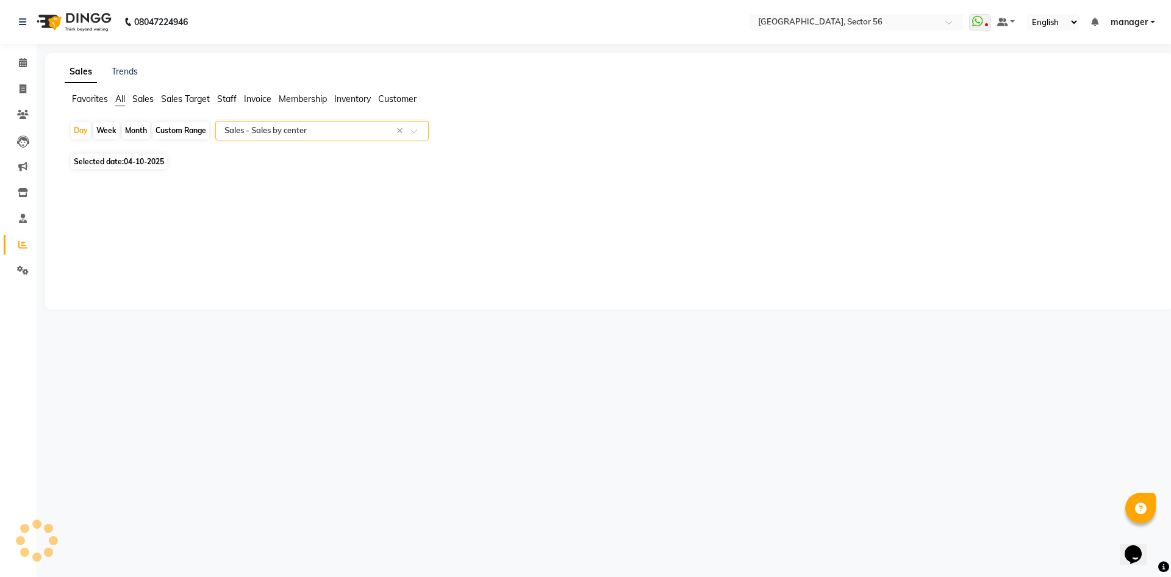
select select "full_report"
select select "csv"
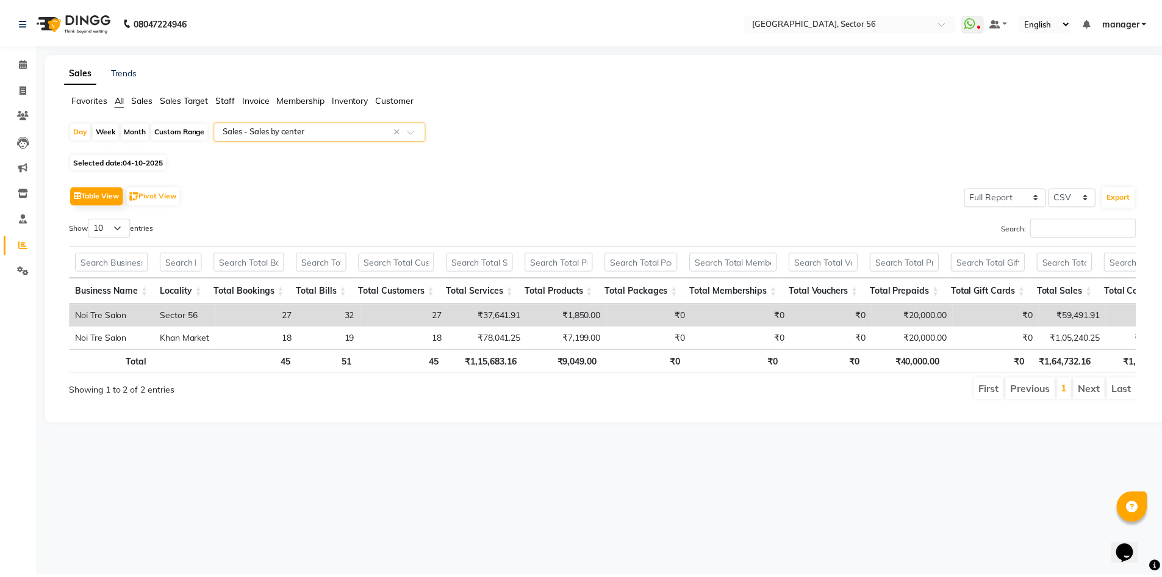
scroll to position [0, 139]
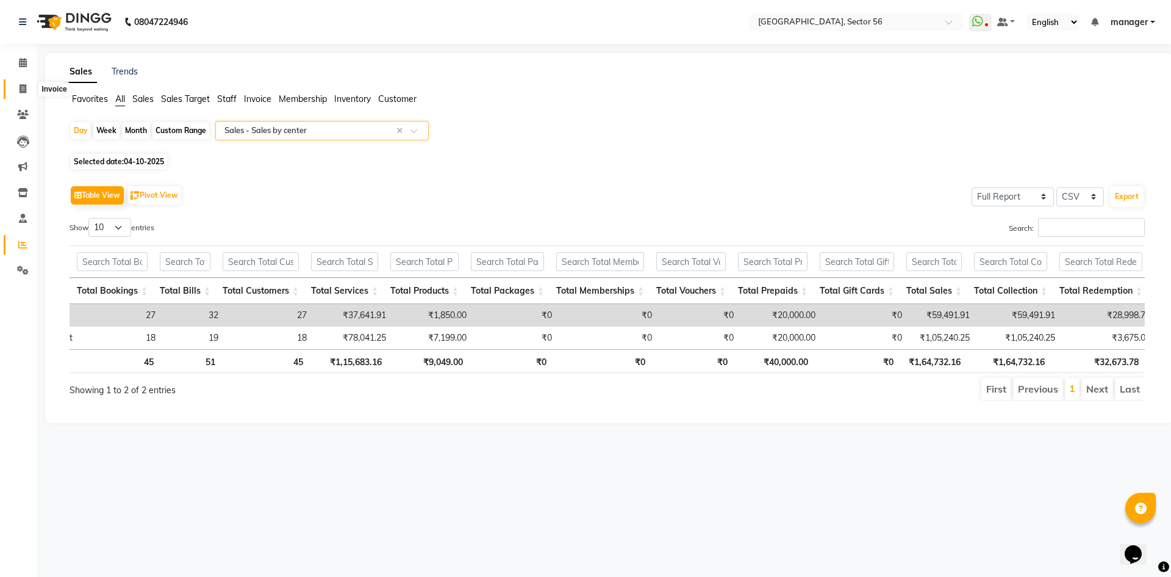
drag, startPoint x: 23, startPoint y: 87, endPoint x: 40, endPoint y: 88, distance: 17.1
click at [24, 88] on icon at bounding box center [23, 88] width 7 height 9
select select "service"
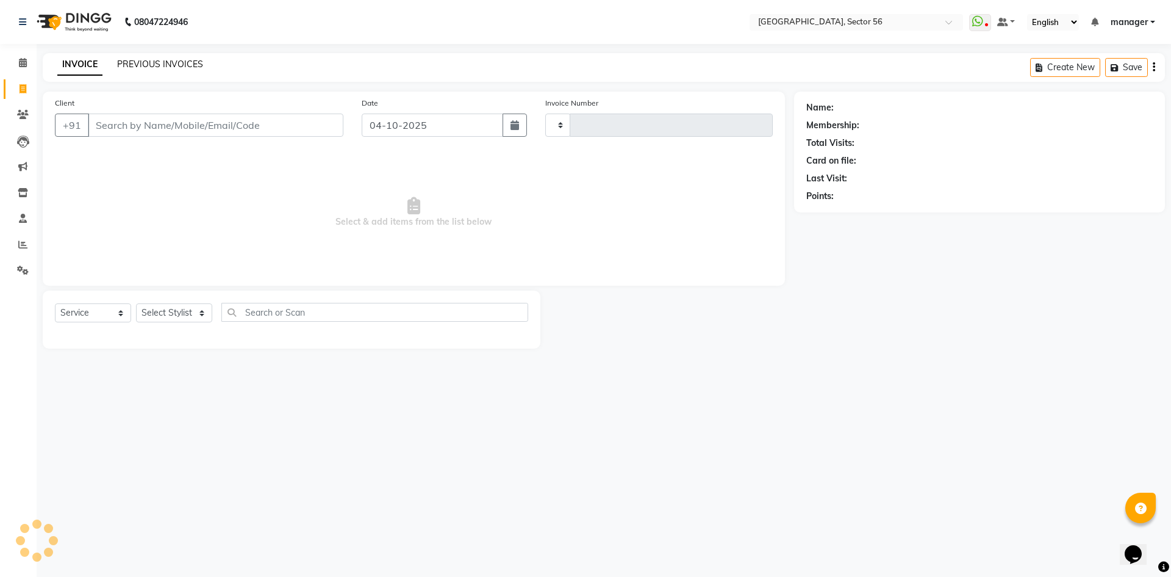
type input "7244"
select select "5557"
click at [150, 62] on link "PREVIOUS INVOICES" at bounding box center [160, 64] width 86 height 11
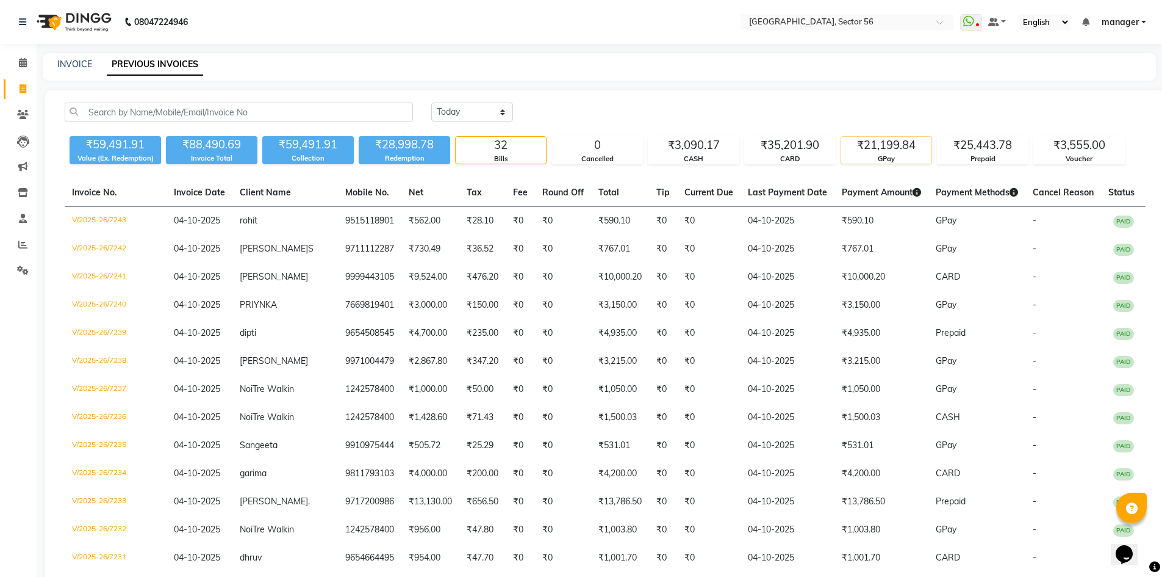
click at [864, 150] on div "₹21,199.84" at bounding box center [886, 145] width 90 height 17
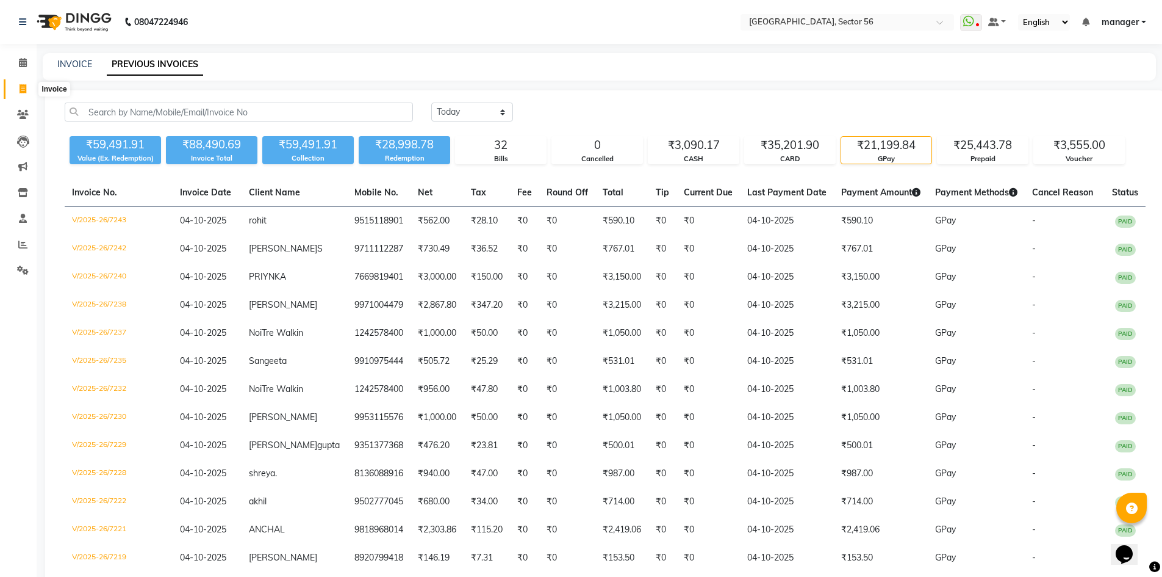
click at [20, 91] on icon at bounding box center [23, 88] width 7 height 9
select select "service"
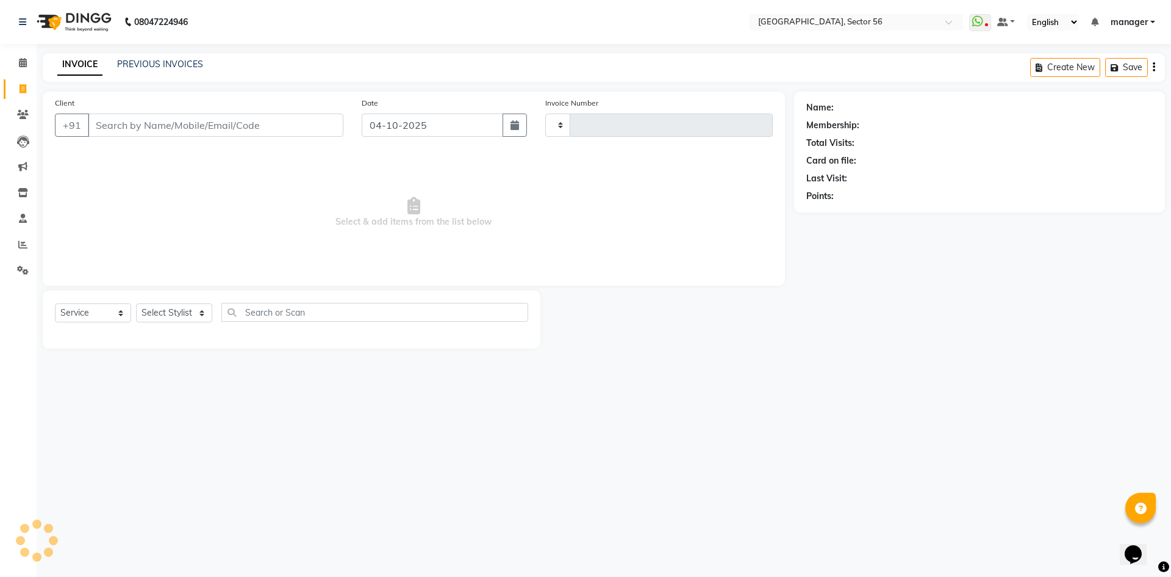
type input "7248"
select select "5557"
click at [175, 67] on link "PREVIOUS INVOICES" at bounding box center [160, 64] width 86 height 11
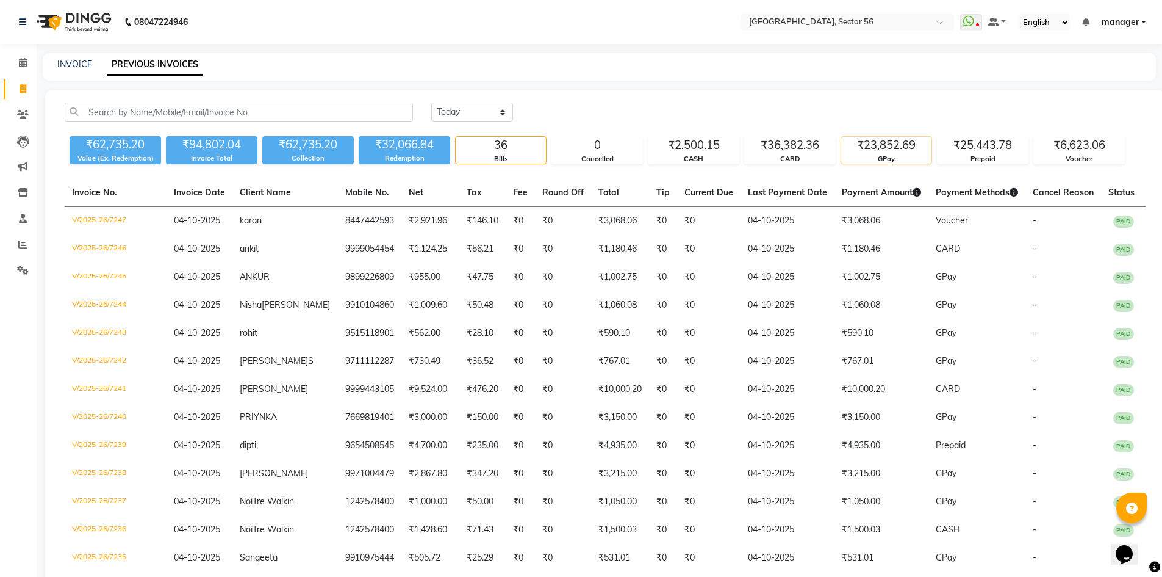
click at [871, 149] on div "₹23,852.69" at bounding box center [886, 145] width 90 height 17
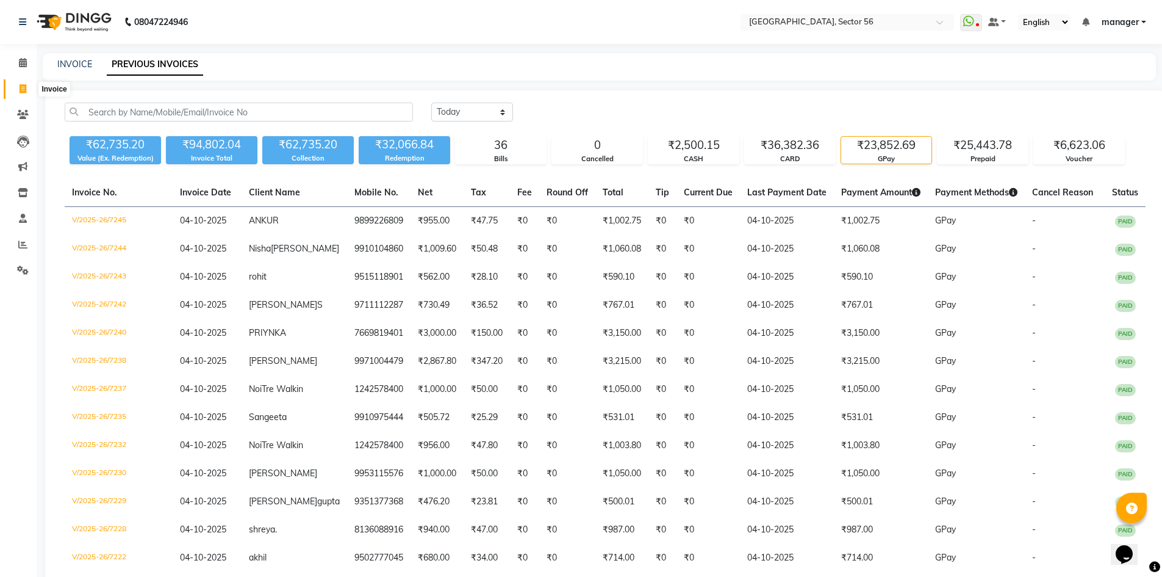
click at [23, 92] on icon at bounding box center [23, 88] width 7 height 9
select select "service"
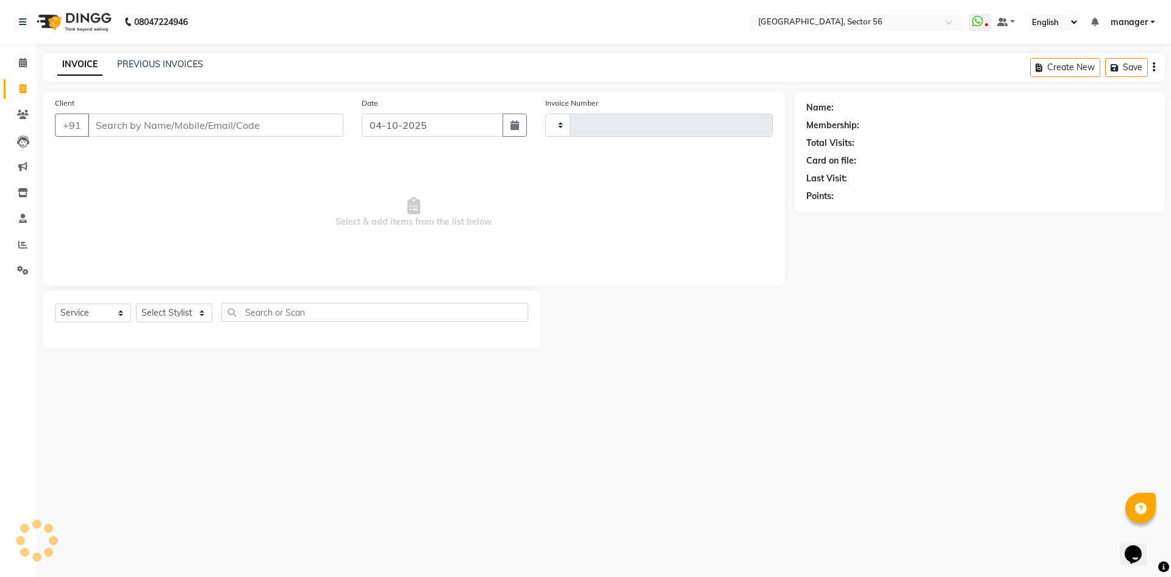
click at [102, 127] on input "Client" at bounding box center [216, 124] width 256 height 23
type input "7248"
select select "5557"
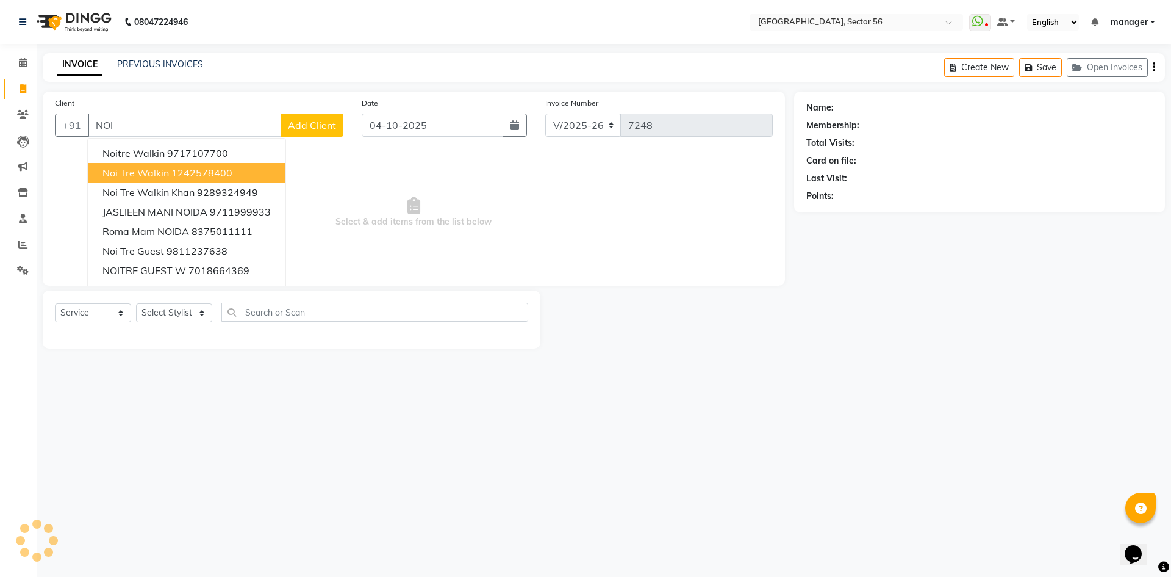
click at [153, 171] on span "Noi Tre Walkin" at bounding box center [136, 173] width 67 height 12
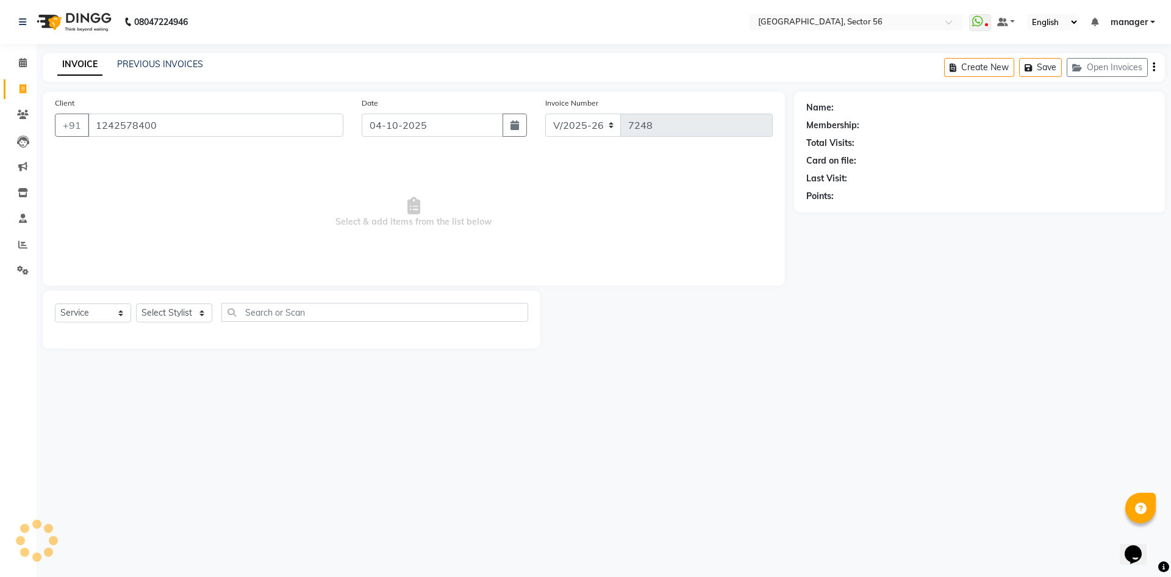
type input "1242578400"
click at [164, 310] on select "Select Stylist" at bounding box center [174, 312] width 76 height 19
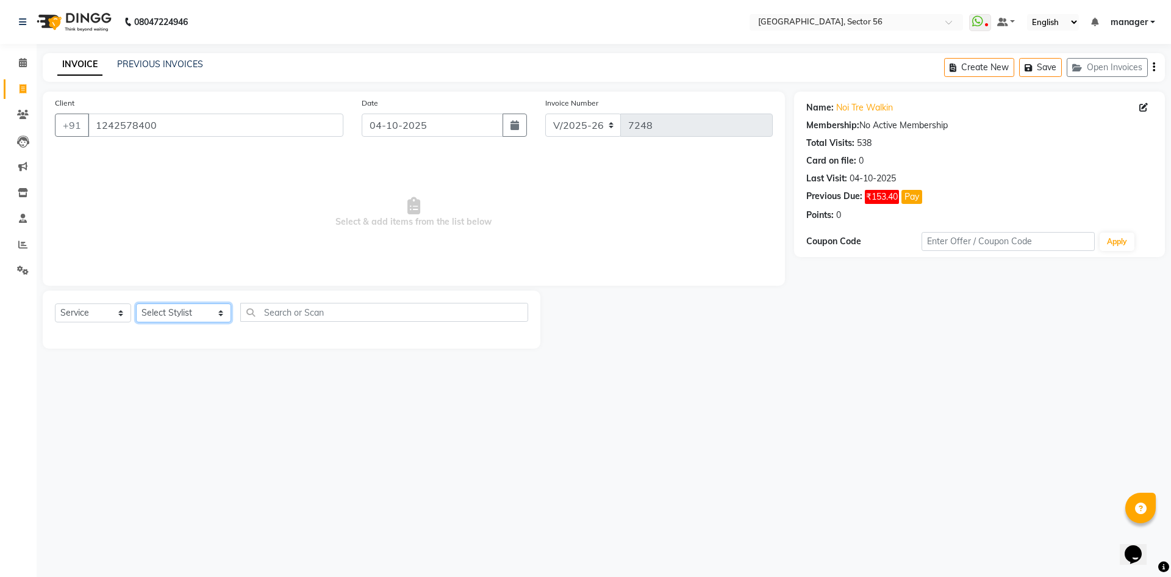
select select "92899"
click at [136, 303] on select "Select Stylist ABHISHEKH THAPA abhishek thapa AKRAM KHAN MARKET STAFF amit amit…" at bounding box center [183, 312] width 95 height 19
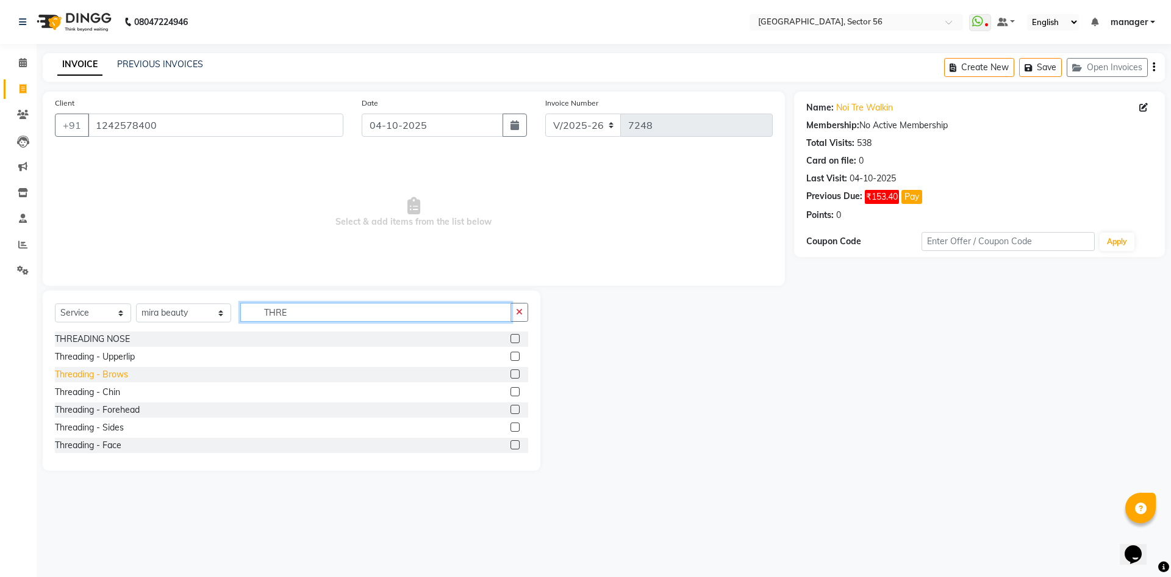
type input "THRE"
click at [110, 372] on div "Threading - Brows" at bounding box center [91, 374] width 73 height 13
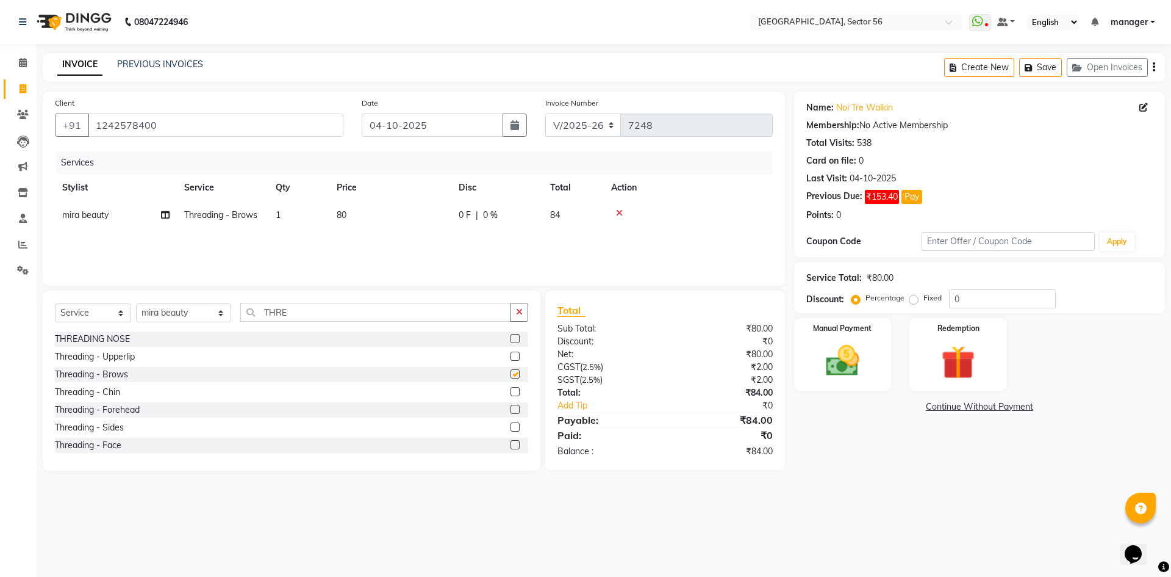
checkbox input "false"
click at [112, 357] on div "Threading - Upperlip" at bounding box center [95, 356] width 80 height 13
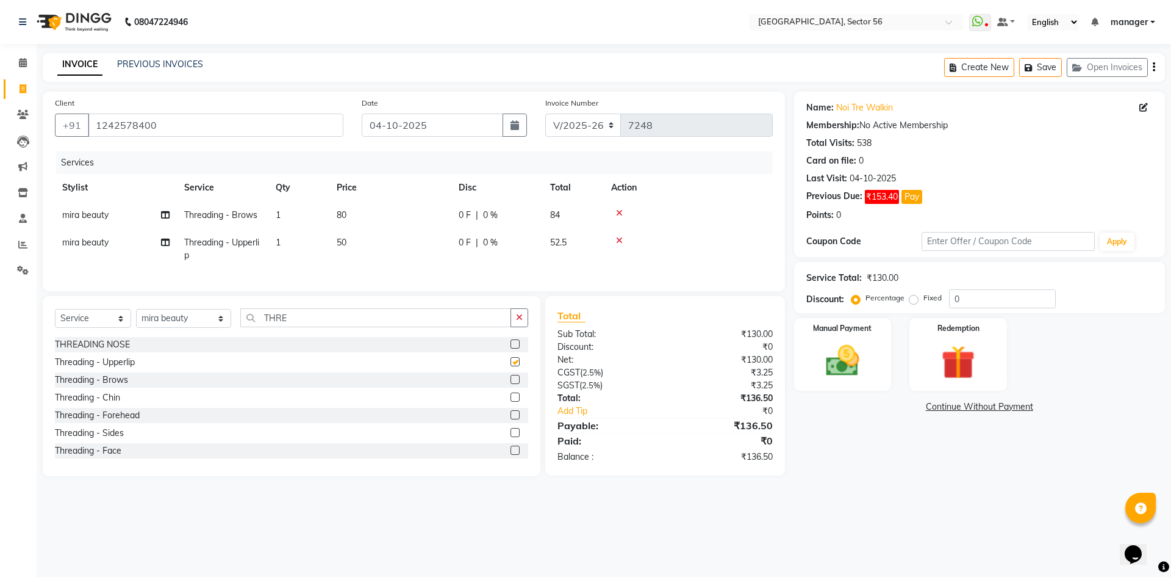
checkbox input "false"
click at [862, 356] on img at bounding box center [843, 360] width 57 height 40
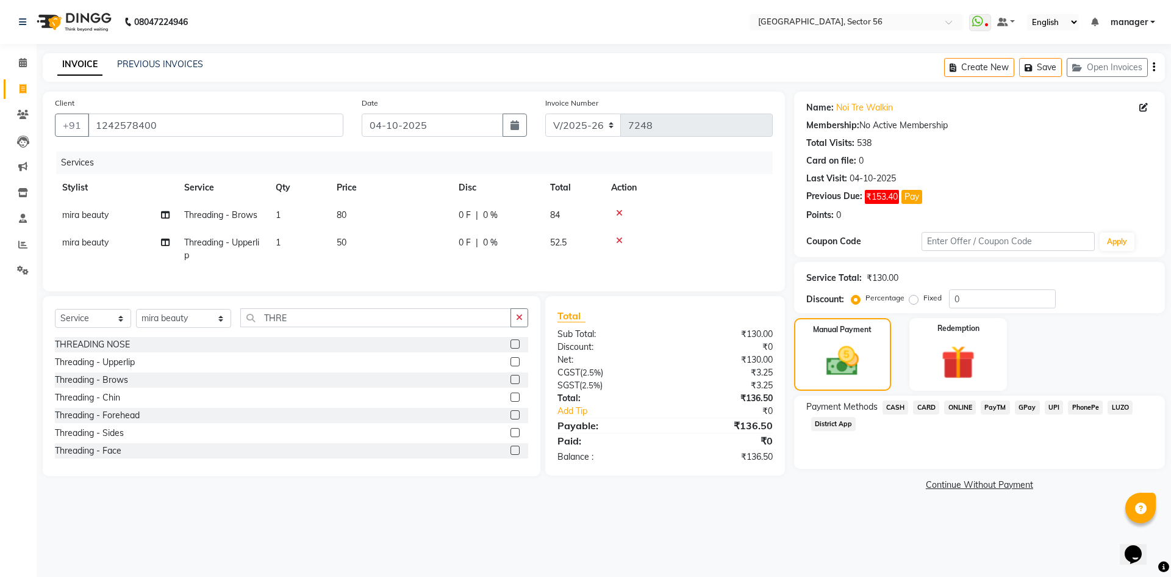
drag, startPoint x: 364, startPoint y: 218, endPoint x: 383, endPoint y: 223, distance: 18.9
click at [365, 220] on td "80" at bounding box center [390, 214] width 122 height 27
select select "92899"
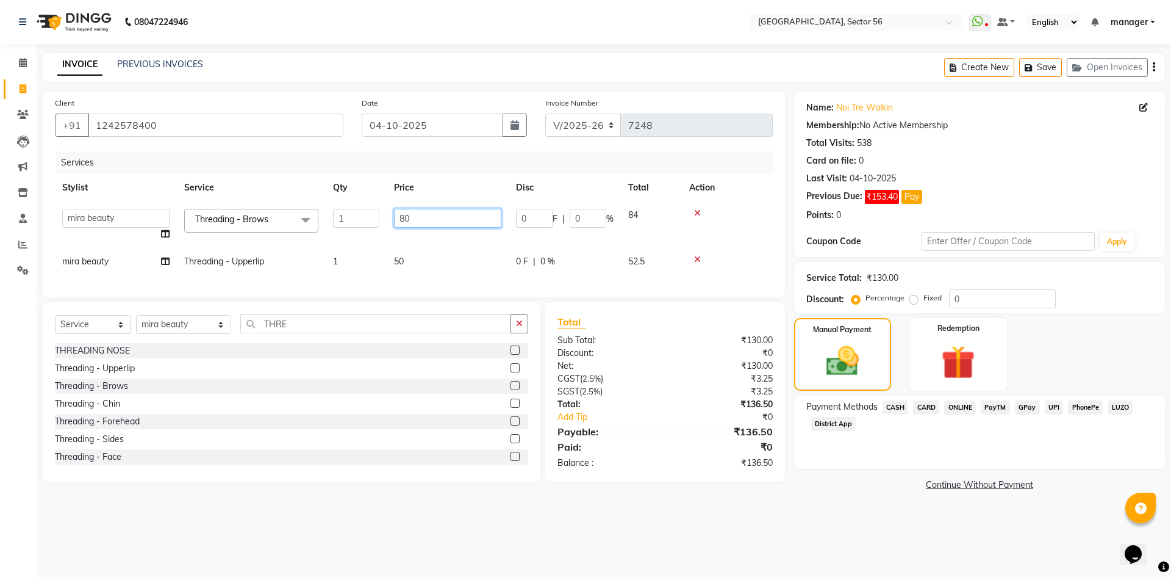
drag, startPoint x: 462, startPoint y: 225, endPoint x: 354, endPoint y: 232, distance: 108.9
click at [354, 232] on tr "ABHISHEKH THAPA abhishek thapa AKRAM KHAN MARKET STAFF amit amit spm Anamika Be…" at bounding box center [414, 224] width 718 height 46
type input "94"
click at [409, 259] on td "50" at bounding box center [448, 261] width 122 height 27
select select "92899"
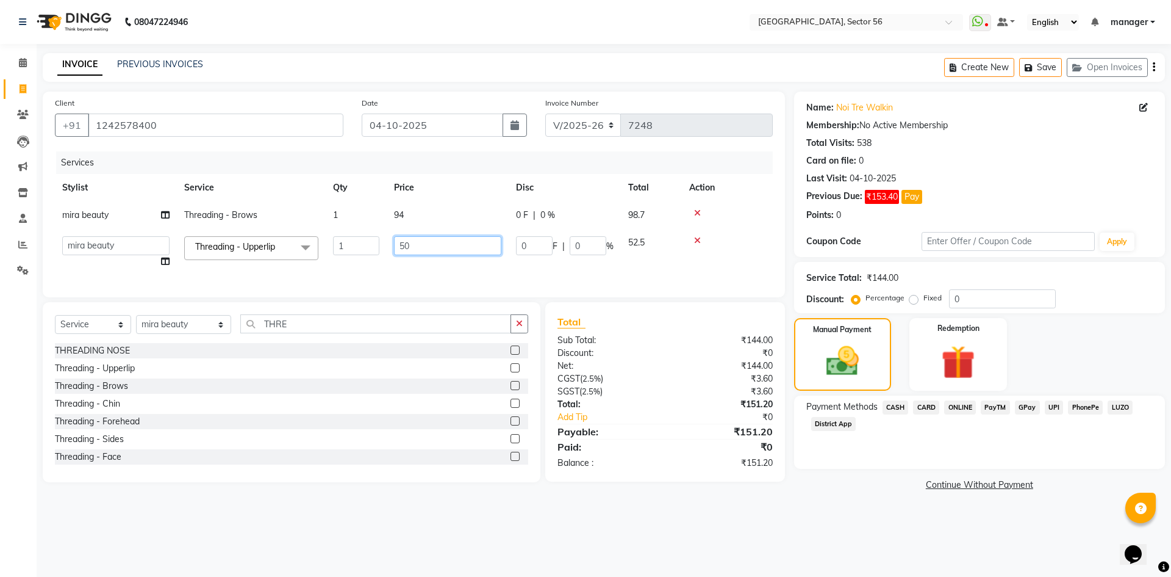
drag, startPoint x: 425, startPoint y: 243, endPoint x: 323, endPoint y: 251, distance: 102.2
click at [323, 251] on tr "ABHISHEKH THAPA abhishek thapa AKRAM KHAN MARKET STAFF amit amit spm Anamika Be…" at bounding box center [414, 252] width 718 height 46
type input "59"
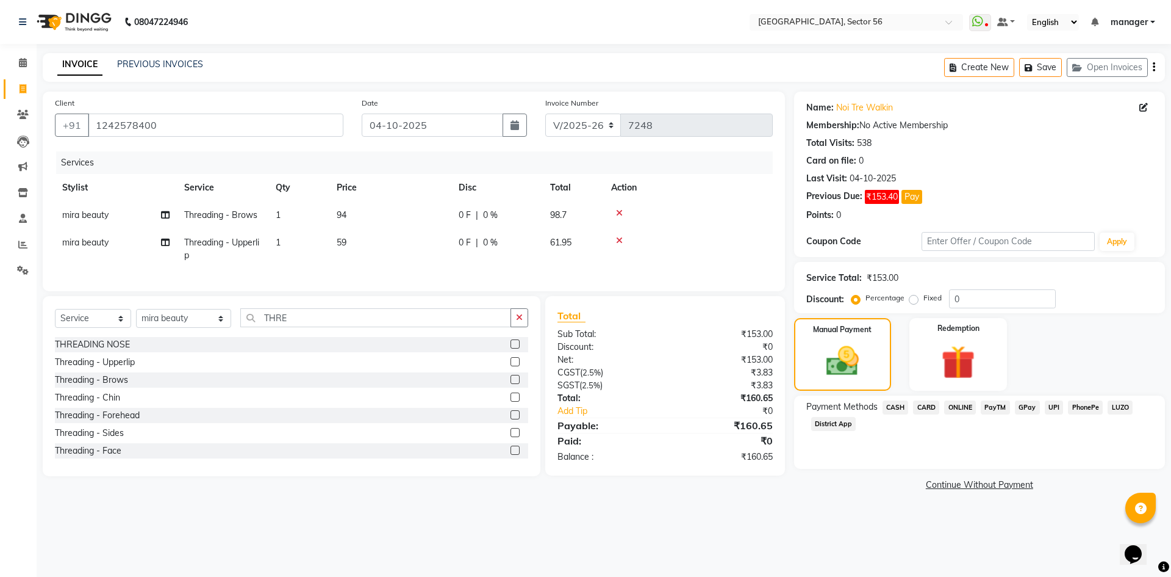
click at [0, 422] on div "Calendar Invoice Clients Leads Marketing Inventory Staff Reports Settings Compl…" at bounding box center [82, 297] width 165 height 524
click at [375, 243] on td "59" at bounding box center [390, 249] width 122 height 40
select select "92899"
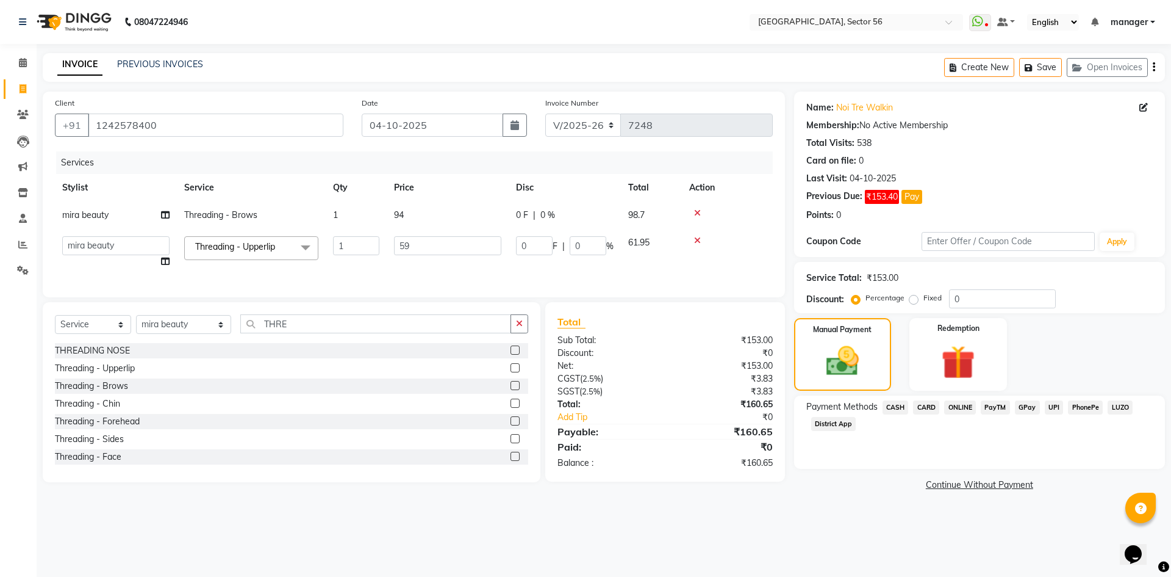
click at [0, 319] on div "Calendar Invoice Clients Leads Marketing Inventory Staff Reports Settings Compl…" at bounding box center [82, 297] width 165 height 524
drag, startPoint x: 1005, startPoint y: 298, endPoint x: 937, endPoint y: 303, distance: 68.6
click at [937, 303] on div "Percentage Fixed 0" at bounding box center [955, 298] width 202 height 19
type input "4"
type input "2.36"
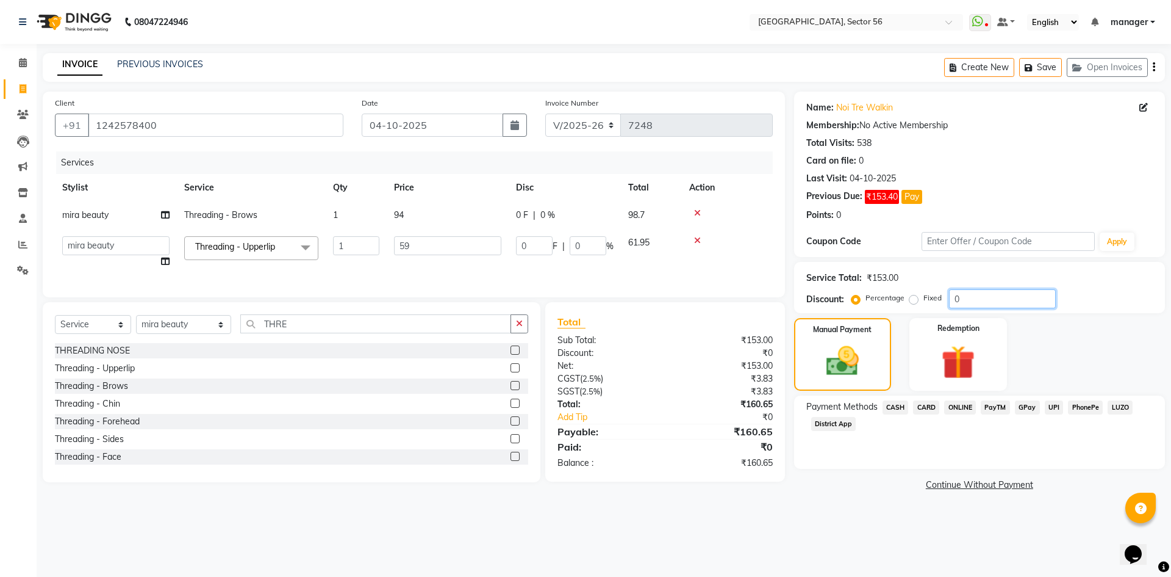
type input "4"
type input "4.7"
type input "2.77"
type input "4.69"
type input "4.76"
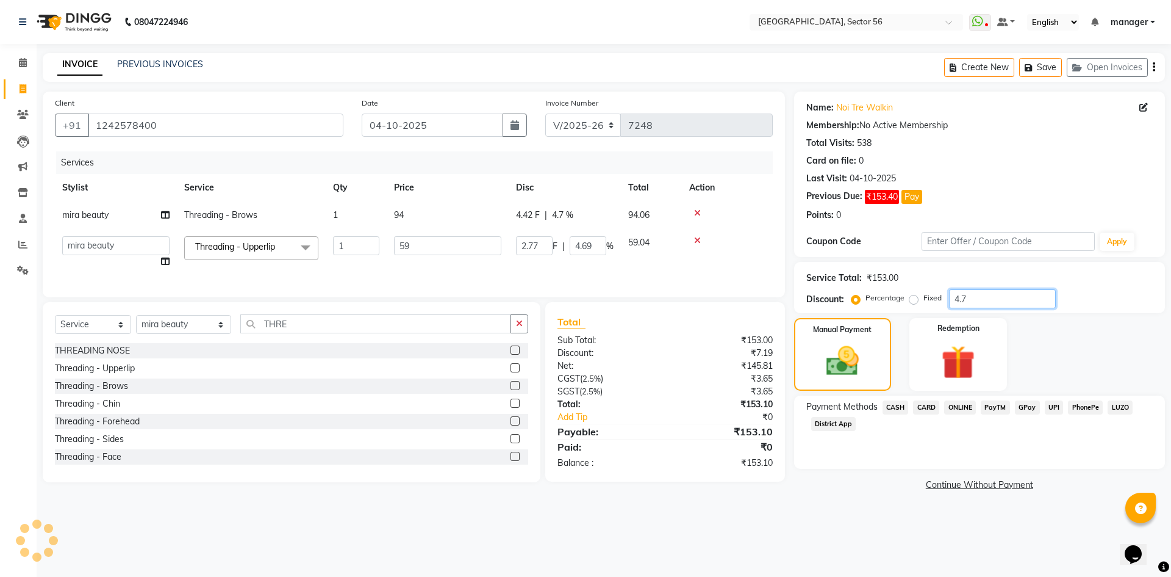
type input "2.81"
type input "4.76"
click at [852, 378] on img at bounding box center [842, 361] width 55 height 39
click at [1024, 410] on span "GPay" at bounding box center [1027, 407] width 25 height 14
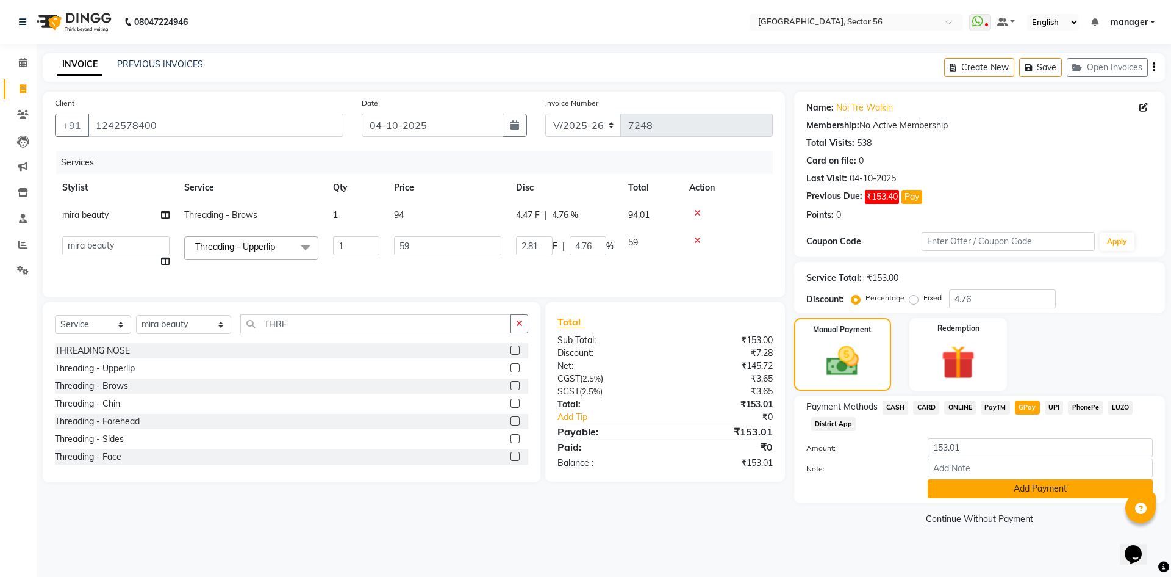
click at [1035, 491] on button "Add Payment" at bounding box center [1040, 488] width 225 height 19
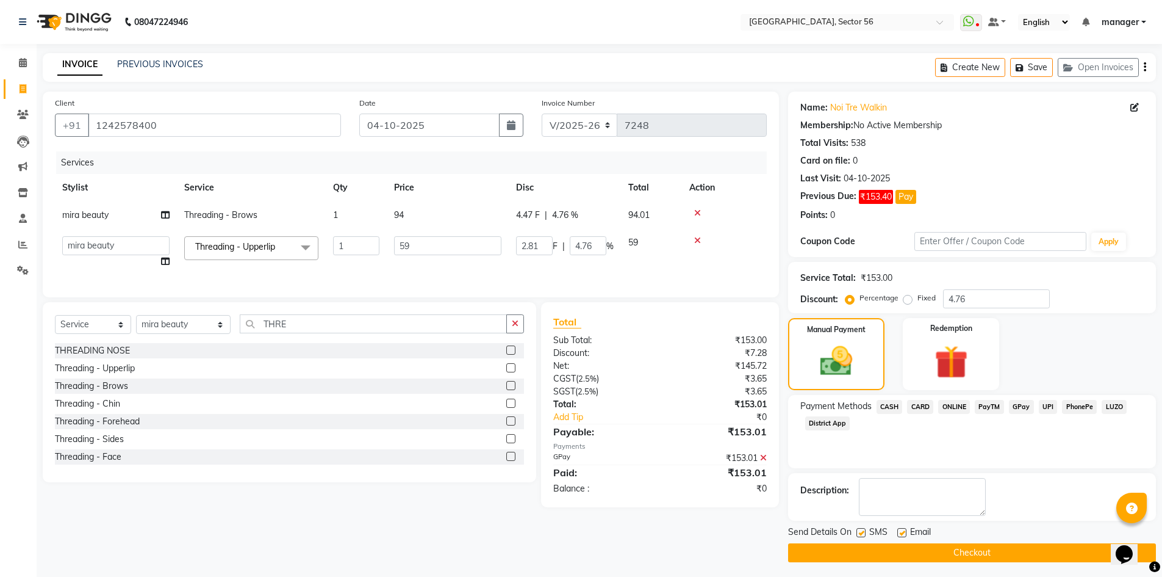
click at [1022, 547] on button "Checkout" at bounding box center [972, 552] width 368 height 19
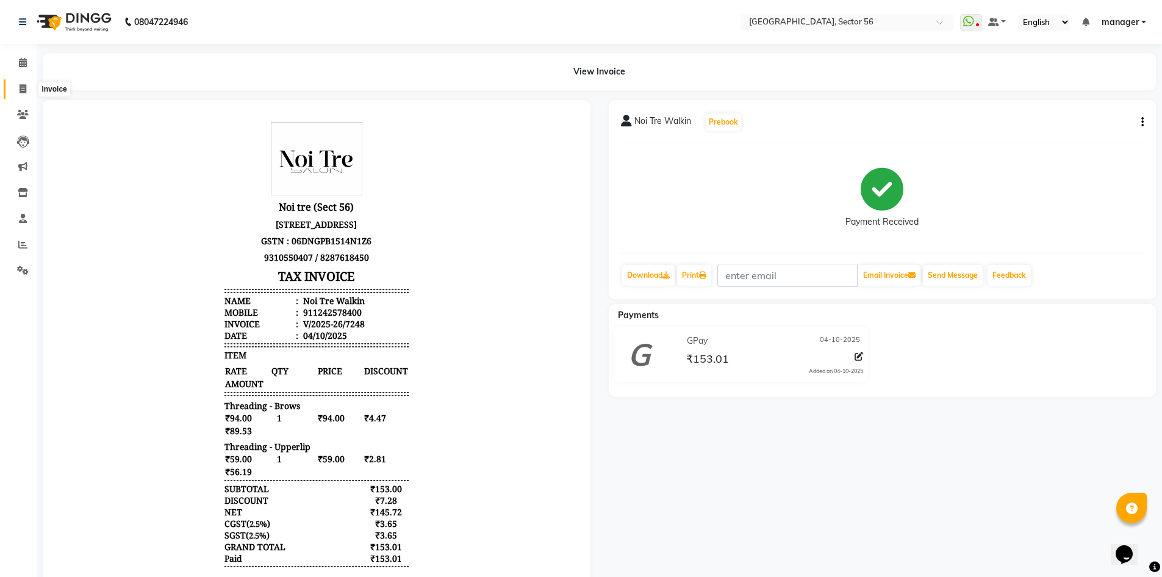
click at [22, 84] on icon at bounding box center [23, 88] width 7 height 9
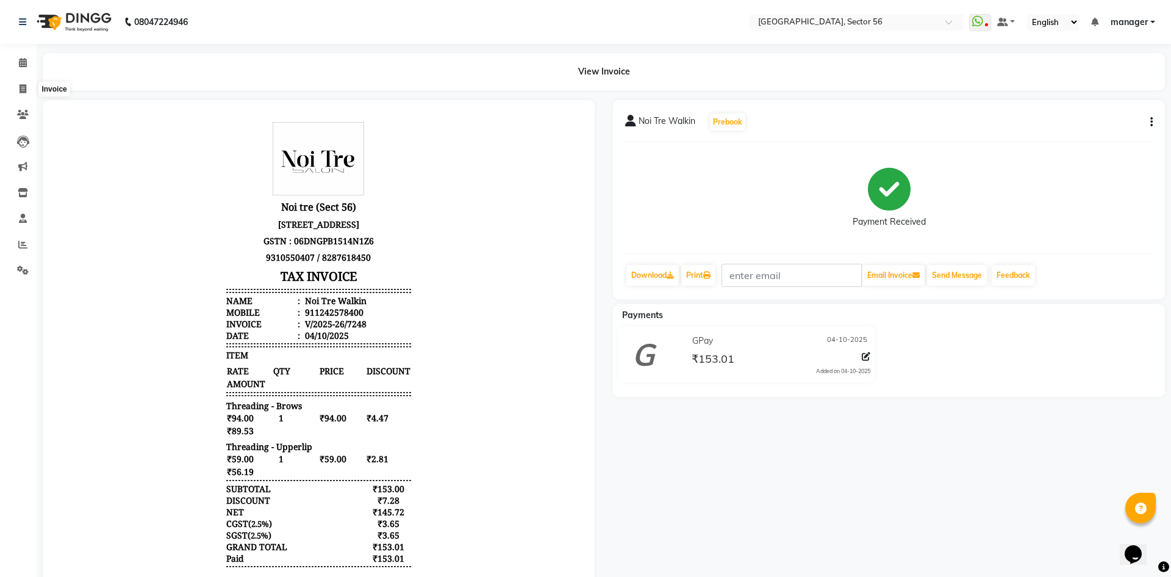
select select "service"
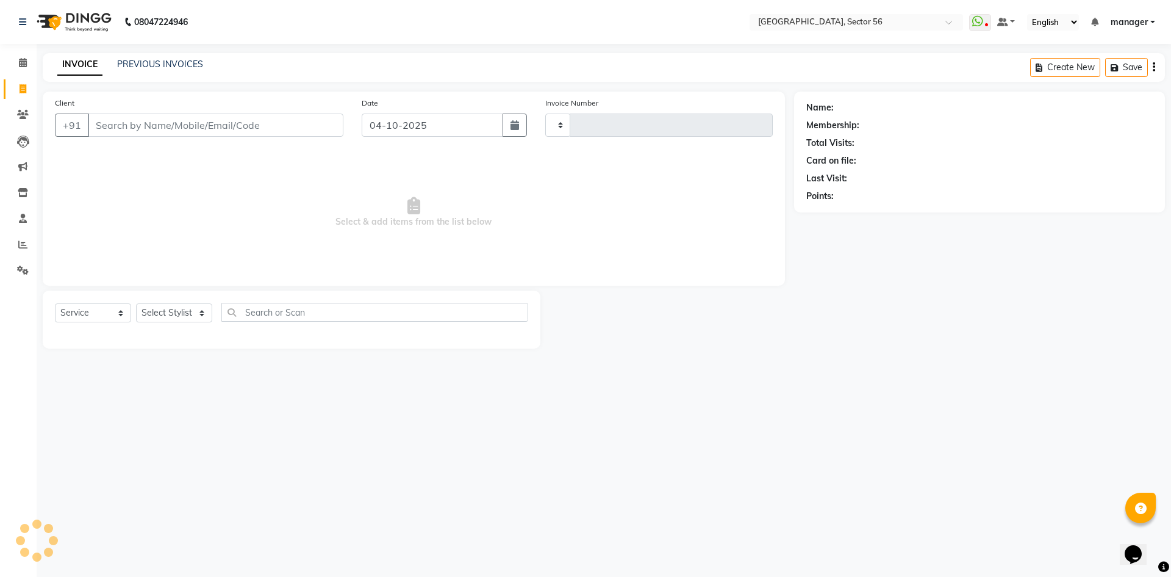
type input "7249"
select select "5557"
click at [121, 124] on input "Client" at bounding box center [216, 124] width 256 height 23
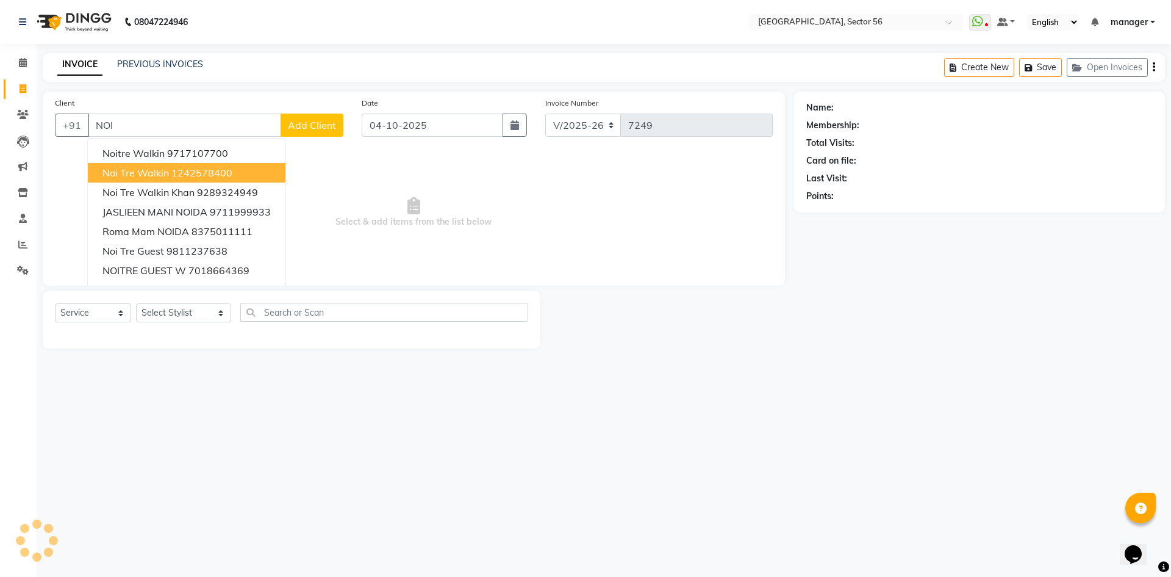
click at [148, 168] on span "Noi Tre Walkin" at bounding box center [136, 173] width 67 height 12
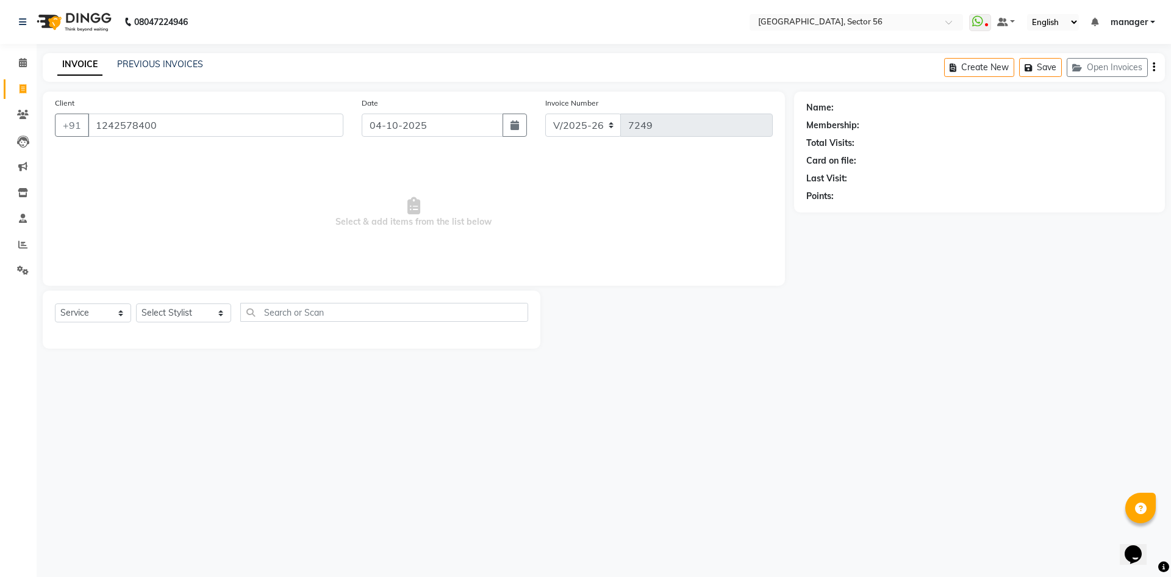
type input "1242578400"
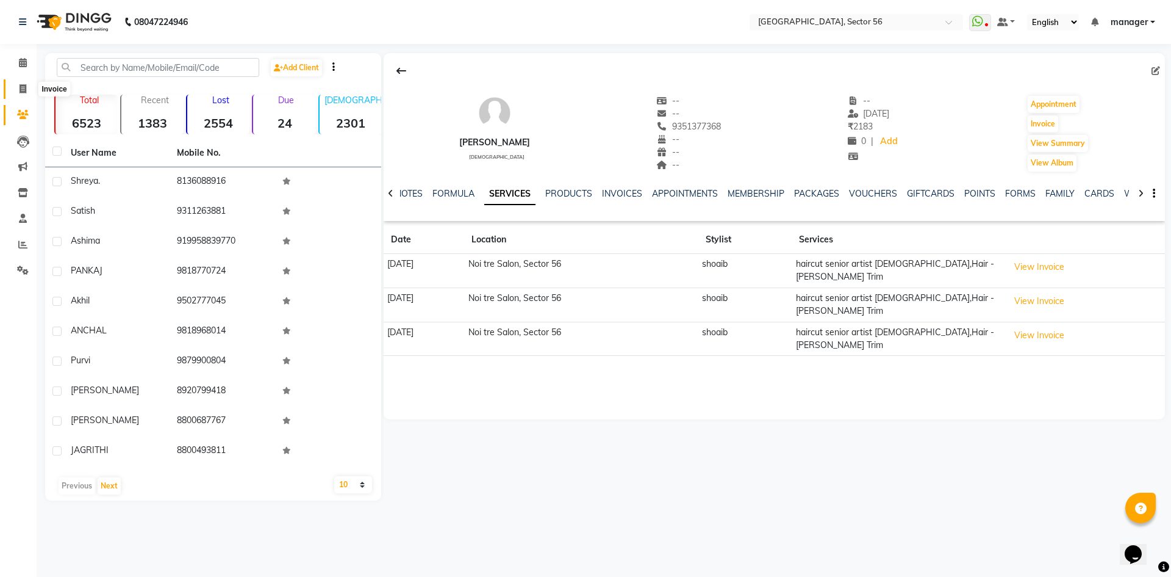
click at [23, 90] on icon at bounding box center [23, 88] width 7 height 9
select select "service"
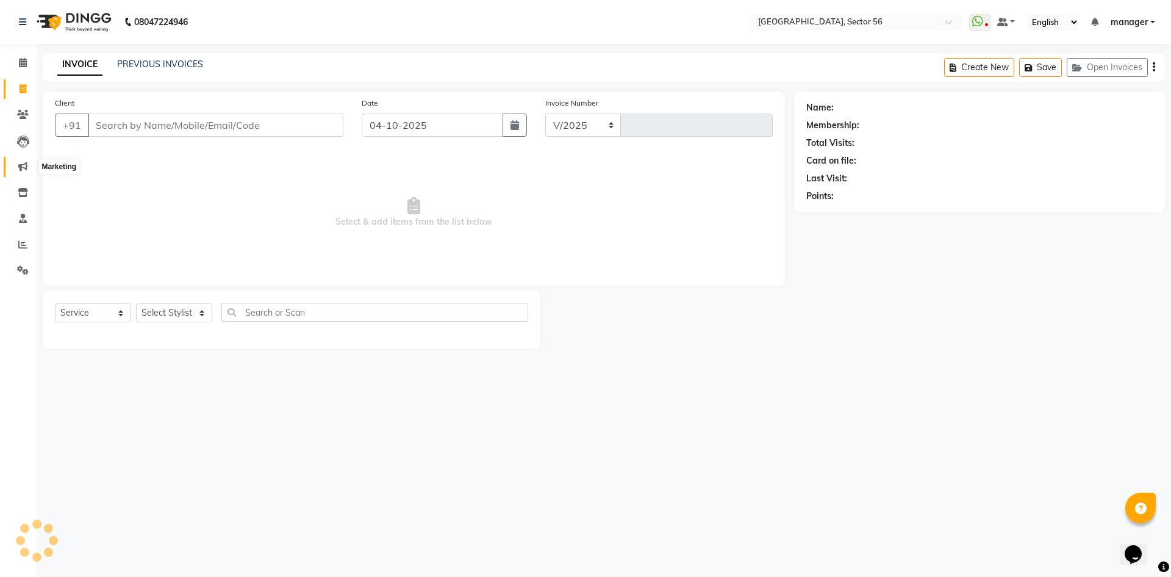
select select "5557"
type input "7237"
click at [149, 121] on input "Client" at bounding box center [216, 124] width 256 height 23
click at [148, 121] on input "Client" at bounding box center [216, 124] width 256 height 23
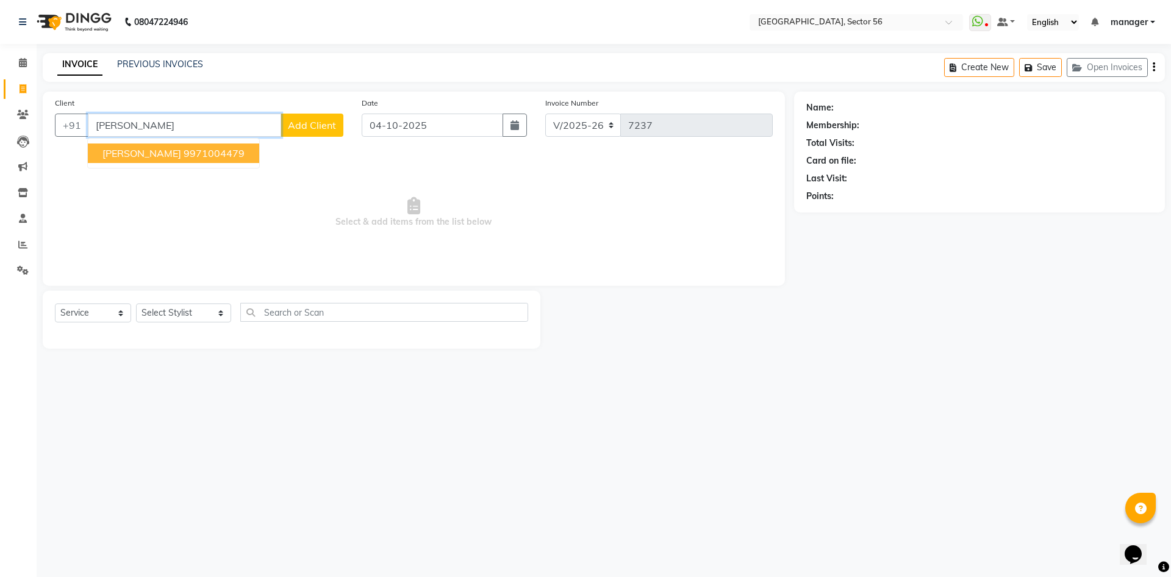
click at [184, 154] on ngb-highlight "9971004479" at bounding box center [214, 153] width 61 height 12
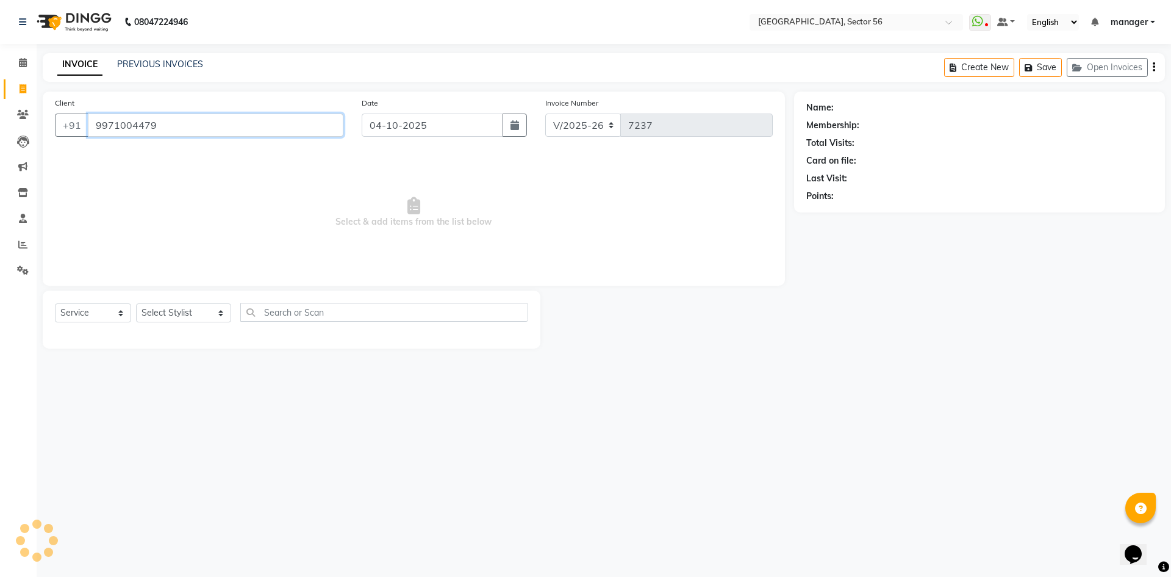
type input "9971004479"
click at [162, 126] on input "9971004479" at bounding box center [216, 124] width 256 height 23
click at [0, 475] on div "Calendar Invoice Clients Leads Marketing Inventory Staff Reports Settings Compl…" at bounding box center [82, 297] width 165 height 524
click at [240, 123] on input "9971004479" at bounding box center [216, 124] width 256 height 23
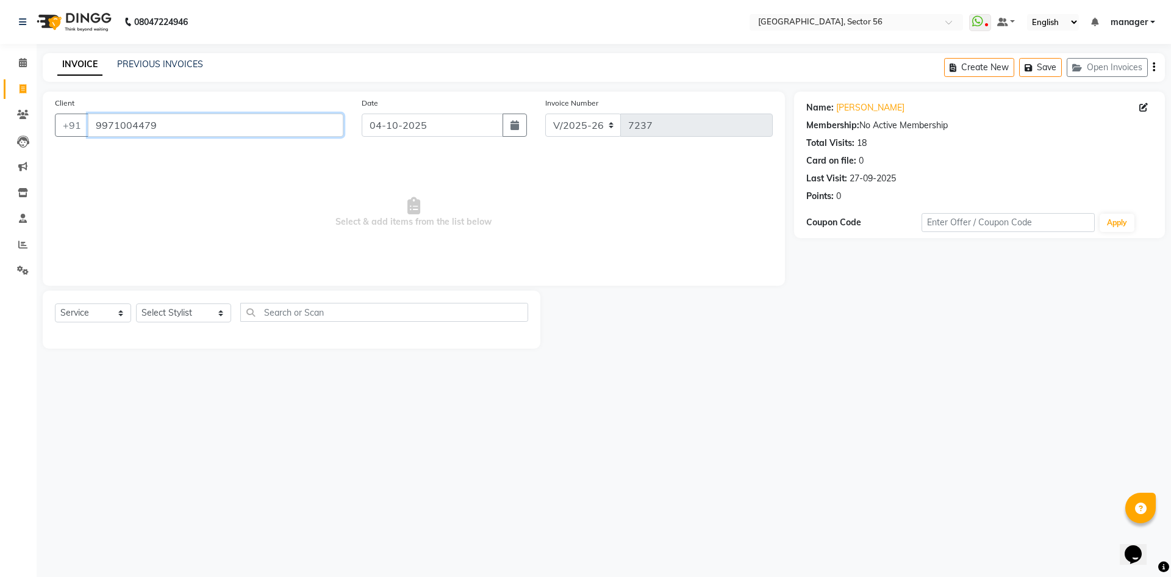
click at [240, 123] on input "9971004479" at bounding box center [216, 124] width 256 height 23
click at [0, 475] on div "Calendar Invoice Clients Leads Marketing Inventory Staff Reports Settings Compl…" at bounding box center [82, 297] width 165 height 524
click at [204, 117] on input "9971004479" at bounding box center [216, 124] width 256 height 23
drag, startPoint x: 0, startPoint y: 389, endPoint x: 184, endPoint y: 432, distance: 188.7
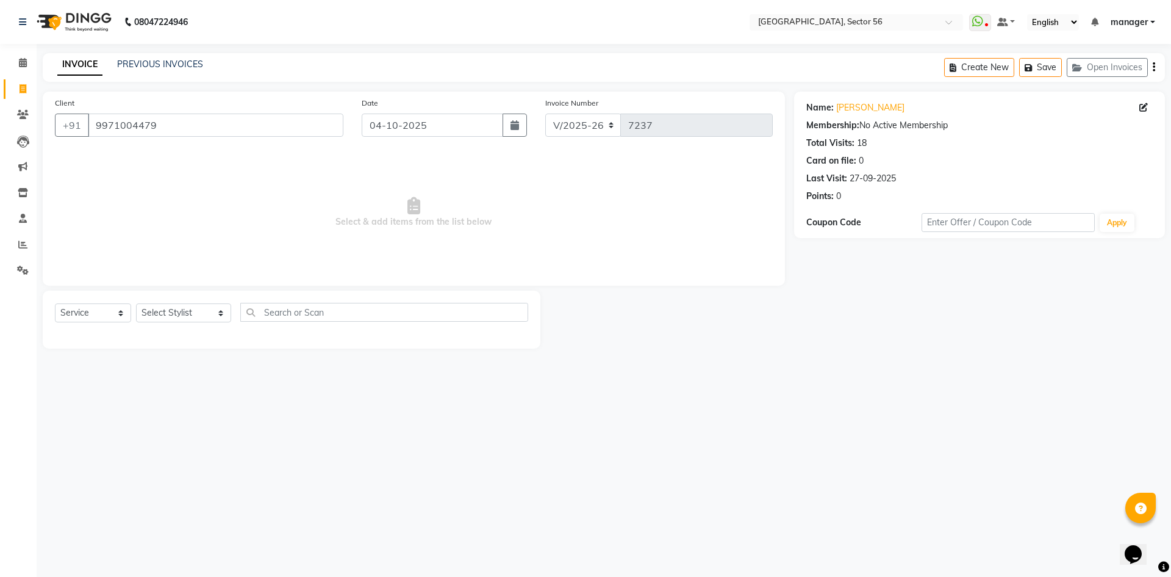
click at [2, 389] on div "Calendar Invoice Clients Leads Marketing Inventory Staff Reports Settings Compl…" at bounding box center [82, 297] width 165 height 524
click at [168, 313] on select "Select Stylist ABHISHEKH THAPA abhishek thapa AKRAM KHAN MARKET STAFF amit amit…" at bounding box center [183, 312] width 95 height 19
click at [136, 303] on select "Select Stylist ABHISHEKH THAPA abhishek thapa AKRAM KHAN MARKET STAFF amit amit…" at bounding box center [183, 312] width 95 height 19
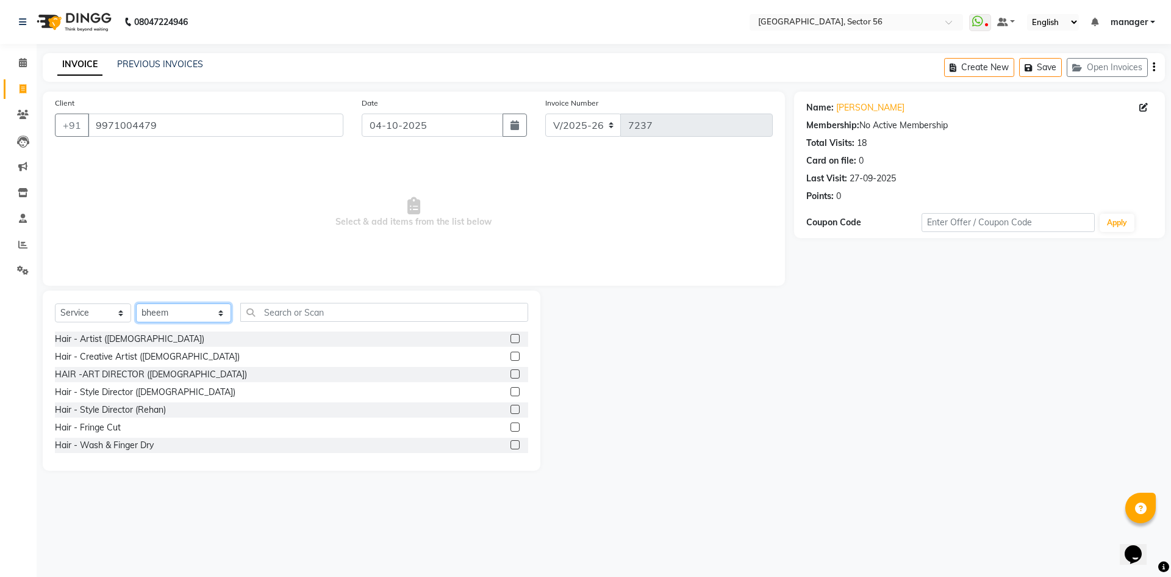
click at [190, 312] on select "Select Stylist ABHISHEKH THAPA abhishek thapa AKRAM KHAN MARKET STAFF amit amit…" at bounding box center [183, 312] width 95 height 19
select select "37864"
click at [136, 303] on select "Select Stylist ABHISHEKH THAPA abhishek thapa AKRAM KHAN MARKET STAFF amit amit…" at bounding box center [183, 312] width 95 height 19
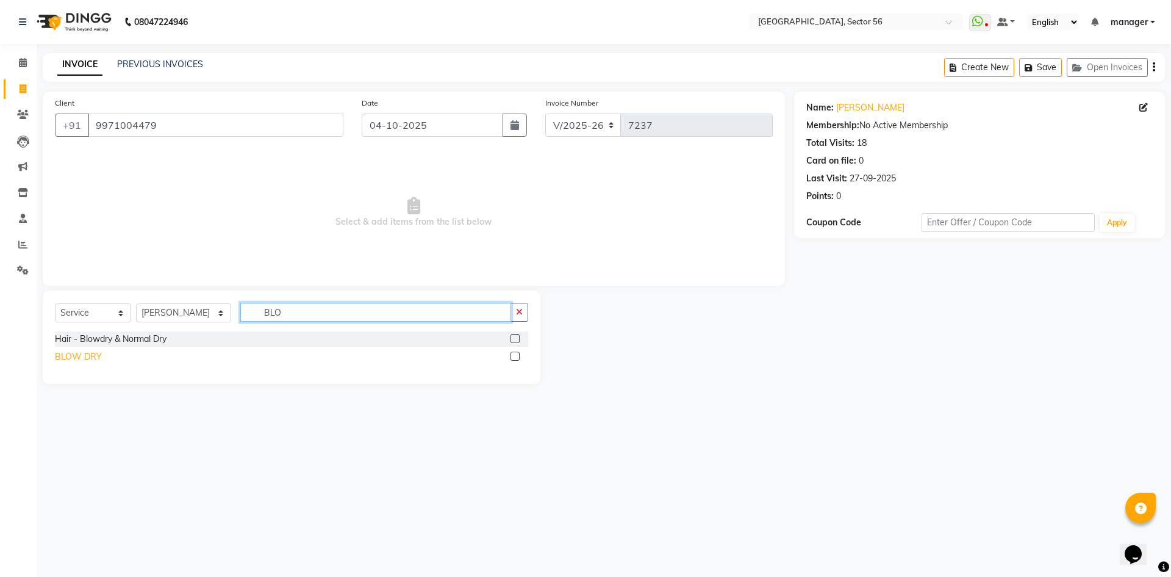
type input "BLO"
drag, startPoint x: 74, startPoint y: 352, endPoint x: 97, endPoint y: 354, distance: 22.7
click at [74, 353] on div "BLOW DRY" at bounding box center [78, 356] width 47 height 13
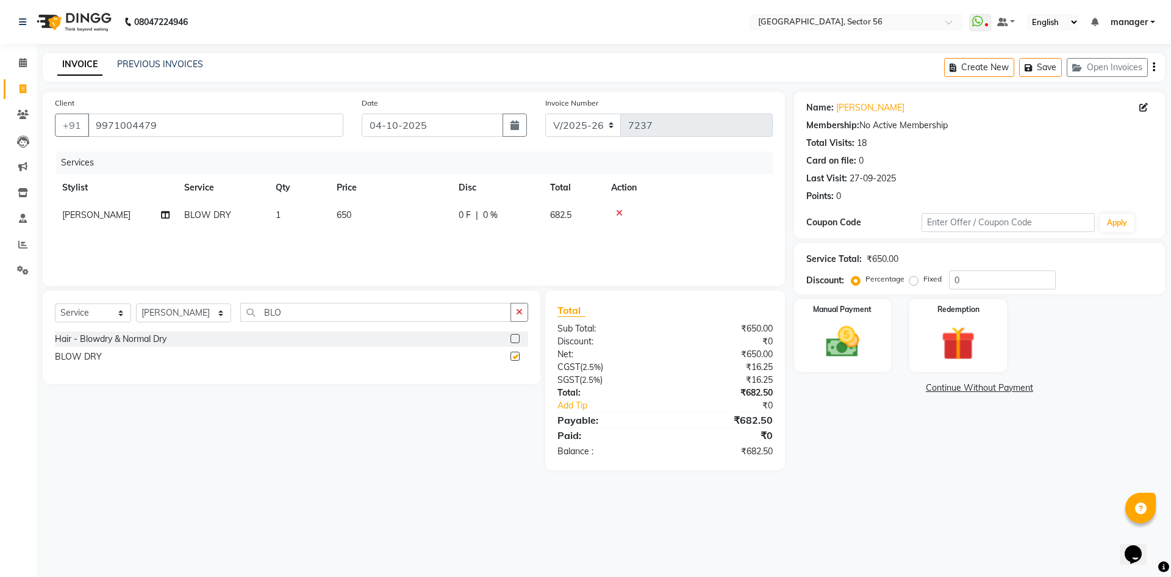
checkbox input "false"
click at [163, 317] on select "Select Stylist ABHISHEKH THAPA abhishek thapa AKRAM KHAN MARKET STAFF amit amit…" at bounding box center [183, 312] width 95 height 19
select select "43524"
click at [136, 303] on select "Select Stylist ABHISHEKH THAPA abhishek thapa AKRAM KHAN MARKET STAFF amit amit…" at bounding box center [183, 312] width 95 height 19
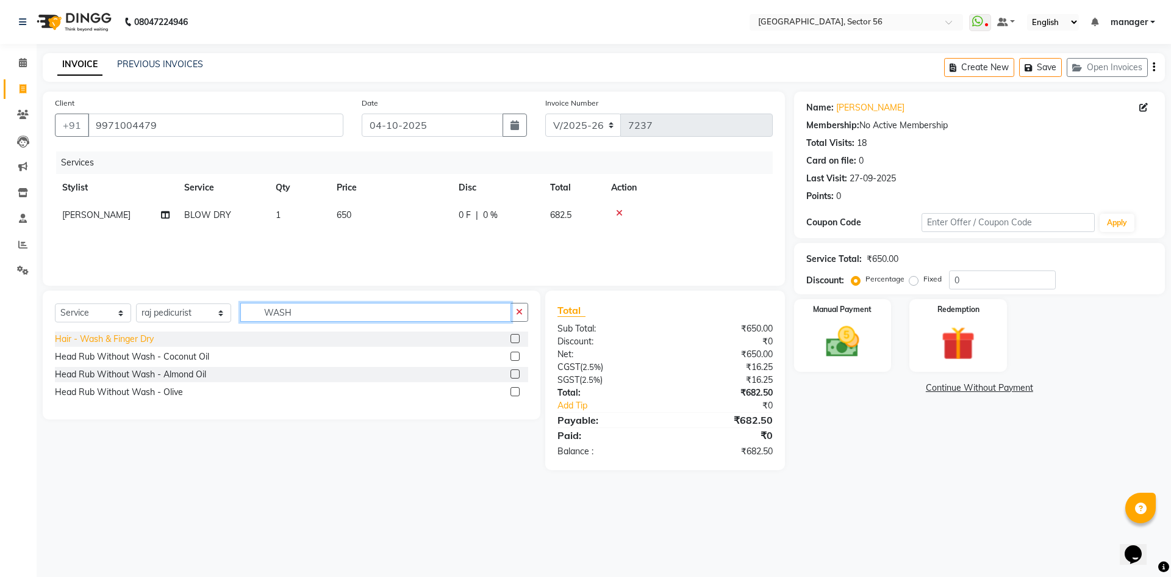
type input "WASH"
click at [139, 341] on div "Hair - Wash & Finger Dry" at bounding box center [104, 339] width 99 height 13
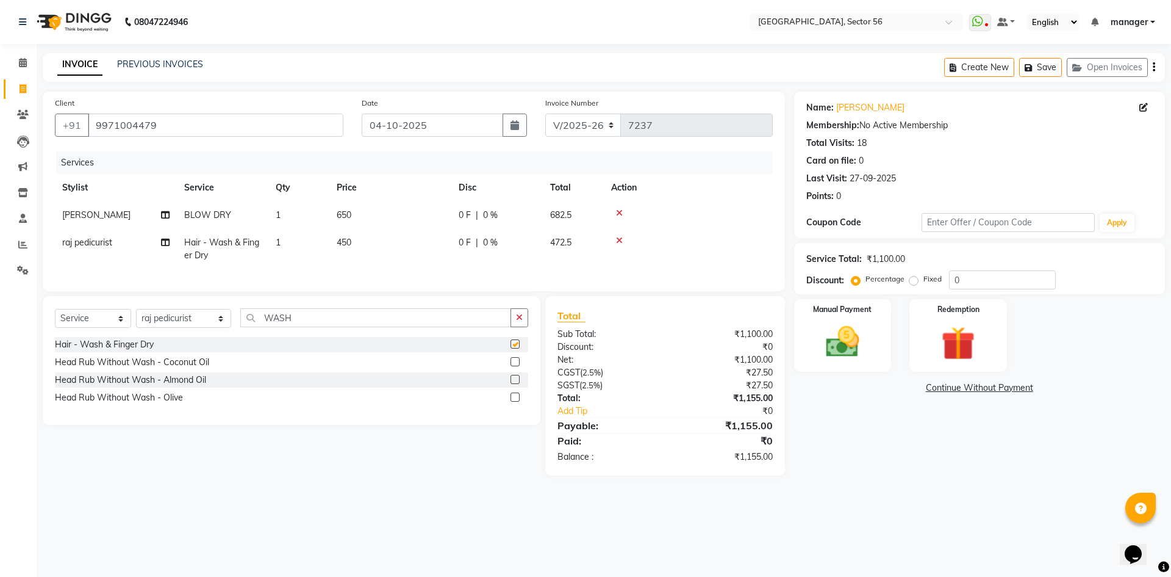
checkbox input "false"
click at [181, 320] on select "Select Stylist ABHISHEKH THAPA abhishek thapa AKRAM KHAN MARKET STAFF amit amit…" at bounding box center [183, 318] width 95 height 19
click at [0, 381] on div "Calendar Invoice Clients Leads Marketing Inventory Staff Reports Settings Compl…" at bounding box center [82, 297] width 165 height 524
click at [194, 325] on select "Select Stylist ABHISHEKH THAPA abhishek thapa AKRAM KHAN MARKET STAFF amit amit…" at bounding box center [183, 318] width 95 height 19
click at [0, 370] on div "Calendar Invoice Clients Leads Marketing Inventory Staff Reports Settings Compl…" at bounding box center [82, 297] width 165 height 524
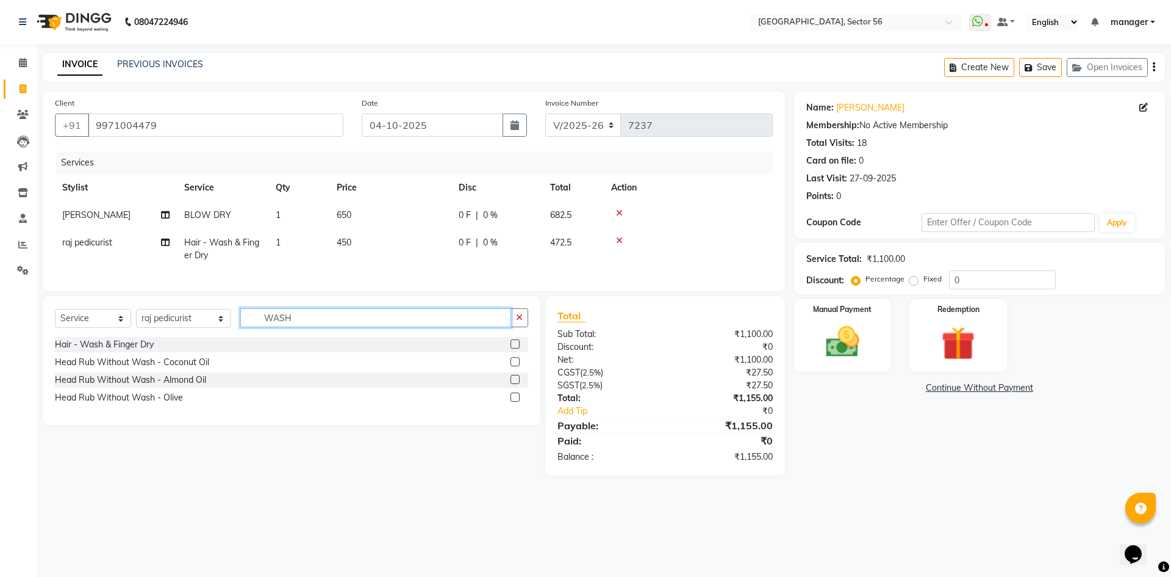
drag, startPoint x: 287, startPoint y: 329, endPoint x: 177, endPoint y: 337, distance: 110.1
click at [177, 337] on div "Select Service Product Membership Package Voucher Prepaid Gift Card Select Styl…" at bounding box center [291, 322] width 473 height 29
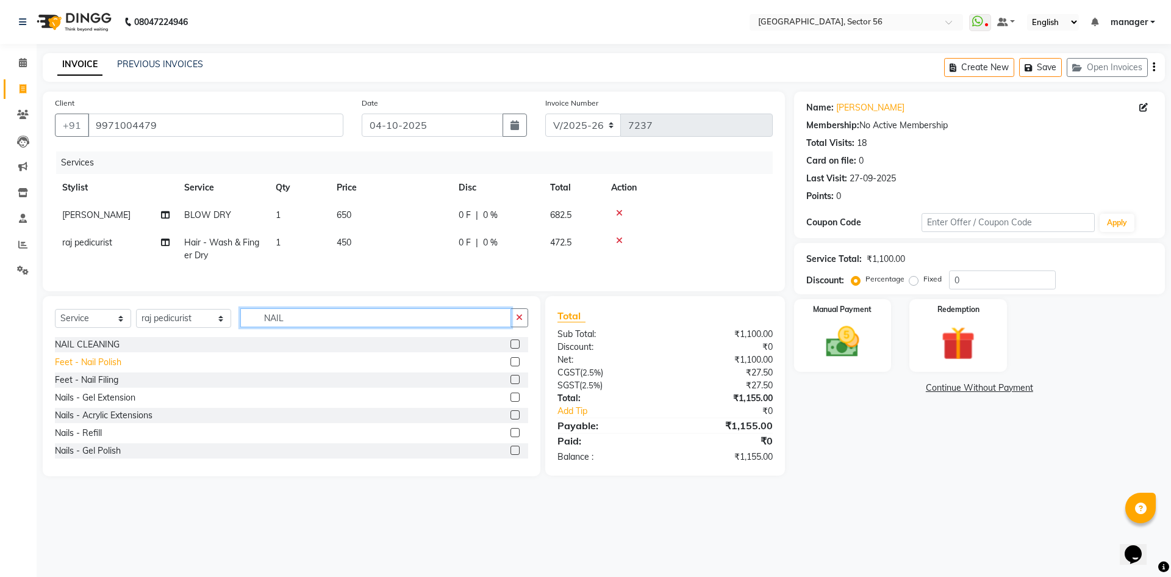
type input "NAIL"
click at [101, 369] on div "Feet - Nail Polish" at bounding box center [88, 362] width 67 height 13
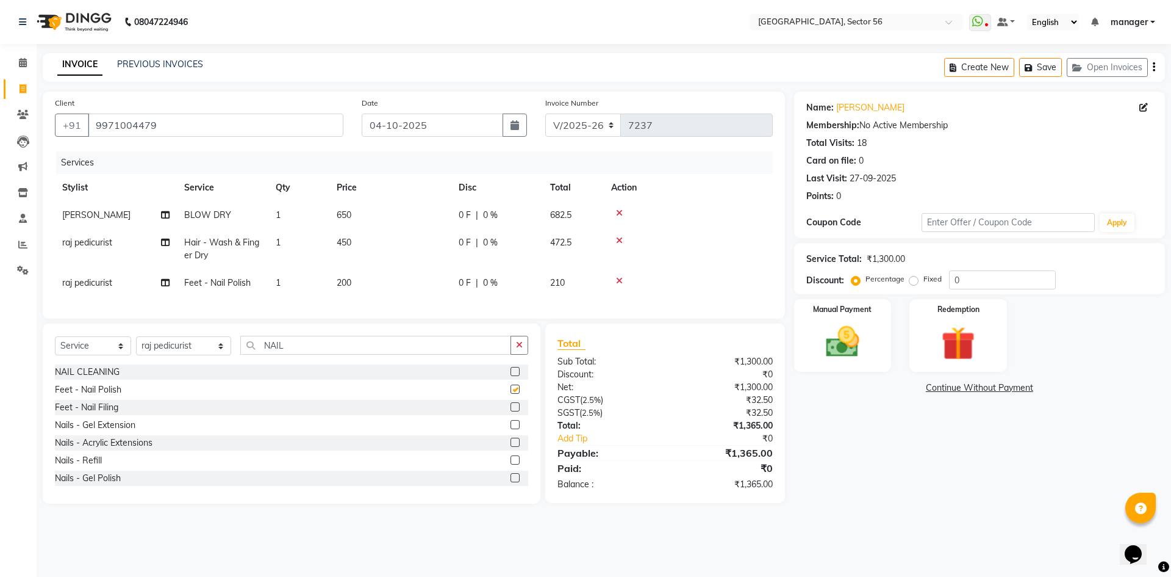
checkbox input "false"
click at [175, 126] on input "9971004479" at bounding box center [216, 124] width 256 height 23
click at [0, 350] on div "Calendar Invoice Clients Leads Marketing Inventory Staff Reports Settings Compl…" at bounding box center [82, 297] width 165 height 524
click at [98, 354] on select "Select Service Product Membership Package Voucher Prepaid Gift Card" at bounding box center [93, 345] width 76 height 19
select select "product"
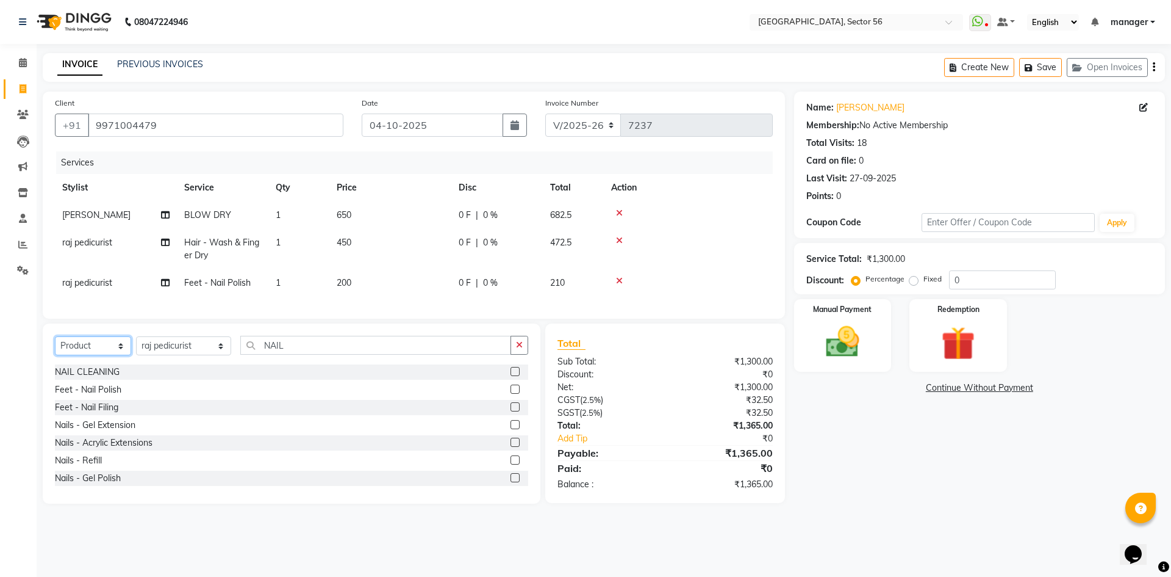
click at [55, 345] on select "Select Service Product Membership Package Voucher Prepaid Gift Card" at bounding box center [93, 345] width 76 height 19
click at [178, 353] on select "Select Stylist [PERSON_NAME] [PERSON_NAME] [PERSON_NAME] MARKET STAFF amit amit…" at bounding box center [183, 345] width 95 height 19
select select "43535"
click at [136, 345] on select "Select Stylist [PERSON_NAME] [PERSON_NAME] [PERSON_NAME] MARKET STAFF amit amit…" at bounding box center [183, 345] width 95 height 19
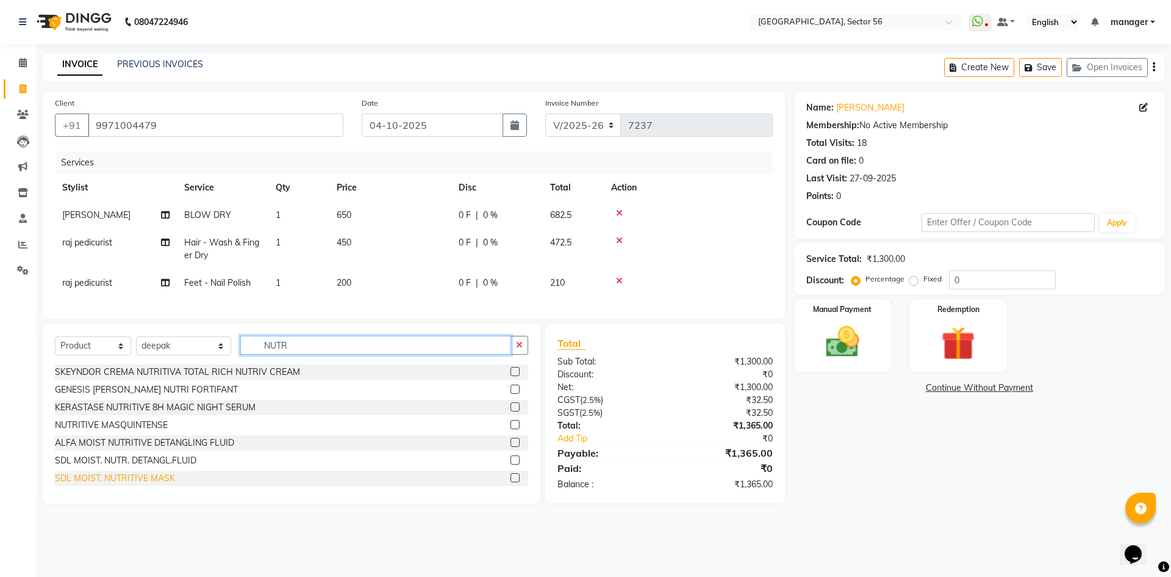
type input "NUTR"
click at [149, 484] on div "SDL MOIST. NUTRITIVE MASK" at bounding box center [115, 478] width 120 height 13
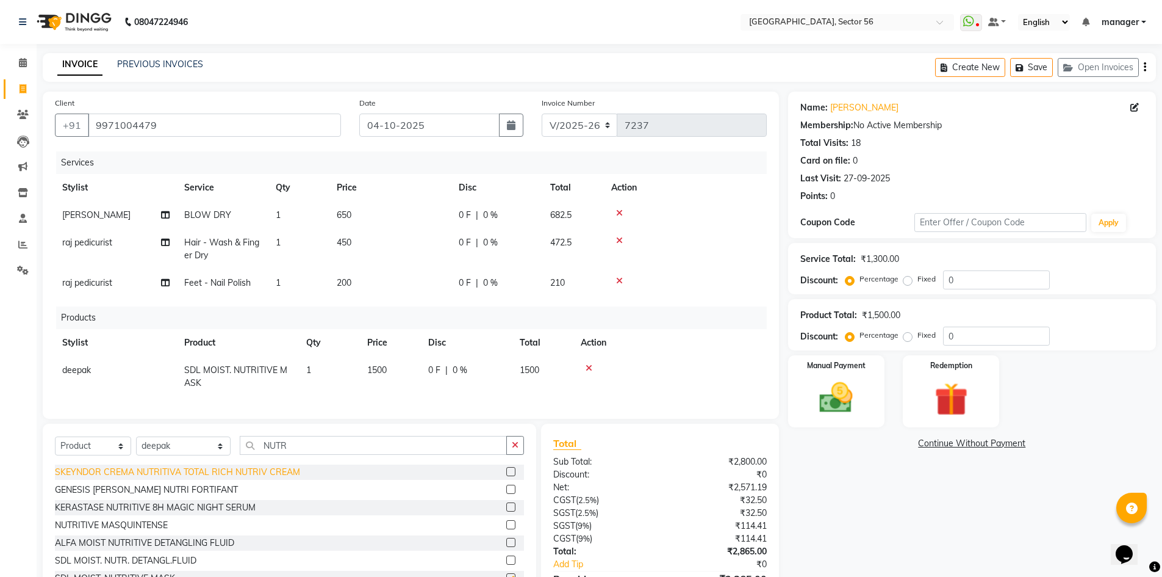
checkbox input "false"
click at [381, 372] on span "1500" at bounding box center [377, 369] width 20 height 11
select select "43535"
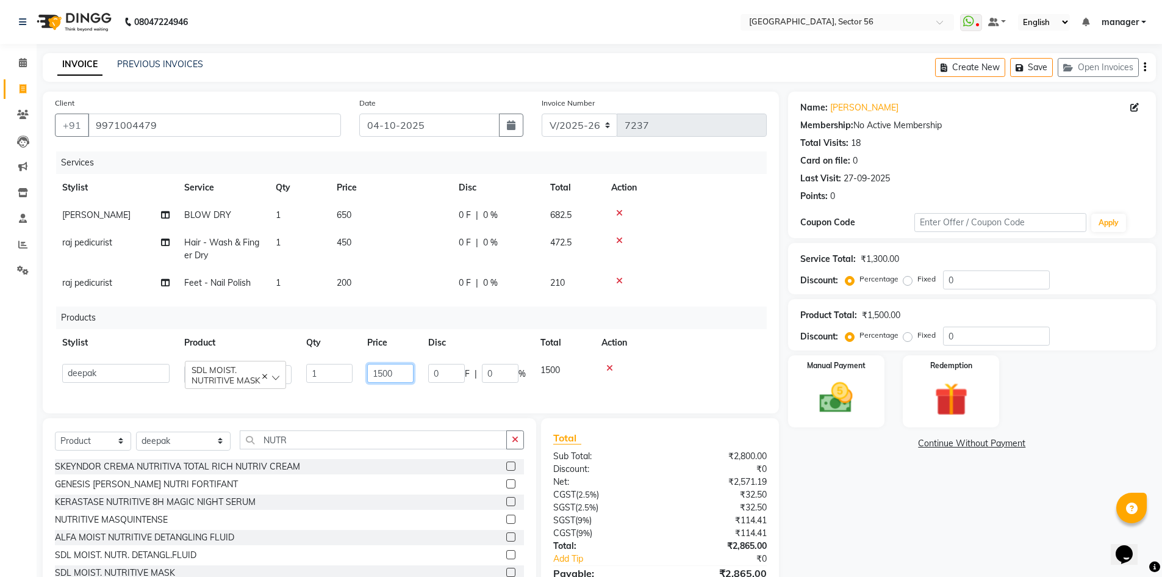
drag, startPoint x: 362, startPoint y: 376, endPoint x: 318, endPoint y: 380, distance: 44.1
click at [318, 380] on tr "ABHISHEKH THAPA abhishek thapa AKRAM KHAN MARKET STAFF amit amit spm Anamika Be…" at bounding box center [411, 373] width 712 height 35
type input "1850"
click at [0, 519] on div "Calendar Invoice Clients Leads Marketing Inventory Staff Reports Settings Compl…" at bounding box center [82, 329] width 165 height 588
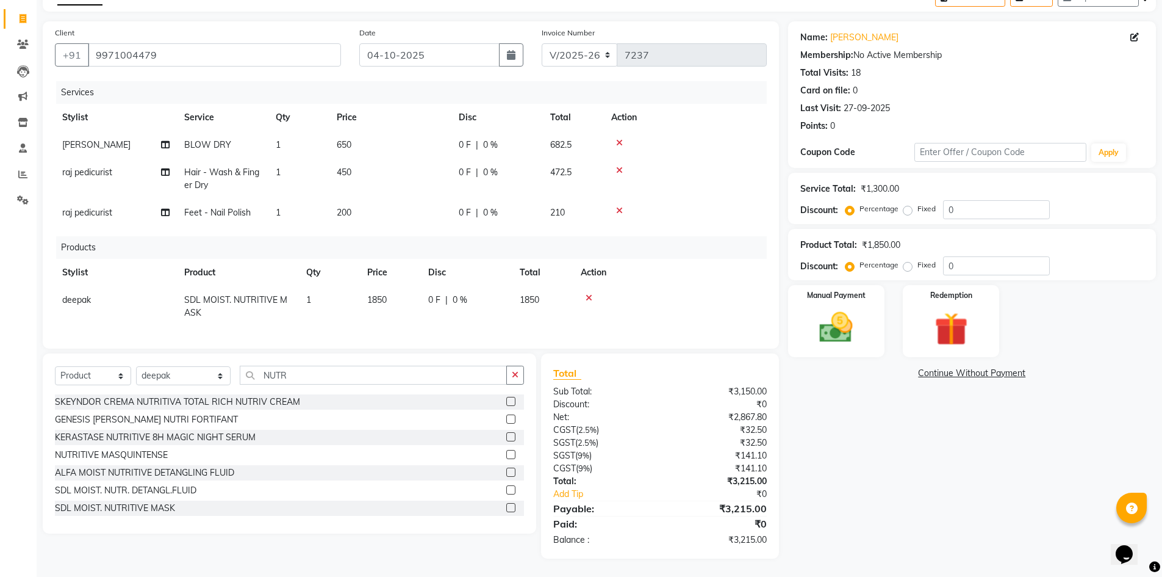
scroll to position [79, 0]
click at [854, 312] on img at bounding box center [836, 328] width 56 height 40
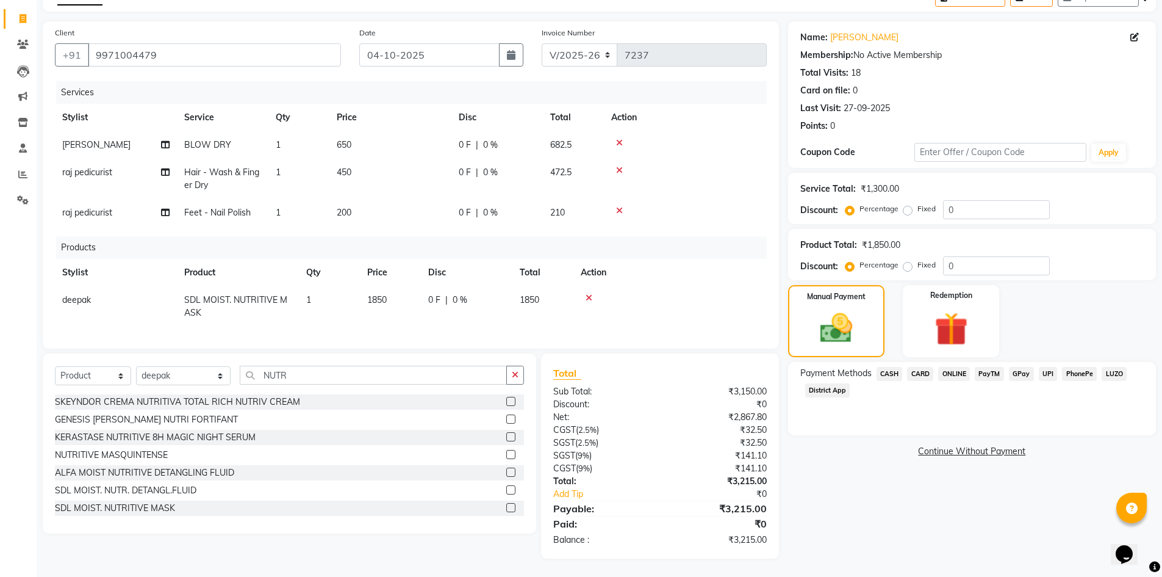
click at [1024, 367] on span "GPay" at bounding box center [1021, 374] width 25 height 14
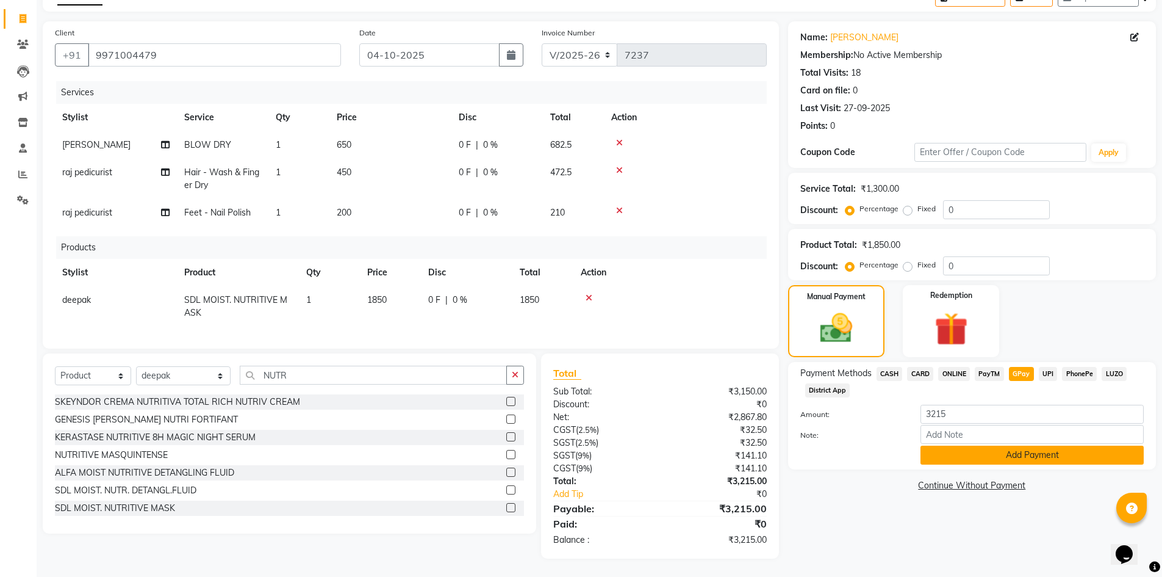
click at [999, 445] on button "Add Payment" at bounding box center [1032, 454] width 223 height 19
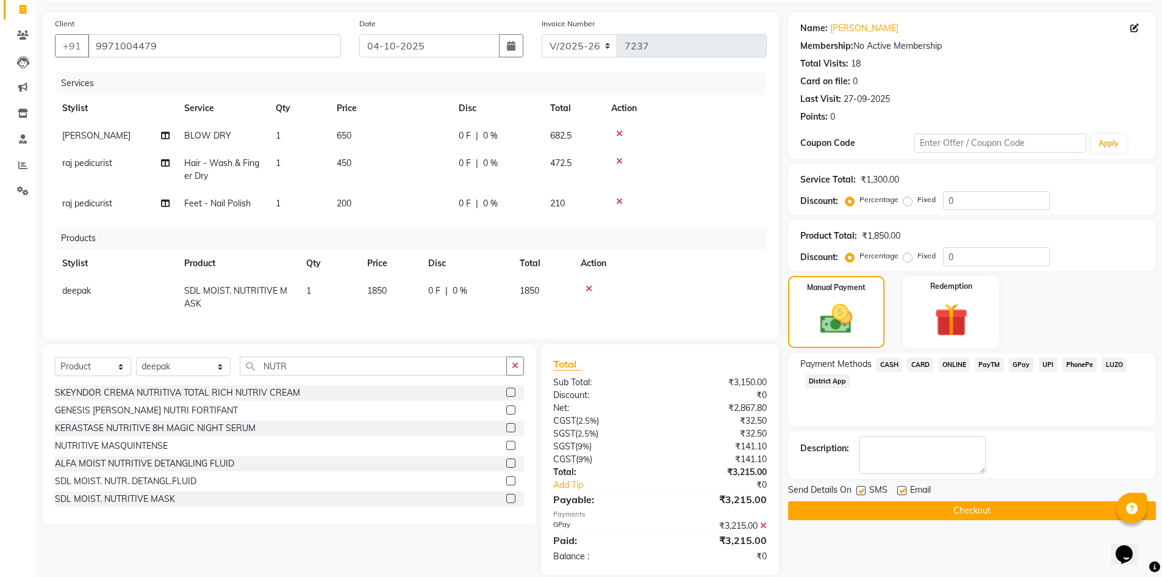
click at [979, 509] on button "Checkout" at bounding box center [972, 510] width 368 height 19
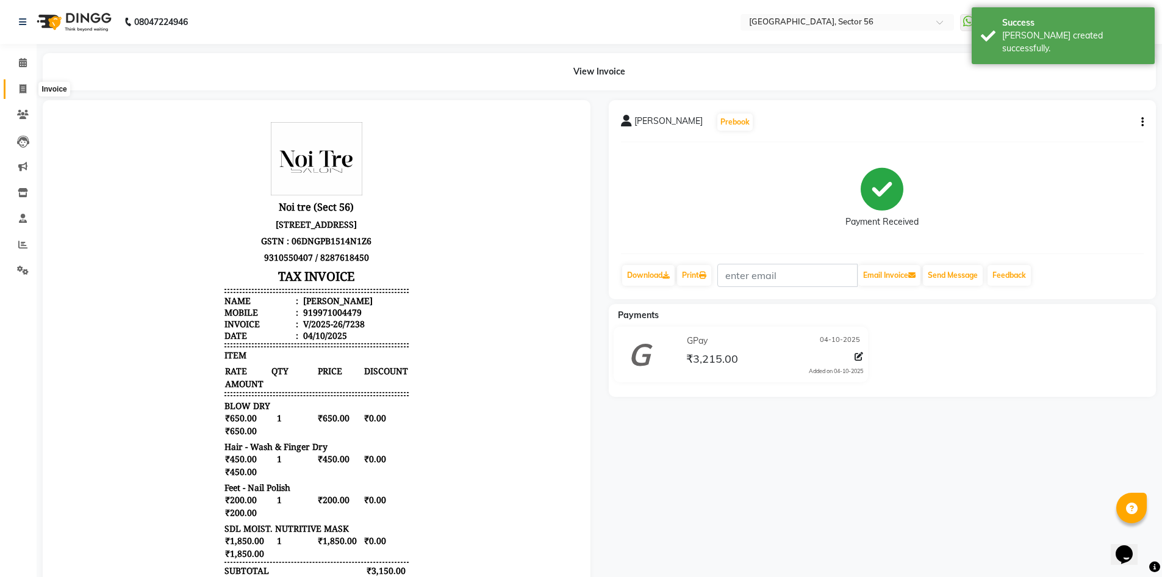
click at [25, 90] on icon at bounding box center [23, 88] width 7 height 9
select select "service"
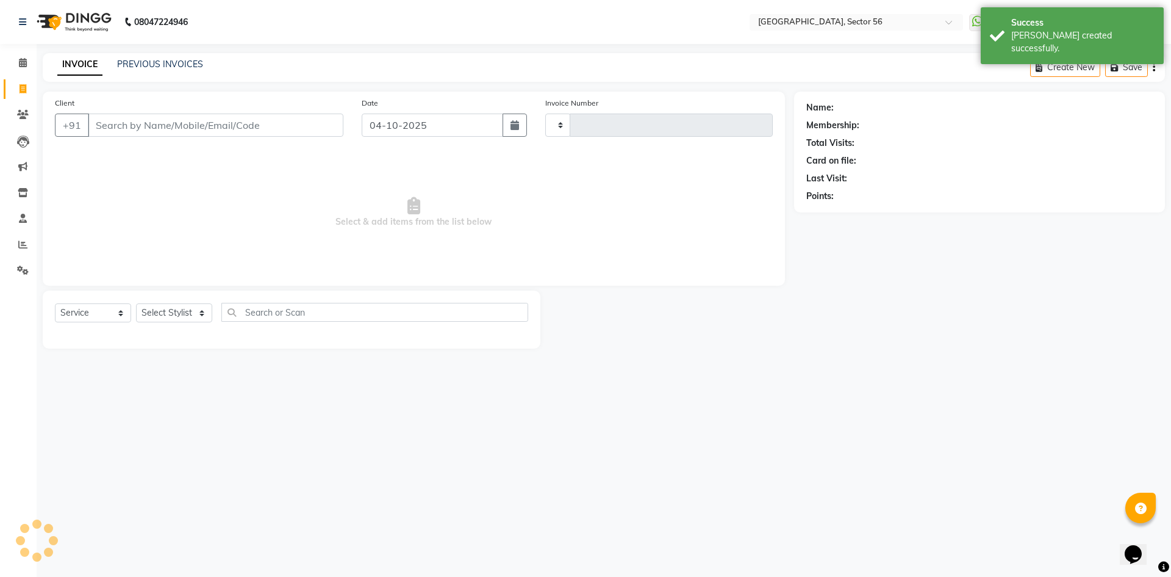
type input "7239"
select select "5557"
click at [205, 128] on input "Client" at bounding box center [216, 124] width 256 height 23
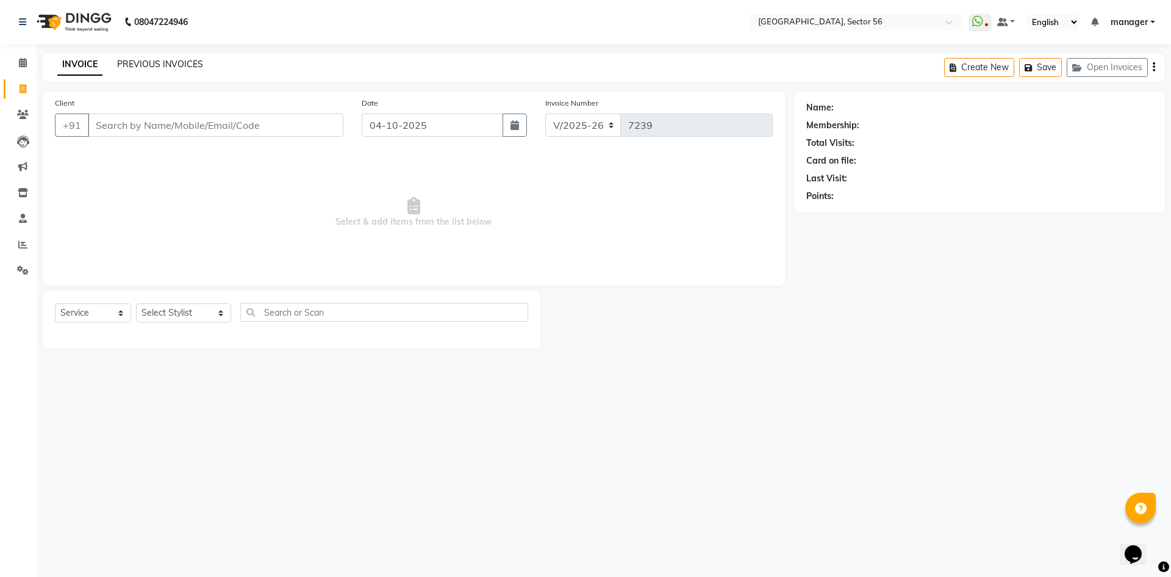
click at [155, 59] on link "PREVIOUS INVOICES" at bounding box center [160, 64] width 86 height 11
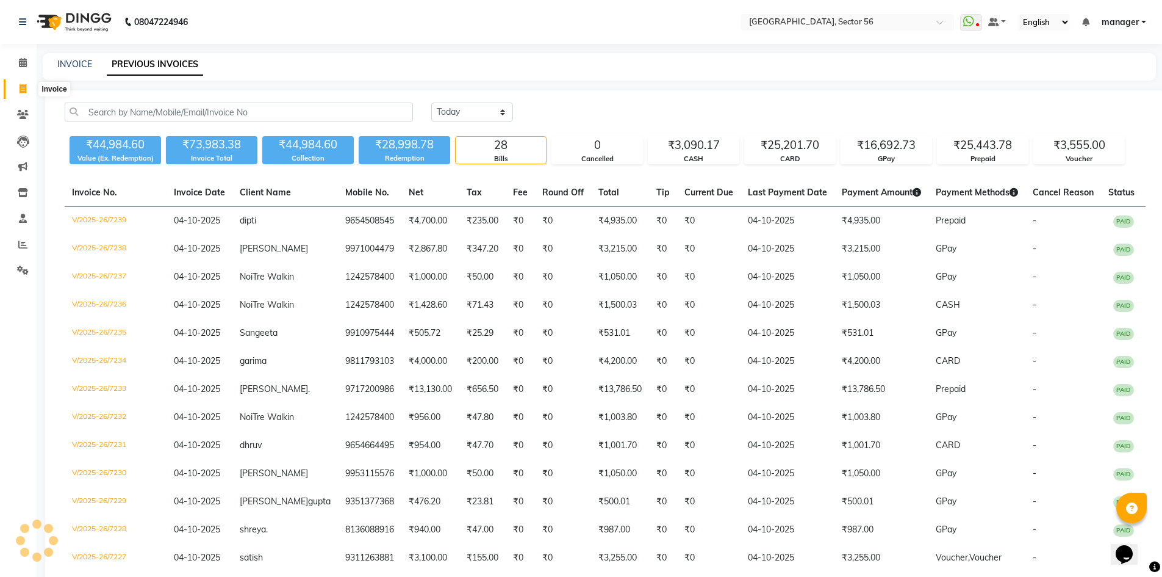
click at [21, 90] on icon at bounding box center [23, 88] width 7 height 9
select select "service"
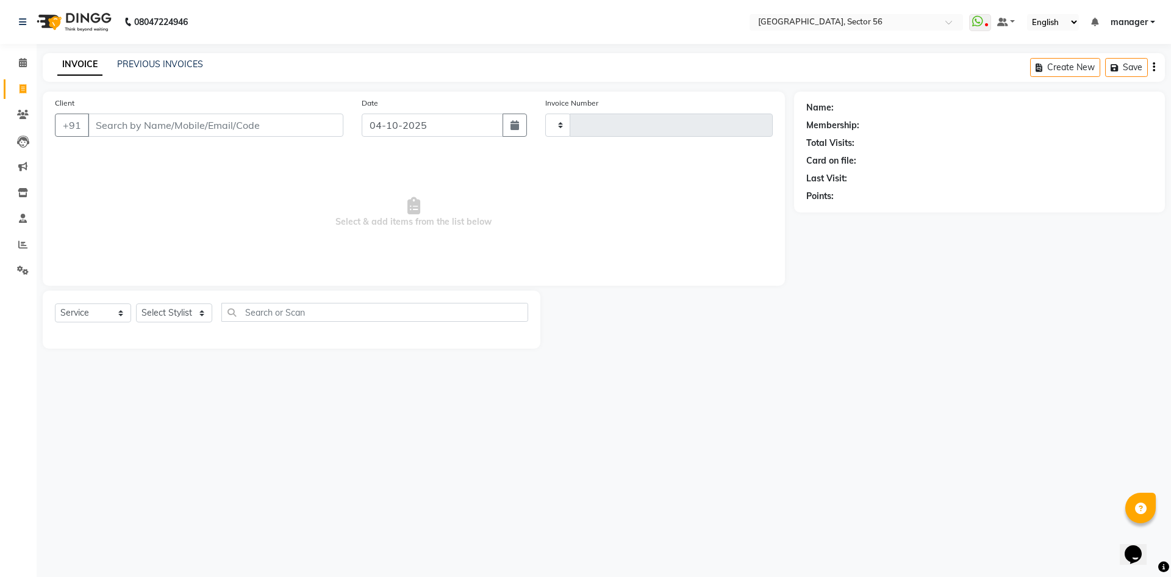
type input "7240"
select select "5557"
click at [126, 129] on input "Client" at bounding box center [216, 124] width 256 height 23
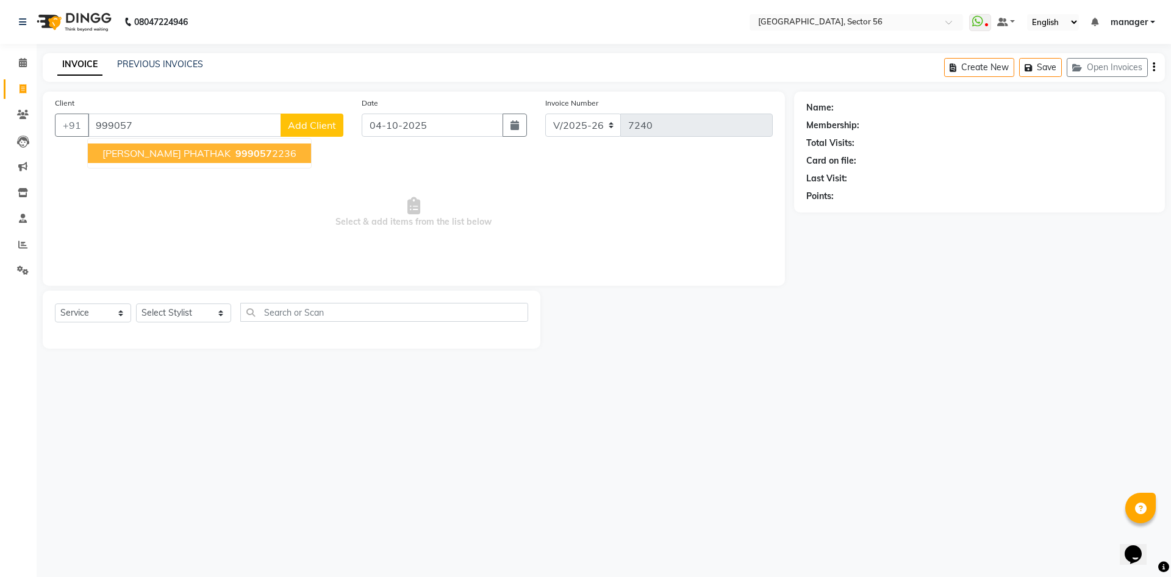
click at [236, 149] on span "999057" at bounding box center [254, 153] width 37 height 12
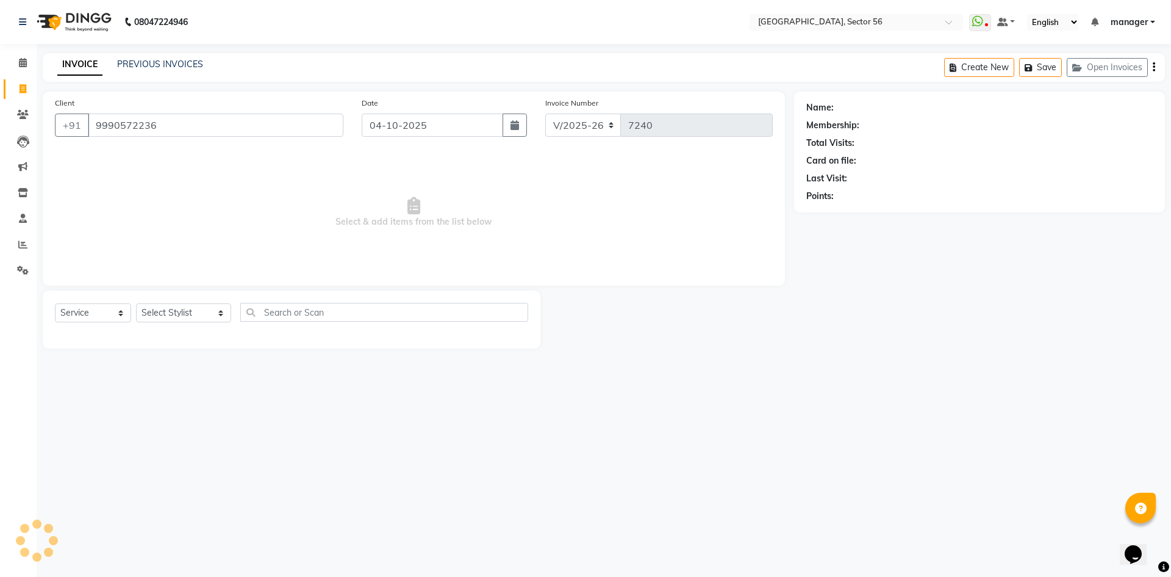
type input "9990572236"
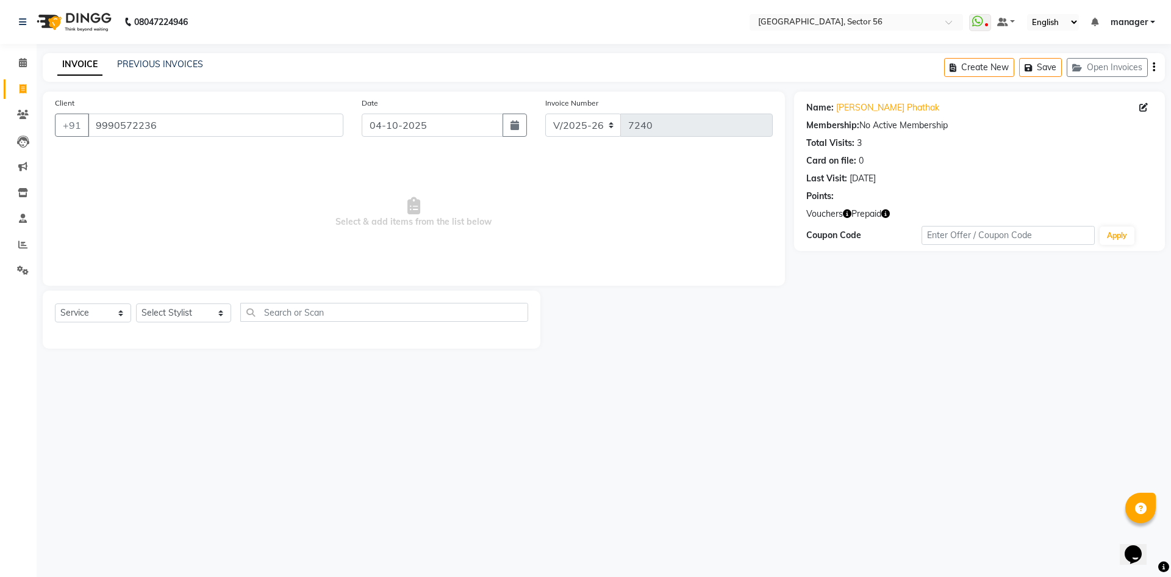
click at [885, 212] on icon "button" at bounding box center [886, 213] width 9 height 9
click at [856, 340] on div "Name: Kishor Phathak Membership: No Active Membership Total Visits: 3 Card on f…" at bounding box center [984, 220] width 380 height 257
click at [849, 212] on icon "button" at bounding box center [847, 213] width 9 height 9
click at [844, 323] on div "Name: Kishor Phathak Membership: No Active Membership Total Visits: 3 Card on f…" at bounding box center [984, 220] width 380 height 257
click at [883, 211] on icon "button" at bounding box center [886, 213] width 9 height 9
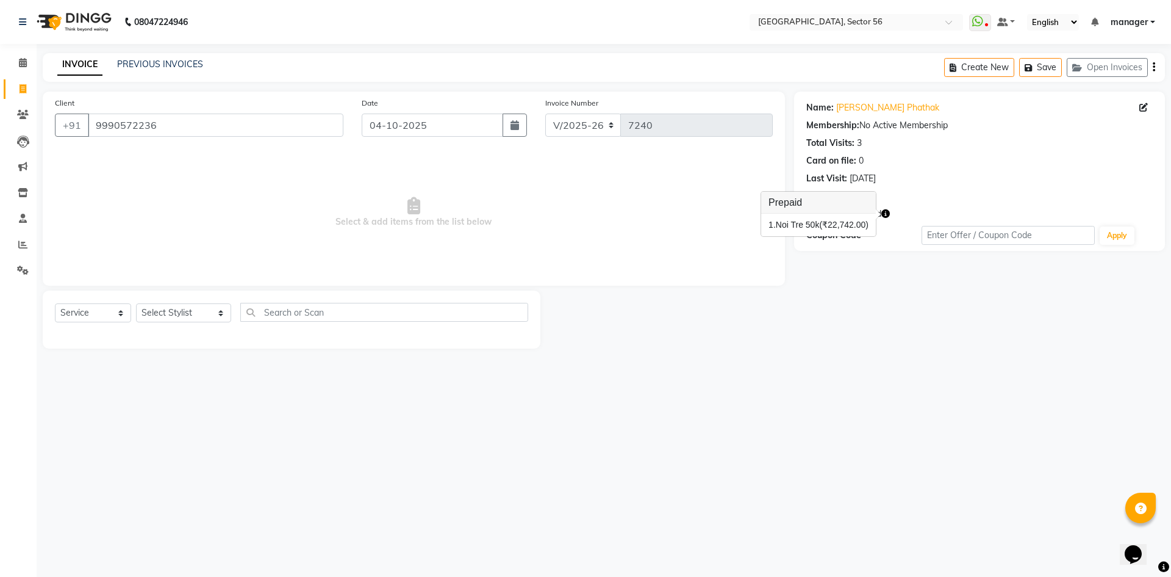
click at [873, 332] on div "Name: Kishor Phathak Membership: No Active Membership Total Visits: 3 Card on f…" at bounding box center [984, 220] width 380 height 257
click at [844, 214] on icon "button" at bounding box center [847, 213] width 9 height 9
click at [854, 312] on div "Name: Kishor Phathak Membership: No Active Membership Total Visits: 3 Card on f…" at bounding box center [984, 220] width 380 height 257
click at [171, 127] on input "9990572236" at bounding box center [216, 124] width 256 height 23
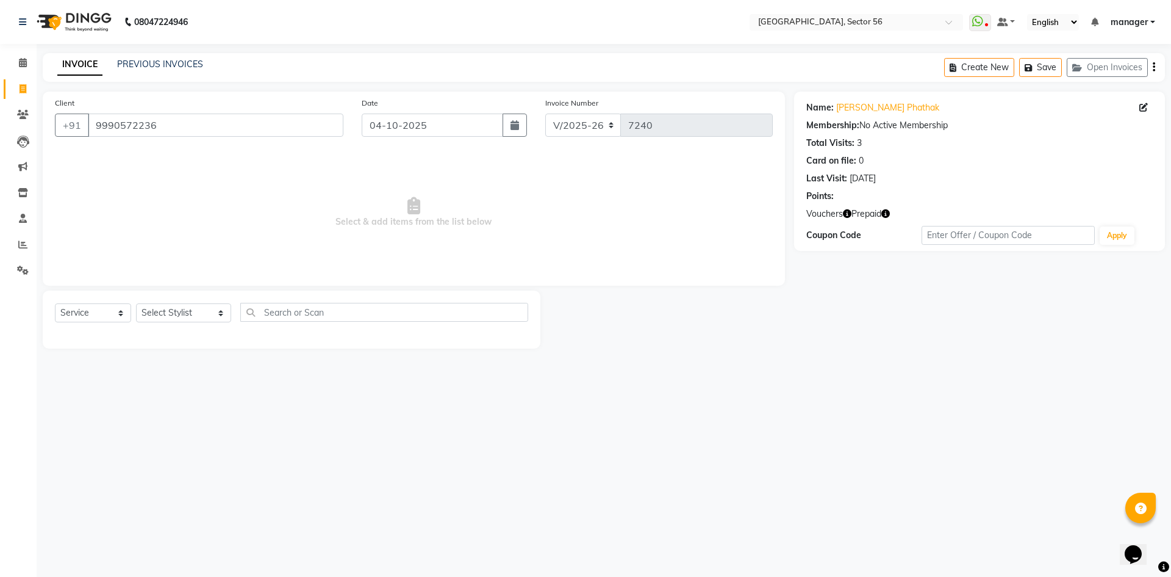
click at [0, 338] on div "Calendar Invoice Clients Leads Marketing Inventory Staff Reports Settings Compl…" at bounding box center [82, 297] width 165 height 524
click at [167, 124] on input "9990572236" at bounding box center [216, 124] width 256 height 23
drag, startPoint x: 167, startPoint y: 124, endPoint x: 123, endPoint y: 214, distance: 100.4
click at [123, 215] on span "Select & add items from the list below" at bounding box center [414, 212] width 718 height 122
click at [178, 124] on input "9990572236" at bounding box center [216, 124] width 256 height 23
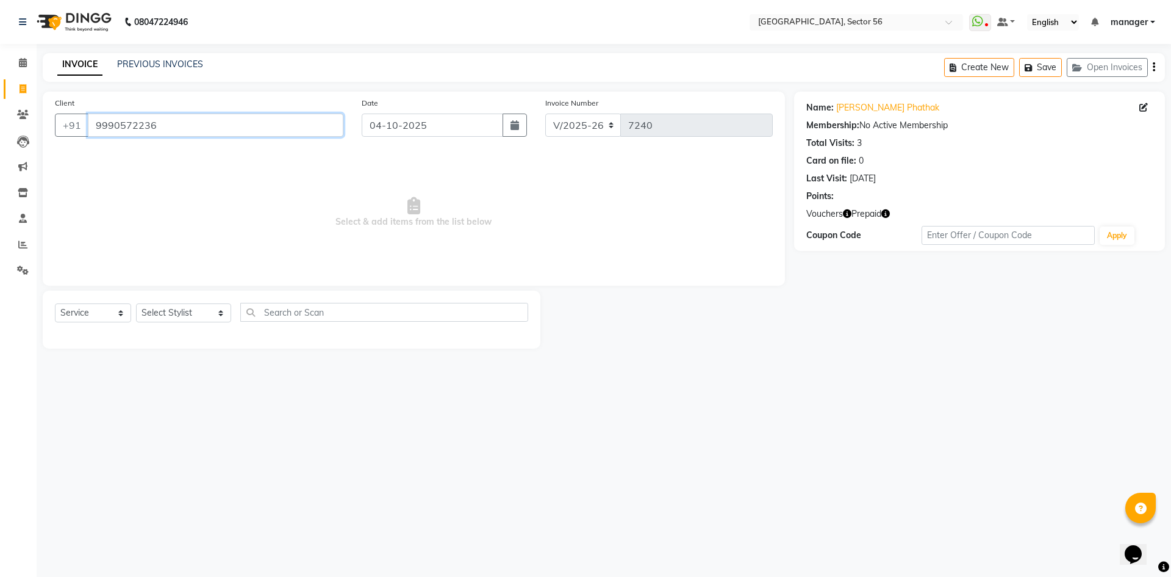
click at [178, 124] on input "9990572236" at bounding box center [216, 124] width 256 height 23
click at [0, 310] on div "Calendar Invoice Clients Leads Marketing Inventory Staff Reports Settings Compl…" at bounding box center [82, 297] width 165 height 524
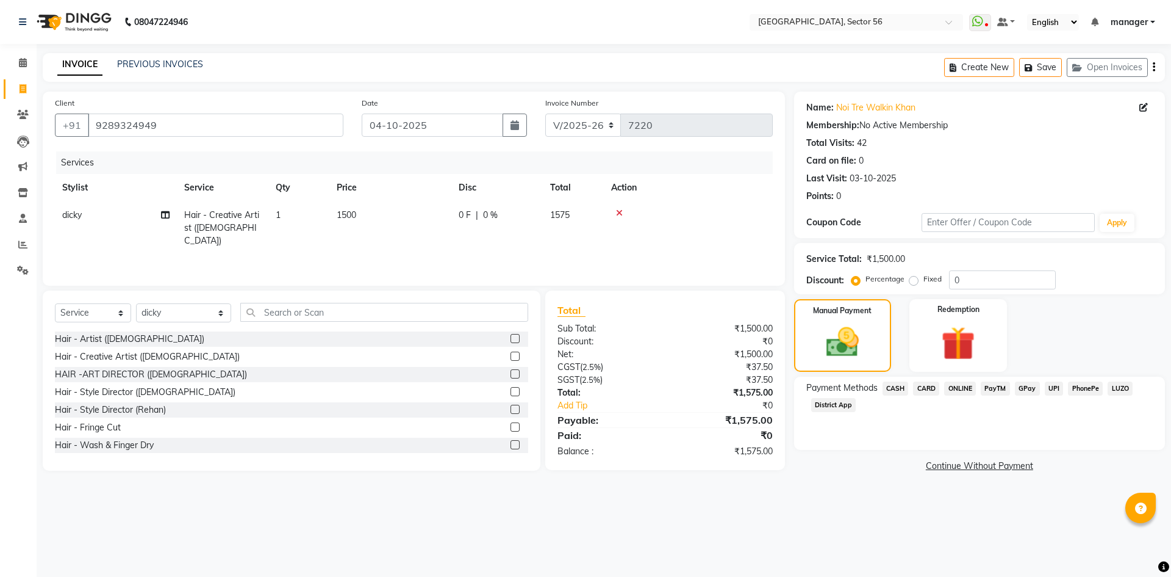
select select "5557"
select select "service"
select select "43513"
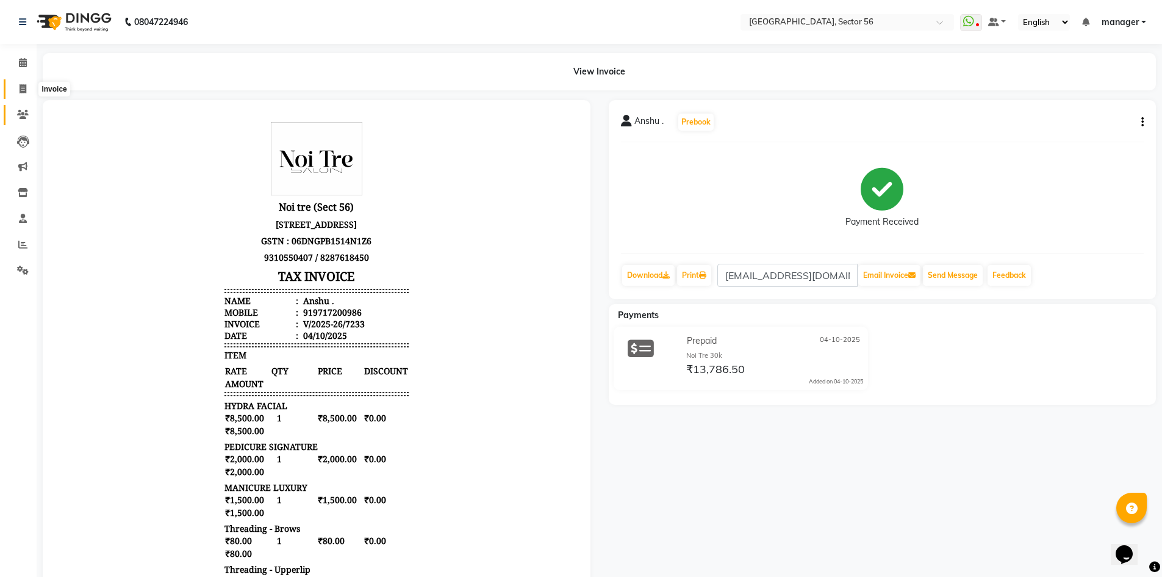
drag, startPoint x: 24, startPoint y: 89, endPoint x: 31, endPoint y: 106, distance: 17.8
click at [24, 89] on icon at bounding box center [23, 88] width 7 height 9
select select "service"
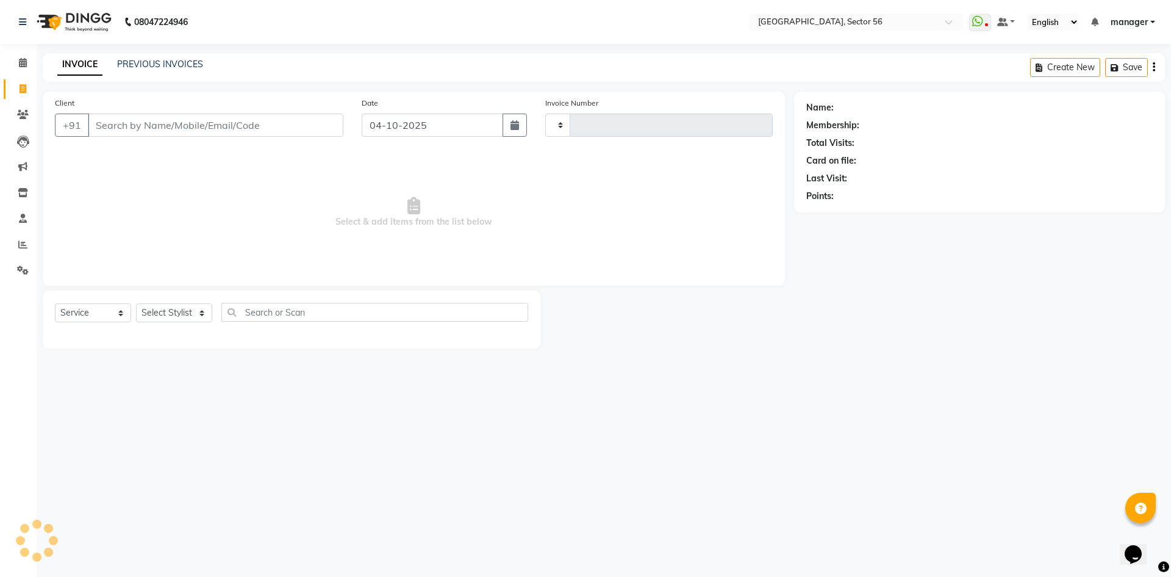
type input "7239"
select select "5557"
click at [131, 130] on input "Client" at bounding box center [216, 124] width 256 height 23
click at [135, 62] on link "PREVIOUS INVOICES" at bounding box center [160, 64] width 86 height 11
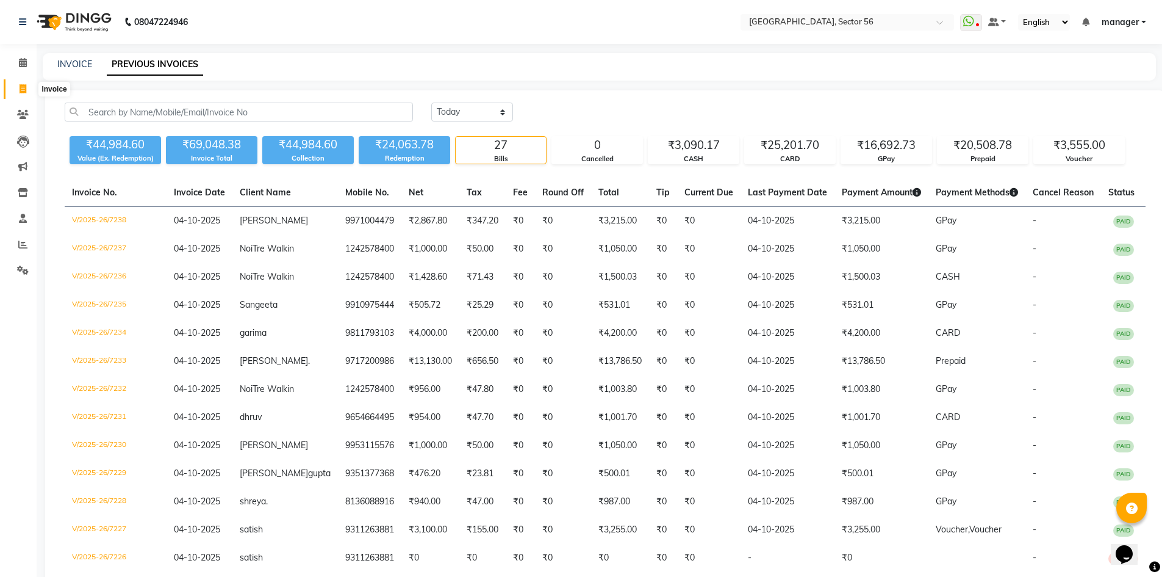
click at [23, 91] on icon at bounding box center [23, 88] width 7 height 9
select select "service"
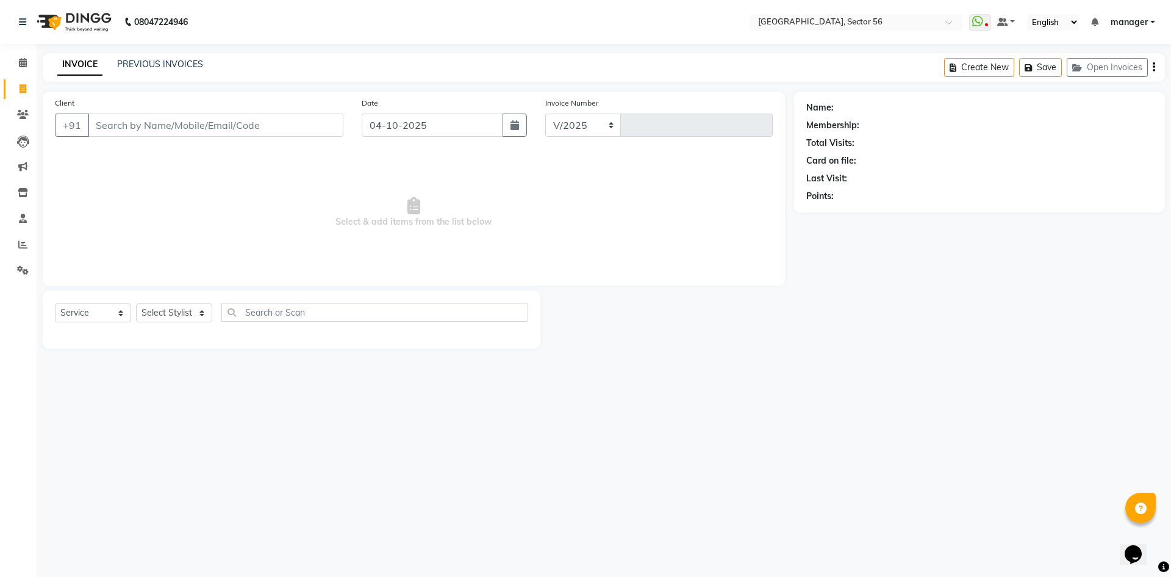
select select "5557"
type input "7239"
click at [140, 121] on input "Client" at bounding box center [216, 124] width 256 height 23
click at [206, 131] on input "Client" at bounding box center [216, 124] width 256 height 23
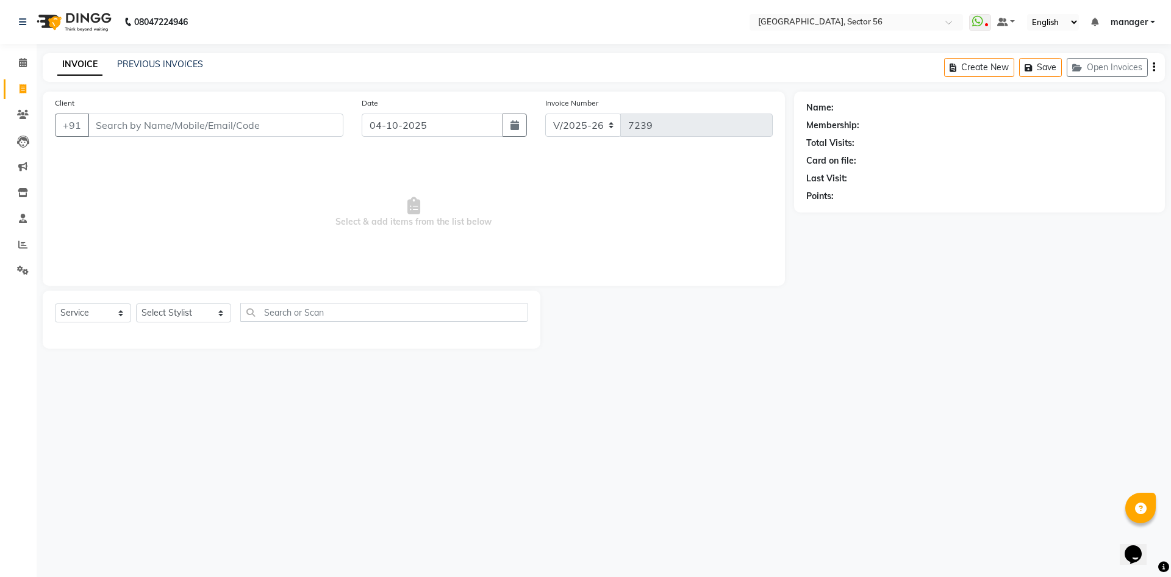
click at [228, 119] on input "Client" at bounding box center [216, 124] width 256 height 23
click at [169, 314] on select "Select Stylist [PERSON_NAME] [PERSON_NAME] [PERSON_NAME] MARKET STAFF amit amit…" at bounding box center [183, 312] width 95 height 19
select select "43522"
click at [136, 303] on select "Select Stylist [PERSON_NAME] [PERSON_NAME] [PERSON_NAME] MARKET STAFF amit amit…" at bounding box center [183, 312] width 95 height 19
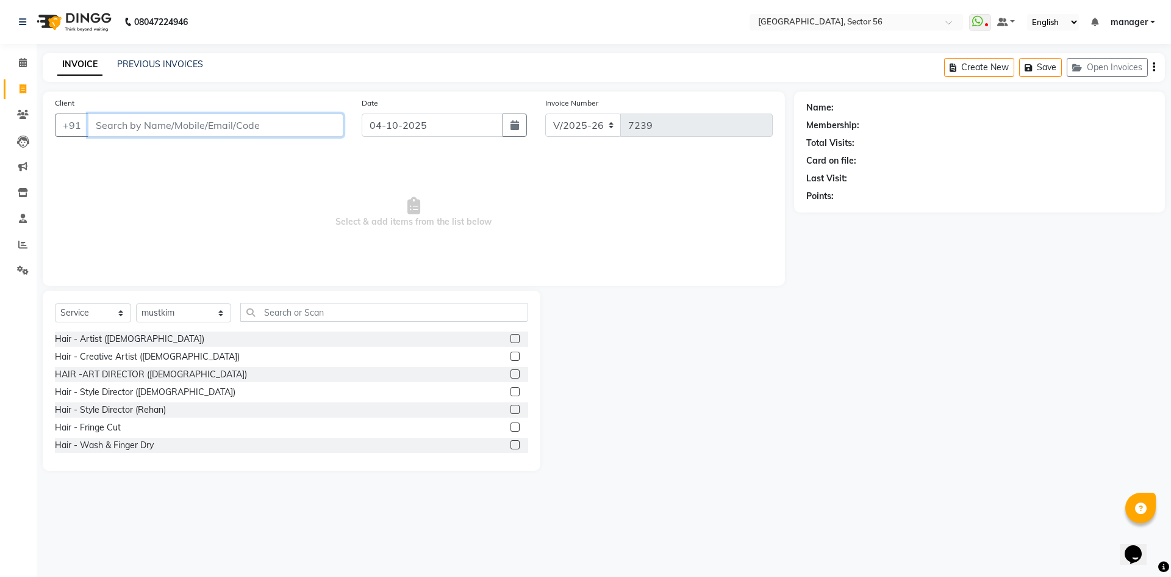
click at [192, 120] on input "Client" at bounding box center [216, 124] width 256 height 23
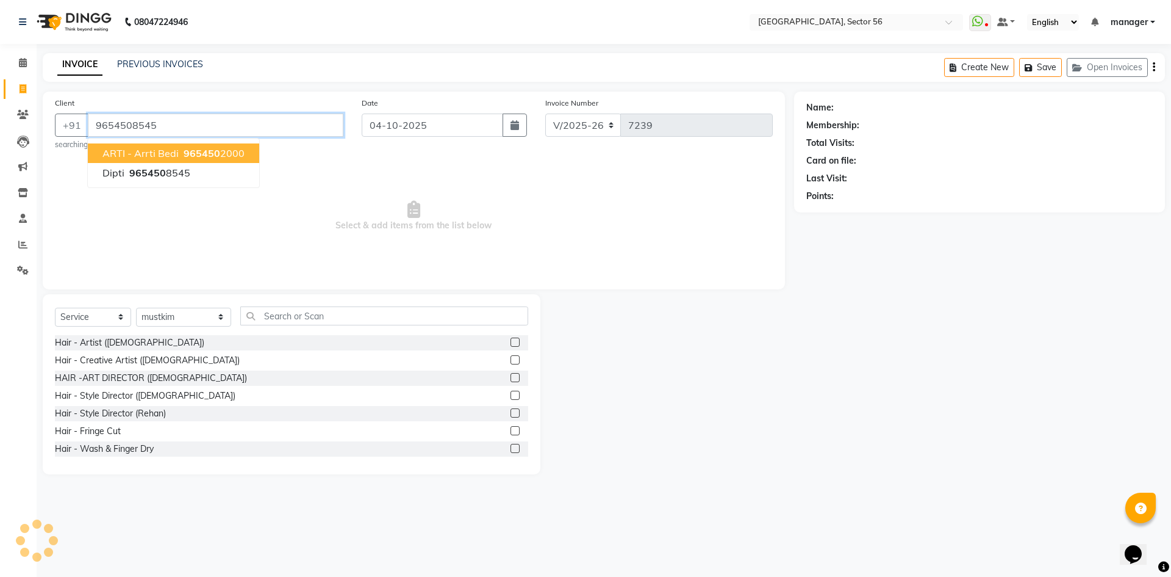
type input "9654508545"
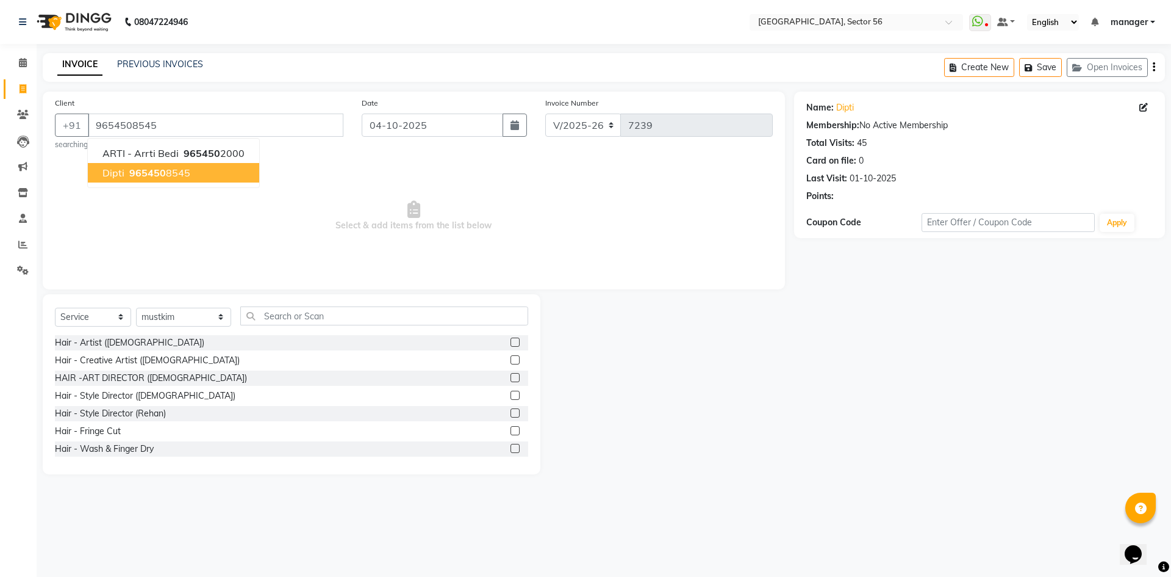
click at [805, 434] on div "Name: [PERSON_NAME] Membership: No Active Membership Total Visits: 45 Card on f…" at bounding box center [984, 283] width 380 height 383
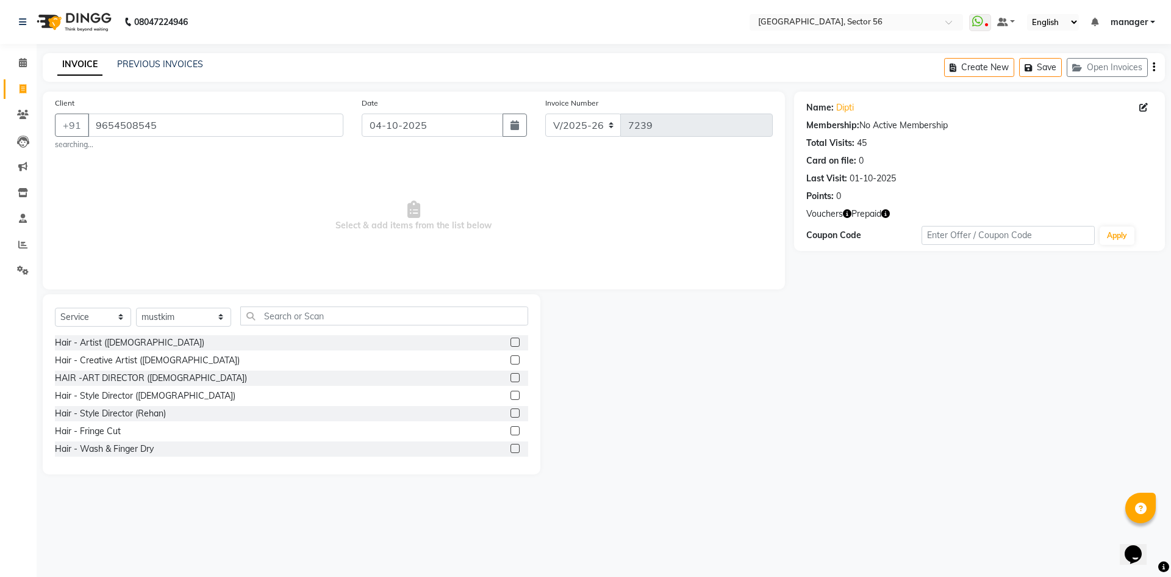
click at [886, 213] on icon "button" at bounding box center [886, 213] width 9 height 9
click at [875, 346] on div "Name: [PERSON_NAME] Membership: No Active Membership Total Visits: 45 Card on f…" at bounding box center [984, 283] width 380 height 383
click at [281, 314] on input "text" at bounding box center [384, 315] width 288 height 19
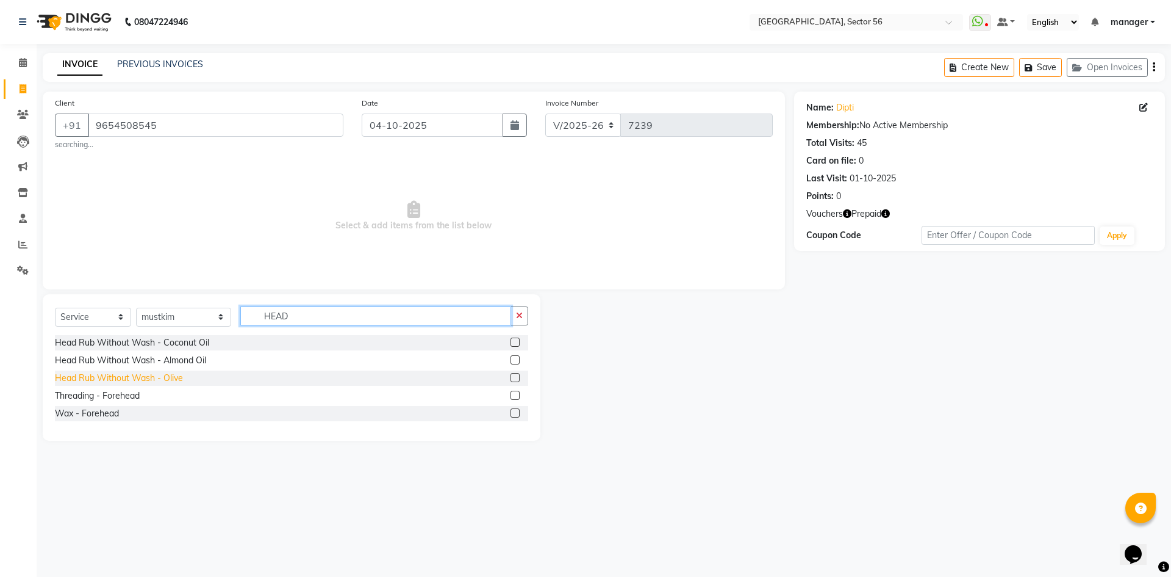
type input "HEAD"
click at [164, 375] on div "Head Rub Without Wash - Olive" at bounding box center [119, 378] width 128 height 13
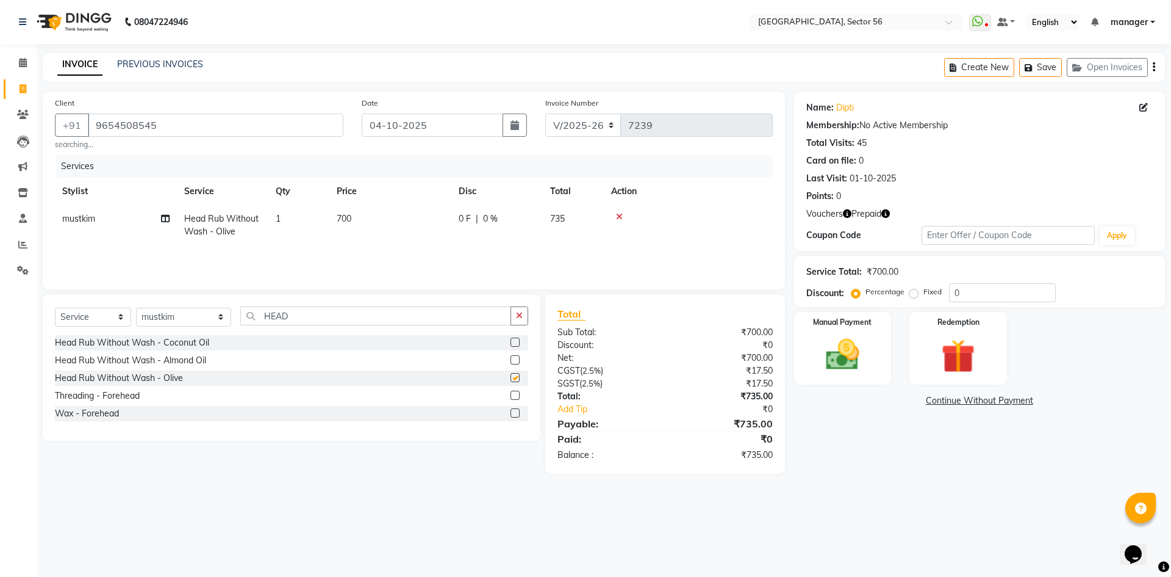
checkbox input "false"
drag, startPoint x: 254, startPoint y: 319, endPoint x: 204, endPoint y: 323, distance: 50.2
click at [204, 323] on div "Select Service Product Membership Package Voucher Prepaid Gift Card Select Styl…" at bounding box center [291, 320] width 473 height 29
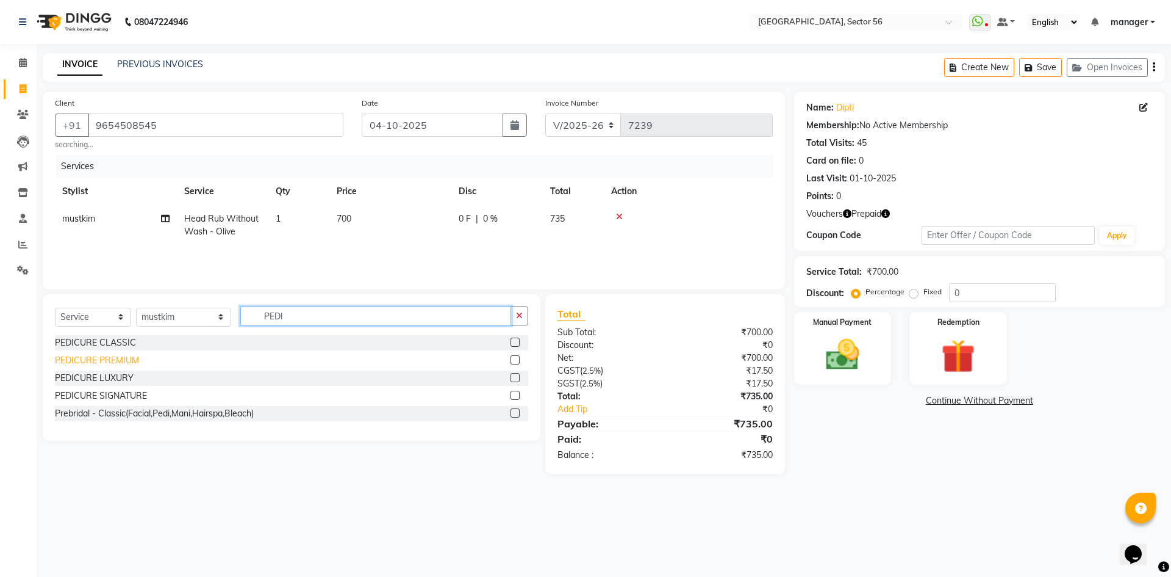
type input "PEDI"
click at [104, 359] on div "PEDICURE PREMIUM" at bounding box center [97, 360] width 84 height 13
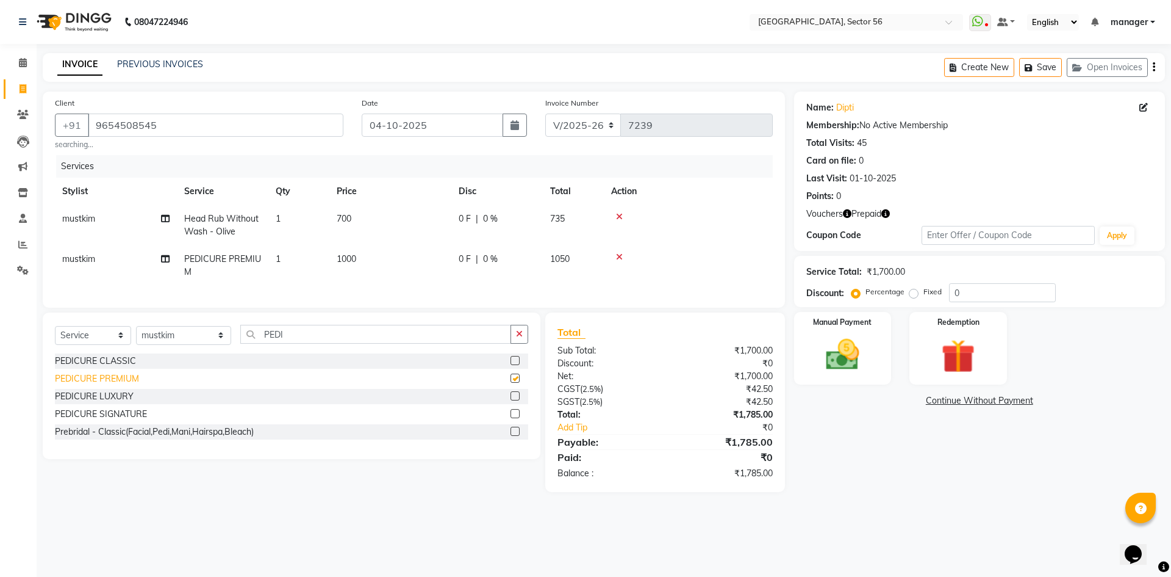
checkbox input "false"
drag, startPoint x: 111, startPoint y: 404, endPoint x: 236, endPoint y: 337, distance: 141.1
click at [111, 403] on div "PEDICURE LUXURY" at bounding box center [94, 396] width 79 height 13
checkbox input "false"
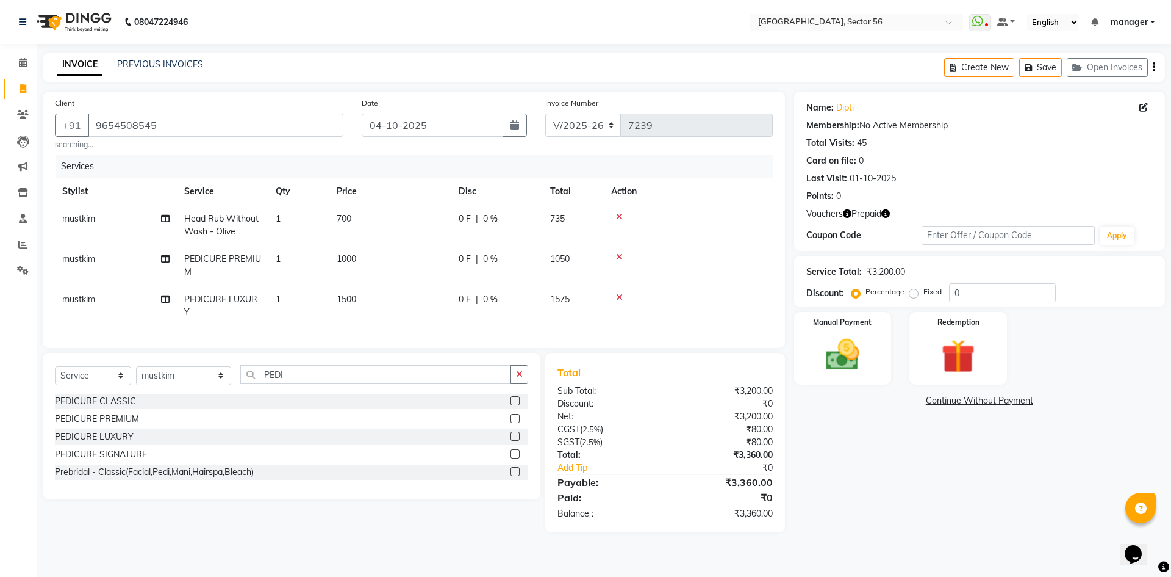
click at [621, 257] on icon at bounding box center [619, 257] width 7 height 9
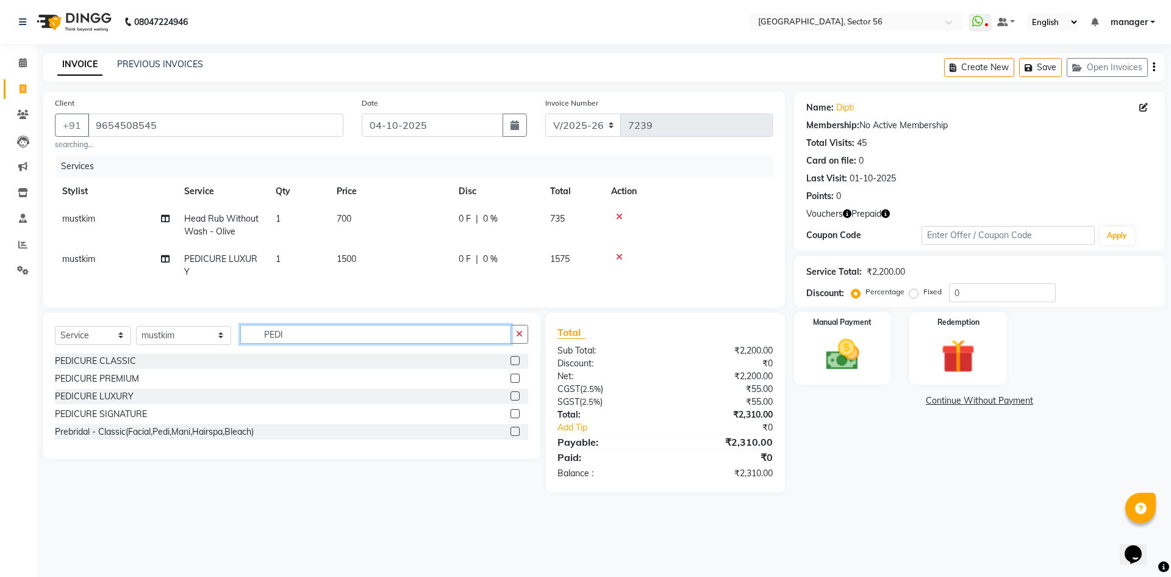
drag, startPoint x: 212, startPoint y: 348, endPoint x: 157, endPoint y: 353, distance: 55.1
click at [157, 353] on div "Select Service Product Membership Package Voucher Prepaid Gift Card Select Styl…" at bounding box center [291, 339] width 473 height 29
type input "MANI"
click at [115, 403] on div "MANICURE LUXURY" at bounding box center [96, 396] width 82 height 13
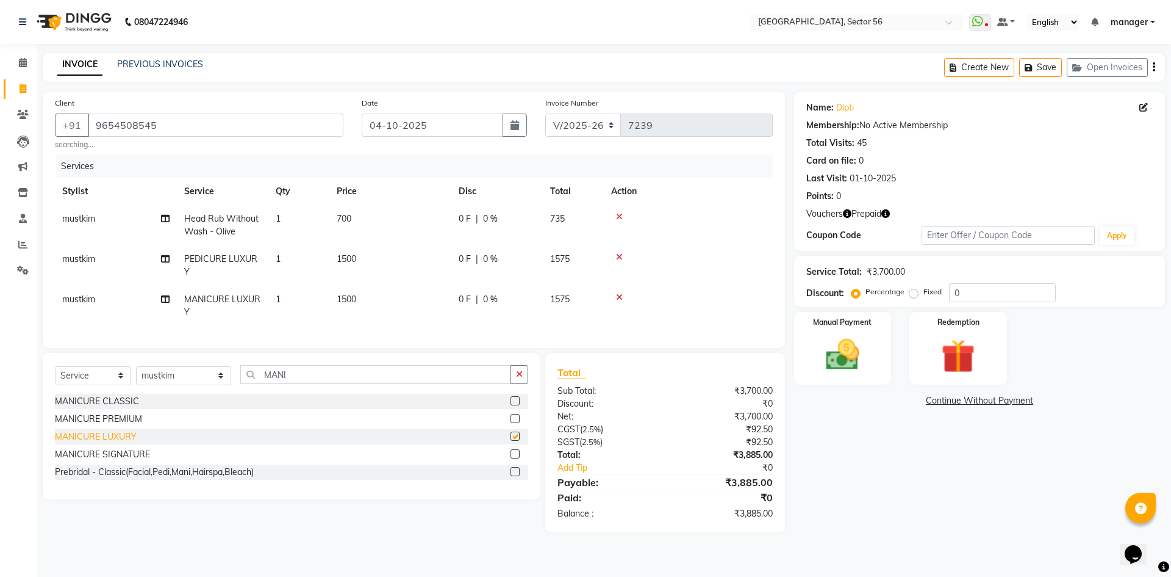
checkbox input "false"
click at [163, 380] on select "Select Stylist [PERSON_NAME] [PERSON_NAME] [PERSON_NAME] MARKET STAFF amit amit…" at bounding box center [183, 375] width 95 height 19
select select "43512"
click at [136, 375] on select "Select Stylist [PERSON_NAME] [PERSON_NAME] [PERSON_NAME] MARKET STAFF amit amit…" at bounding box center [183, 375] width 95 height 19
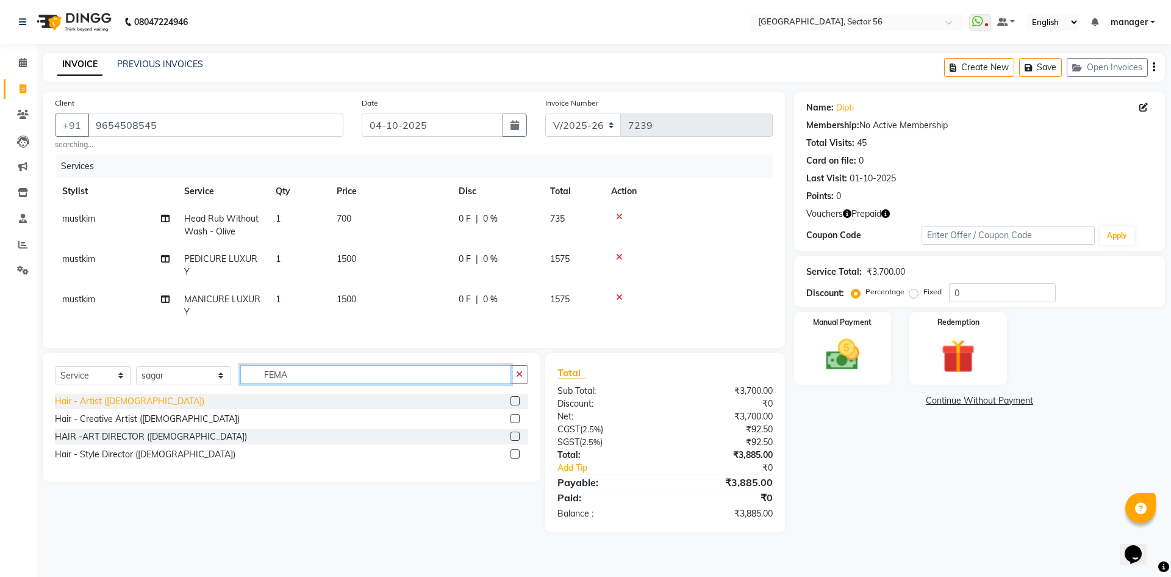
type input "FEMA"
click at [119, 408] on div "Hair - Artist ([DEMOGRAPHIC_DATA])" at bounding box center [129, 401] width 149 height 13
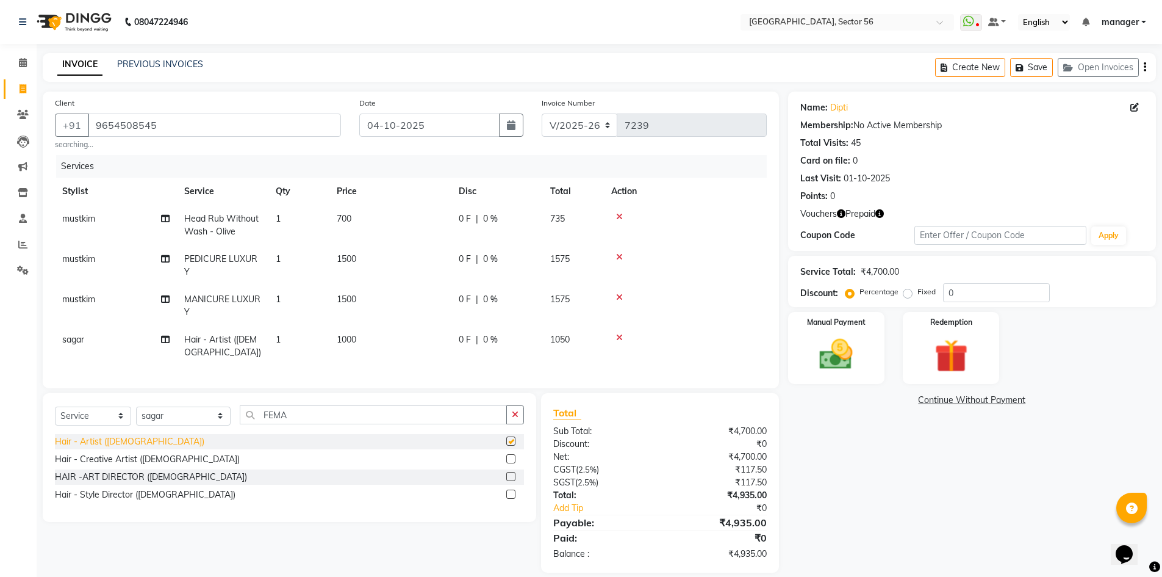
checkbox input "false"
click at [209, 116] on input "9654508545" at bounding box center [214, 124] width 253 height 23
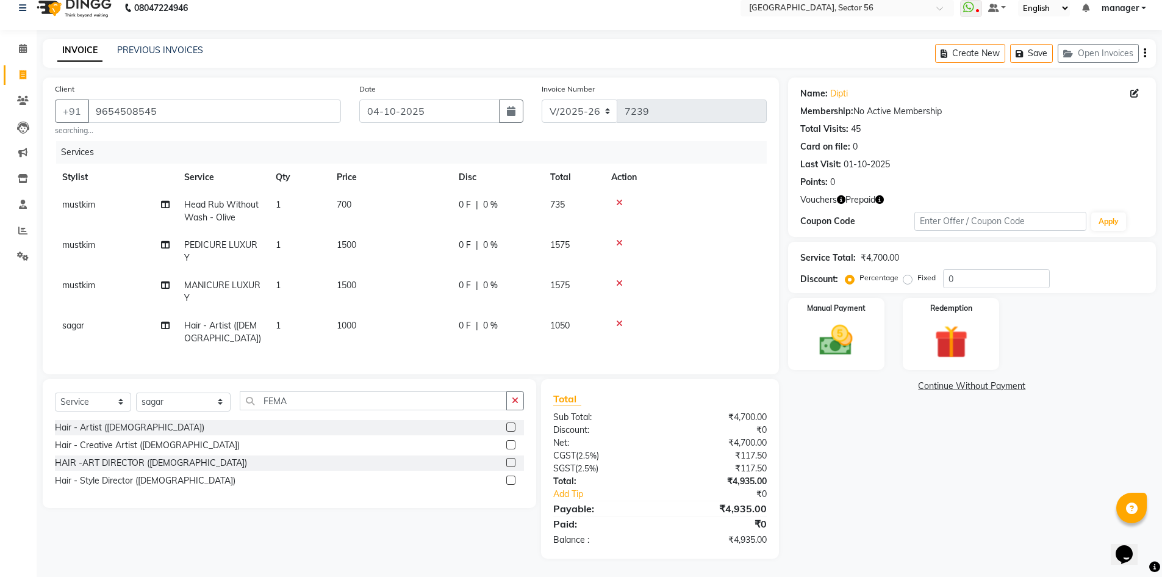
click at [882, 195] on icon "button" at bounding box center [880, 199] width 9 height 9
click at [860, 472] on div "Name: [PERSON_NAME] Membership: No Active Membership Total Visits: 45 Card on f…" at bounding box center [976, 317] width 377 height 481
click at [835, 87] on link "Dipti" at bounding box center [839, 93] width 18 height 13
click at [951, 328] on img at bounding box center [951, 341] width 56 height 43
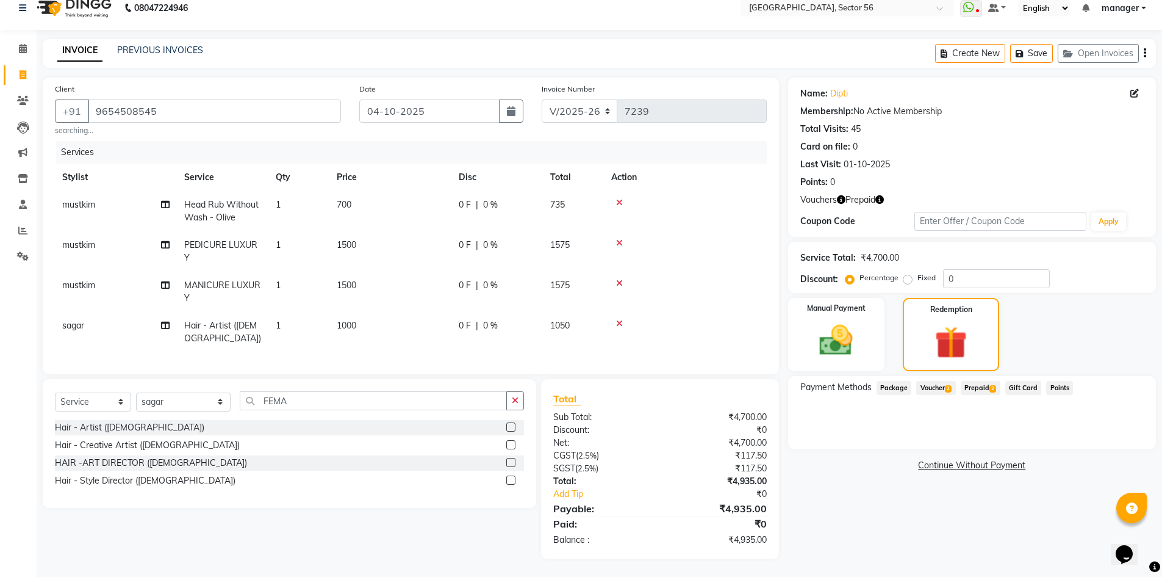
click at [975, 381] on span "Prepaid 2" at bounding box center [981, 388] width 40 height 14
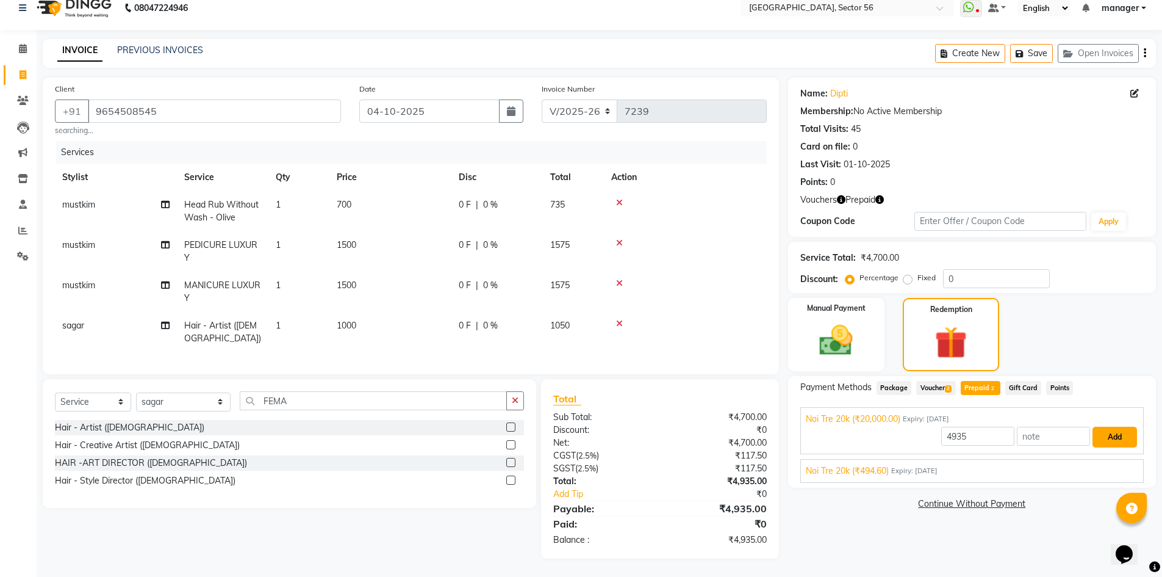
click at [1121, 427] on button "Add" at bounding box center [1115, 436] width 45 height 21
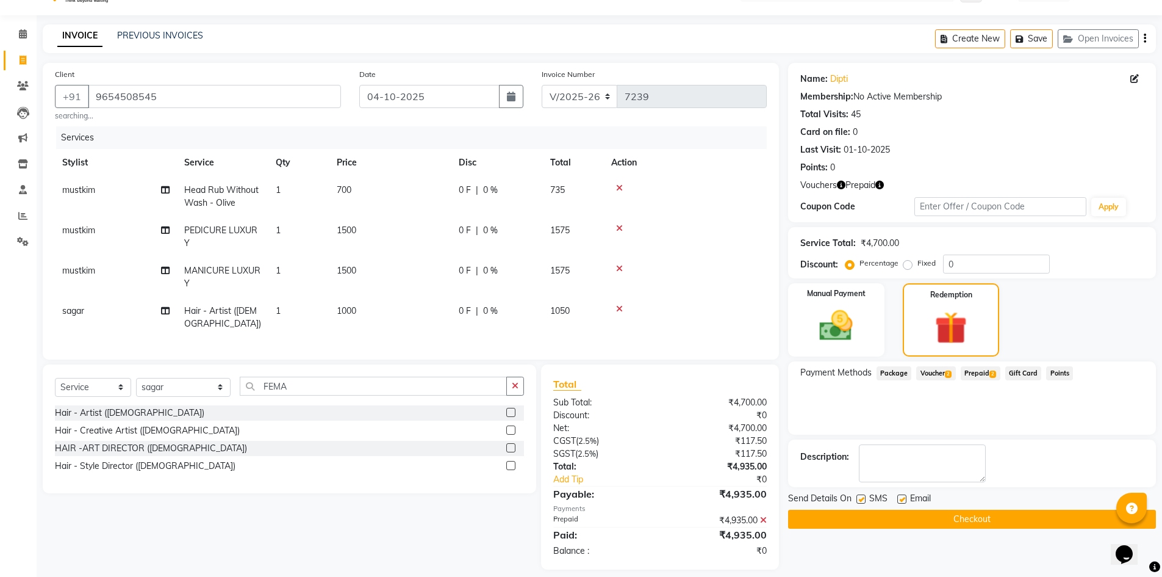
scroll to position [49, 0]
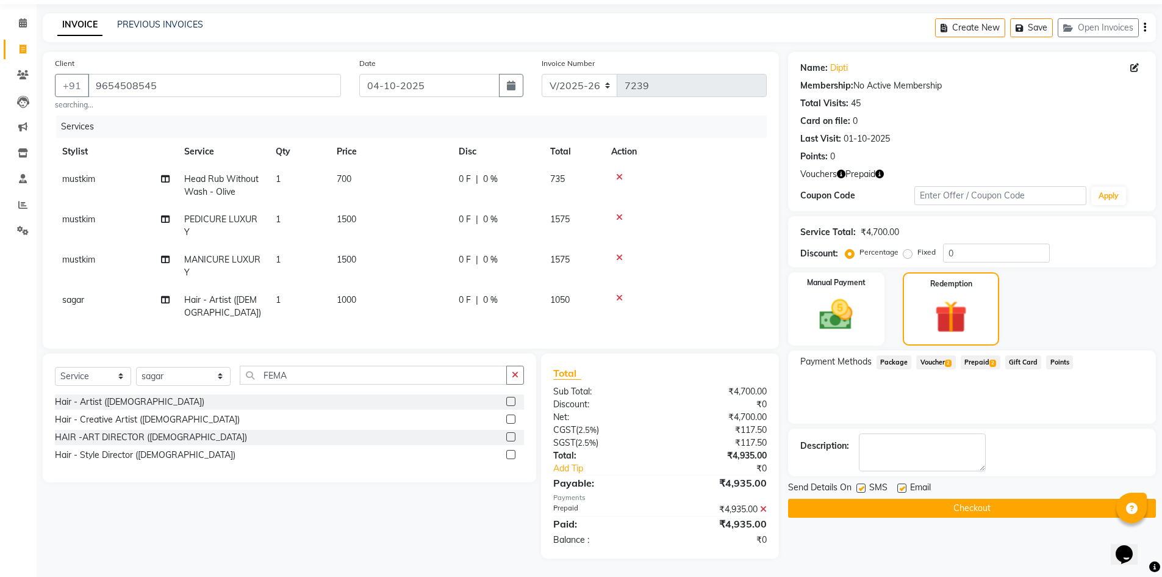
click at [954, 502] on button "Checkout" at bounding box center [972, 507] width 368 height 19
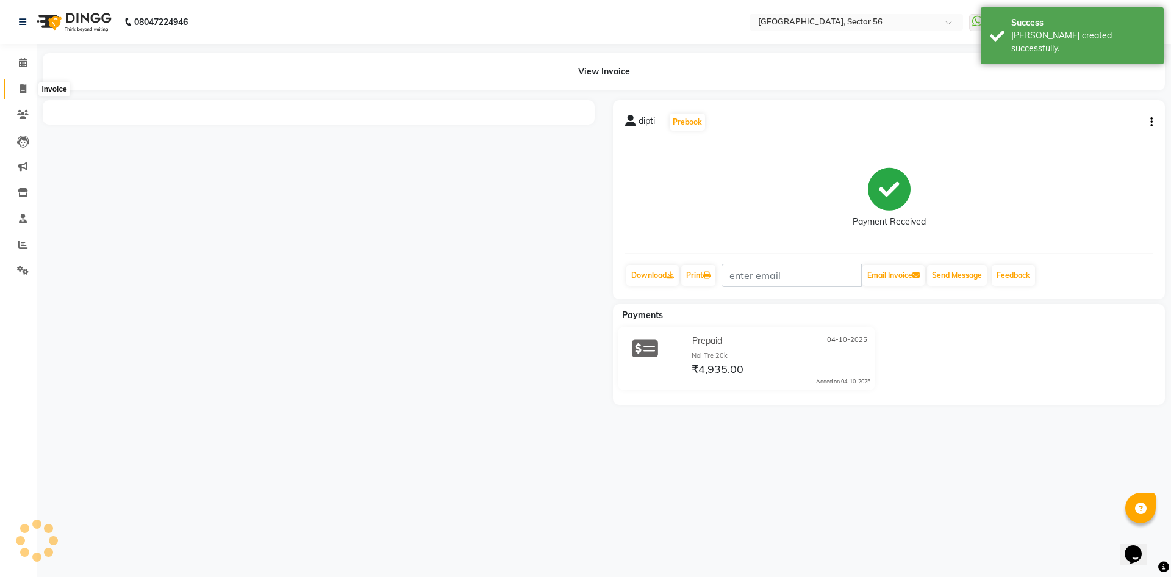
click at [20, 89] on icon at bounding box center [23, 88] width 7 height 9
select select "service"
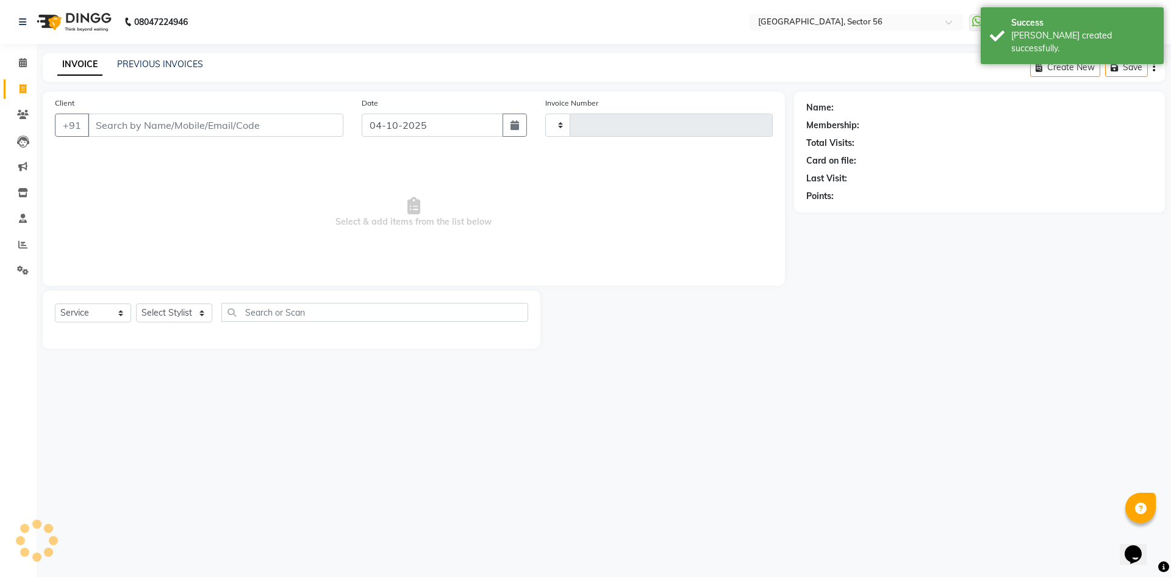
type input "7240"
select select "5557"
click at [172, 126] on input "Client" at bounding box center [216, 124] width 256 height 23
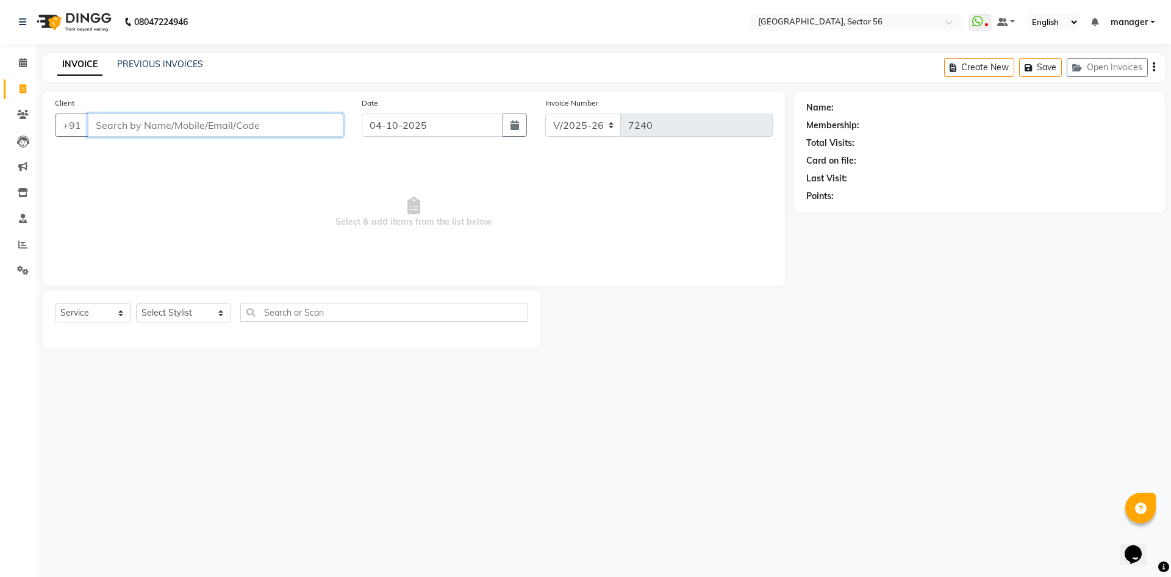
click at [176, 134] on input "Client" at bounding box center [216, 124] width 256 height 23
click at [157, 65] on link "PREVIOUS INVOICES" at bounding box center [160, 64] width 86 height 11
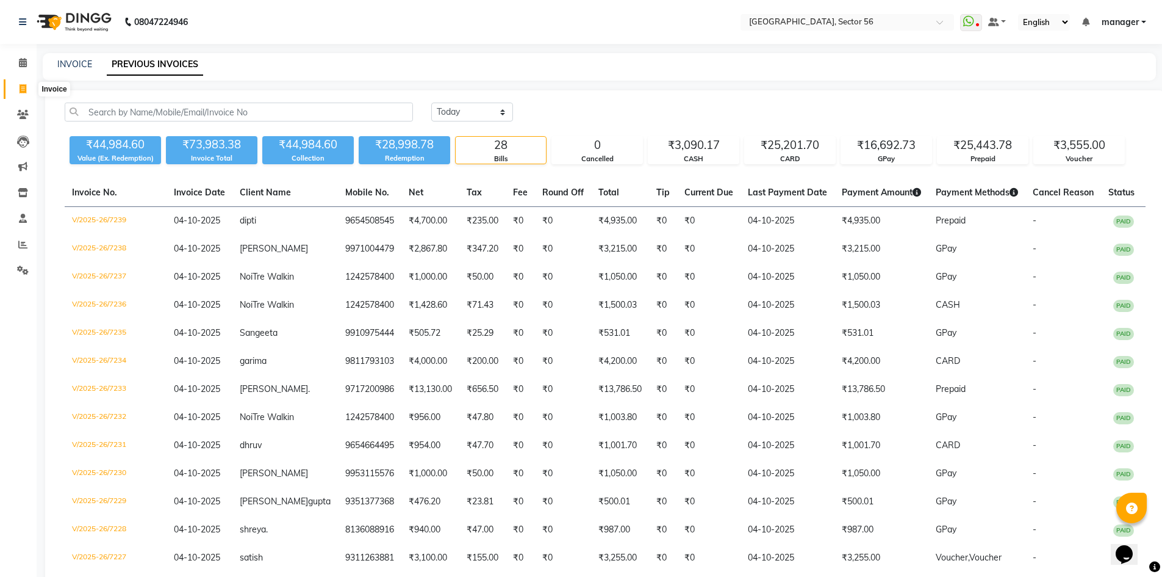
click at [23, 88] on icon at bounding box center [23, 88] width 7 height 9
select select "service"
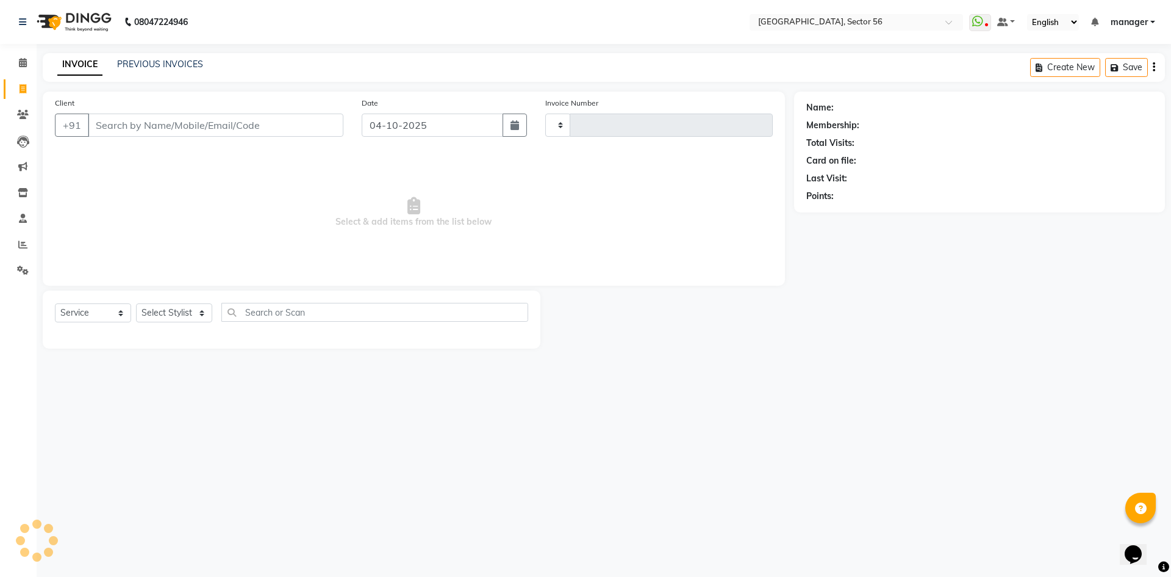
type input "7240"
select select "5557"
click at [23, 245] on icon at bounding box center [22, 244] width 9 height 9
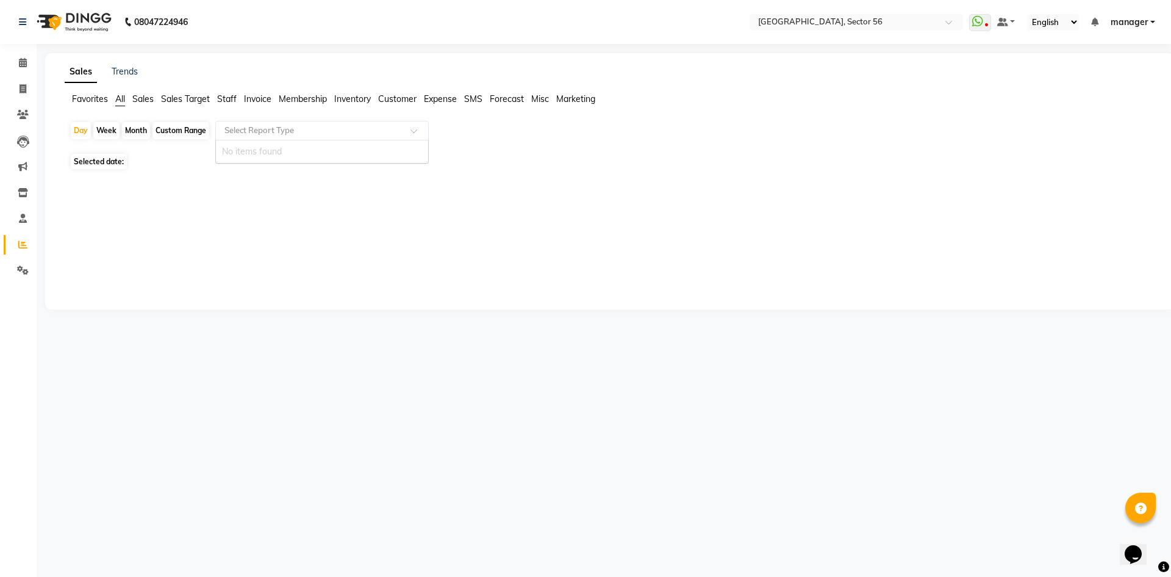
click at [268, 131] on input "text" at bounding box center [310, 130] width 176 height 12
type input "CEN"
click at [22, 90] on icon at bounding box center [23, 88] width 7 height 9
select select "service"
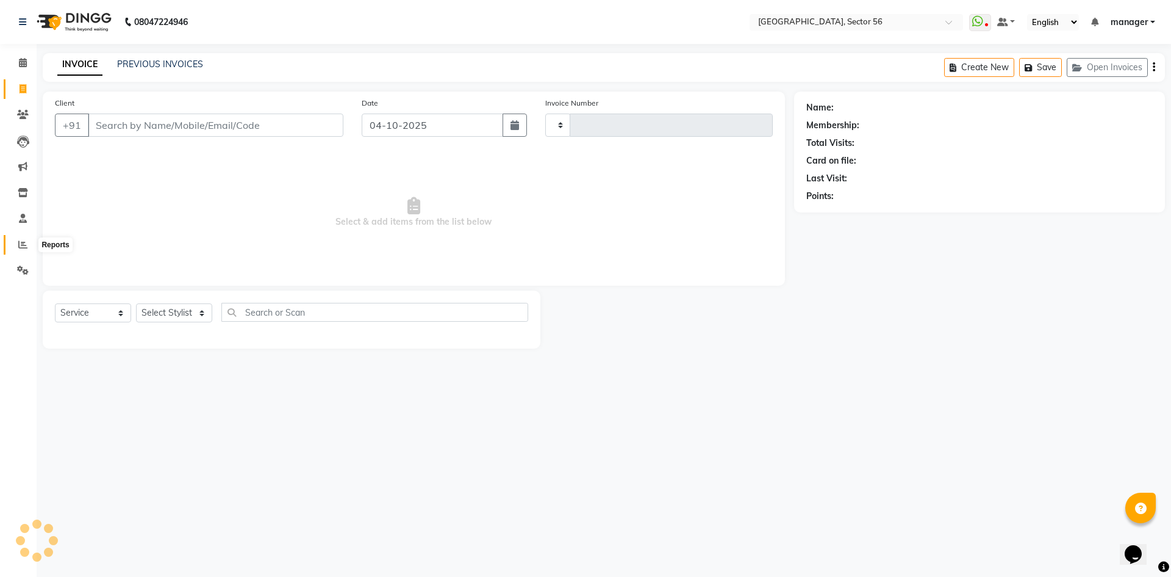
type input "7240"
select select "5557"
click at [21, 243] on icon at bounding box center [22, 244] width 9 height 9
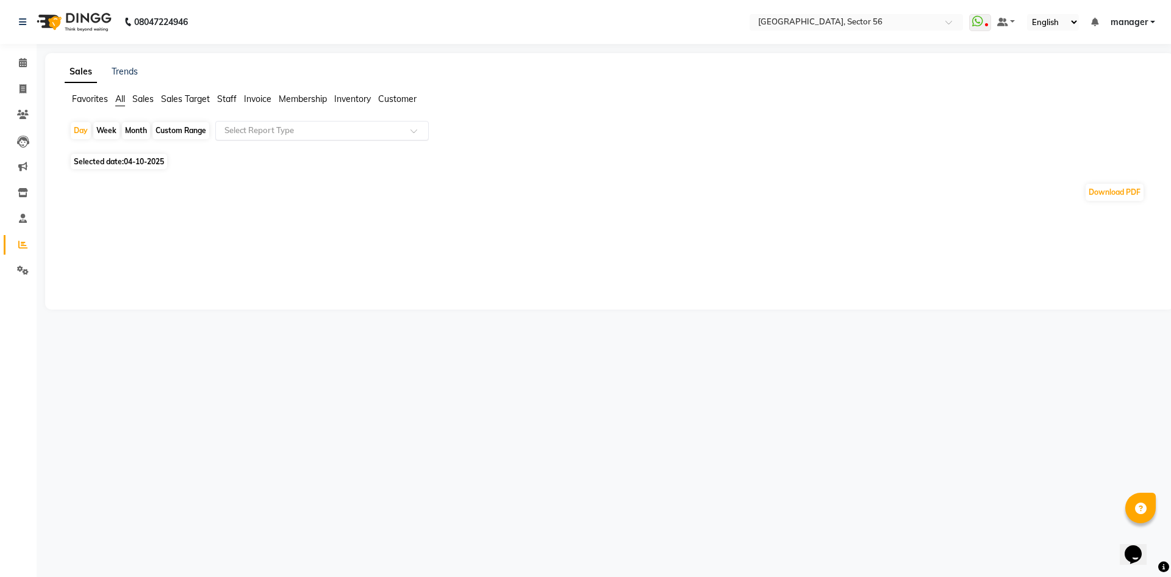
click at [246, 132] on input "text" at bounding box center [310, 130] width 176 height 12
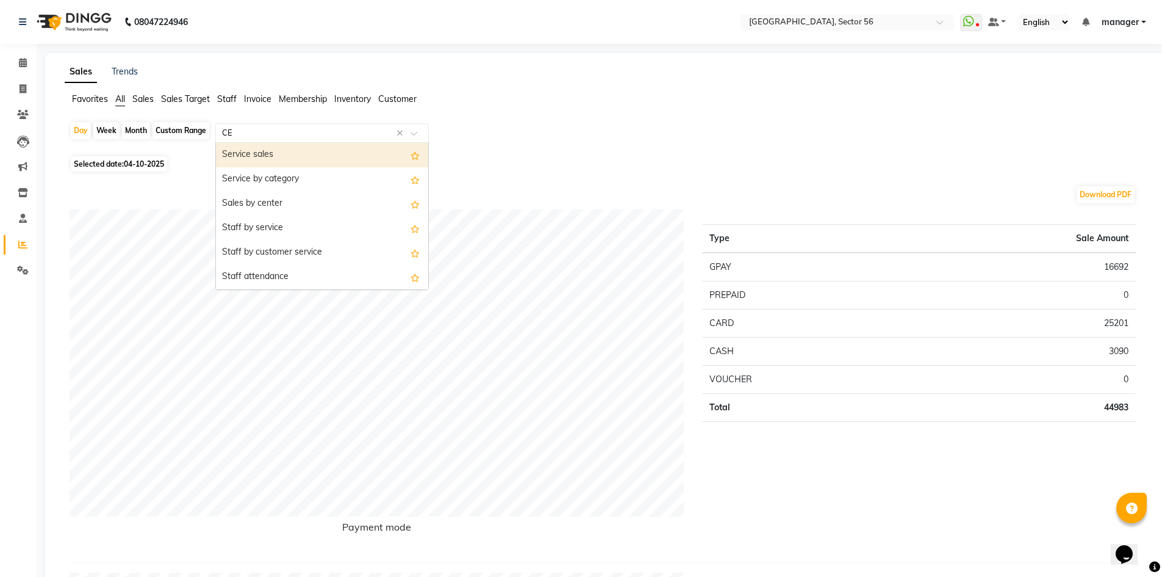
type input "CEN"
click at [252, 153] on div "Sales by center" at bounding box center [322, 155] width 212 height 24
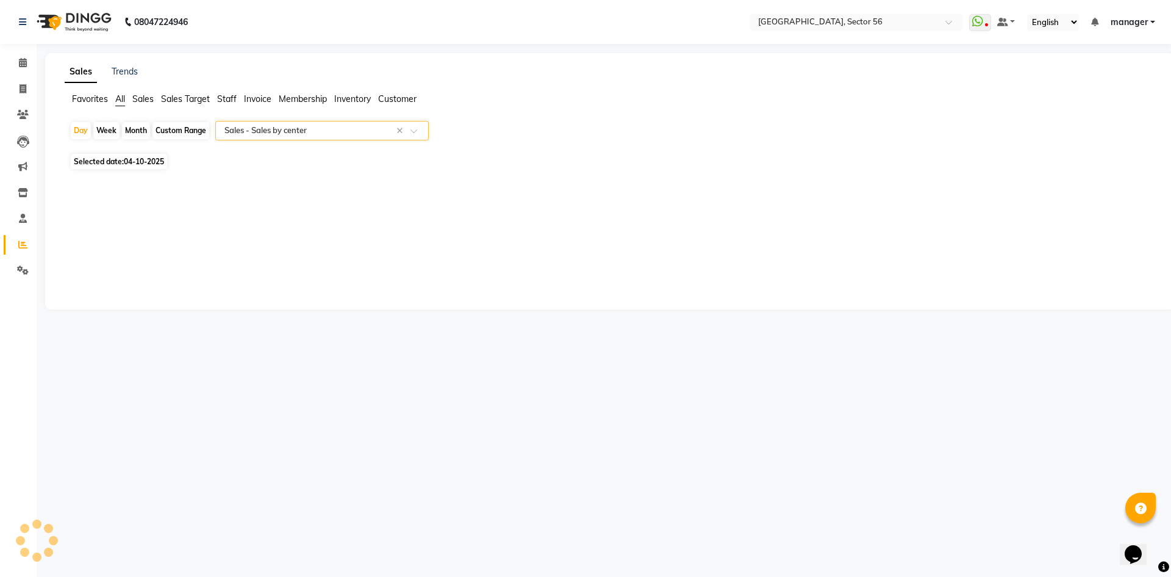
select select "full_report"
select select "csv"
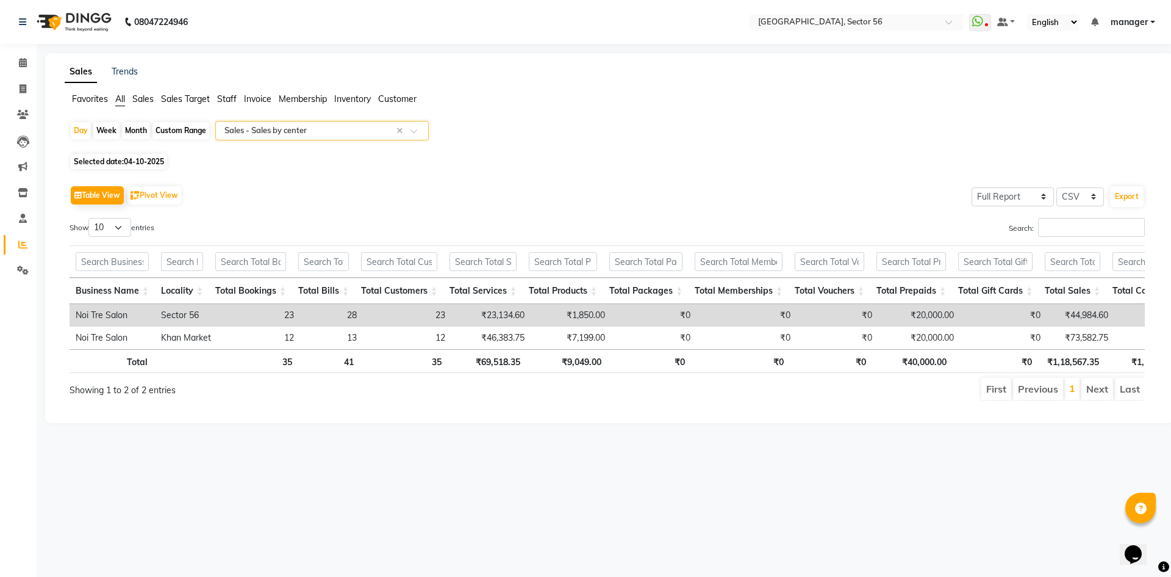
scroll to position [0, 139]
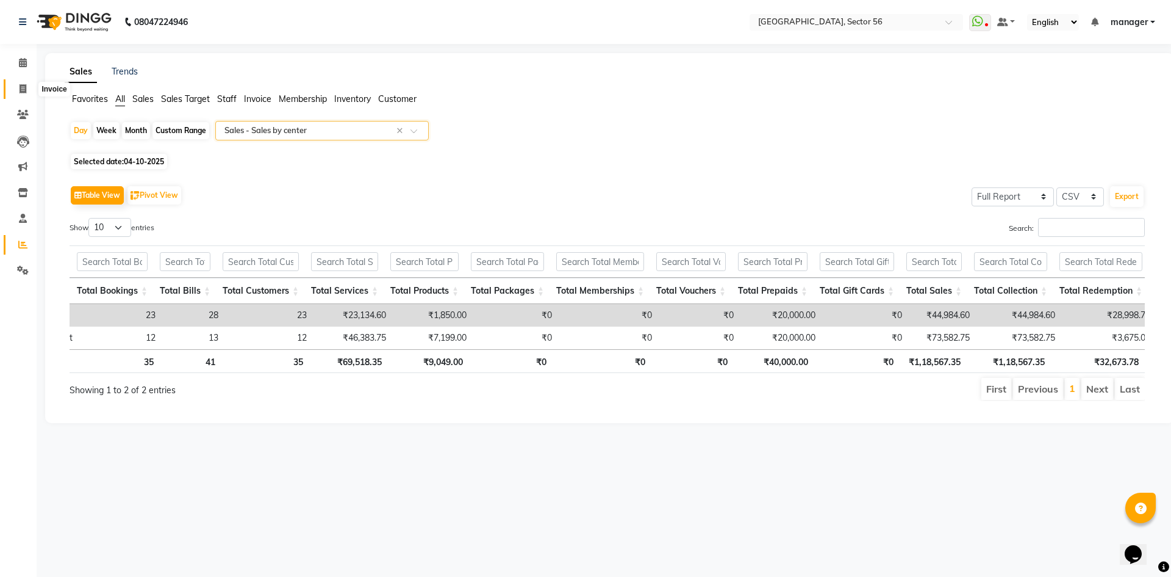
click at [21, 88] on icon at bounding box center [23, 88] width 7 height 9
select select "service"
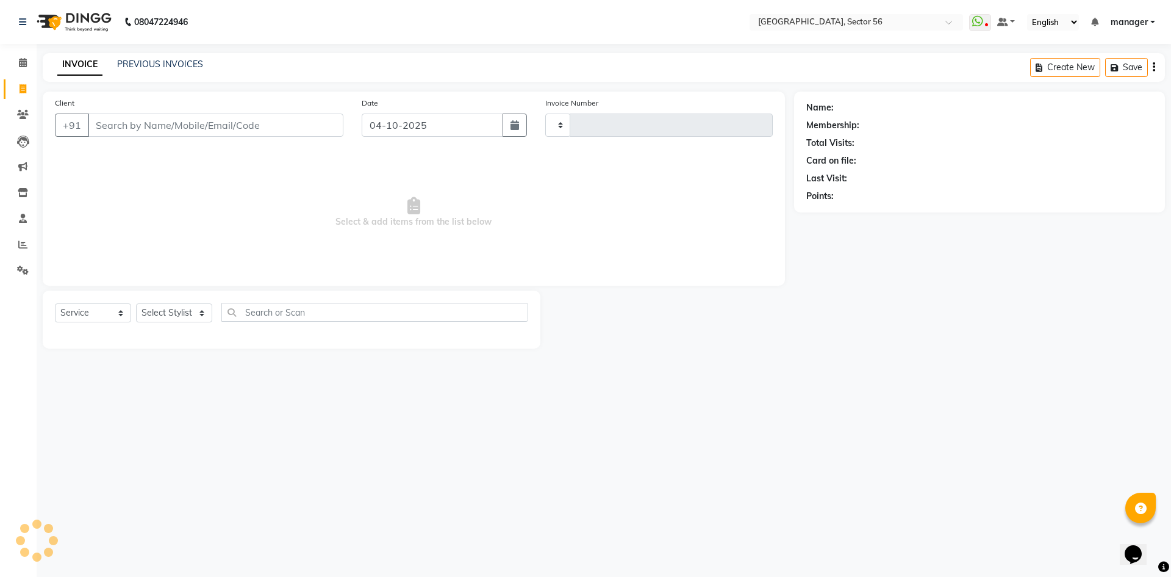
type input "7240"
select select "5557"
click at [143, 121] on input "Client" at bounding box center [216, 124] width 256 height 23
click at [135, 65] on link "PREVIOUS INVOICES" at bounding box center [160, 64] width 86 height 11
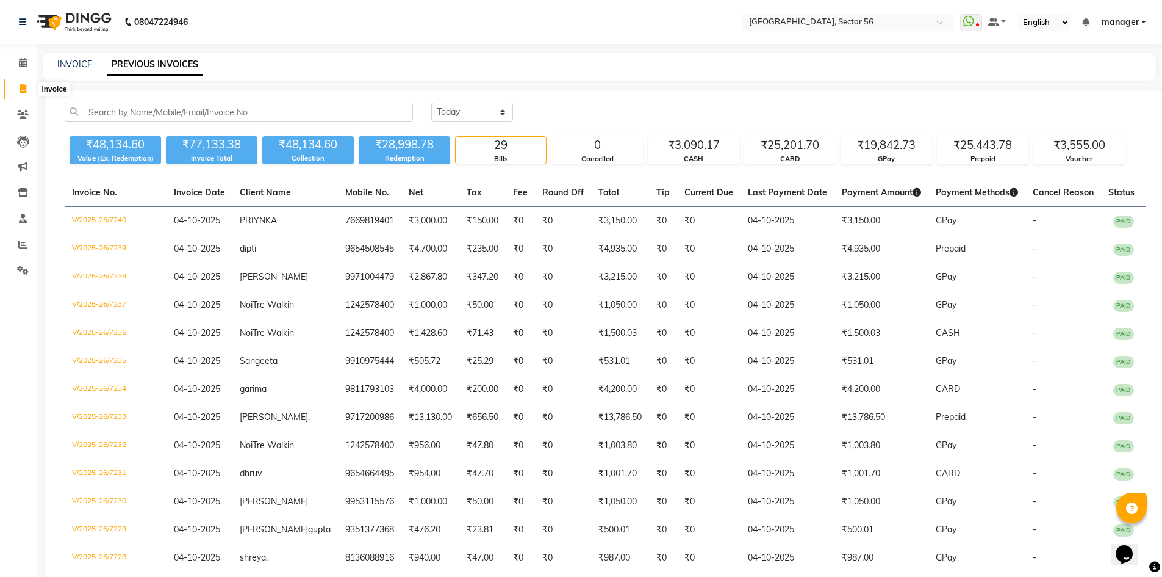
click at [23, 91] on icon at bounding box center [23, 88] width 7 height 9
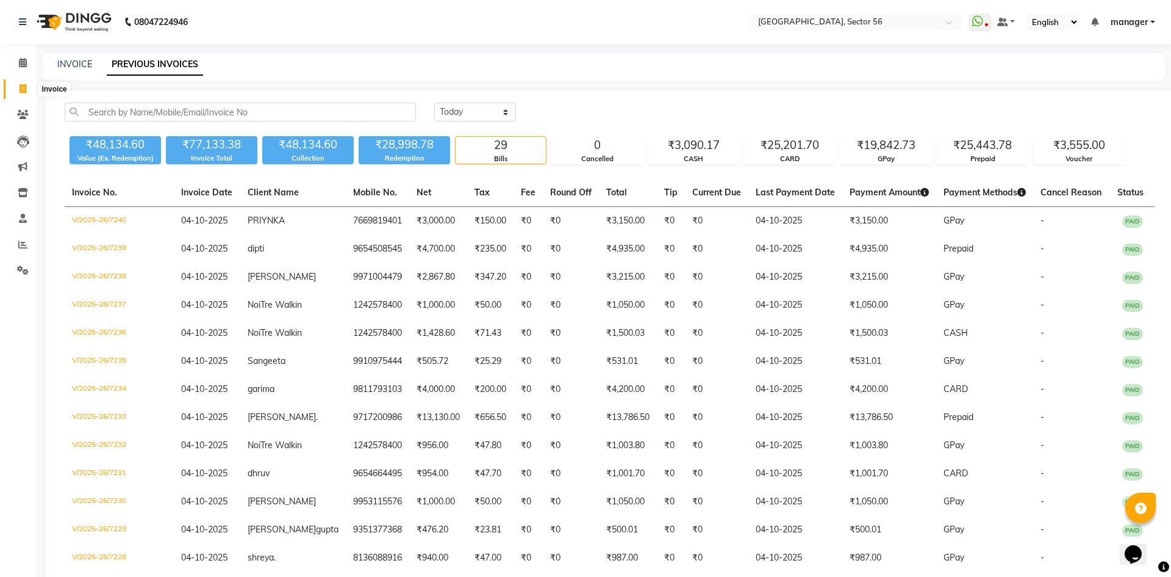
select select "service"
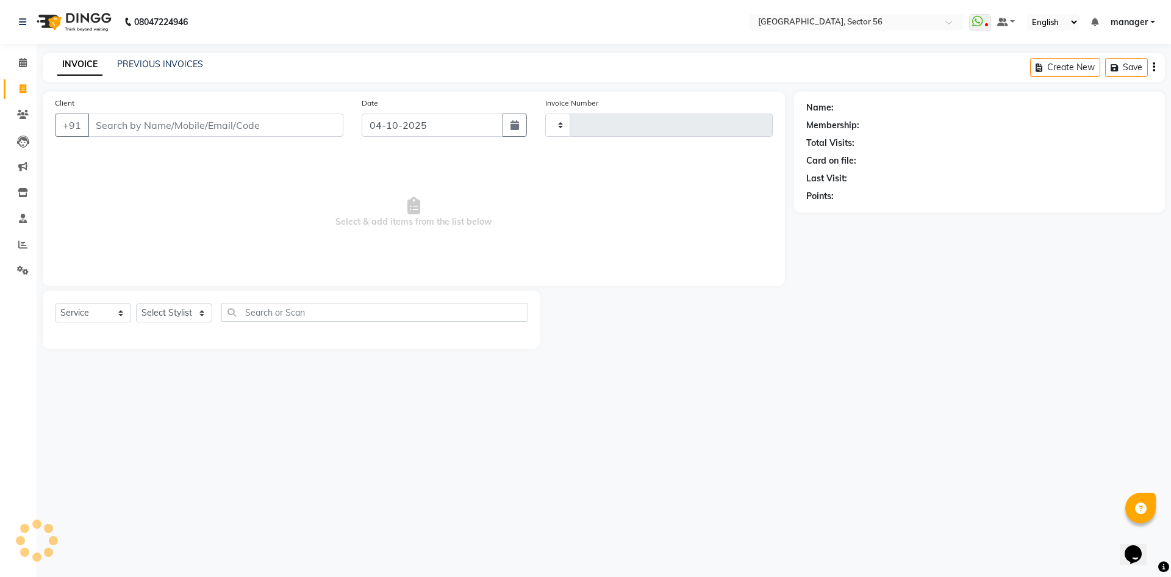
type input "7241"
select select "5557"
select select "service"
click at [201, 123] on input "Client" at bounding box center [216, 124] width 256 height 23
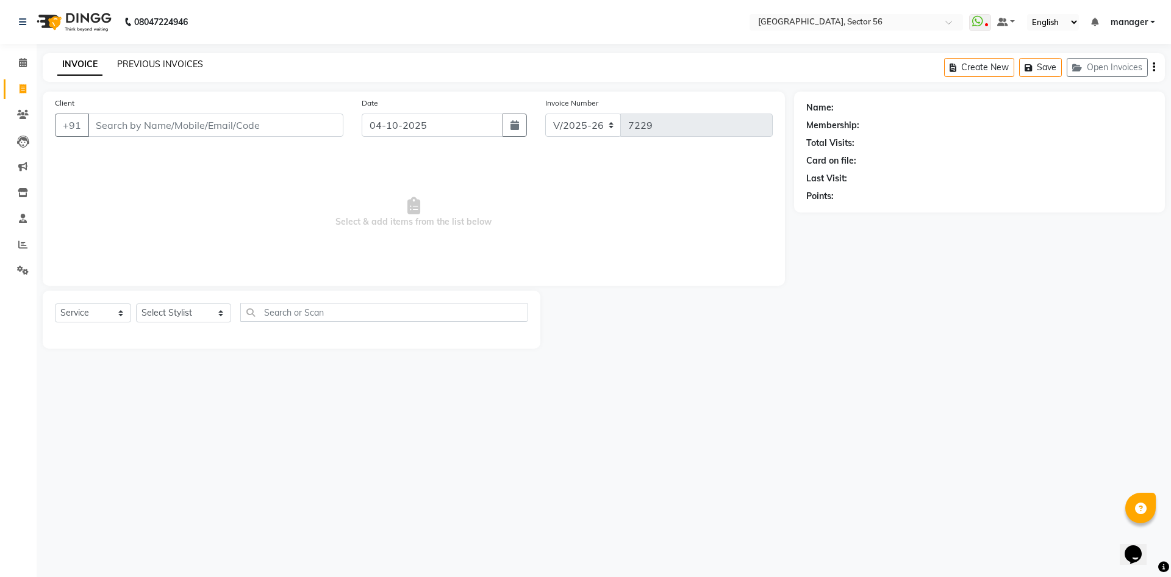
click at [165, 64] on link "PREVIOUS INVOICES" at bounding box center [160, 64] width 86 height 11
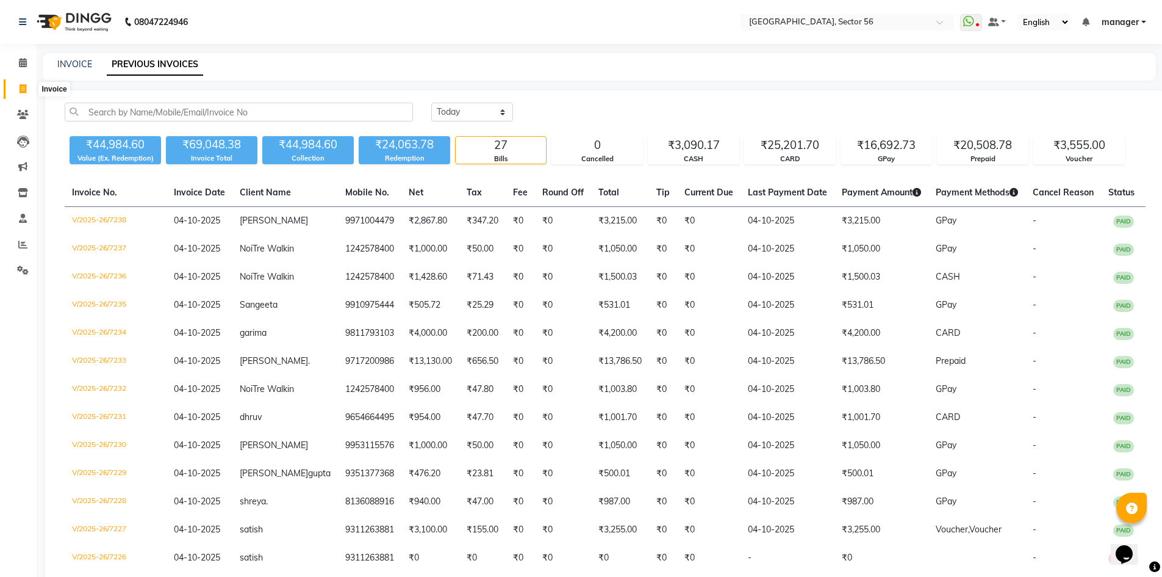
click at [23, 90] on icon at bounding box center [23, 88] width 7 height 9
select select "service"
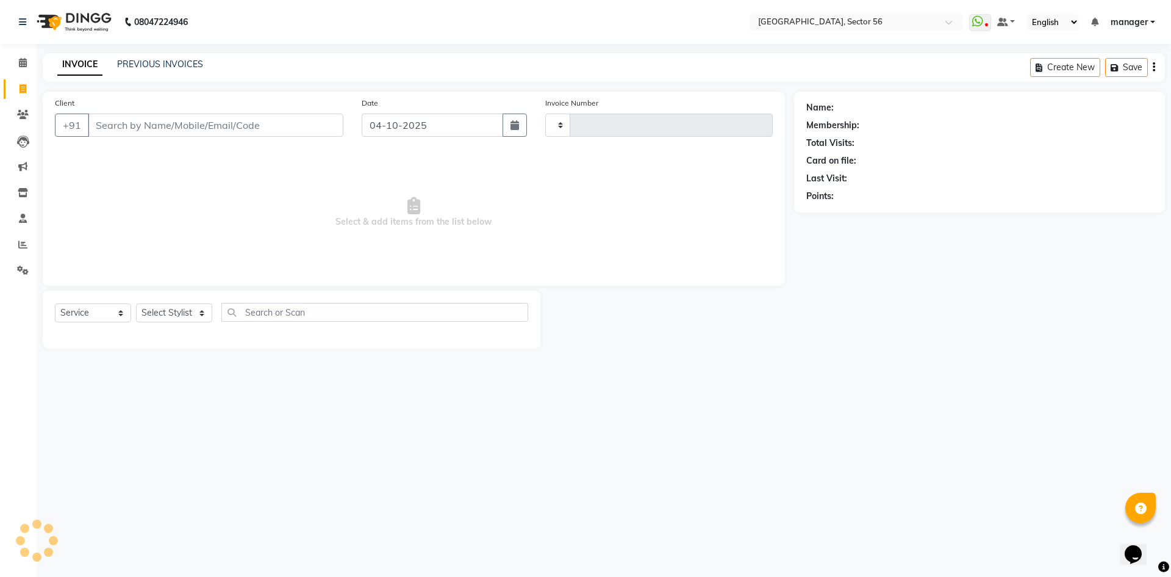
type input "7239"
select select "5557"
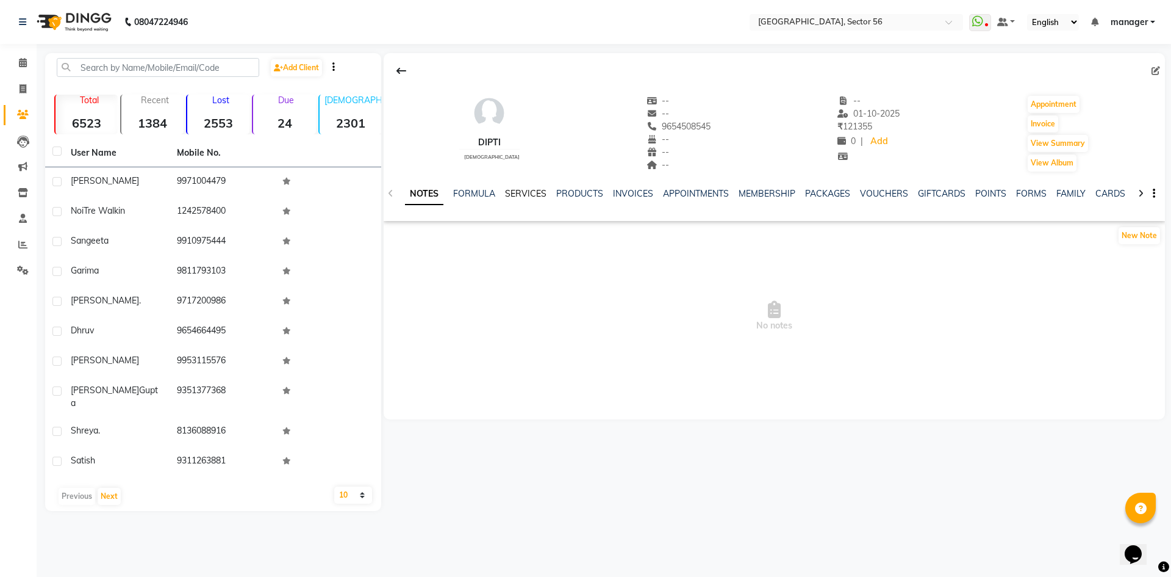
click at [520, 194] on link "SERVICES" at bounding box center [525, 193] width 41 height 11
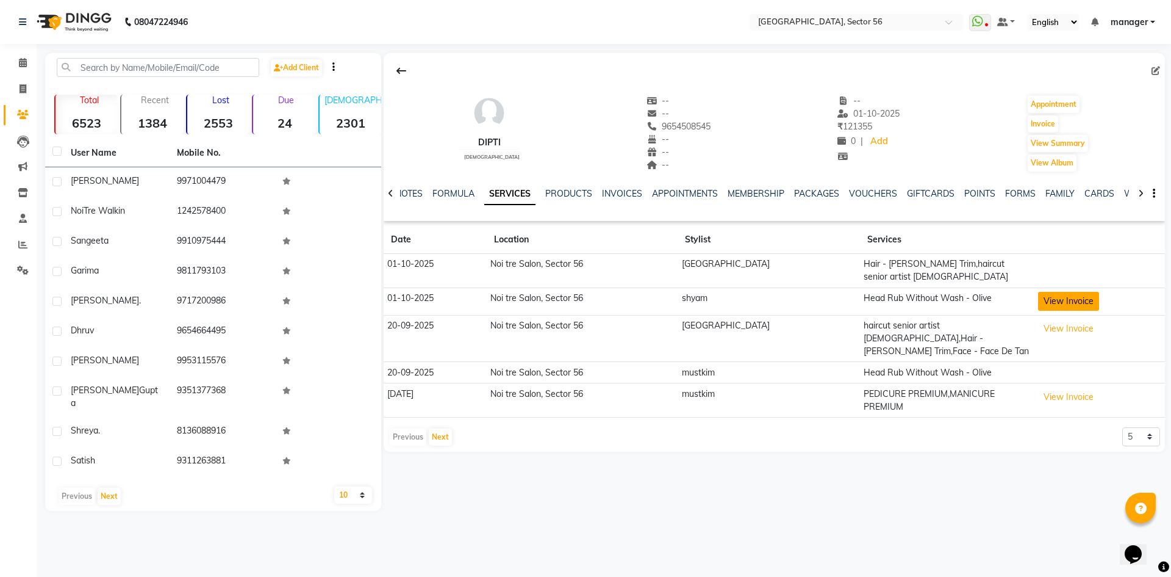
click at [1055, 292] on button "View Invoice" at bounding box center [1068, 301] width 61 height 19
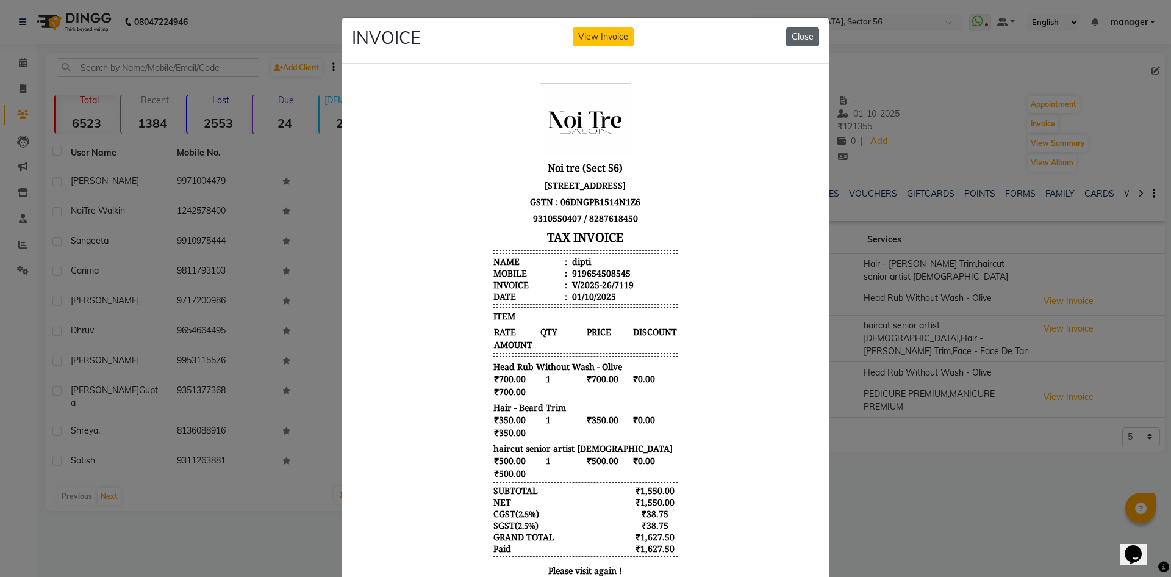
click at [799, 35] on button "Close" at bounding box center [802, 36] width 33 height 19
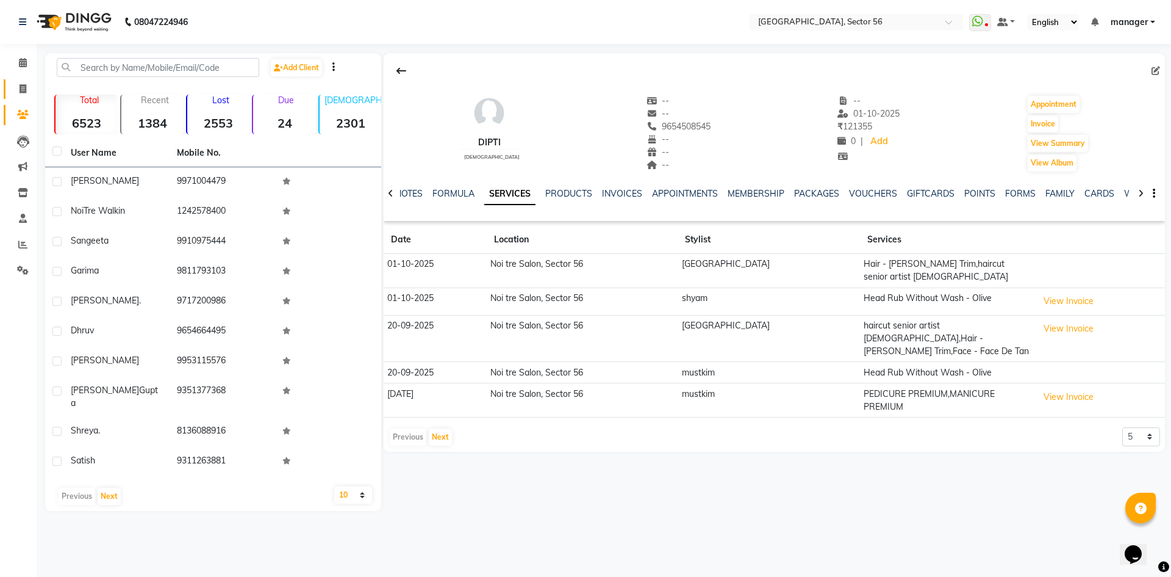
click at [24, 86] on icon at bounding box center [23, 88] width 7 height 9
select select "service"
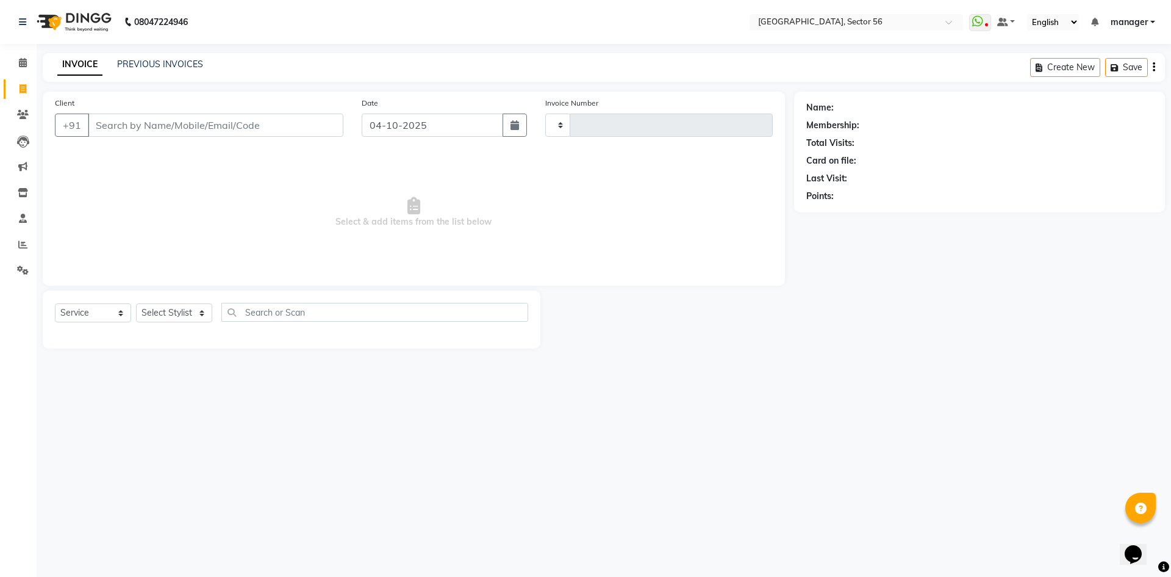
type input "7240"
select select "5557"
